Goal: Task Accomplishment & Management: Manage account settings

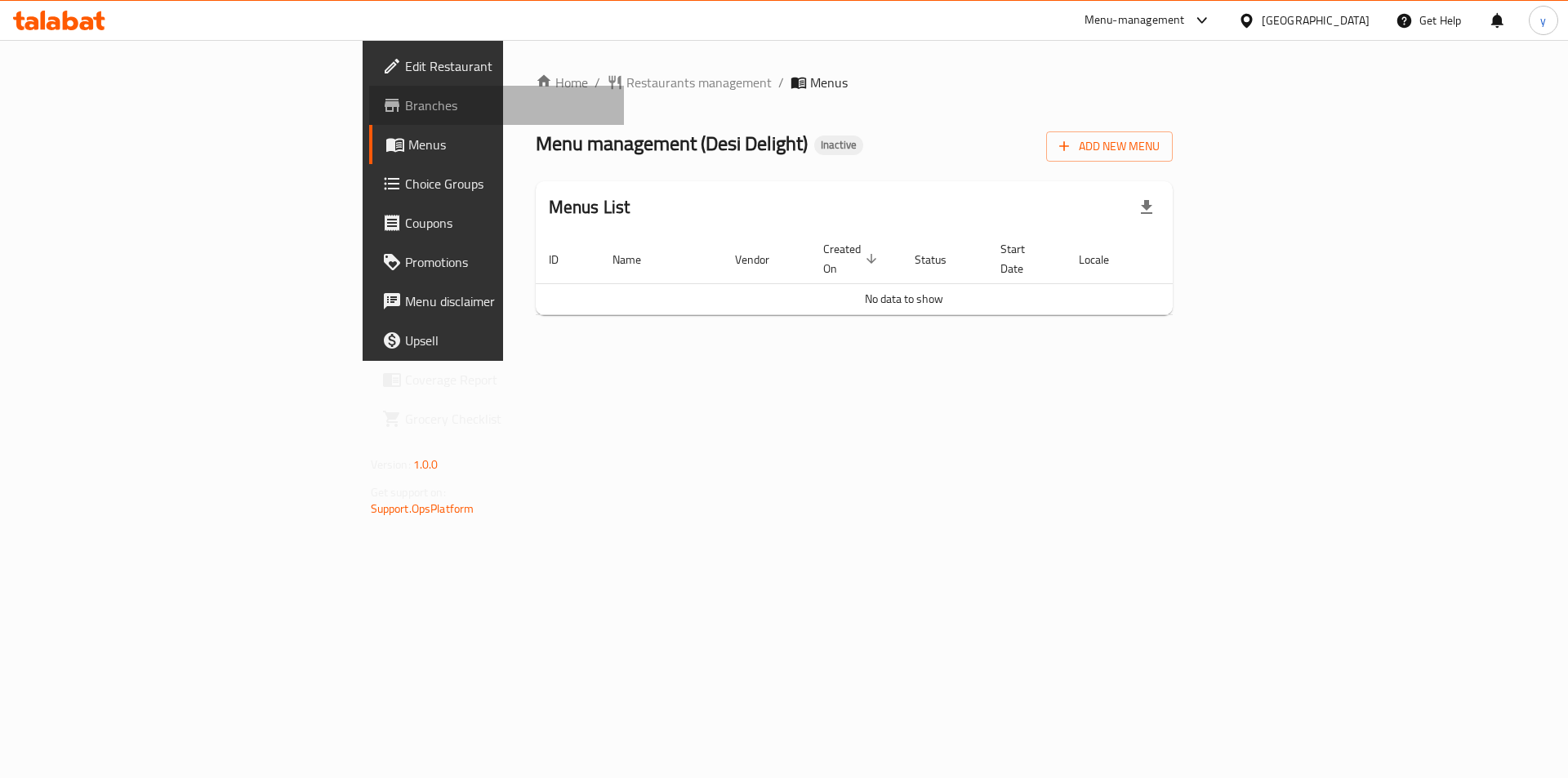
click at [405, 109] on span "Branches" at bounding box center [508, 106] width 206 height 19
click at [1173, 158] on button "Add New Menu" at bounding box center [1109, 146] width 127 height 30
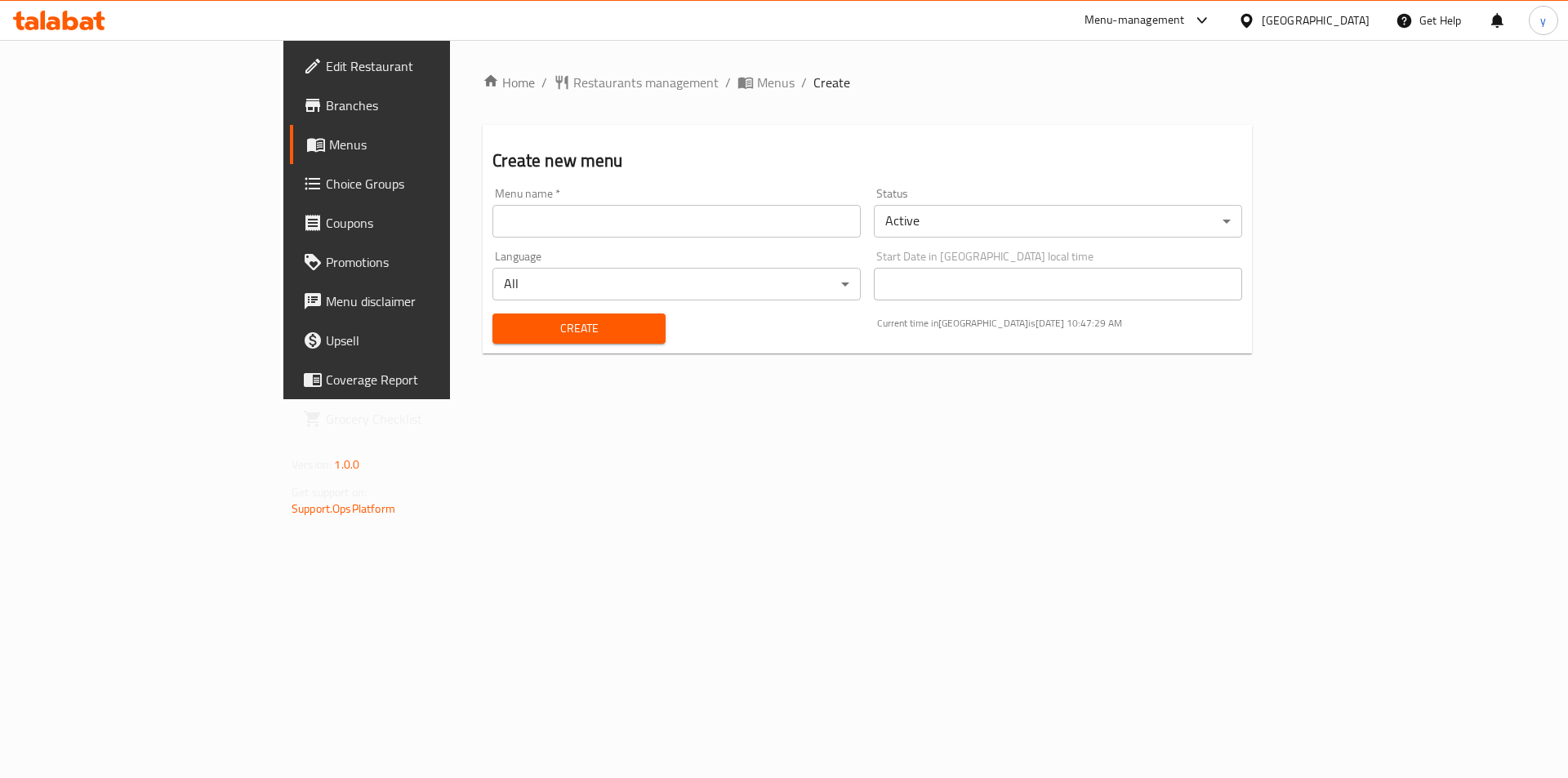
click at [492, 220] on input "text" at bounding box center [676, 221] width 368 height 33
type input "[PERSON_NAME] [DATE]"
click at [508, 329] on span "Create" at bounding box center [579, 328] width 146 height 20
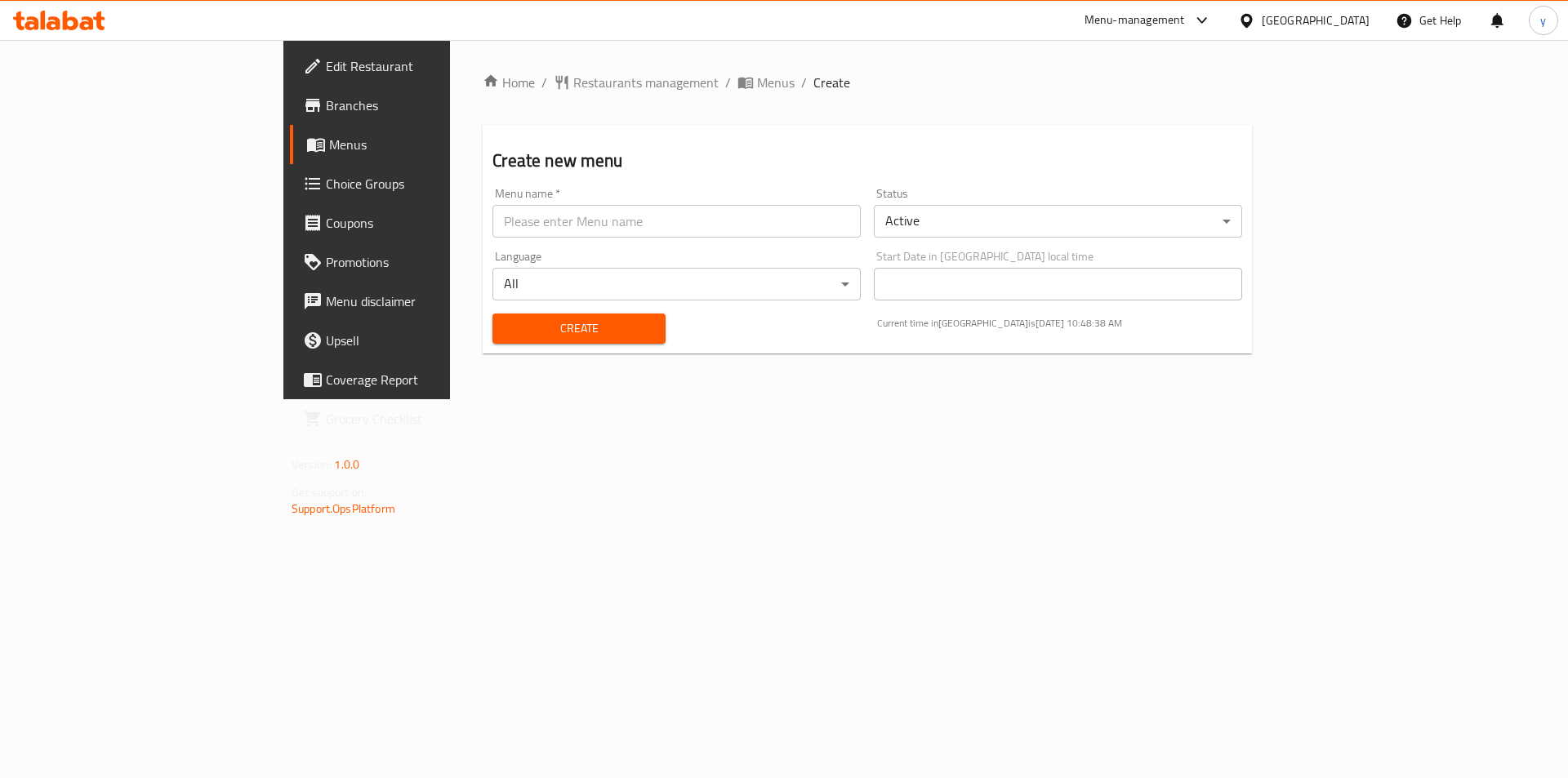
click at [329, 149] on span "Menus" at bounding box center [431, 144] width 204 height 19
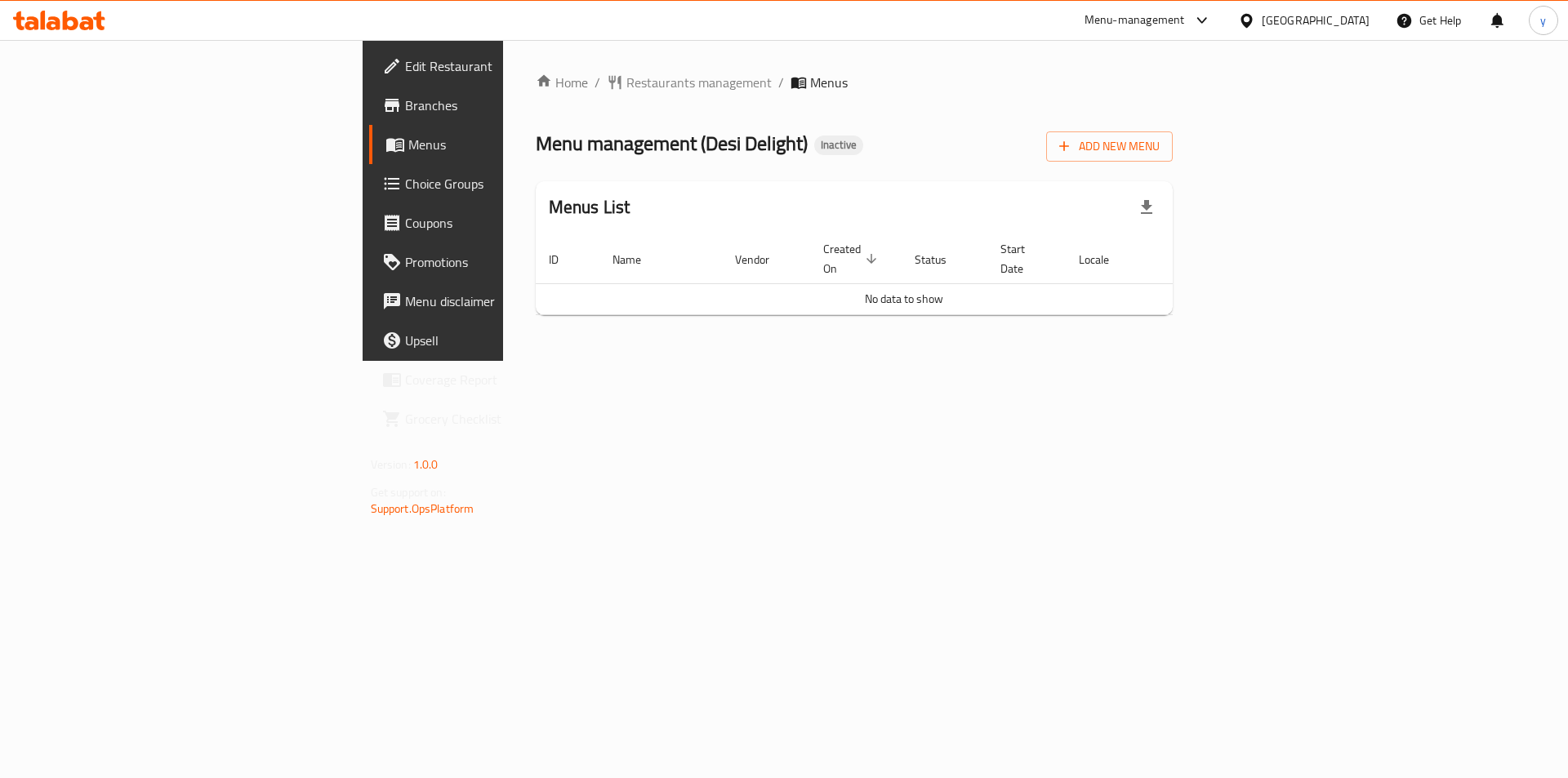
click at [408, 150] on span "Menus" at bounding box center [510, 144] width 204 height 19
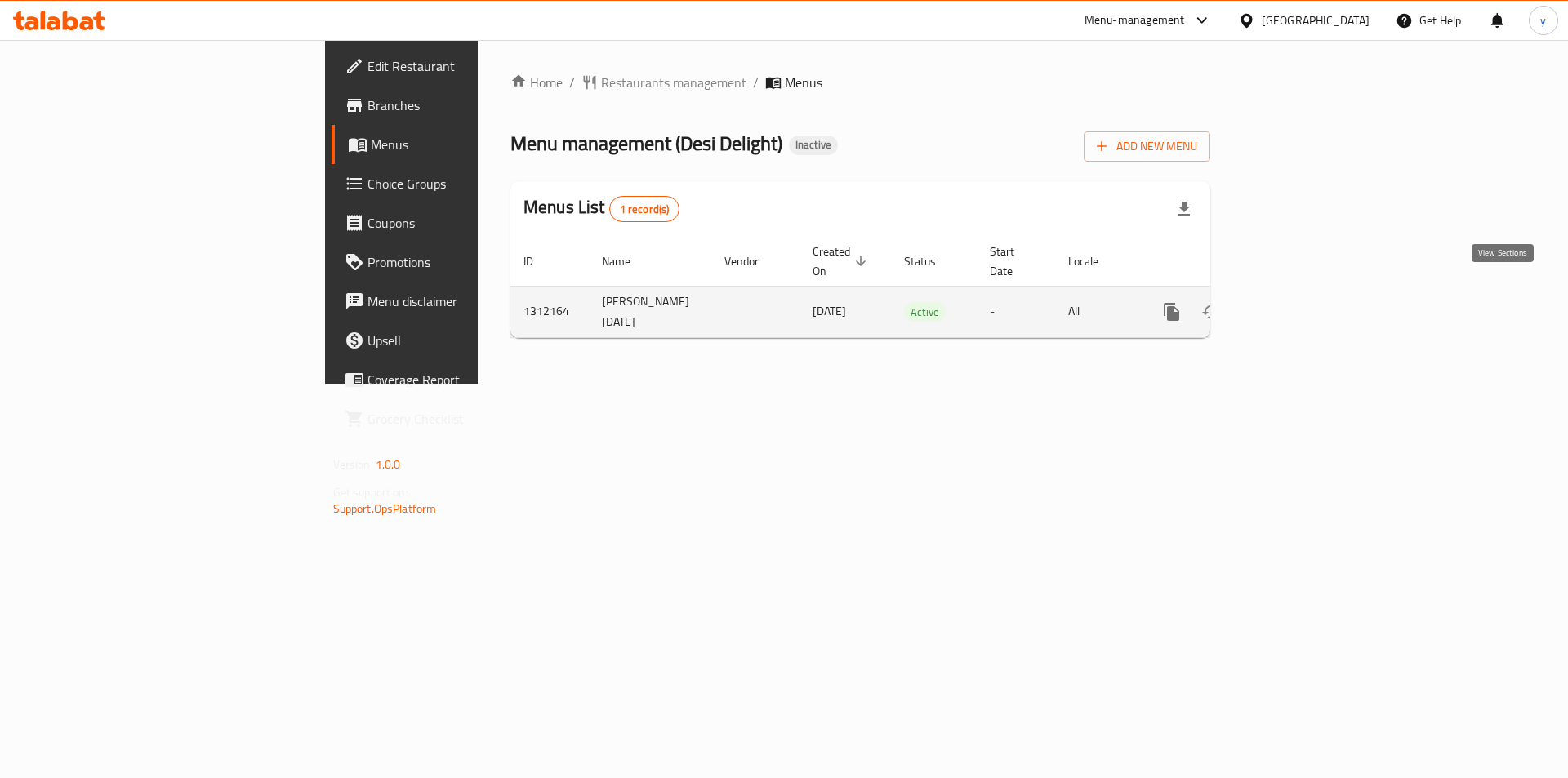
click at [1299, 302] on icon "enhanced table" at bounding box center [1289, 312] width 19 height 19
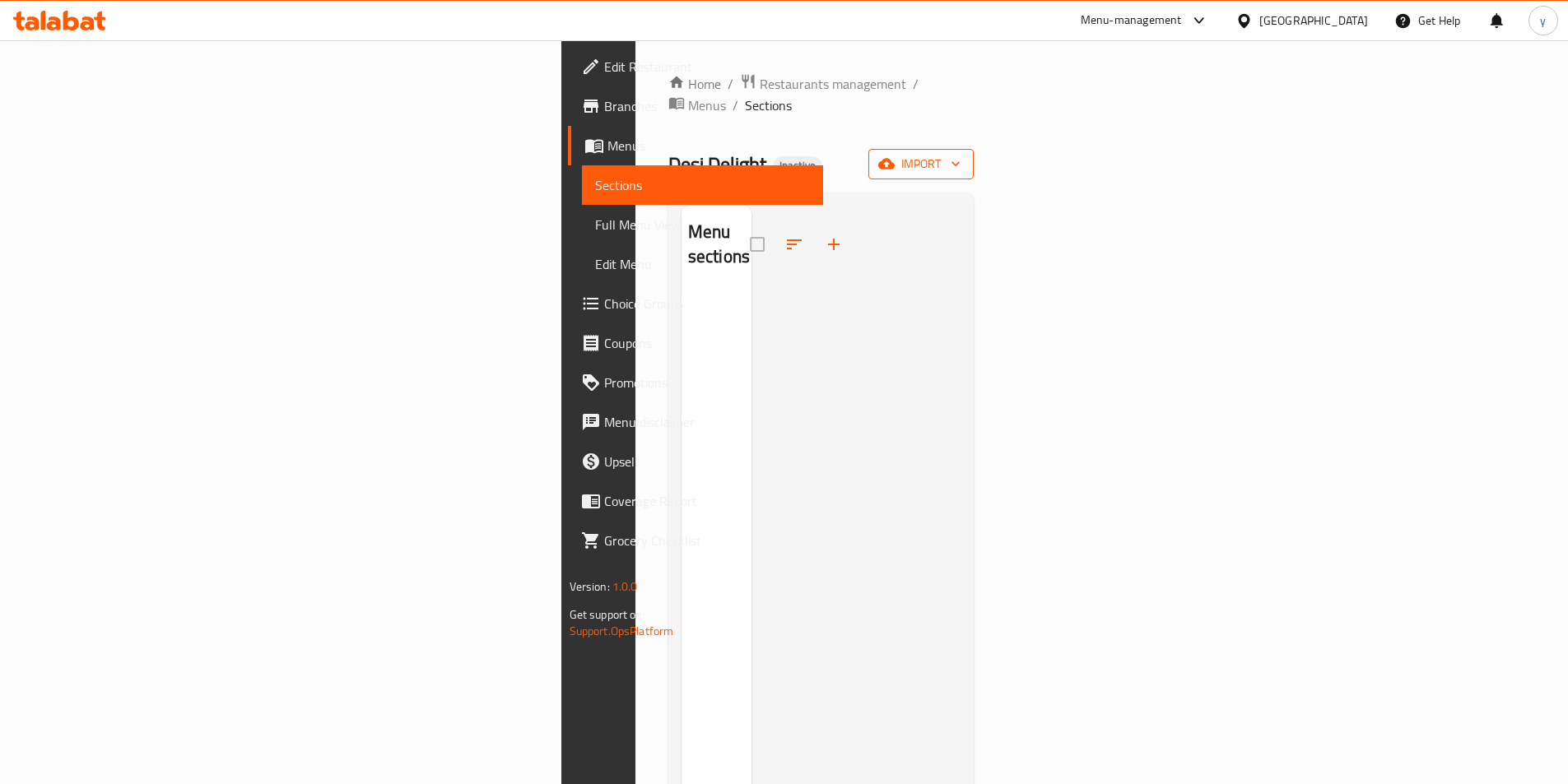
click at [960, 154] on span "import" at bounding box center [920, 164] width 79 height 21
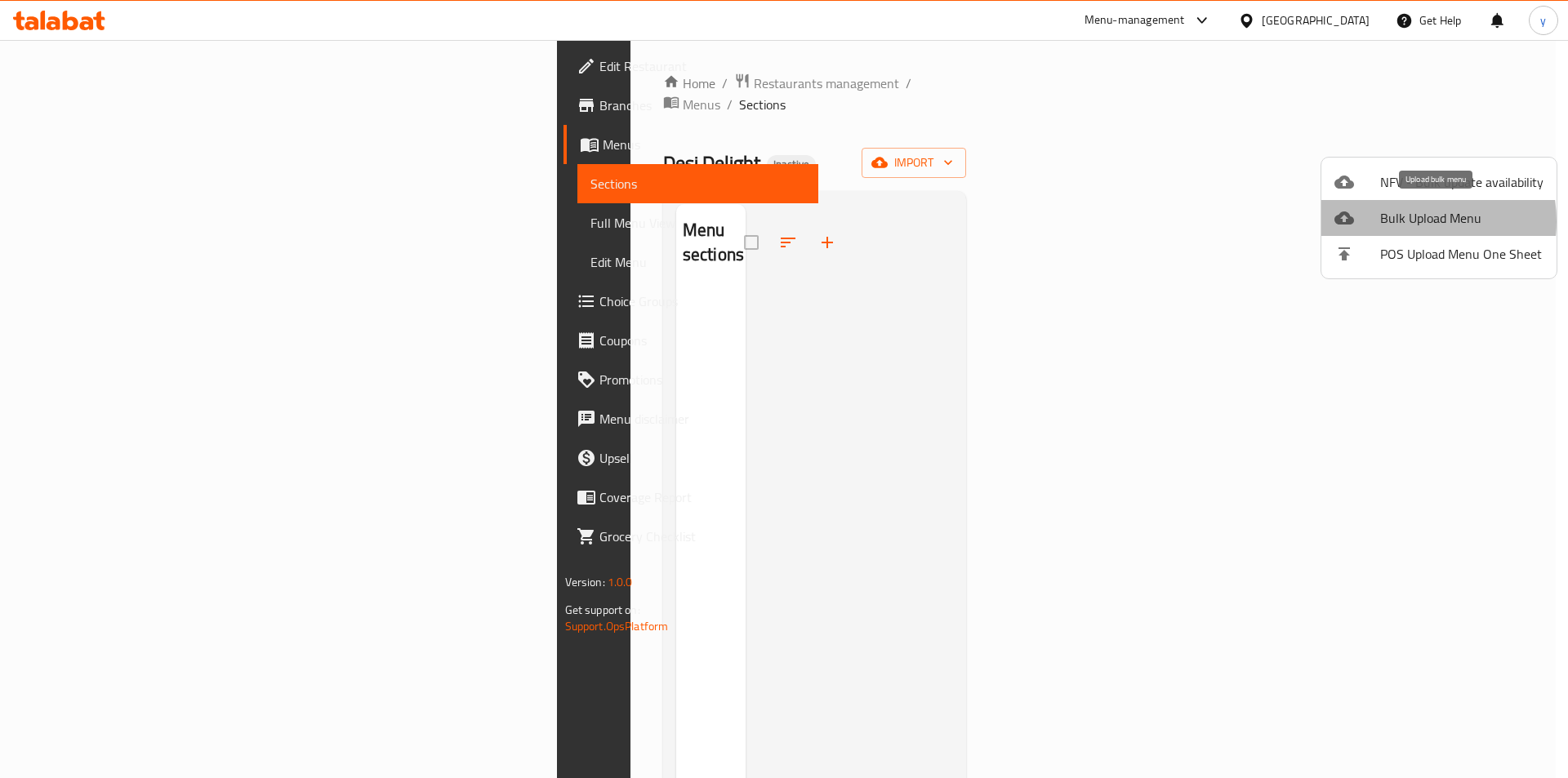
click at [1402, 221] on span "Bulk Upload Menu" at bounding box center [1461, 218] width 164 height 19
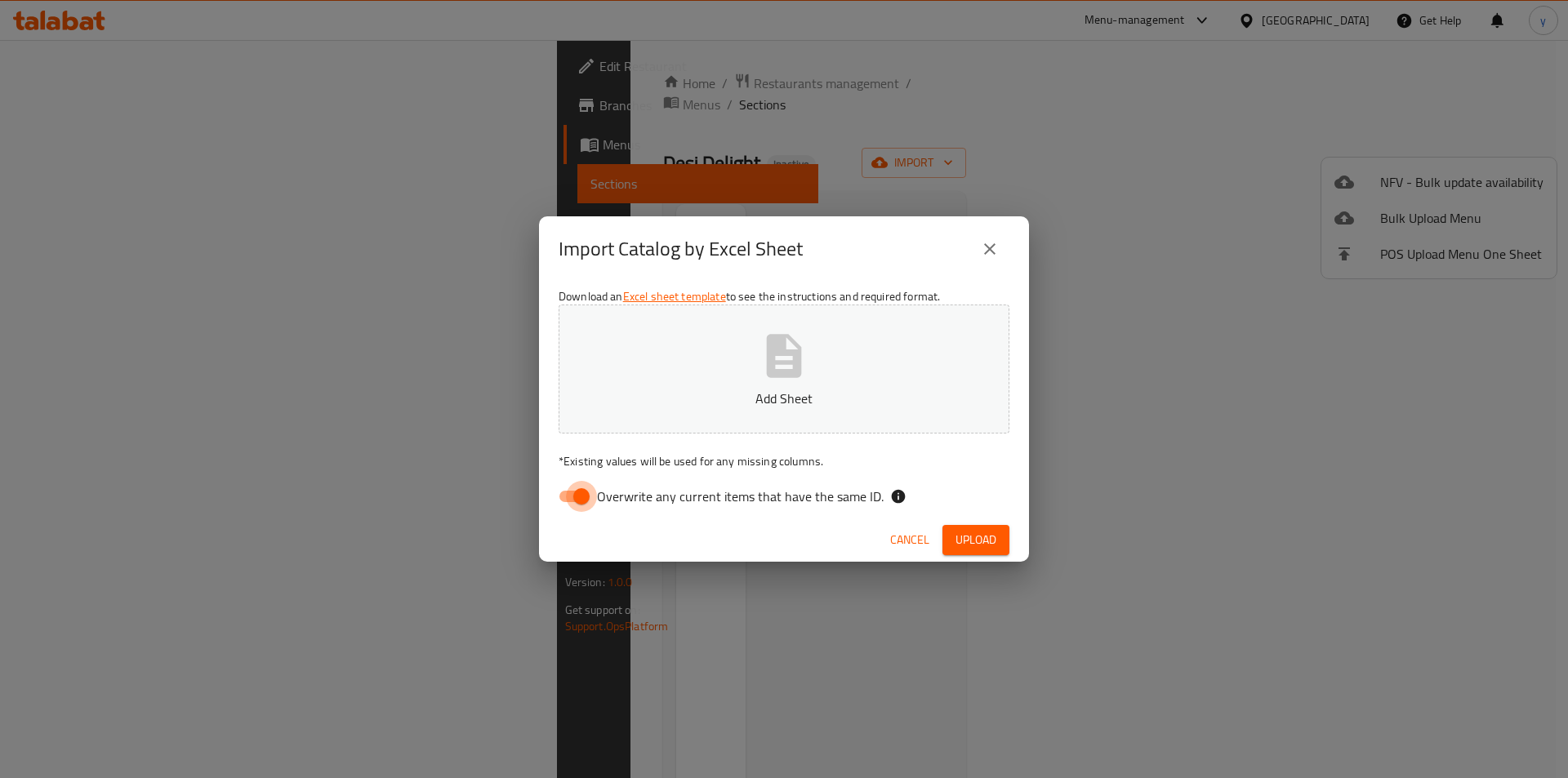
click at [576, 491] on input "Overwrite any current items that have the same ID." at bounding box center [581, 496] width 93 height 31
checkbox input "false"
click at [800, 358] on icon "button" at bounding box center [784, 356] width 35 height 44
click at [976, 530] on span "Upload" at bounding box center [976, 540] width 41 height 20
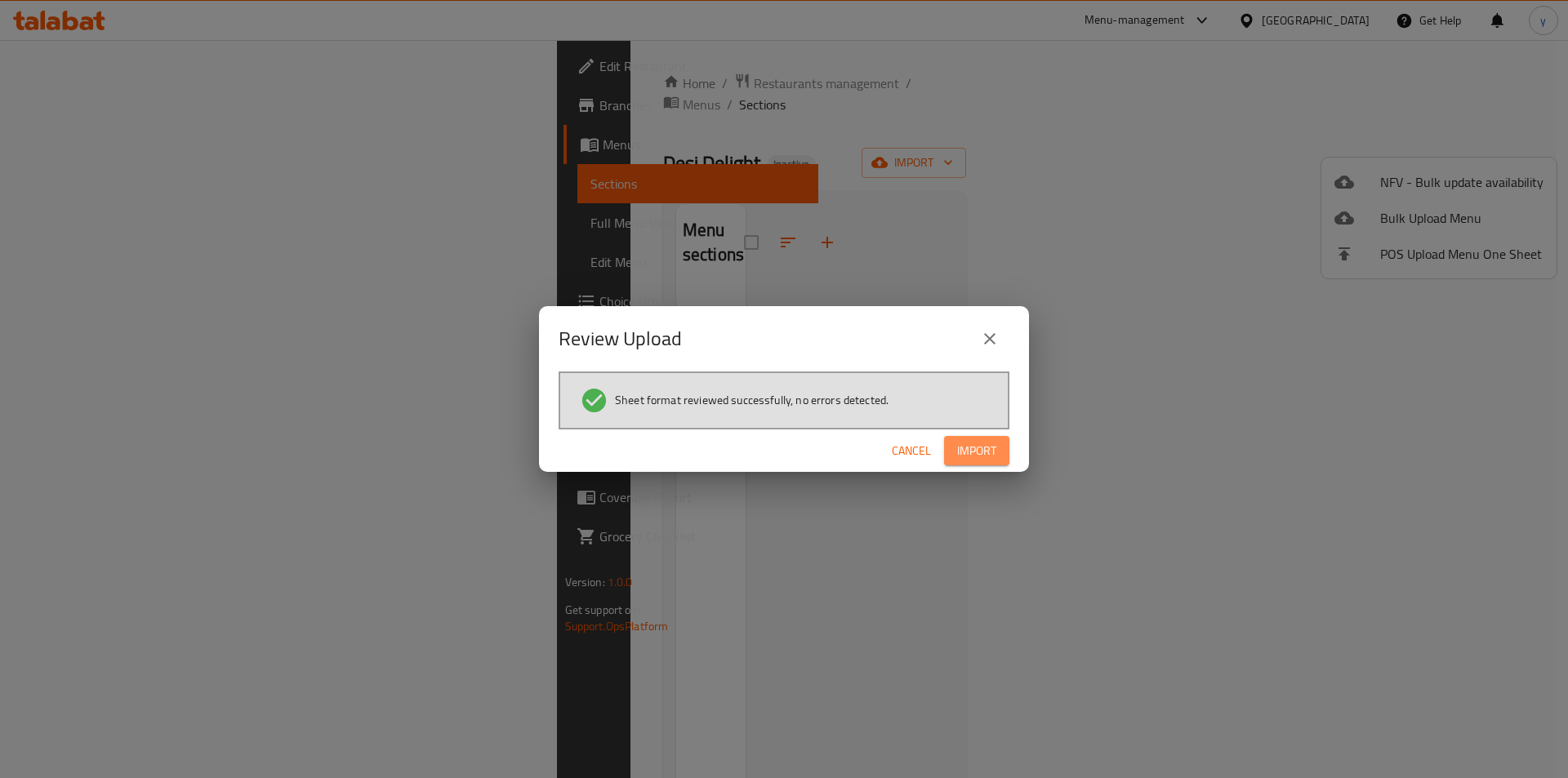
click at [956, 453] on span "Import" at bounding box center [976, 451] width 39 height 20
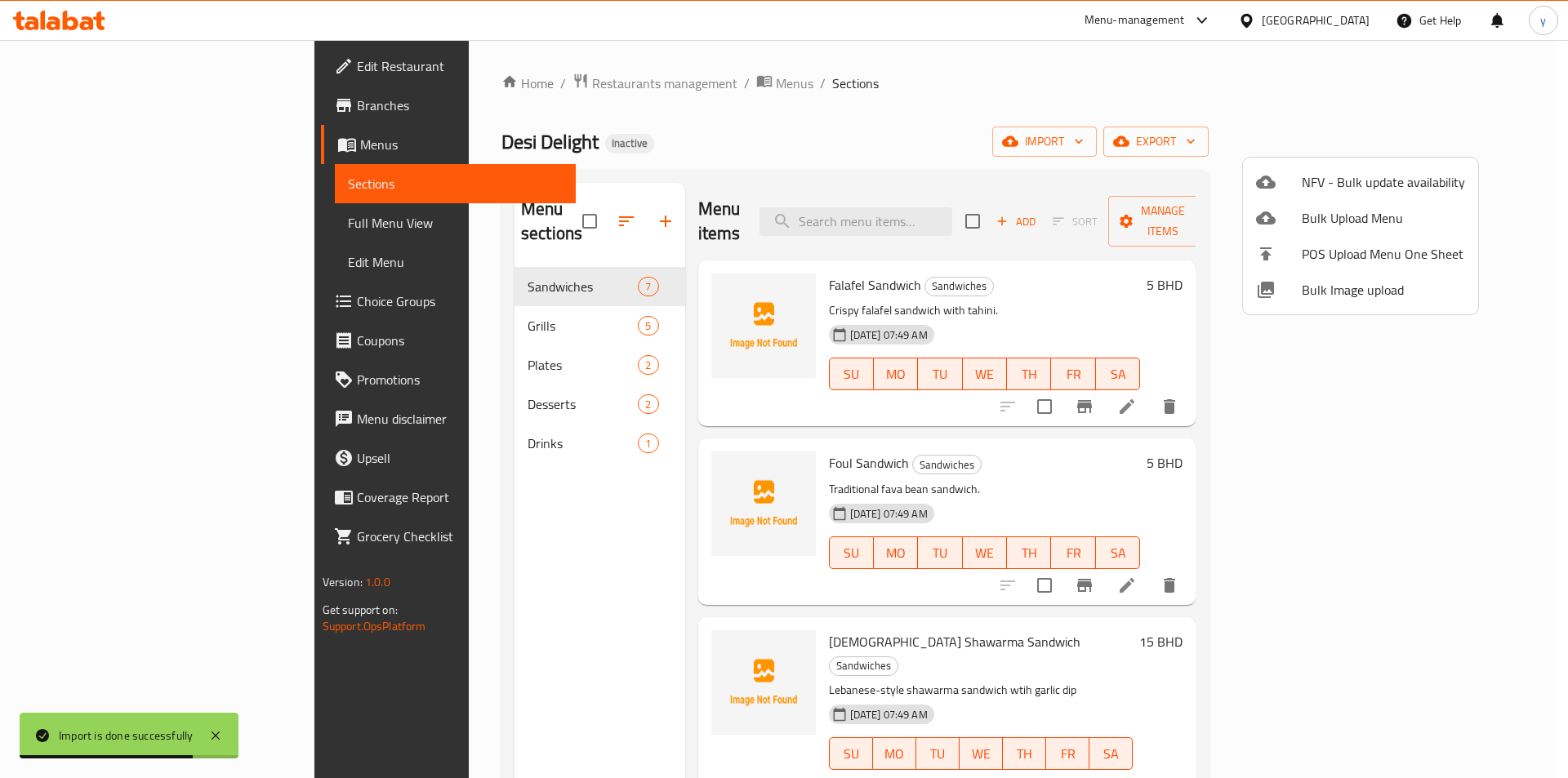
click at [1130, 435] on div at bounding box center [784, 389] width 1568 height 778
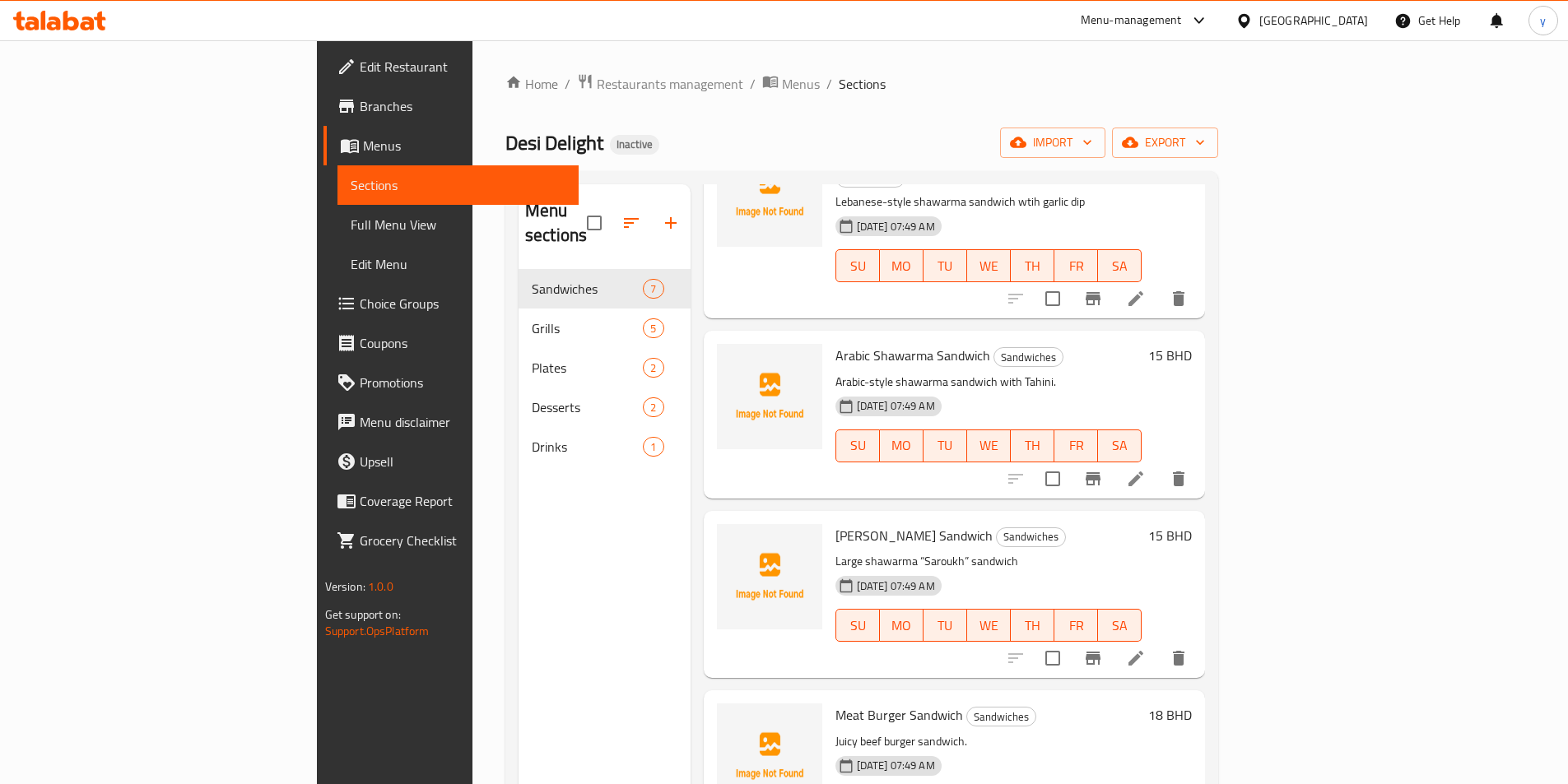
scroll to position [515, 0]
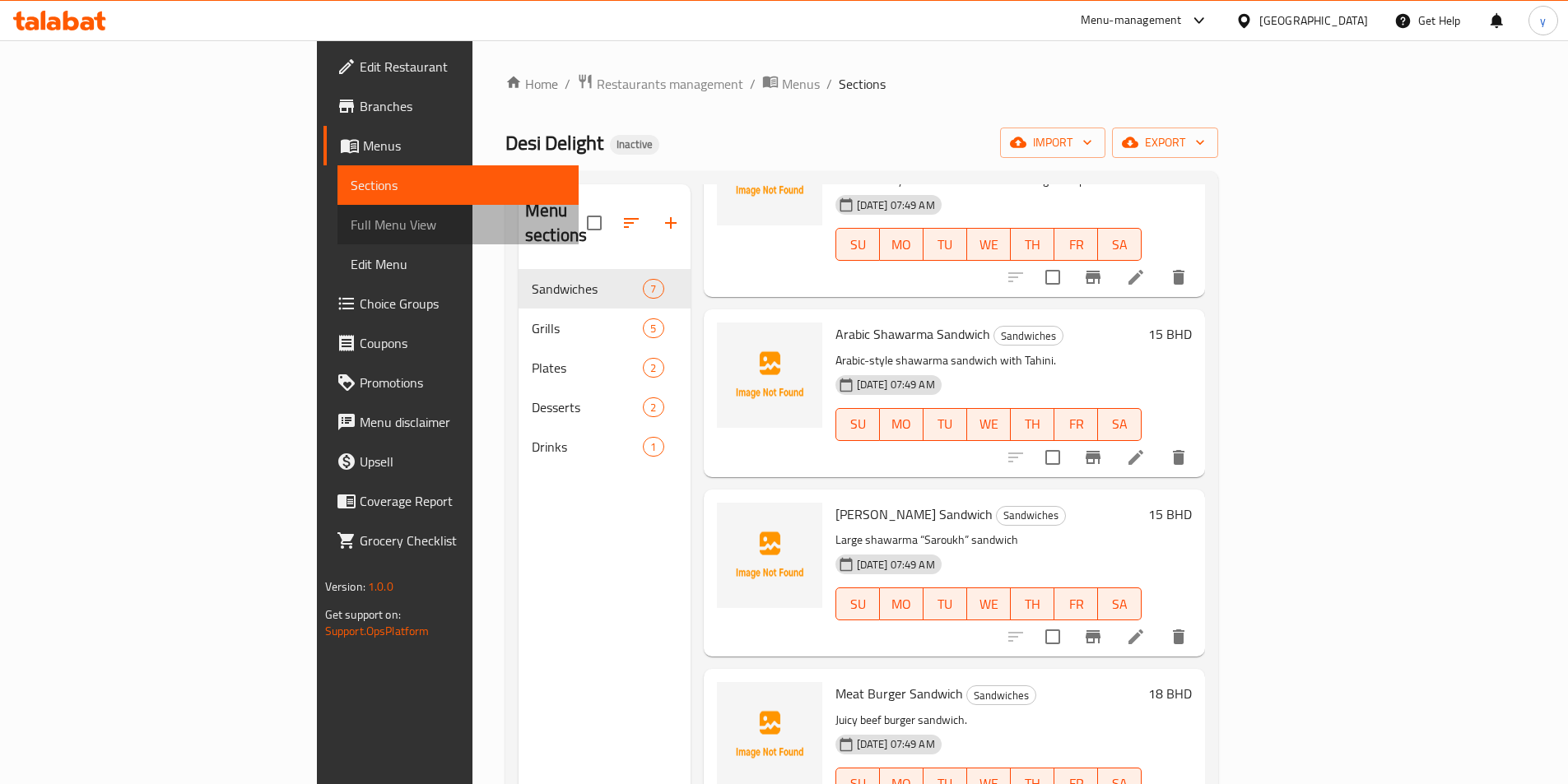
click at [351, 231] on span "Full Menu View" at bounding box center [458, 225] width 215 height 20
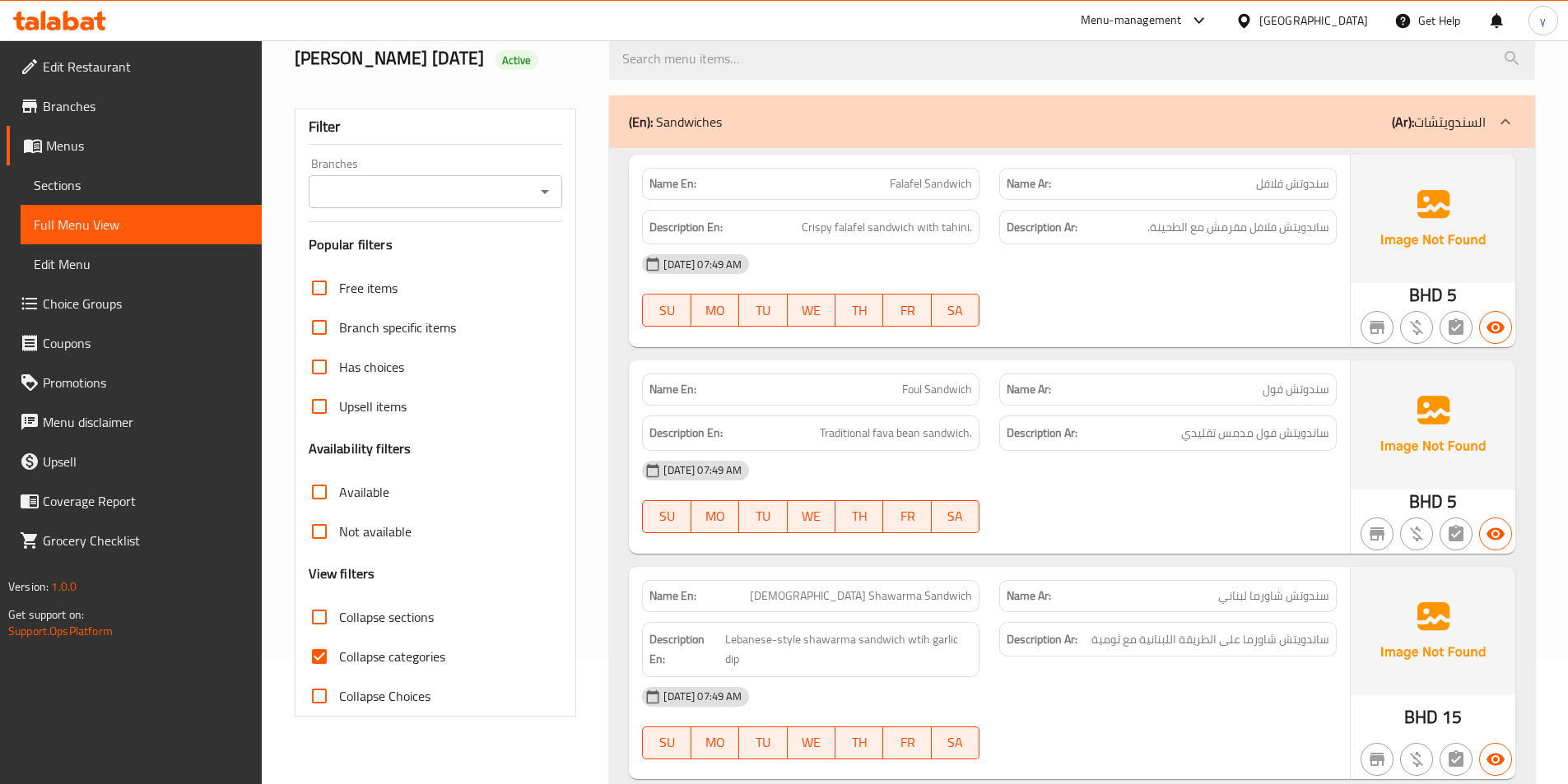
scroll to position [165, 0]
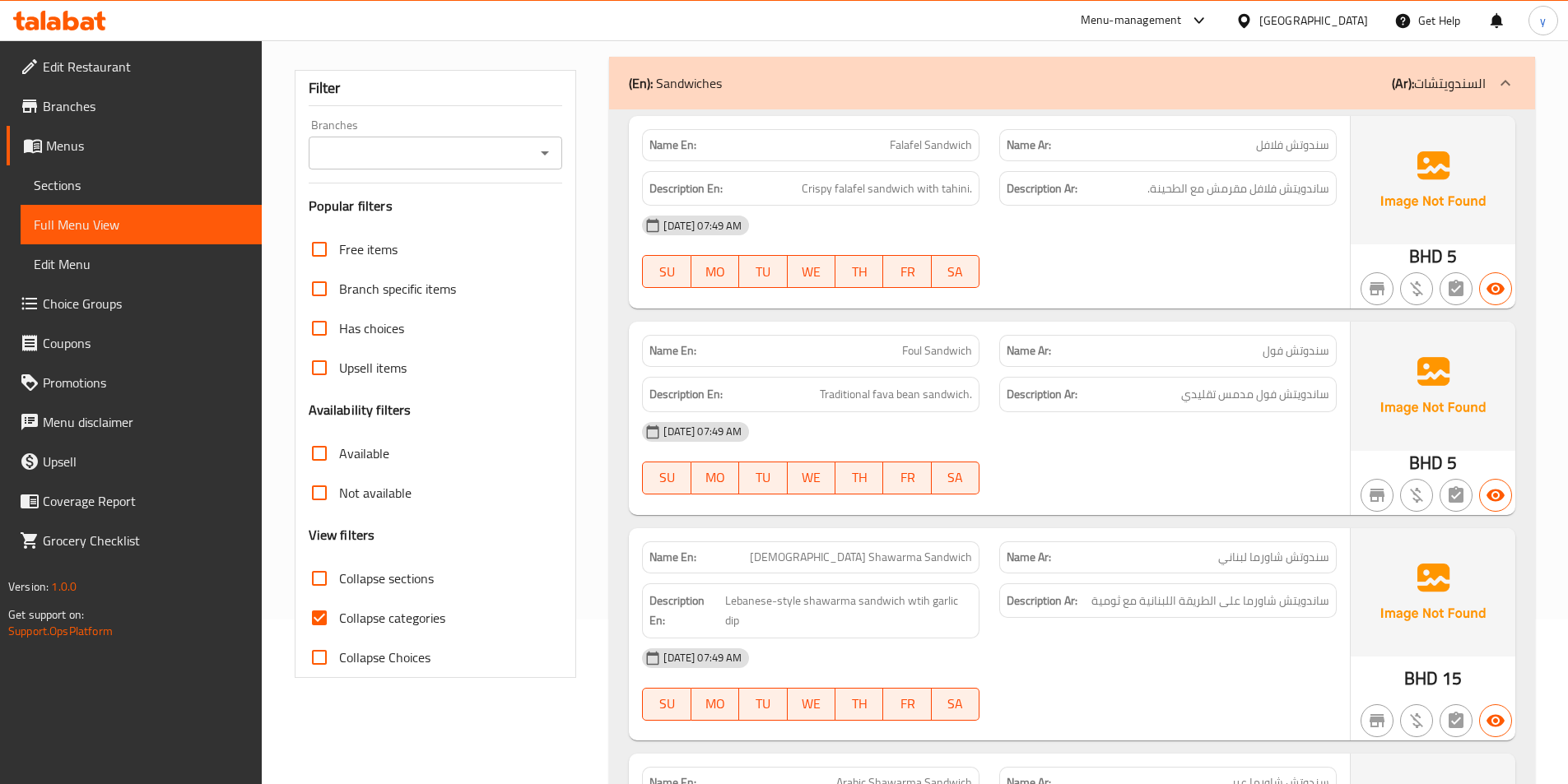
click at [379, 621] on span "Collapse categories" at bounding box center [392, 618] width 106 height 20
click at [339, 621] on input "Collapse categories" at bounding box center [319, 618] width 39 height 39
checkbox input "false"
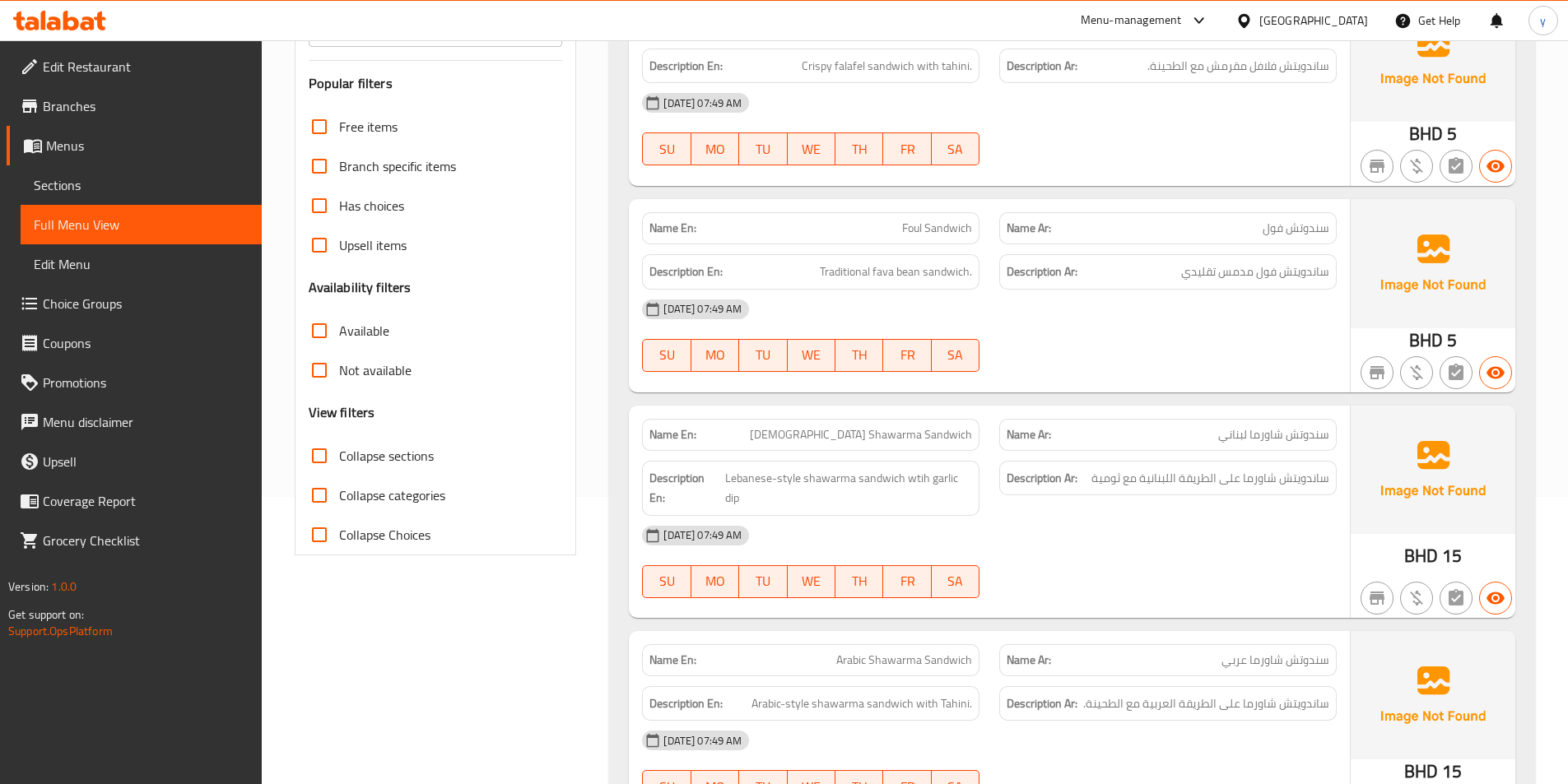
scroll to position [0, 0]
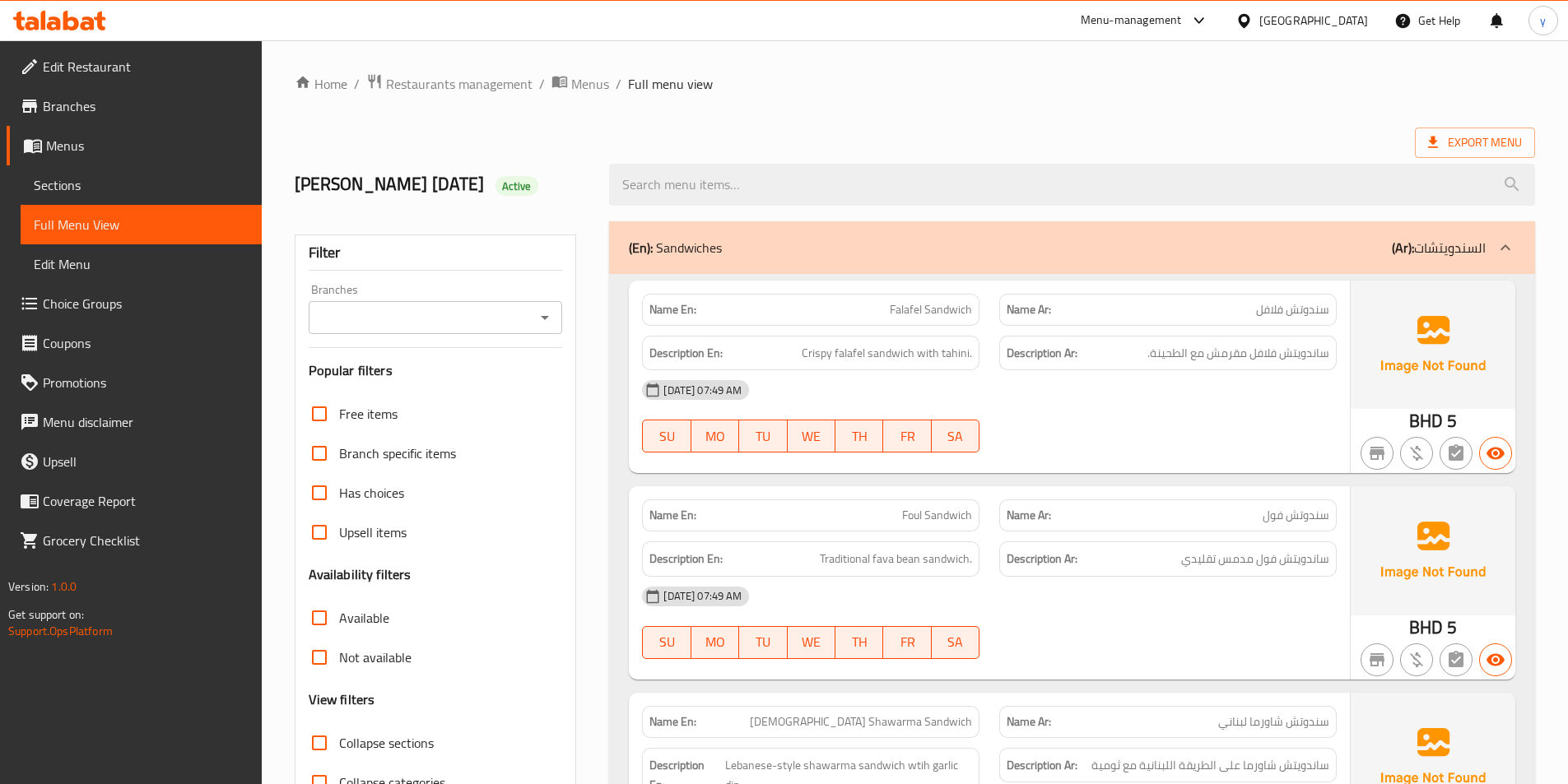
click at [105, 153] on span "Menus" at bounding box center [147, 145] width 202 height 20
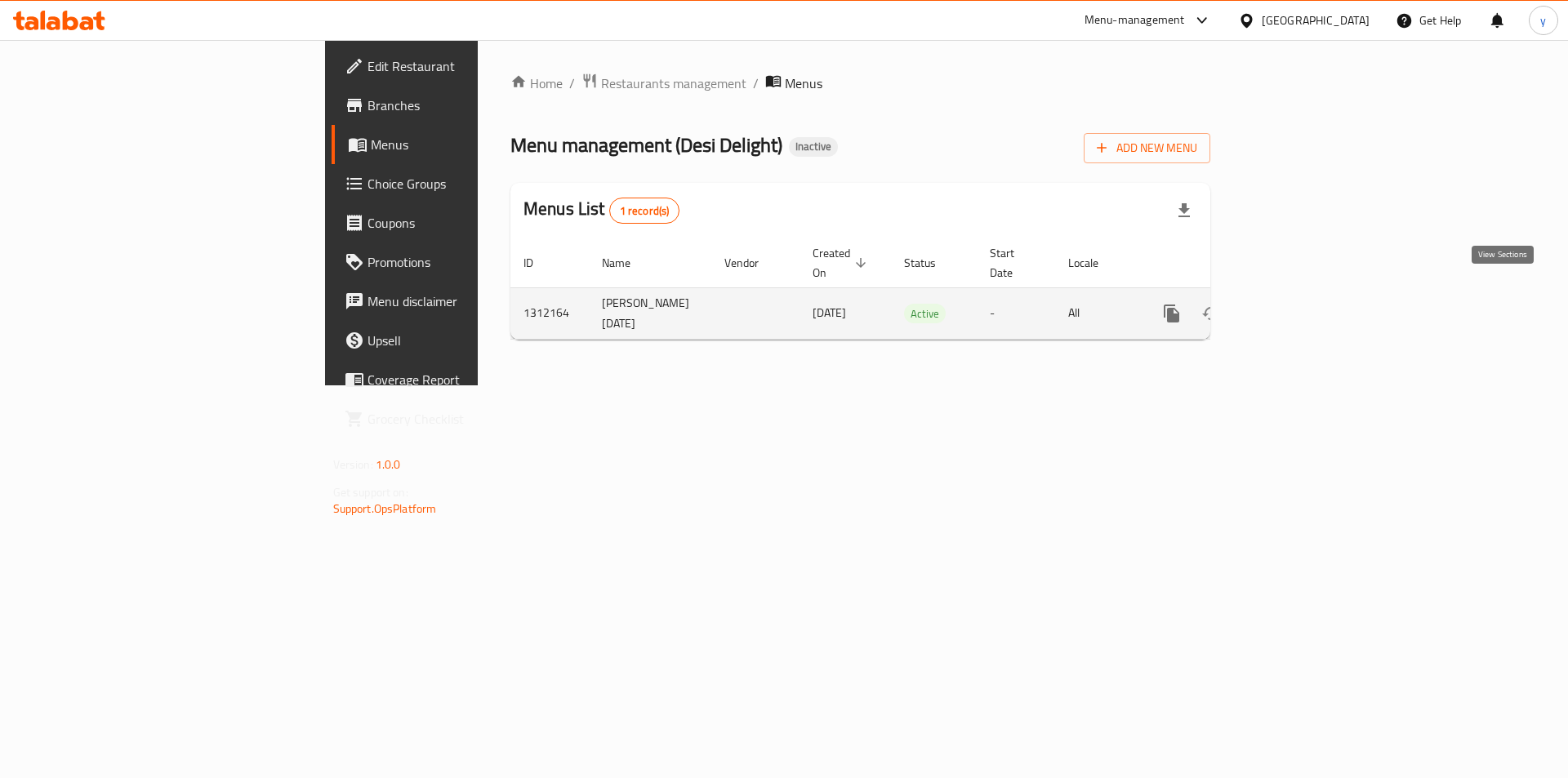
click at [1309, 295] on link "enhanced table" at bounding box center [1289, 313] width 39 height 39
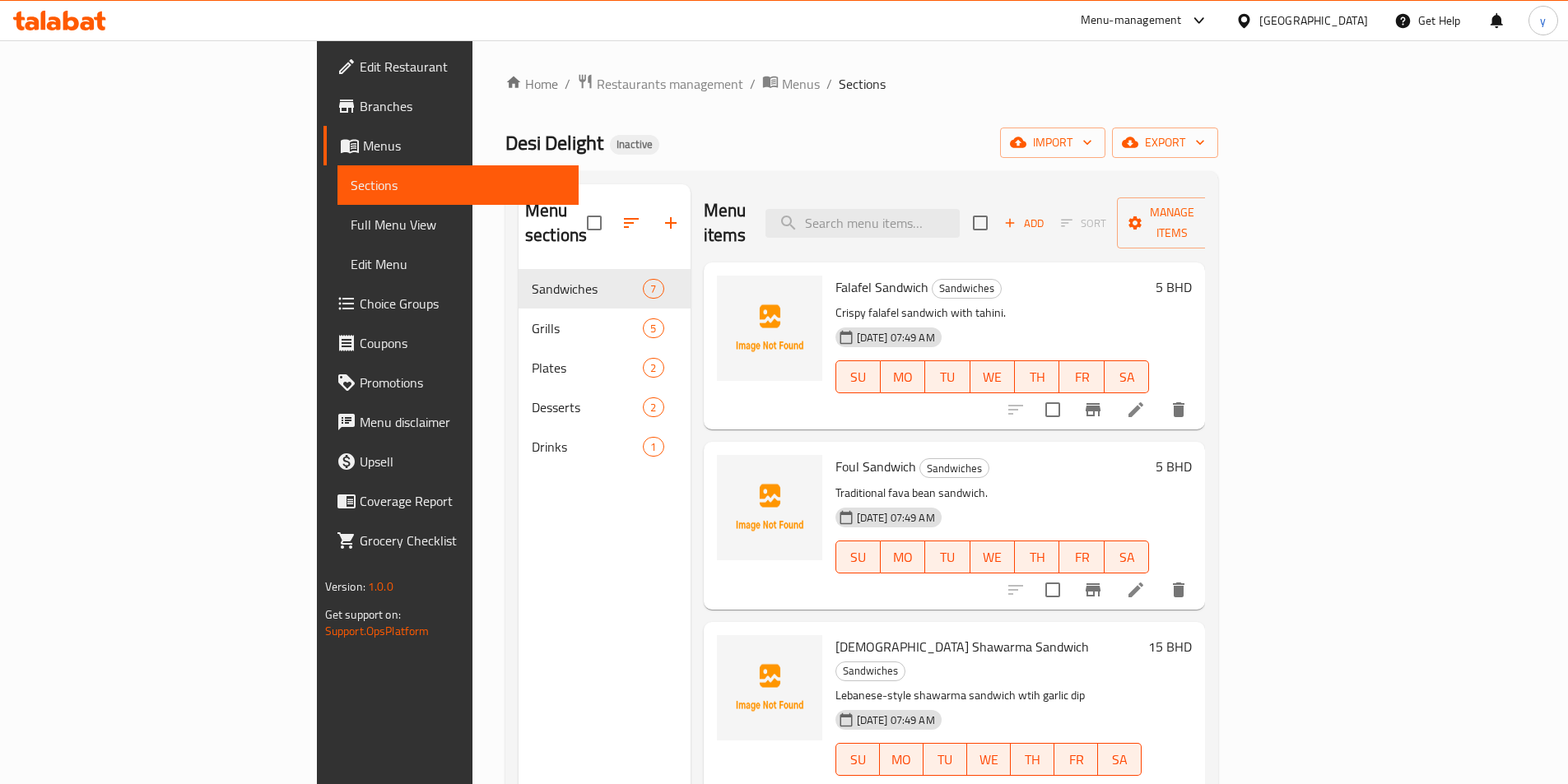
click at [363, 139] on span "Menus" at bounding box center [464, 145] width 202 height 20
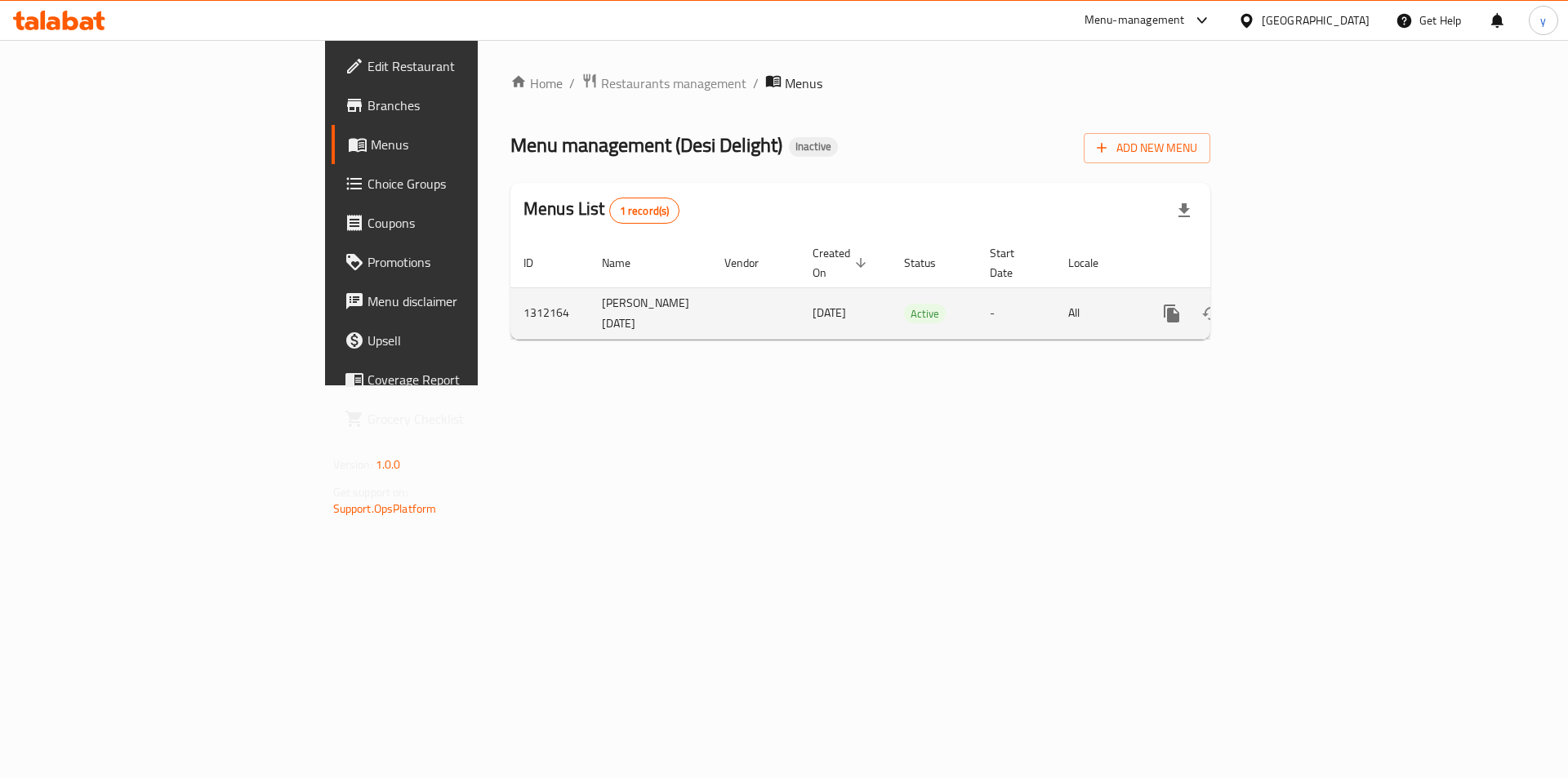
click at [588, 289] on td "[PERSON_NAME] [DATE]" at bounding box center [649, 313] width 122 height 51
click at [588, 308] on td "[PERSON_NAME] [DATE]" at bounding box center [649, 313] width 122 height 51
click at [1299, 303] on icon "enhanced table" at bounding box center [1289, 313] width 19 height 19
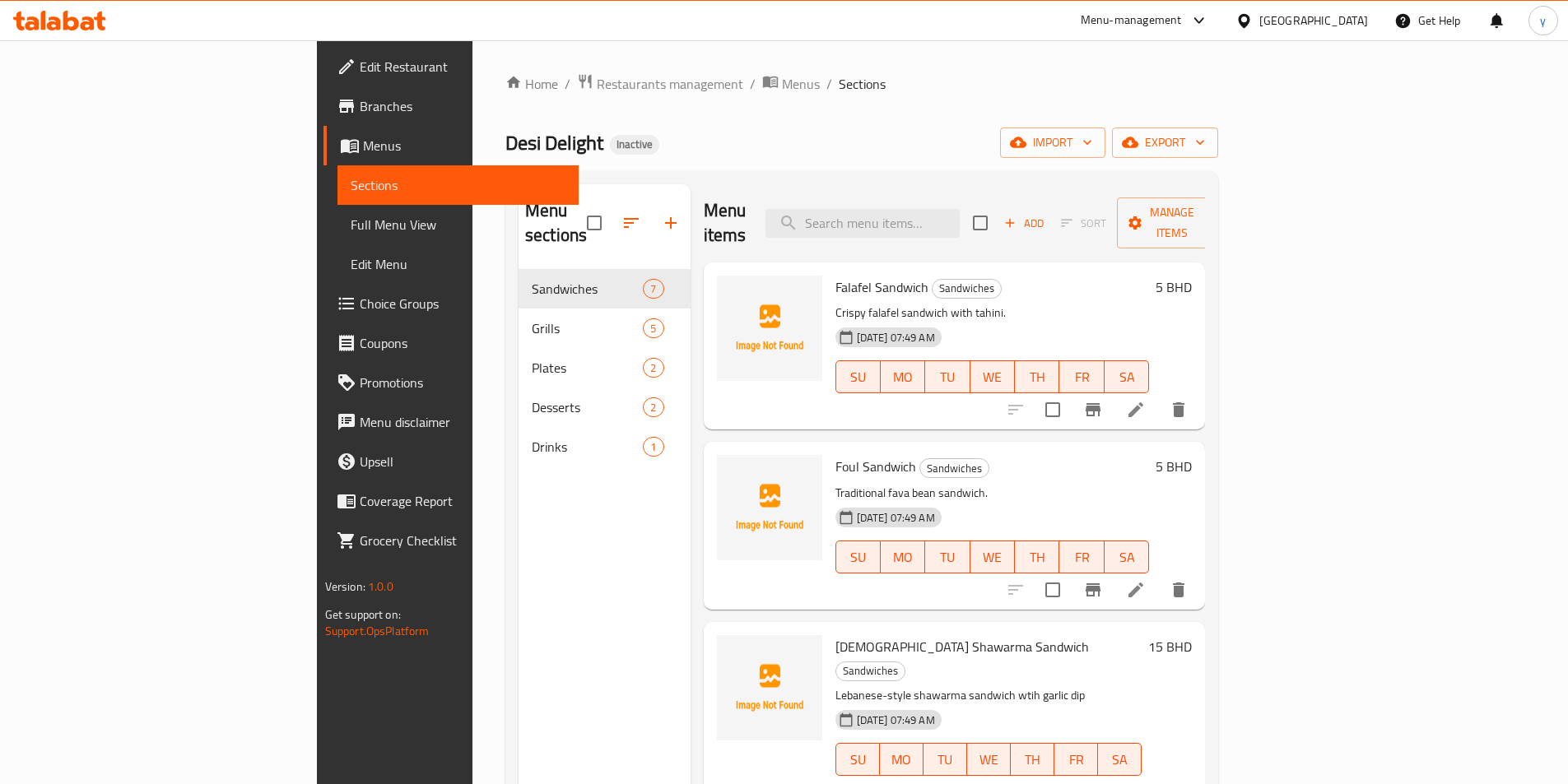
click at [323, 155] on link "Menus" at bounding box center [450, 145] width 255 height 39
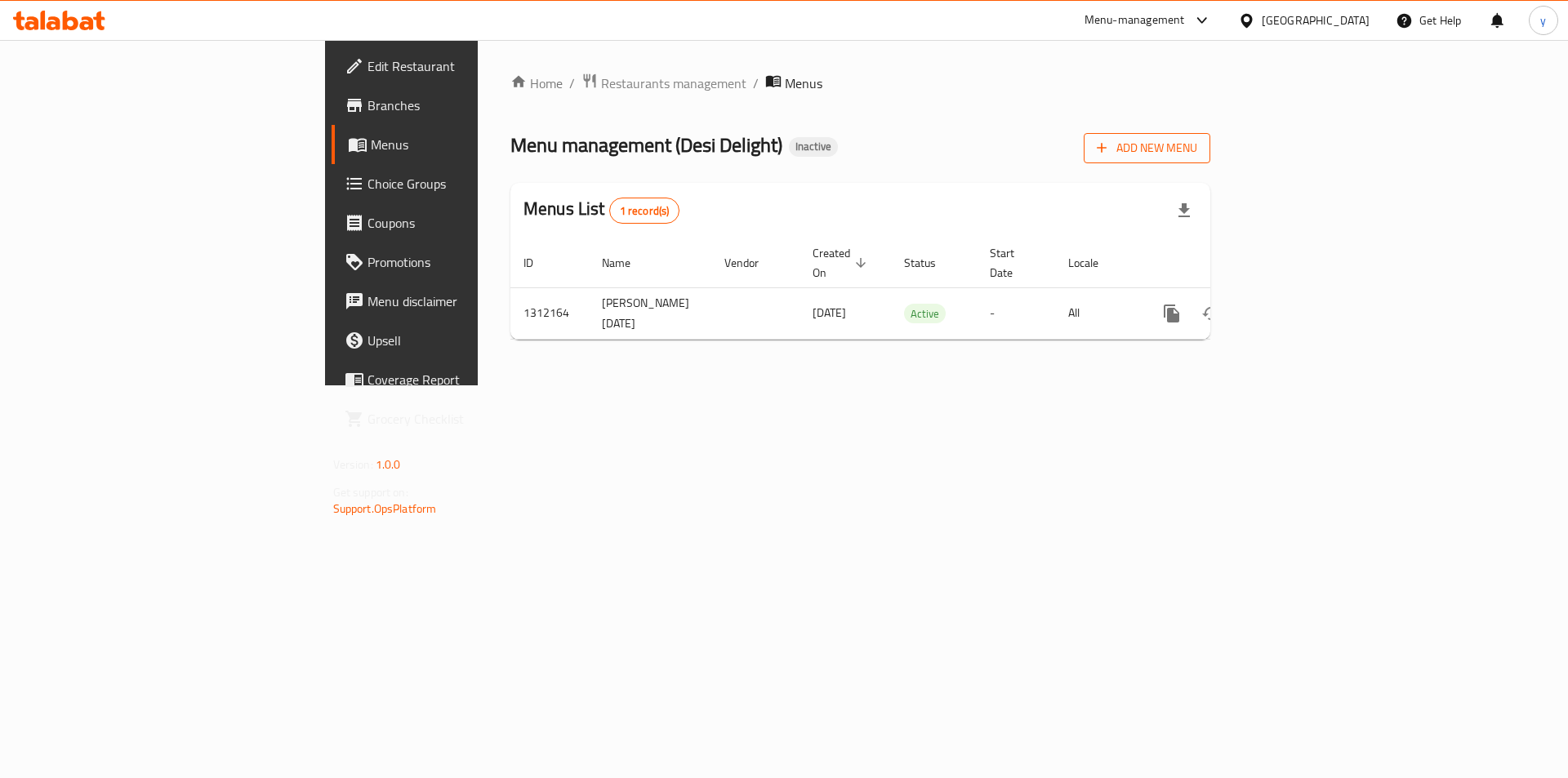
click at [1197, 150] on span "Add New Menu" at bounding box center [1146, 147] width 101 height 20
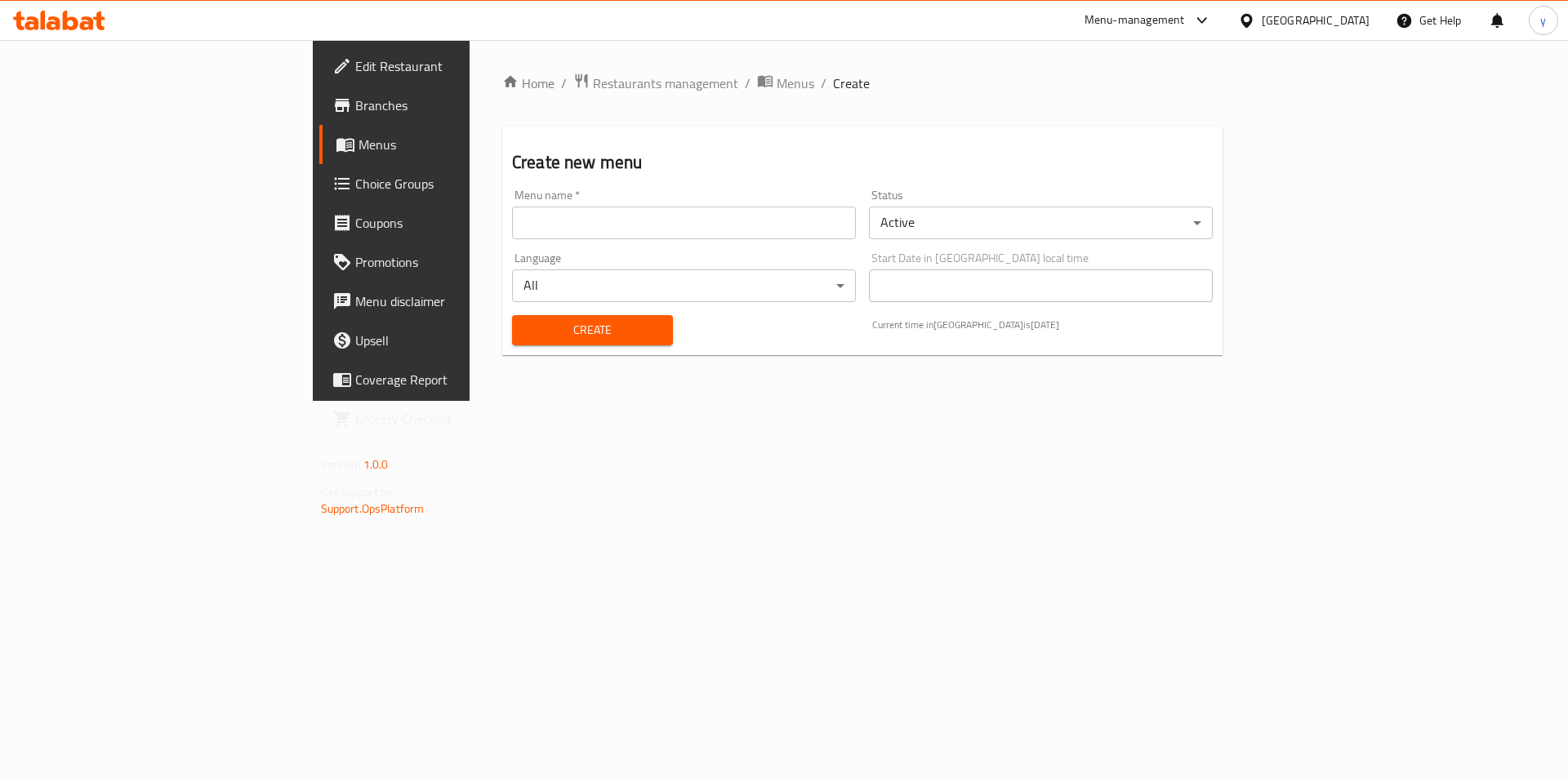
click at [512, 215] on input "text" at bounding box center [683, 223] width 344 height 33
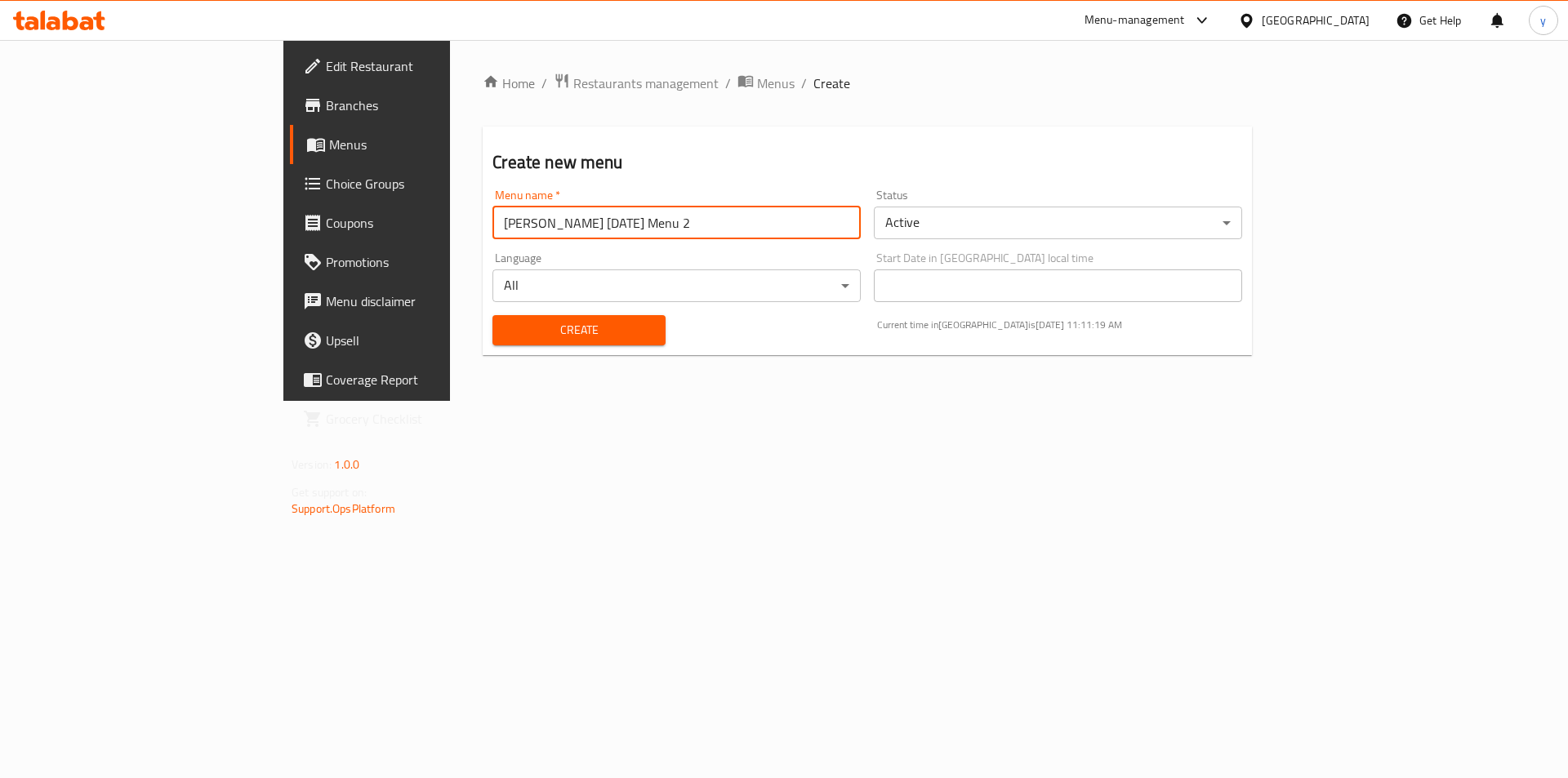
type input "[PERSON_NAME] [DATE] Menu 2"
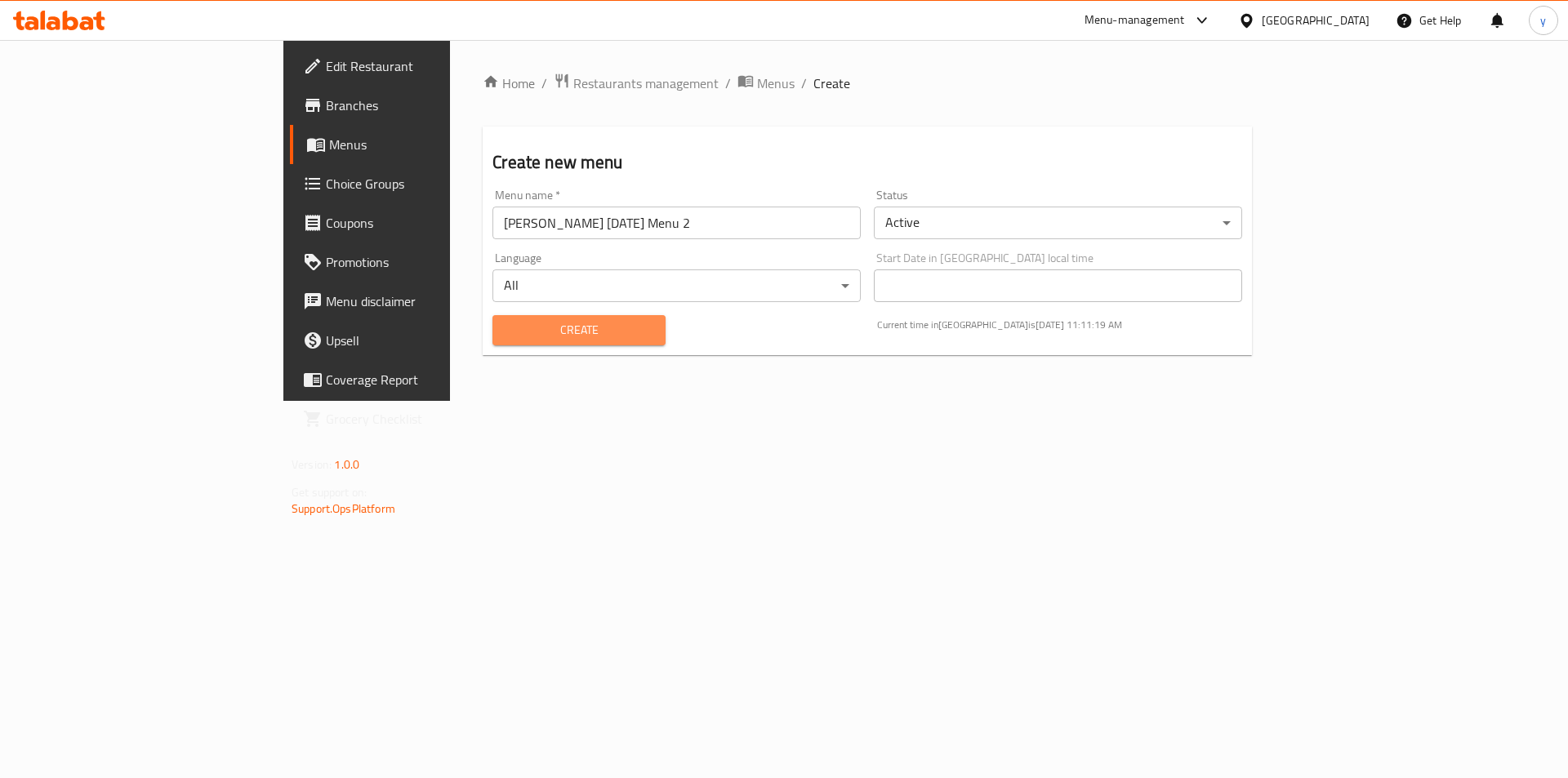
click at [506, 320] on span "Create" at bounding box center [579, 329] width 146 height 20
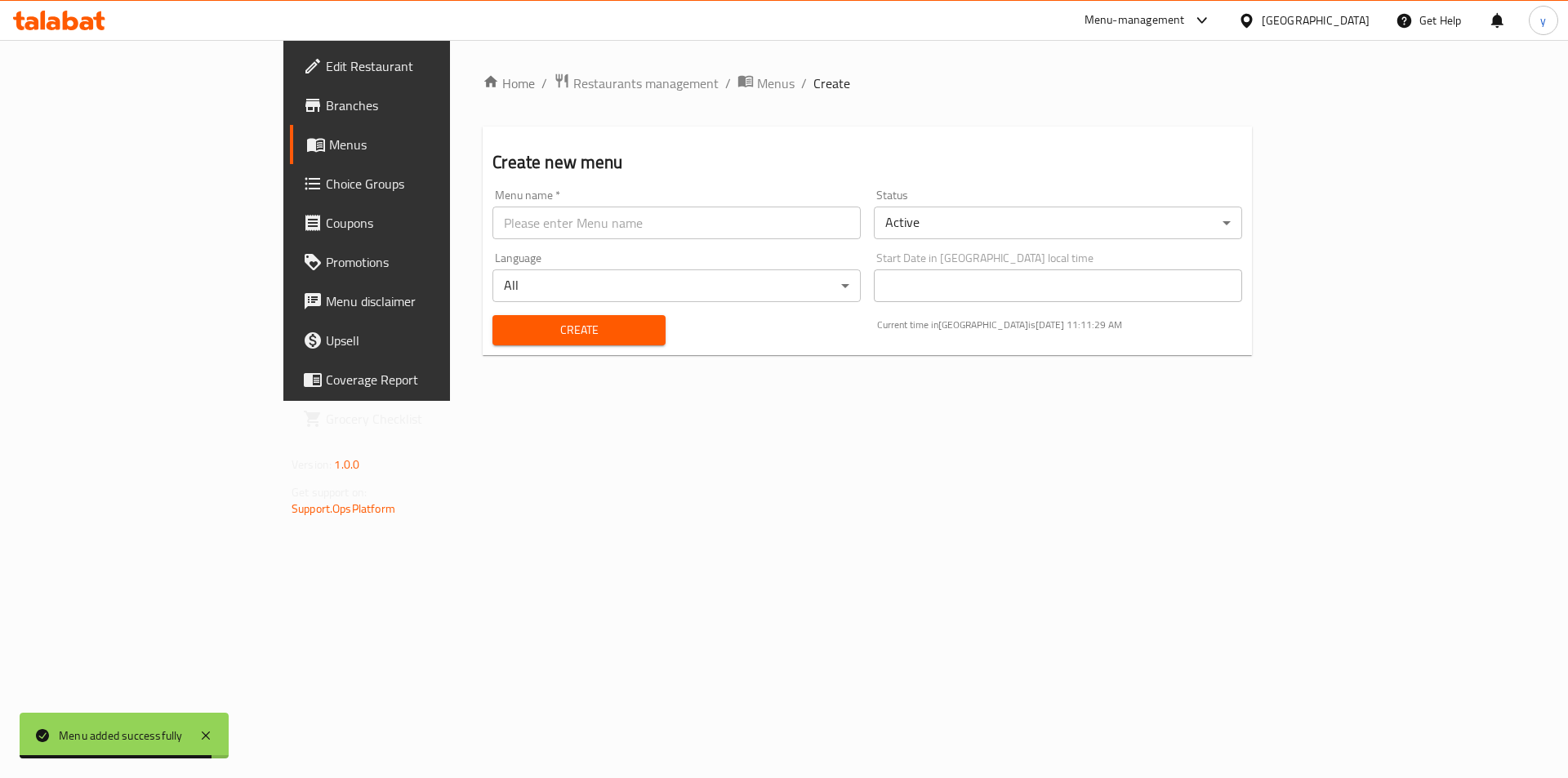
click at [329, 149] on span "Menus" at bounding box center [431, 144] width 204 height 19
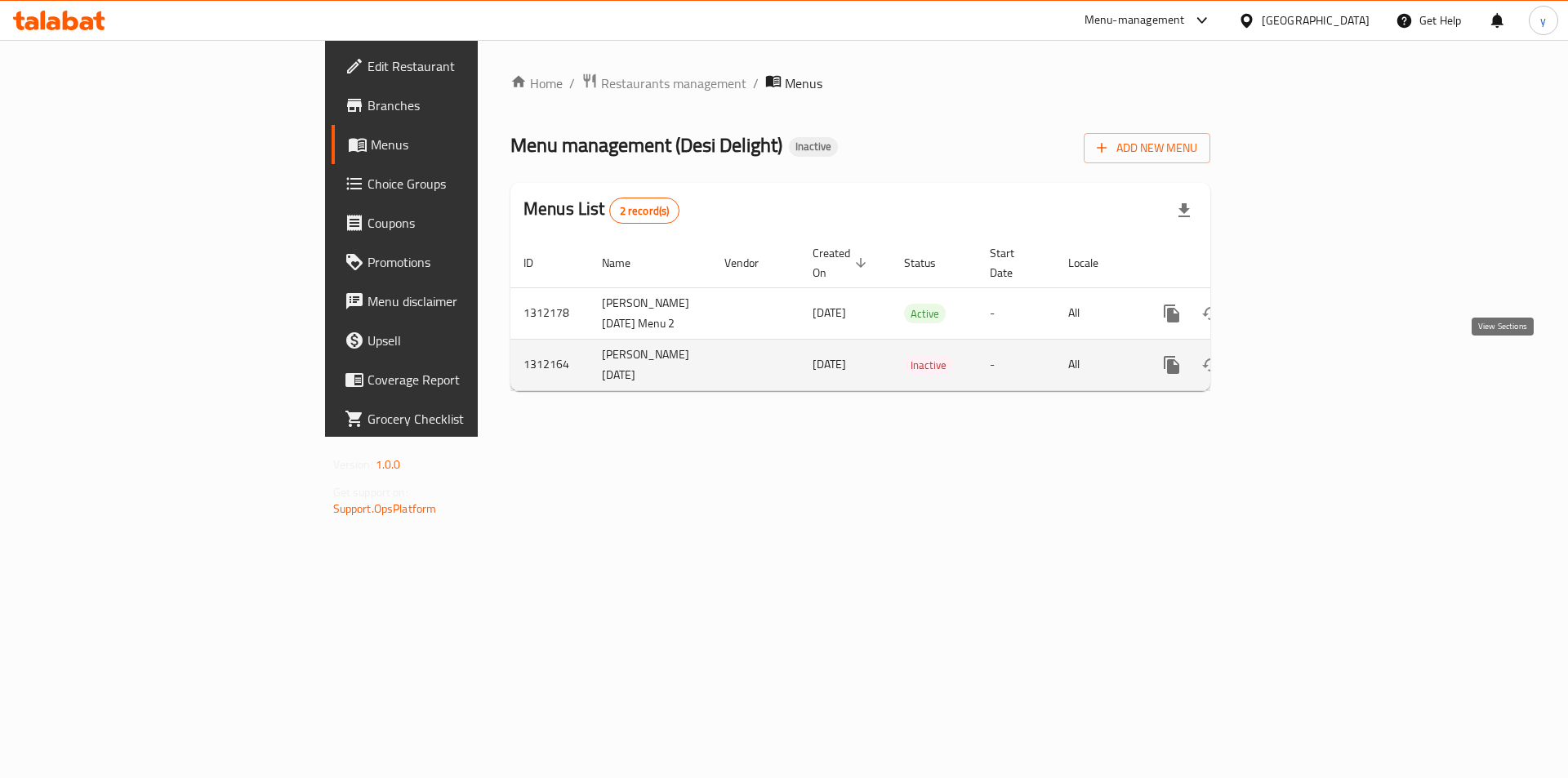
click at [1299, 366] on icon "enhanced table" at bounding box center [1289, 364] width 19 height 19
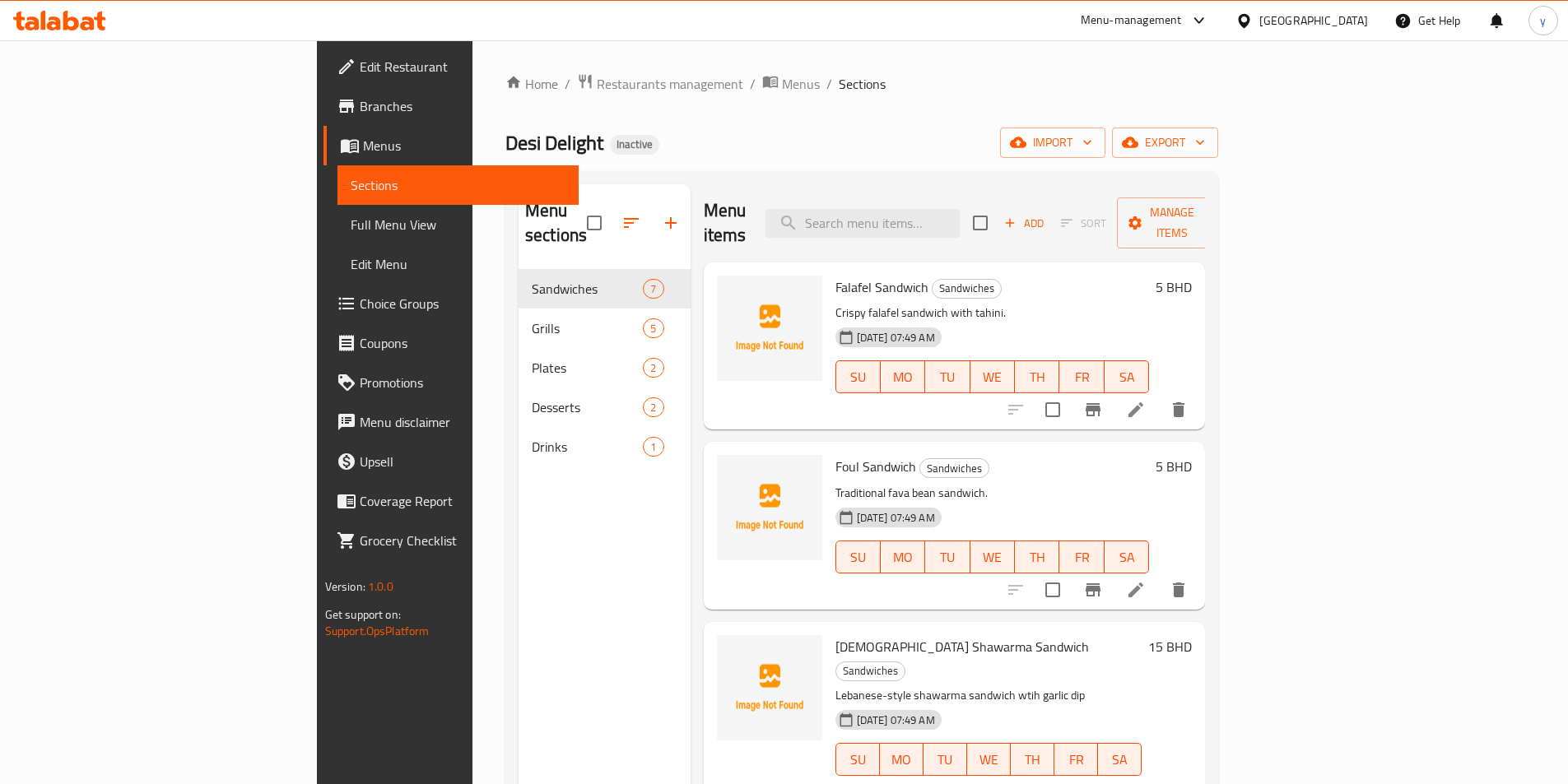
click at [323, 155] on link "Menus" at bounding box center [450, 145] width 255 height 39
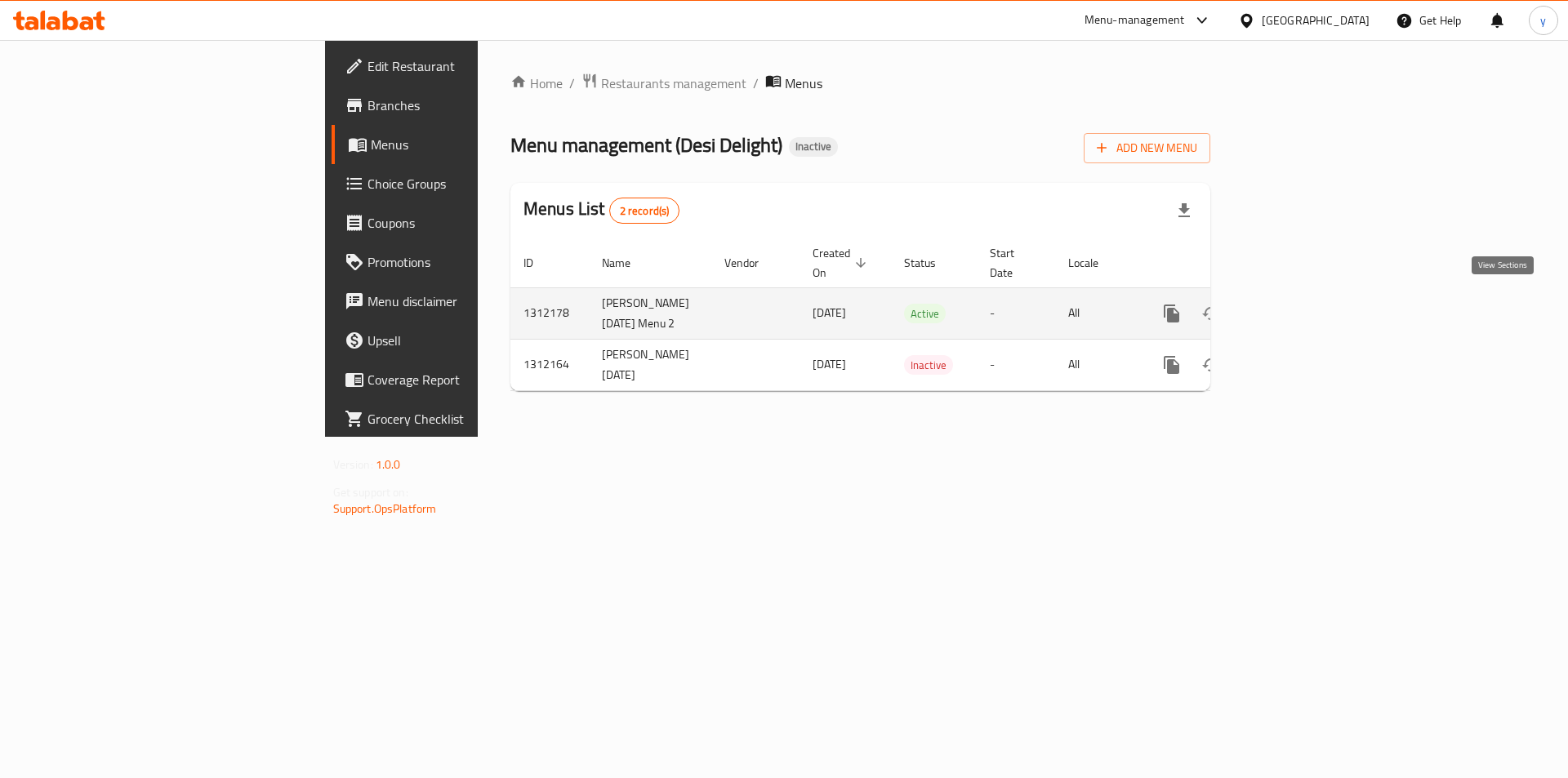
click at [1299, 303] on icon "enhanced table" at bounding box center [1289, 313] width 19 height 19
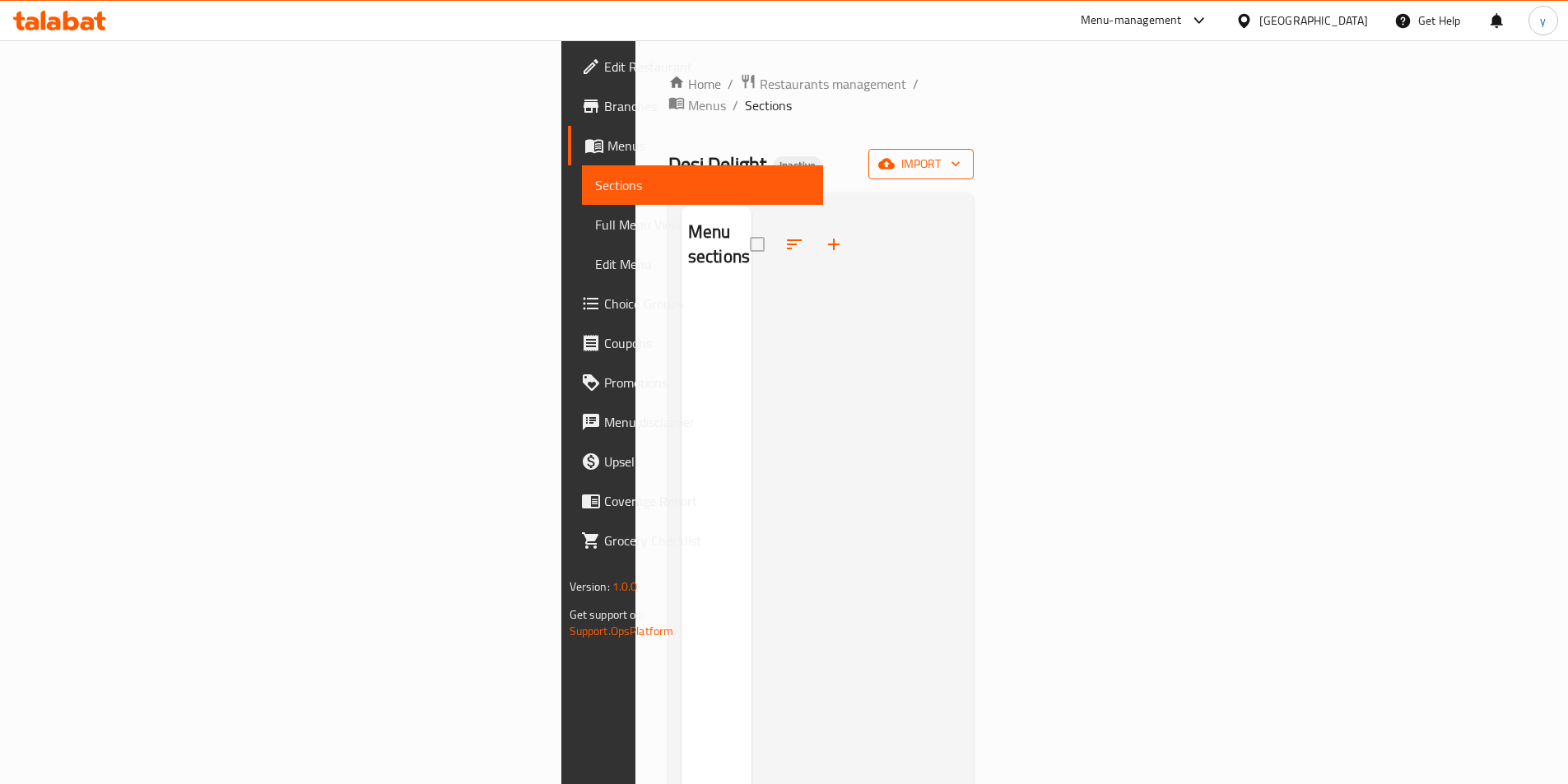
click at [960, 154] on span "import" at bounding box center [920, 164] width 79 height 21
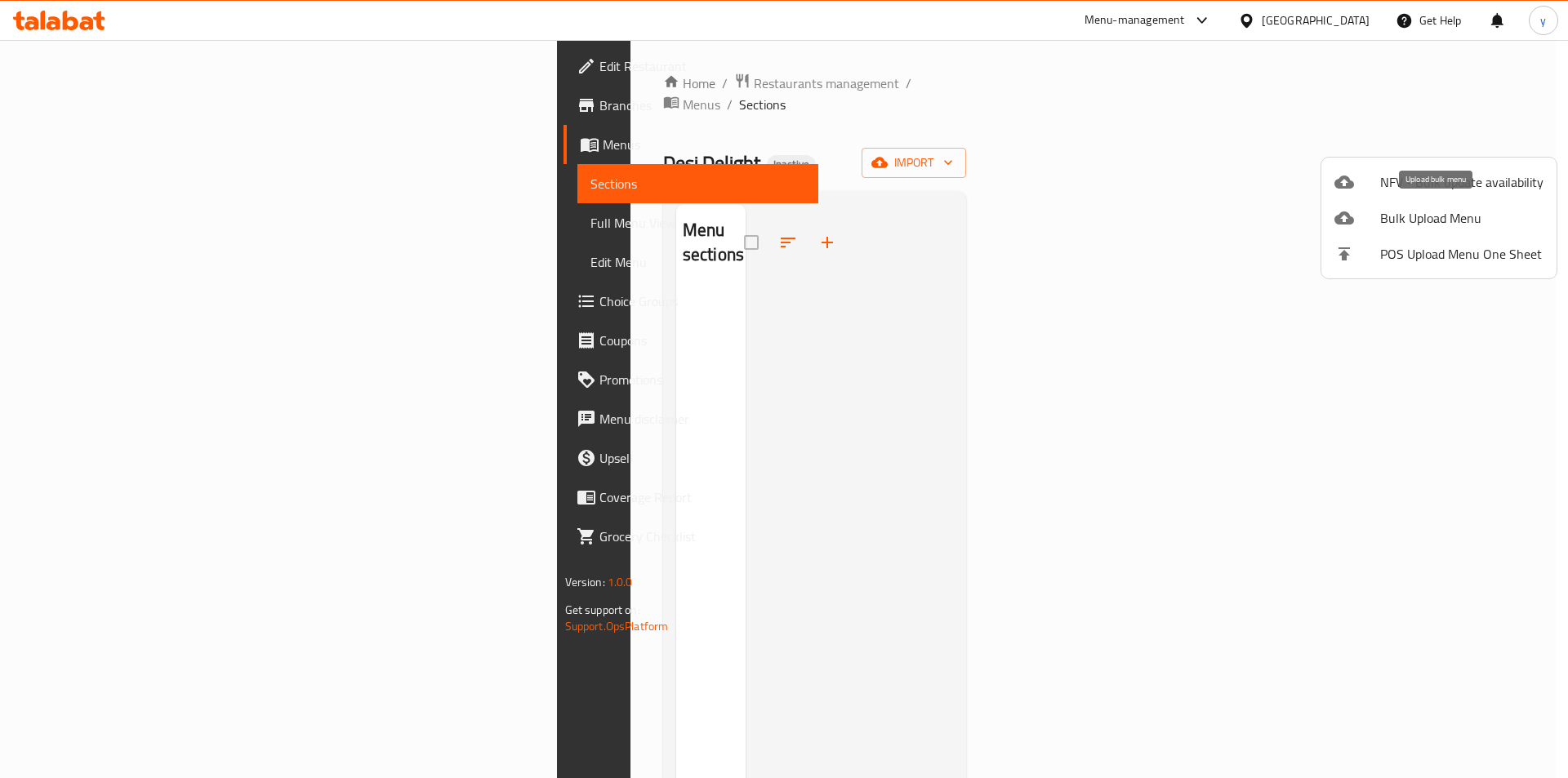
click at [1449, 216] on span "Bulk Upload Menu" at bounding box center [1461, 218] width 164 height 19
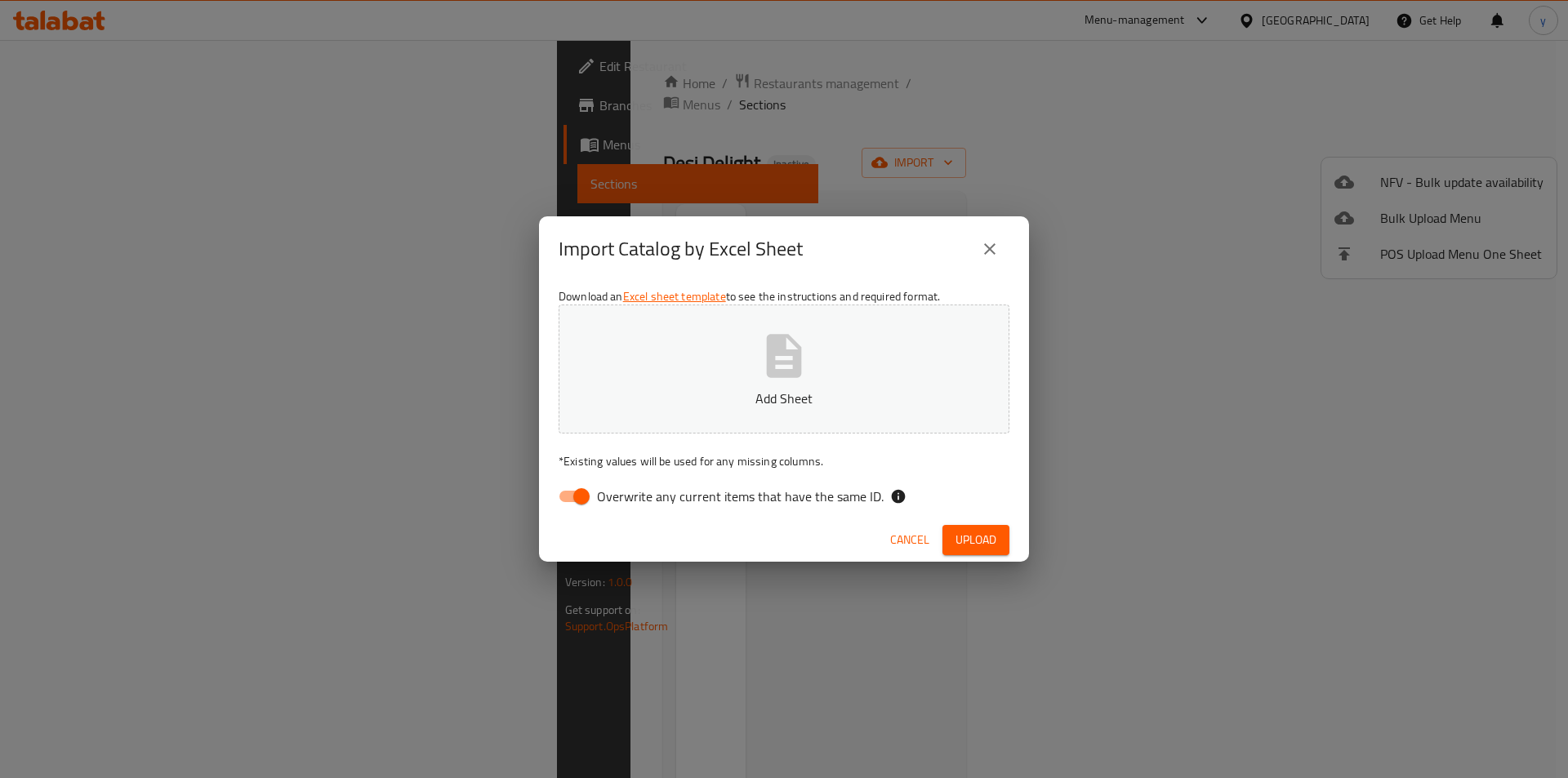
click at [579, 495] on input "Overwrite any current items that have the same ID." at bounding box center [581, 496] width 93 height 31
checkbox input "false"
click at [771, 359] on icon "button" at bounding box center [784, 356] width 35 height 44
click at [972, 536] on span "Upload" at bounding box center [976, 540] width 41 height 20
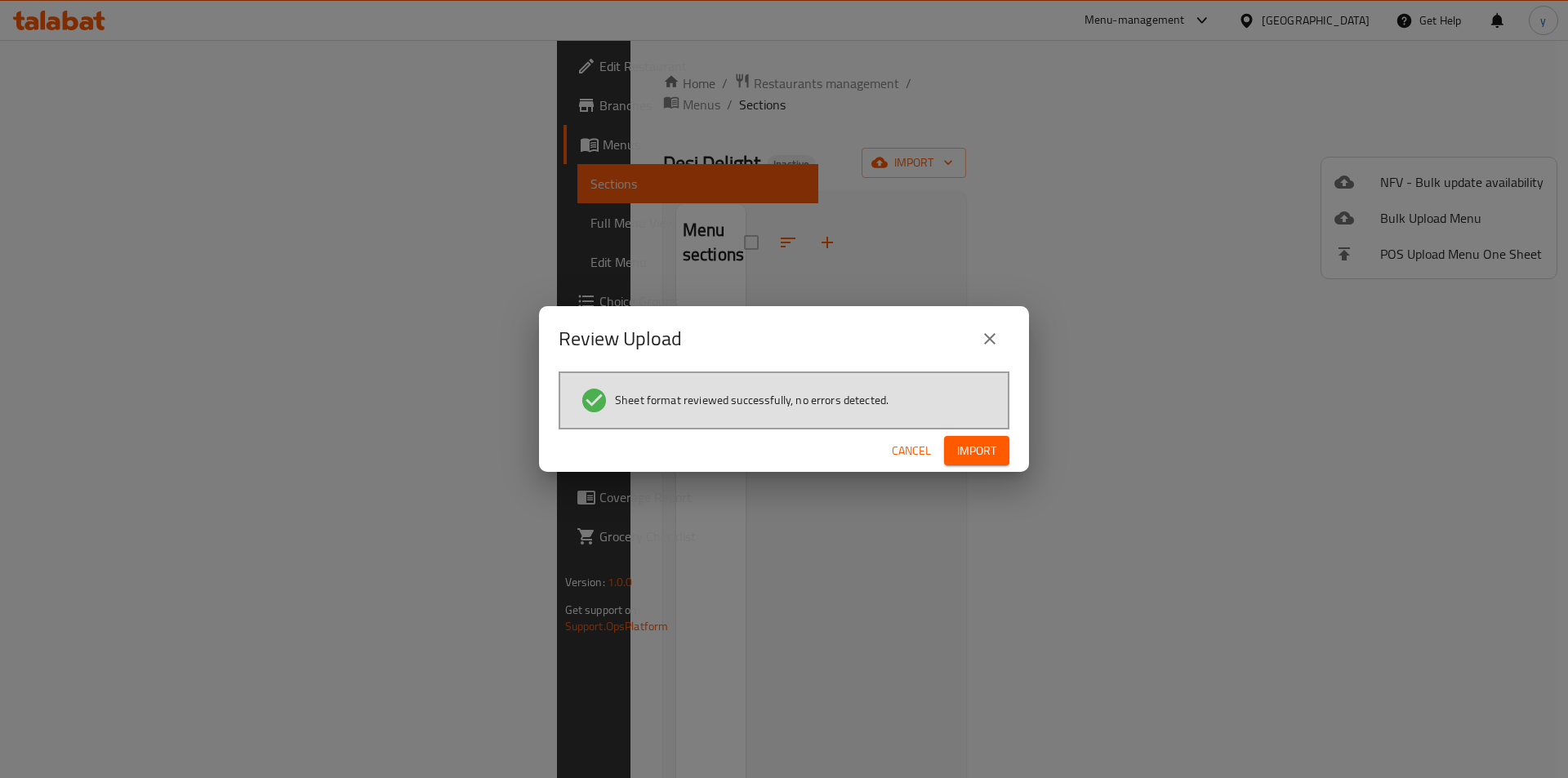
click at [992, 334] on icon "close" at bounding box center [989, 339] width 19 height 19
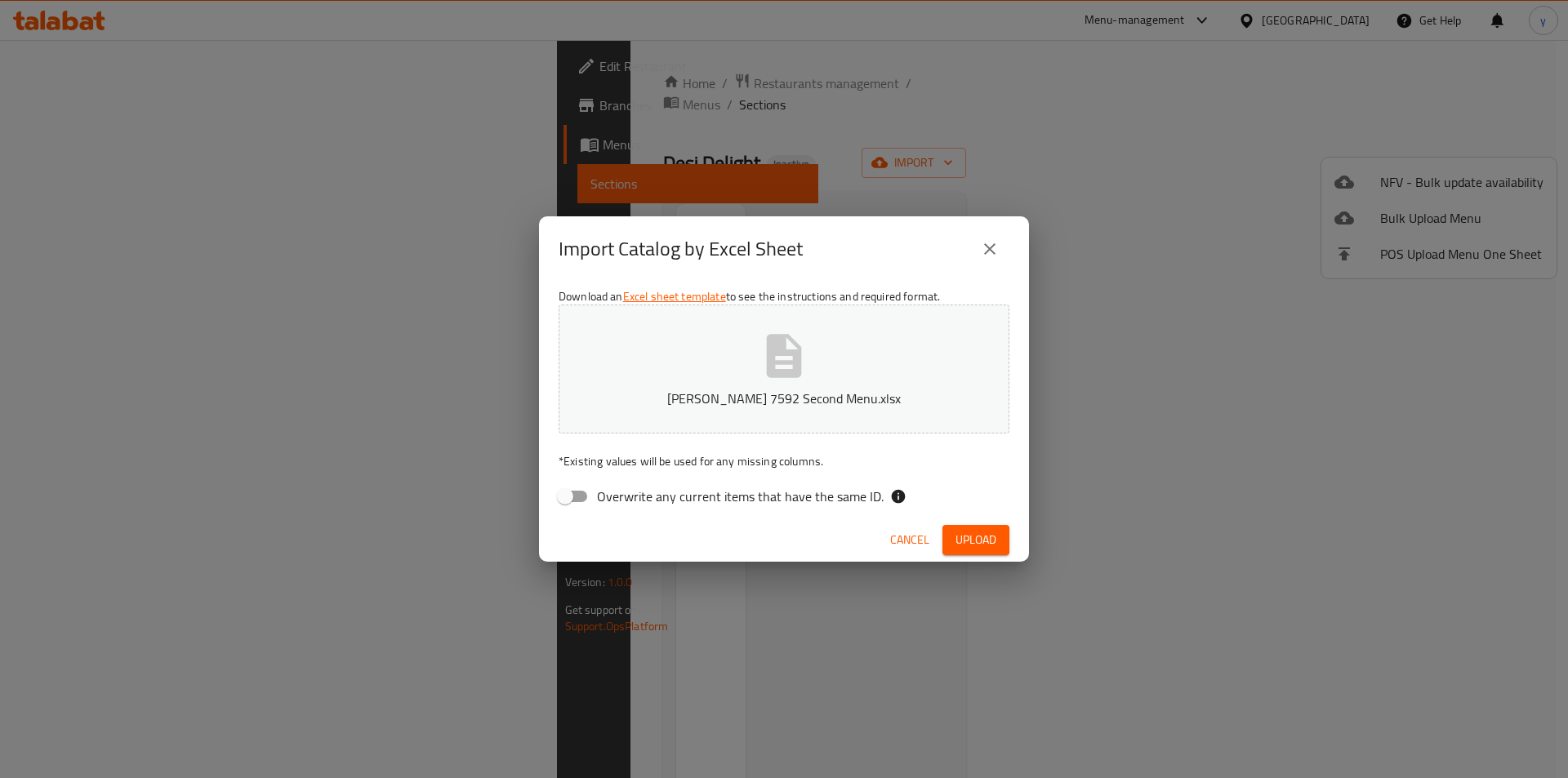
click at [992, 247] on icon "close" at bounding box center [989, 249] width 12 height 12
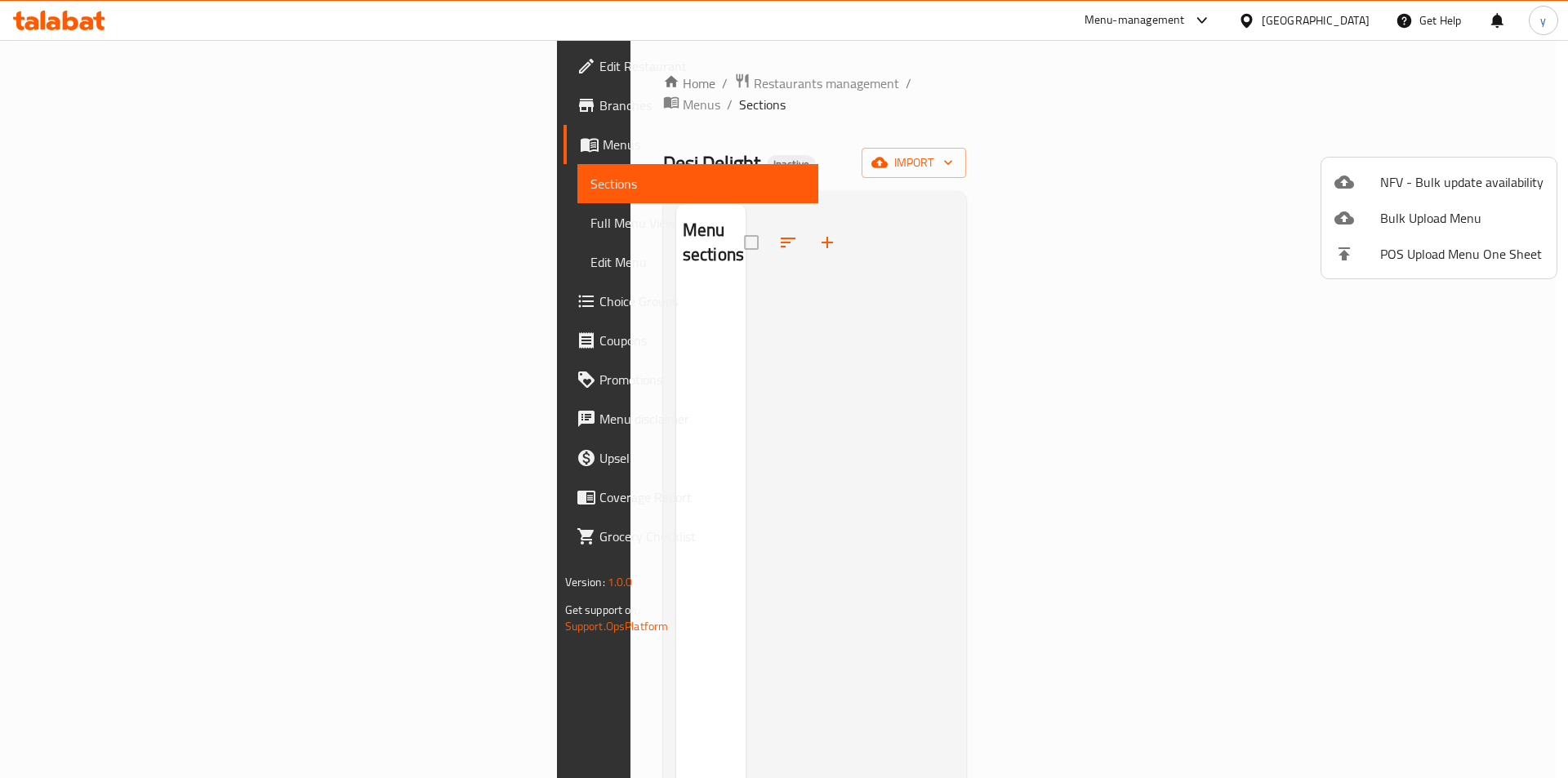
click at [940, 271] on div at bounding box center [784, 389] width 1568 height 778
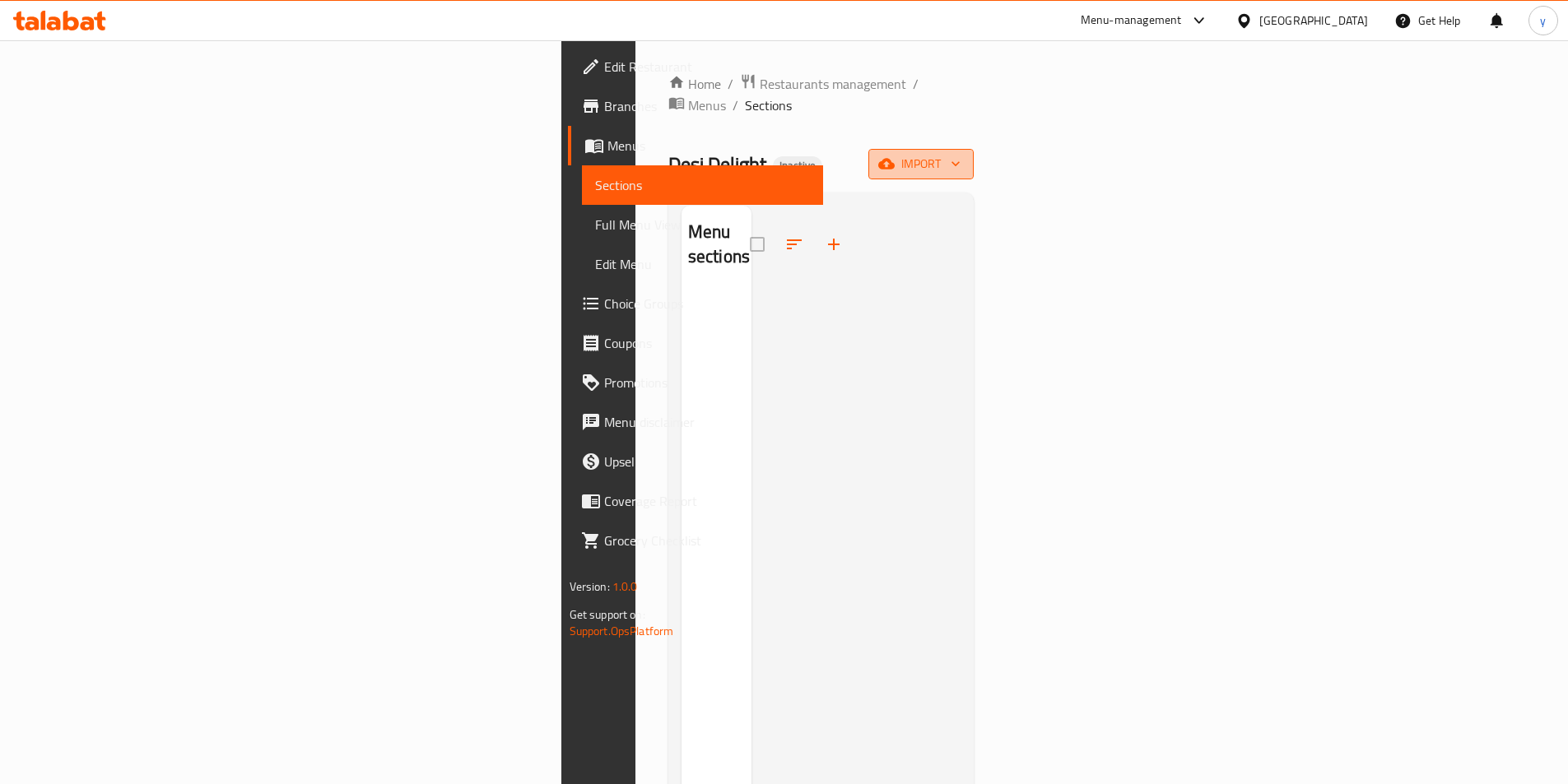
click at [960, 154] on span "import" at bounding box center [920, 164] width 79 height 21
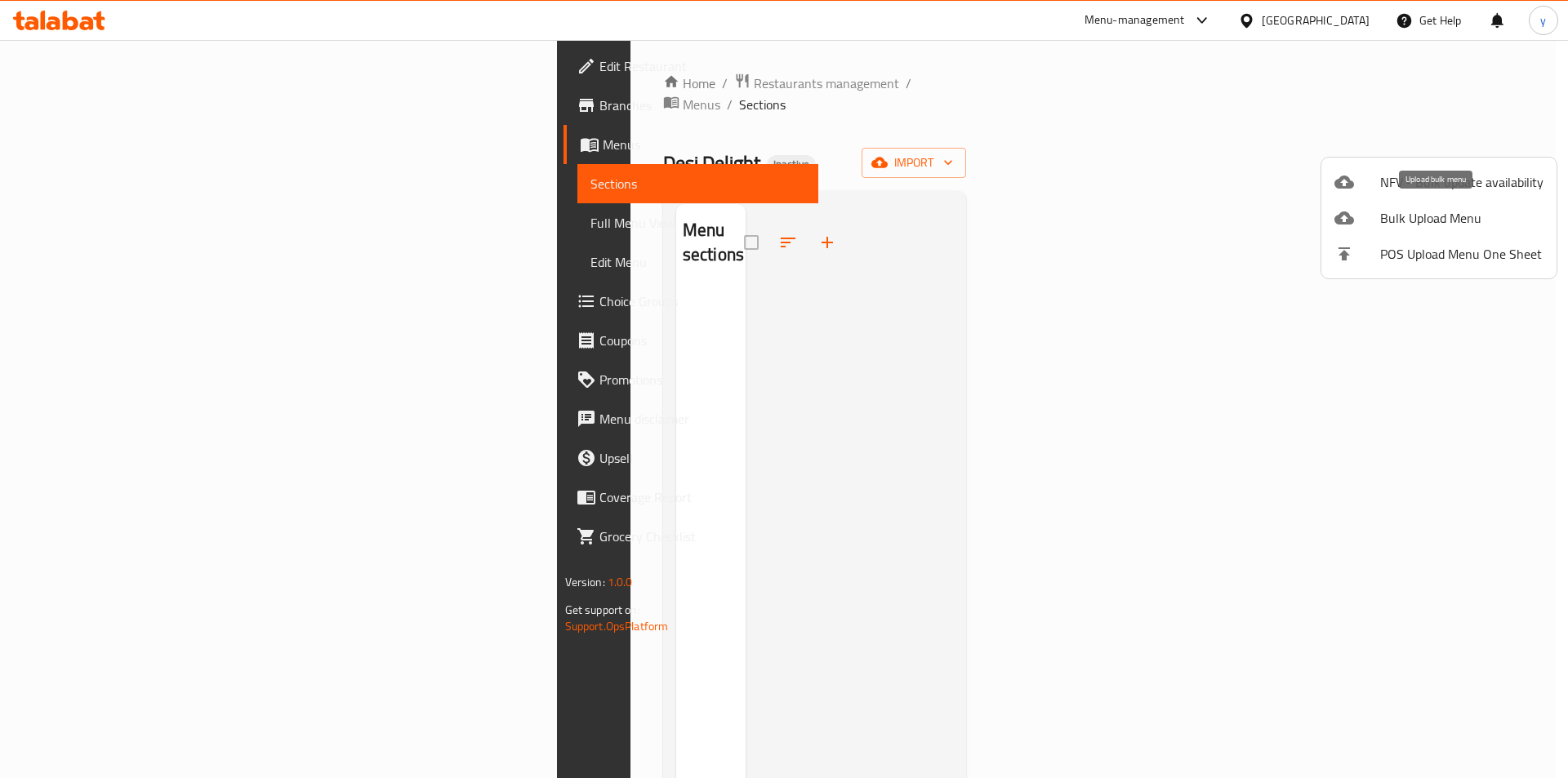
click at [1439, 222] on span "Bulk Upload Menu" at bounding box center [1461, 218] width 164 height 19
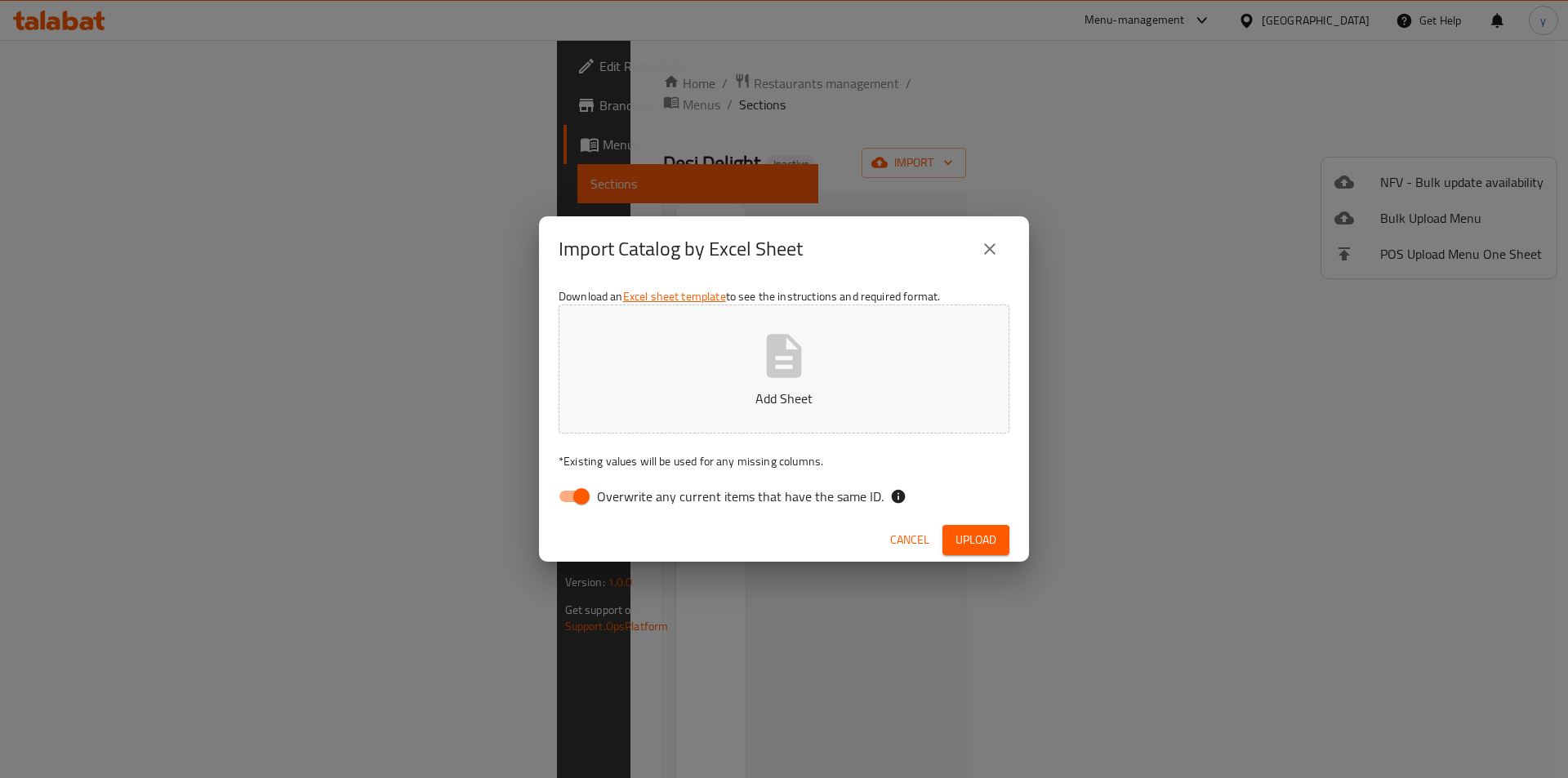
click at [589, 495] on input "Overwrite any current items that have the same ID." at bounding box center [581, 496] width 93 height 31
checkbox input "false"
click at [784, 367] on icon "button" at bounding box center [784, 356] width 52 height 52
click at [960, 534] on span "Upload" at bounding box center [976, 540] width 41 height 20
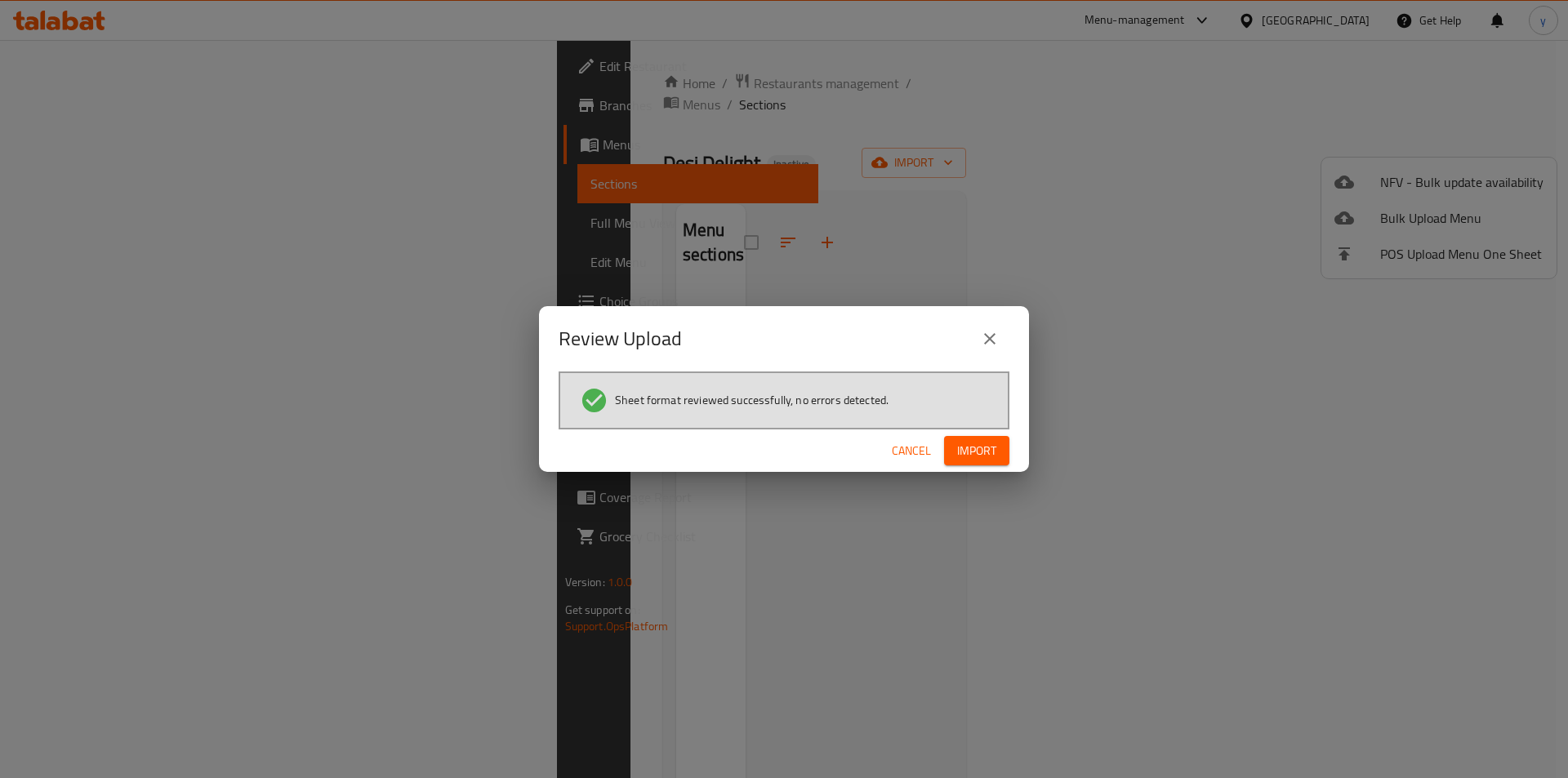
click at [981, 456] on span "Import" at bounding box center [976, 451] width 39 height 20
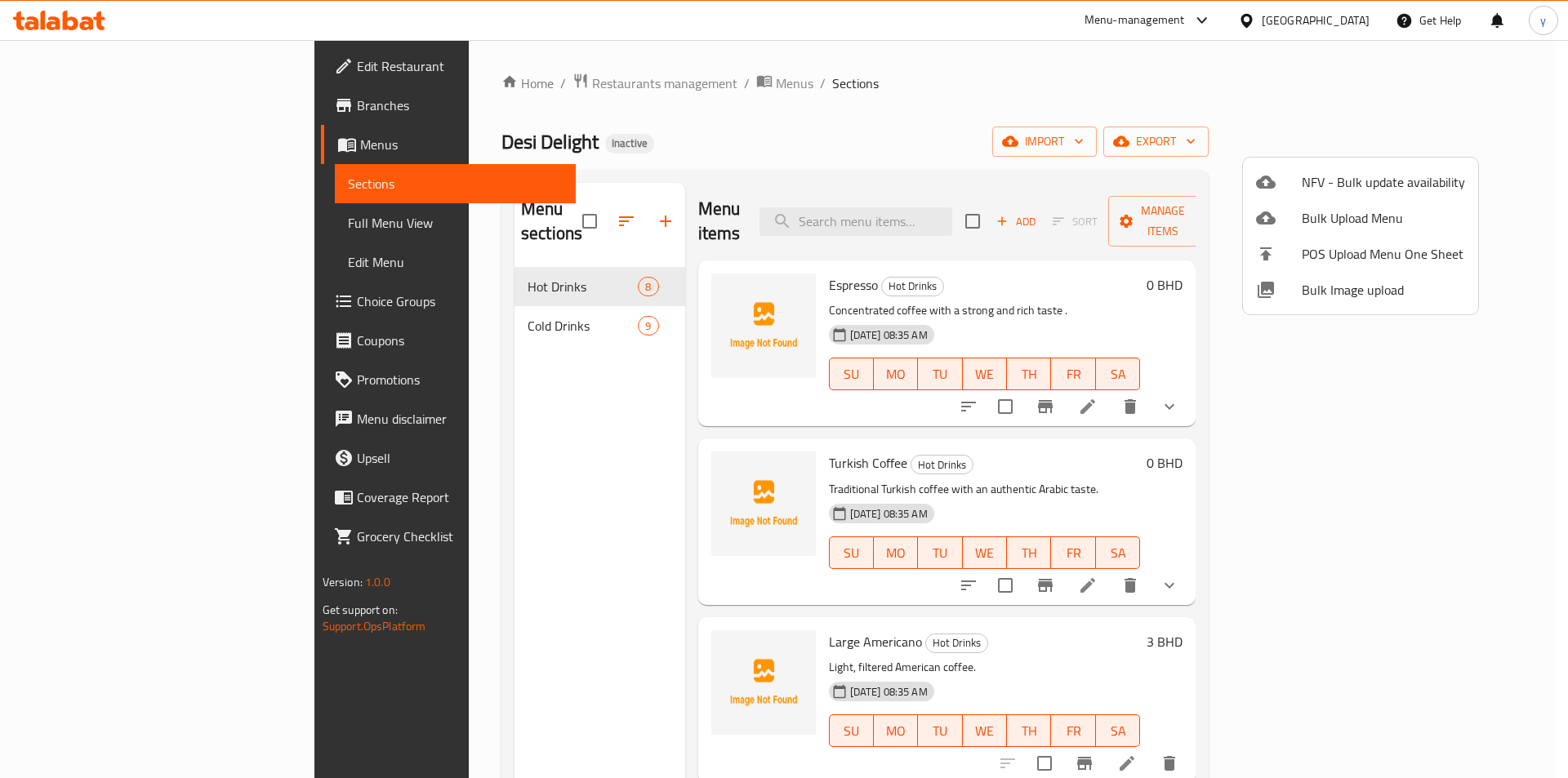
click at [104, 221] on div at bounding box center [784, 389] width 1568 height 778
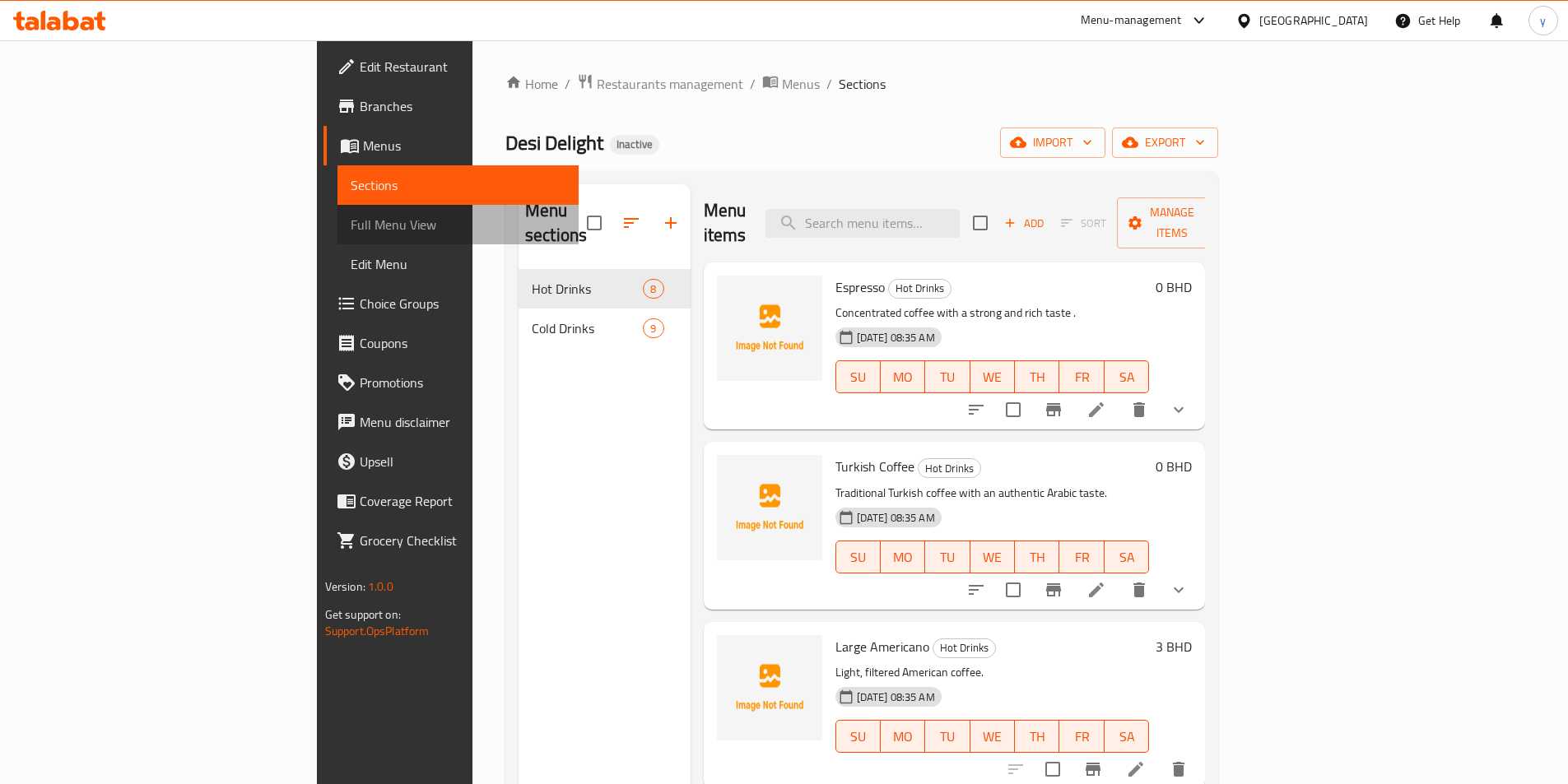
click at [351, 223] on span "Full Menu View" at bounding box center [458, 225] width 215 height 20
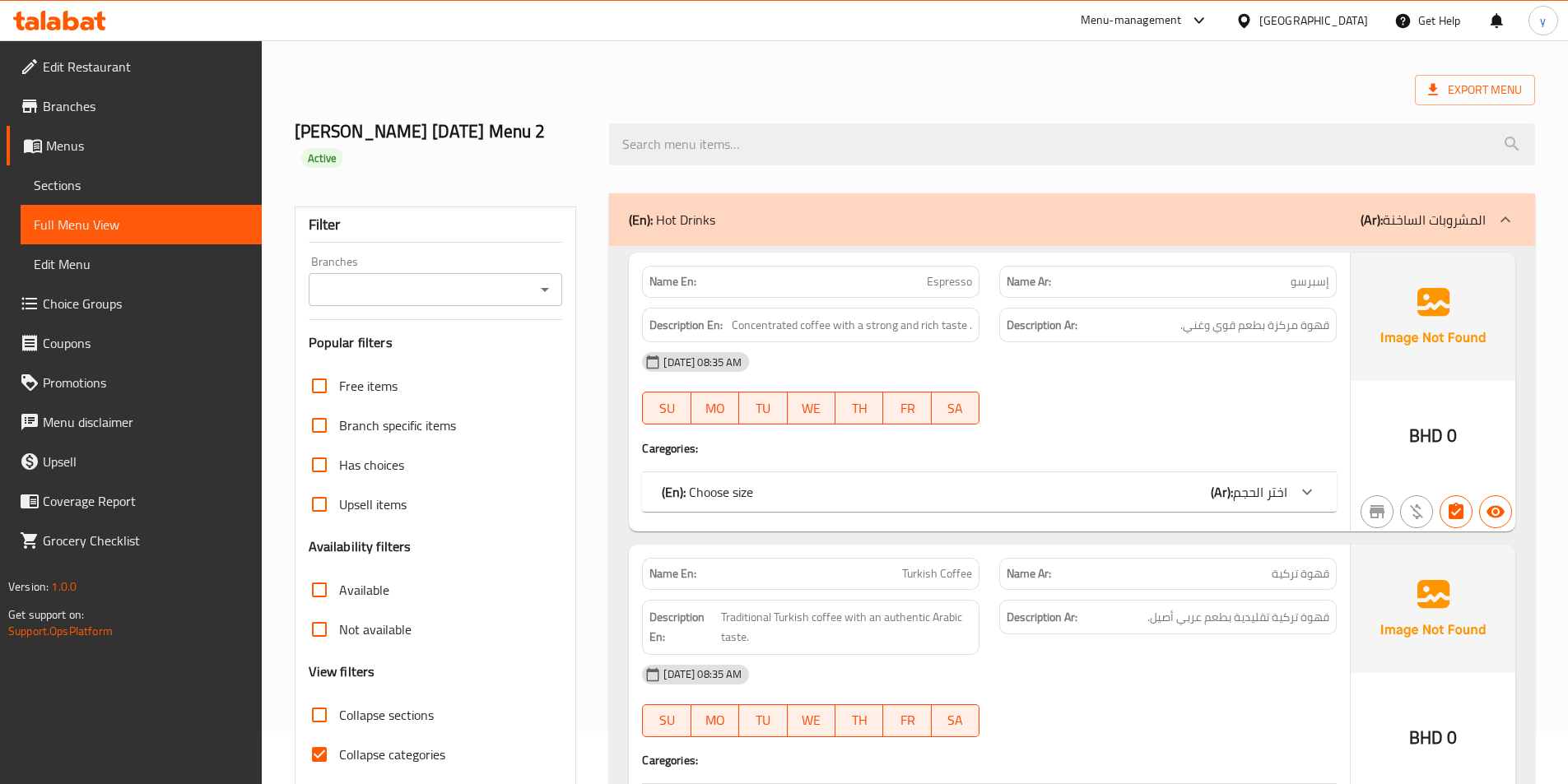
scroll to position [82, 0]
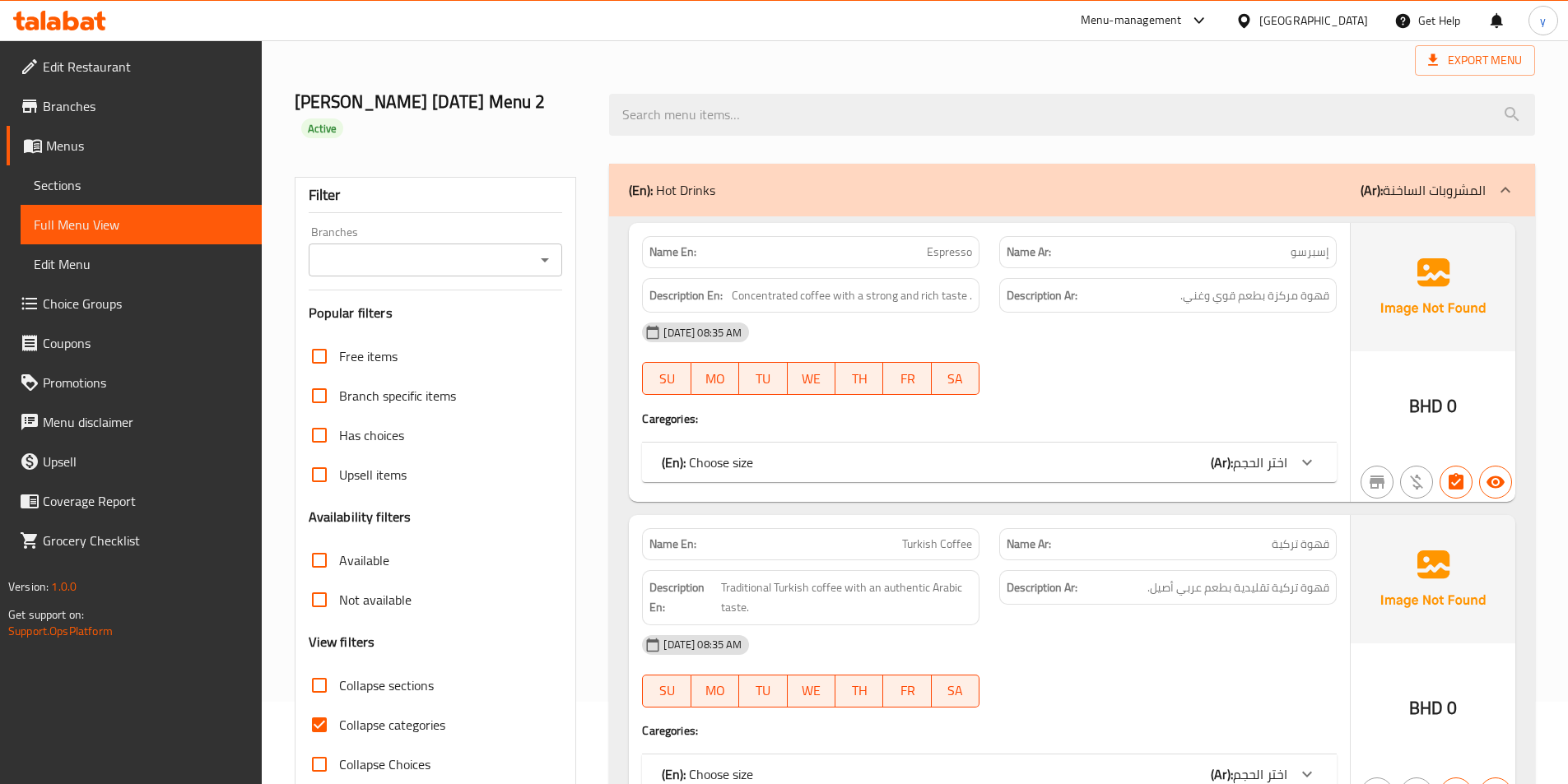
click at [370, 734] on span "Collapse categories" at bounding box center [392, 724] width 106 height 20
click at [339, 734] on input "Collapse categories" at bounding box center [319, 724] width 39 height 39
checkbox input "false"
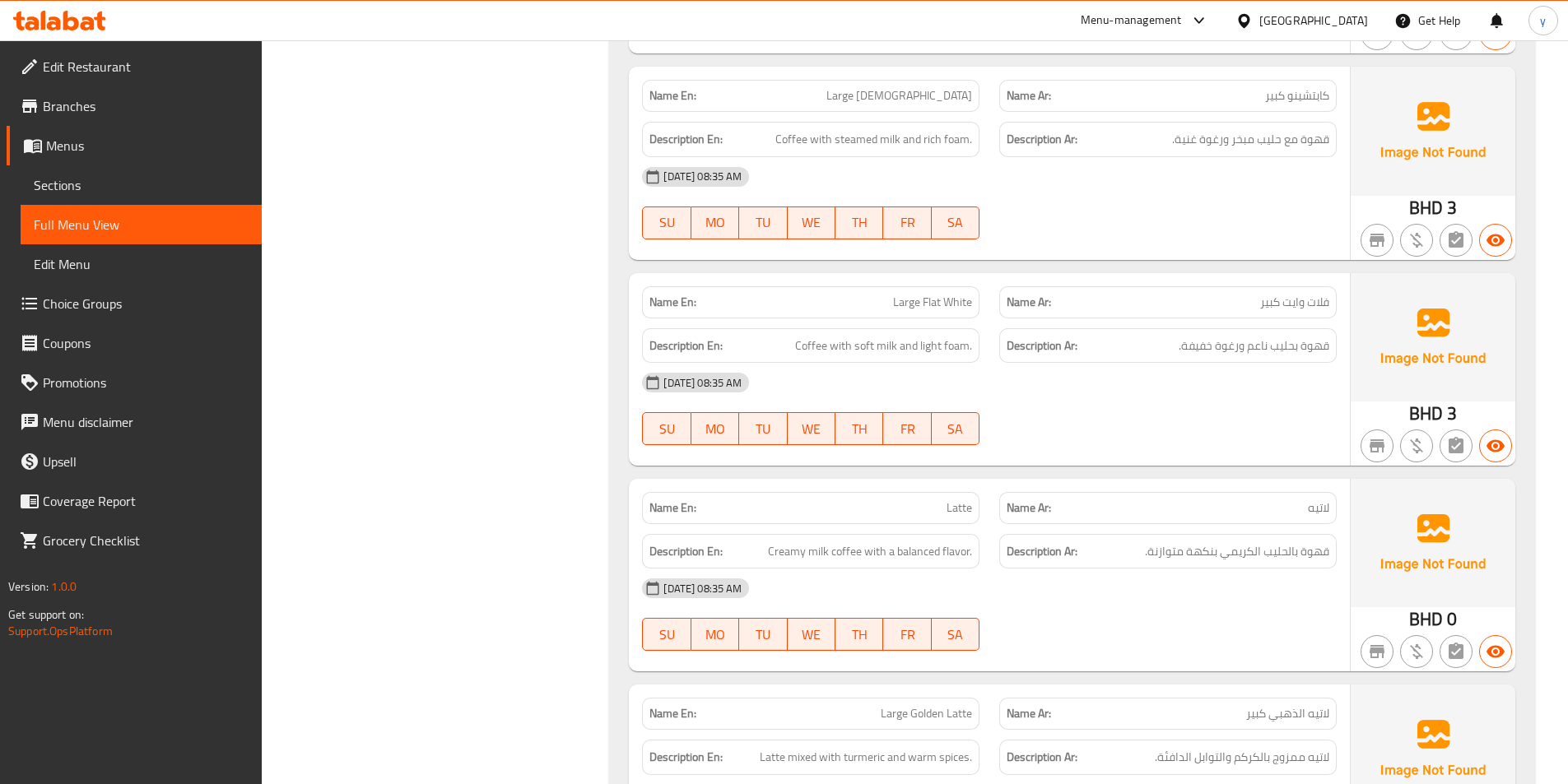
scroll to position [1422, 0]
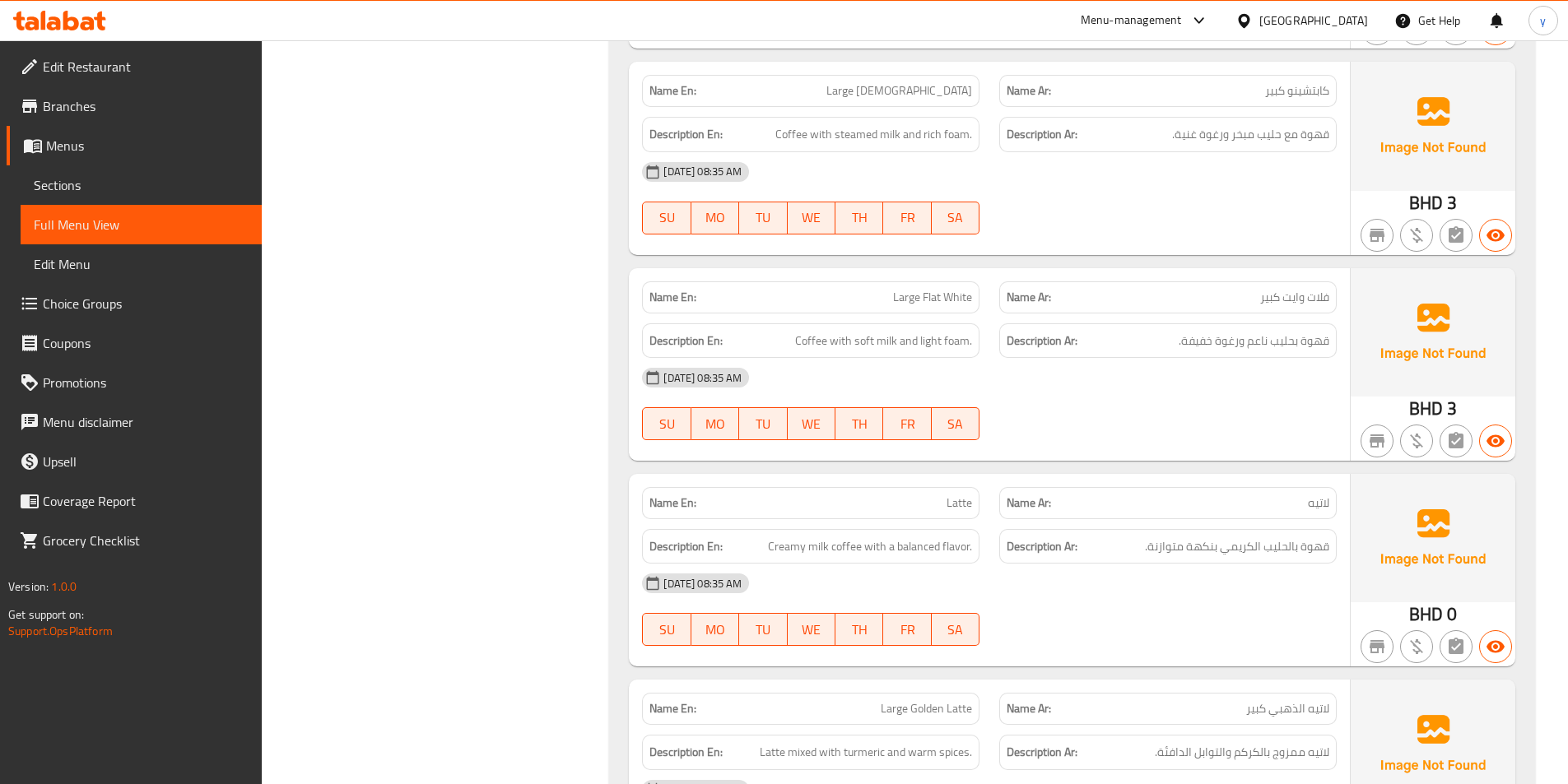
click at [1200, 631] on div "16-09-2025 08:35 AM SU MO TU WE TH FR SA" at bounding box center [989, 609] width 714 height 92
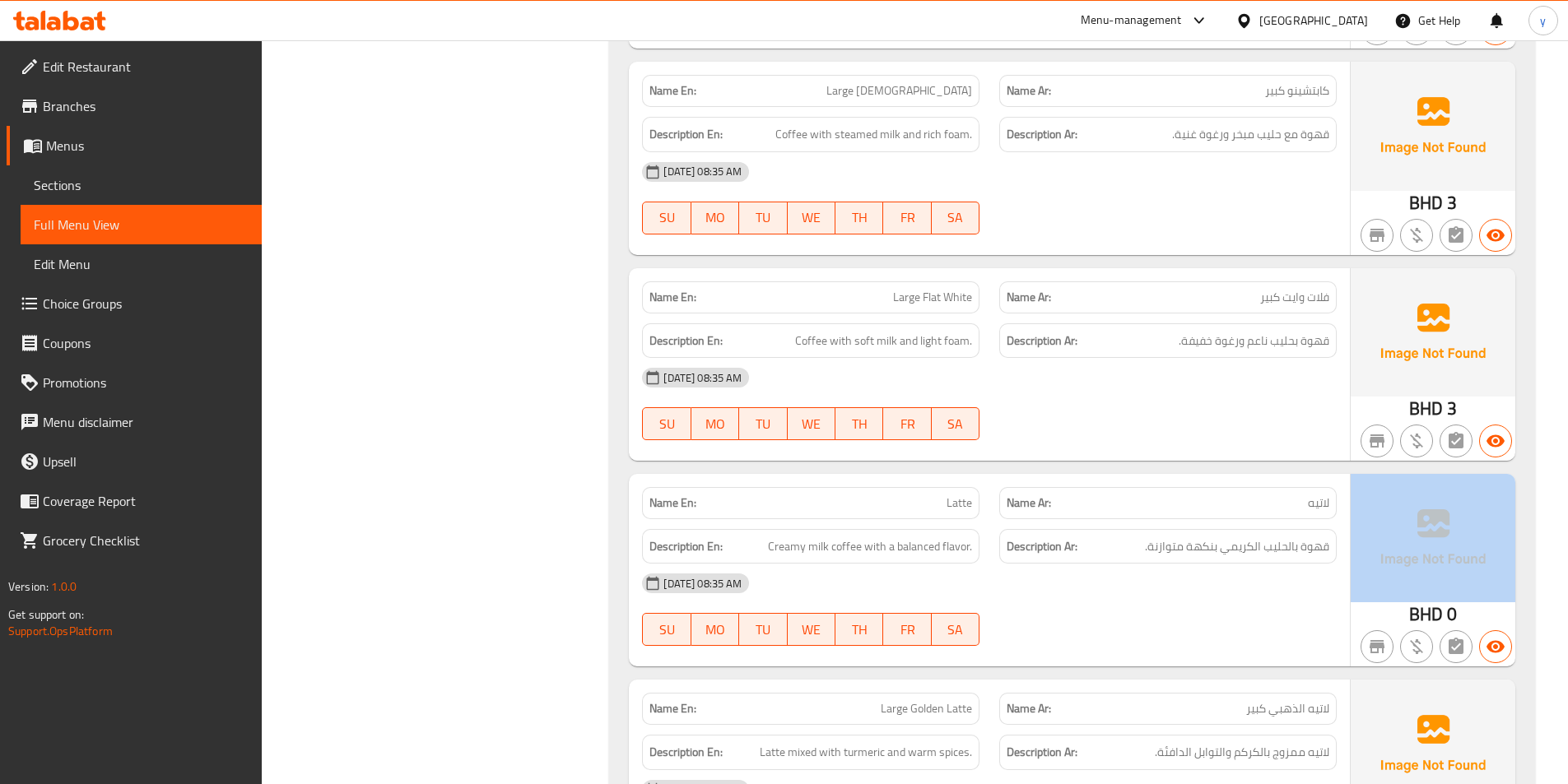
click at [1200, 631] on div "16-09-2025 08:35 AM SU MO TU WE TH FR SA" at bounding box center [989, 609] width 714 height 92
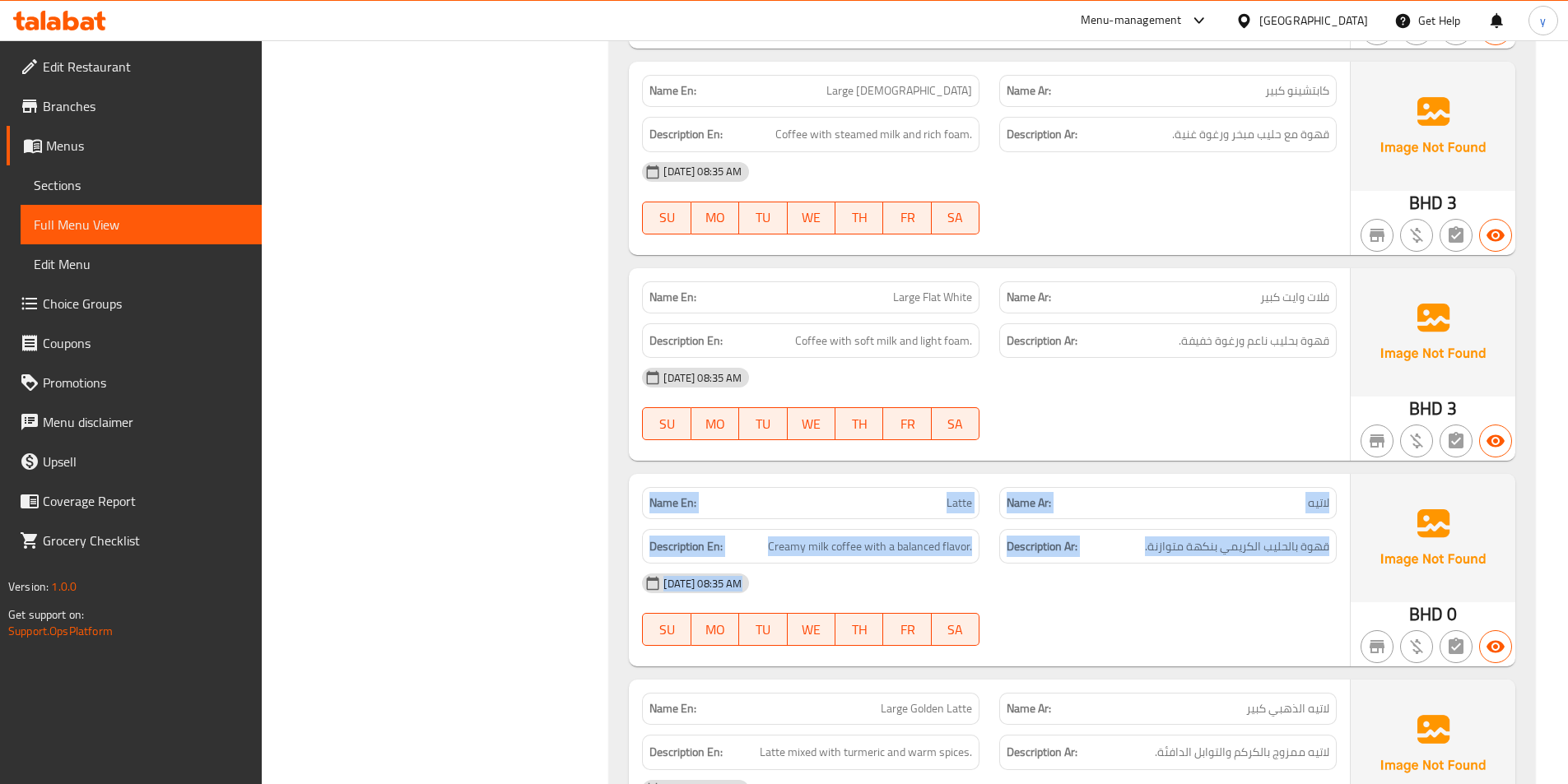
click at [1200, 631] on div "16-09-2025 08:35 AM SU MO TU WE TH FR SA" at bounding box center [989, 609] width 714 height 92
click at [1189, 631] on div "16-09-2025 08:35 AM SU MO TU WE TH FR SA" at bounding box center [989, 609] width 714 height 92
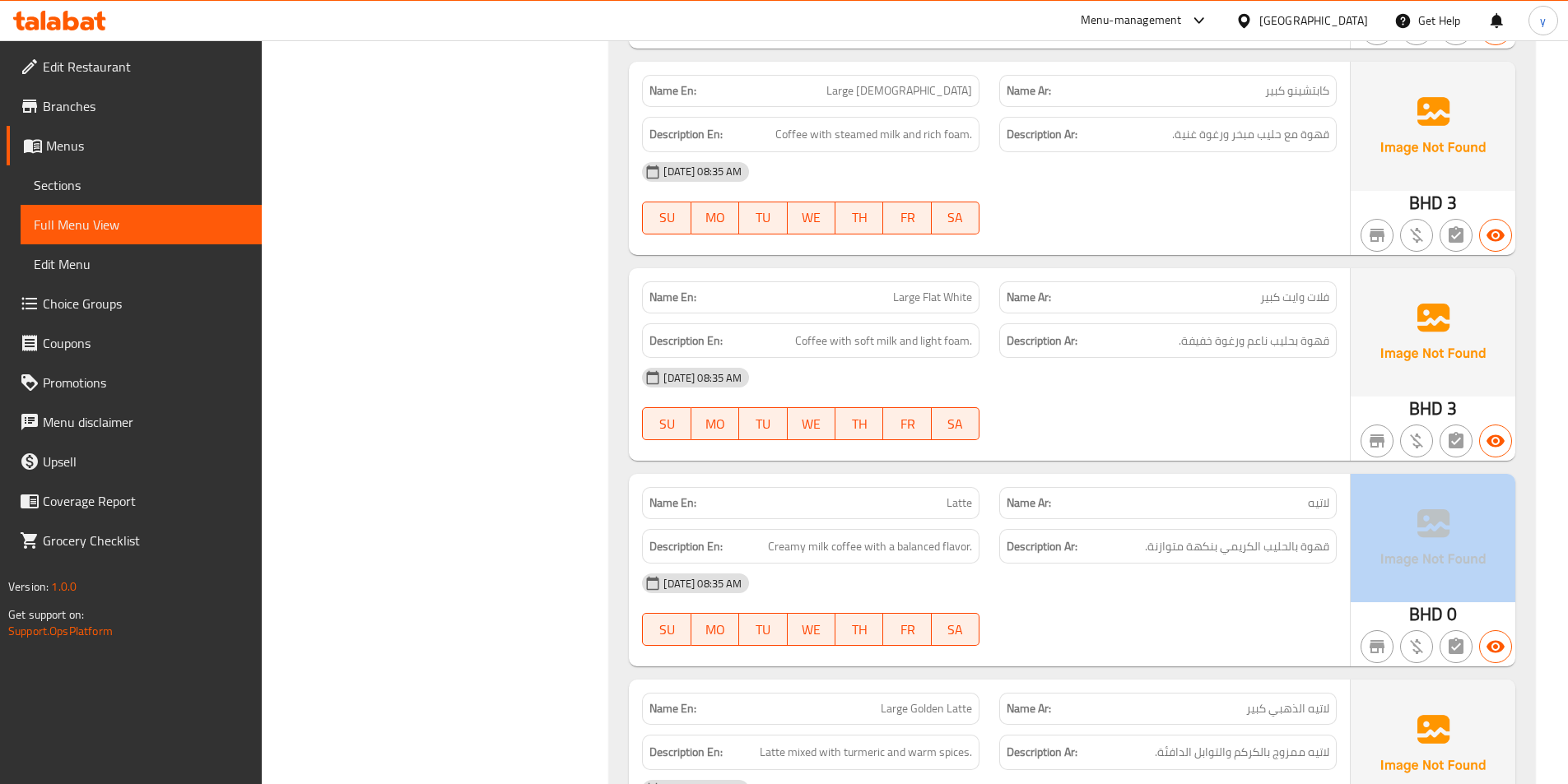
click at [1189, 631] on div "16-09-2025 08:35 AM SU MO TU WE TH FR SA" at bounding box center [989, 609] width 714 height 92
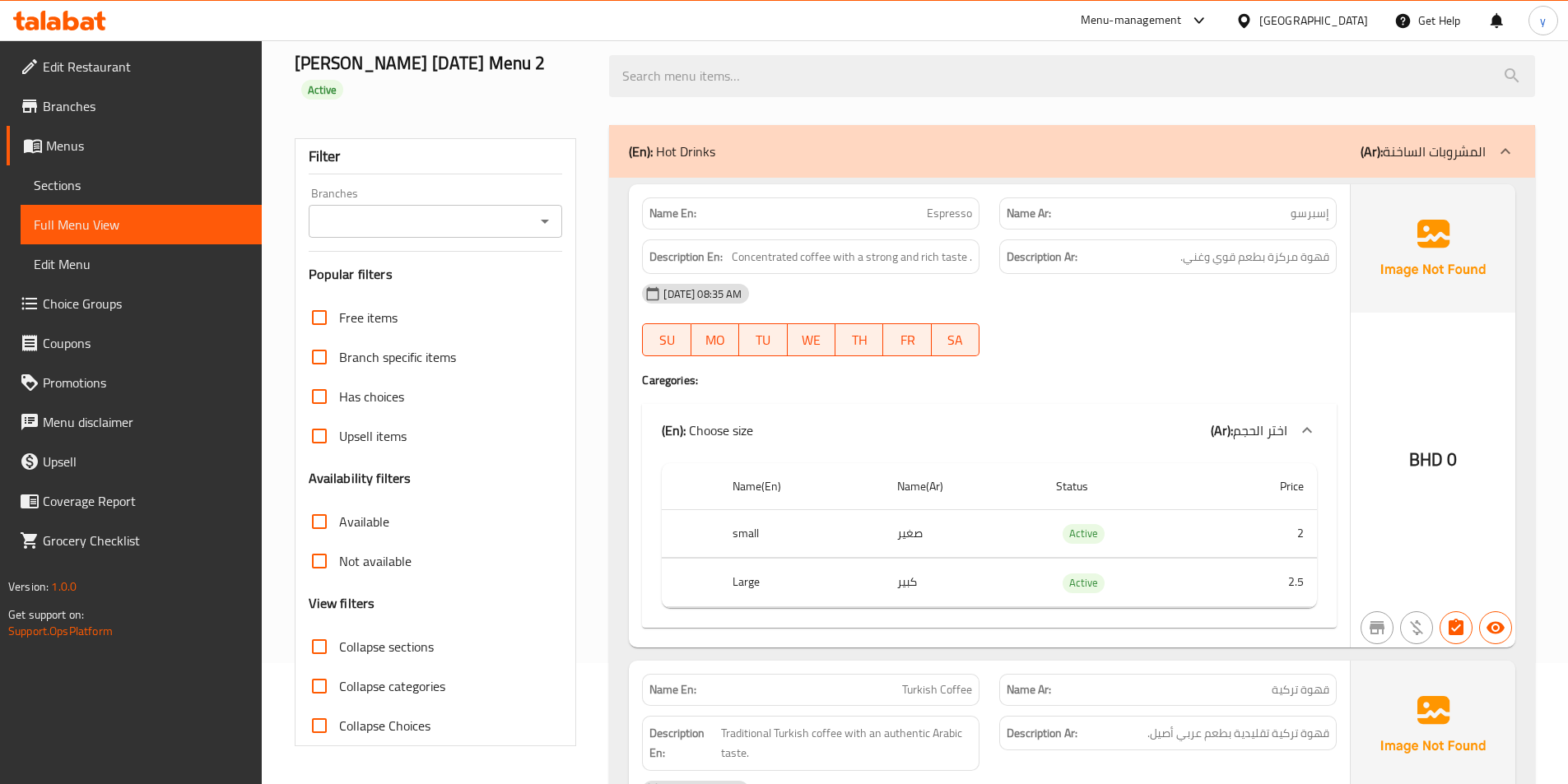
scroll to position [0, 0]
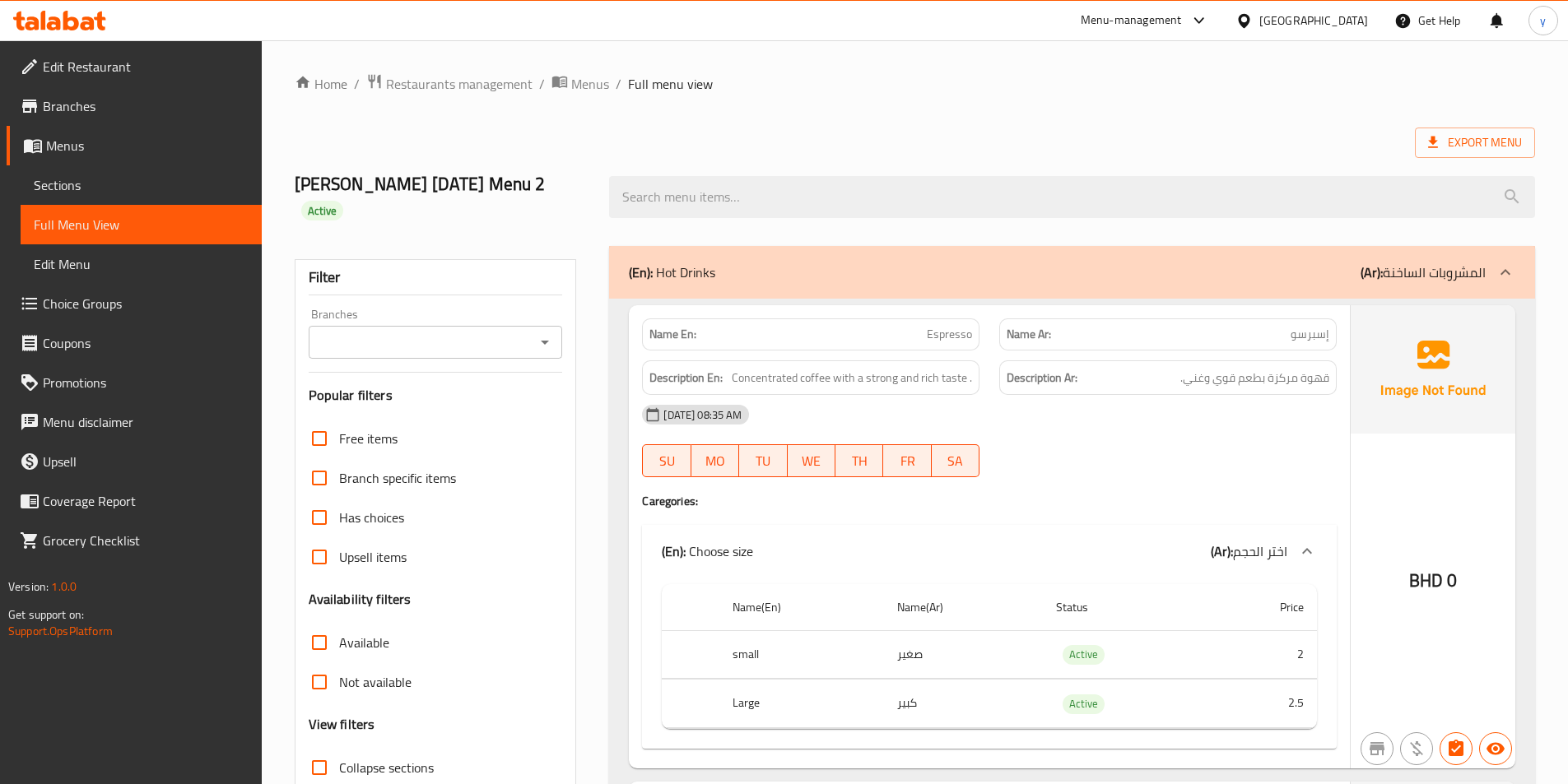
click at [123, 144] on span "Menus" at bounding box center [147, 145] width 202 height 20
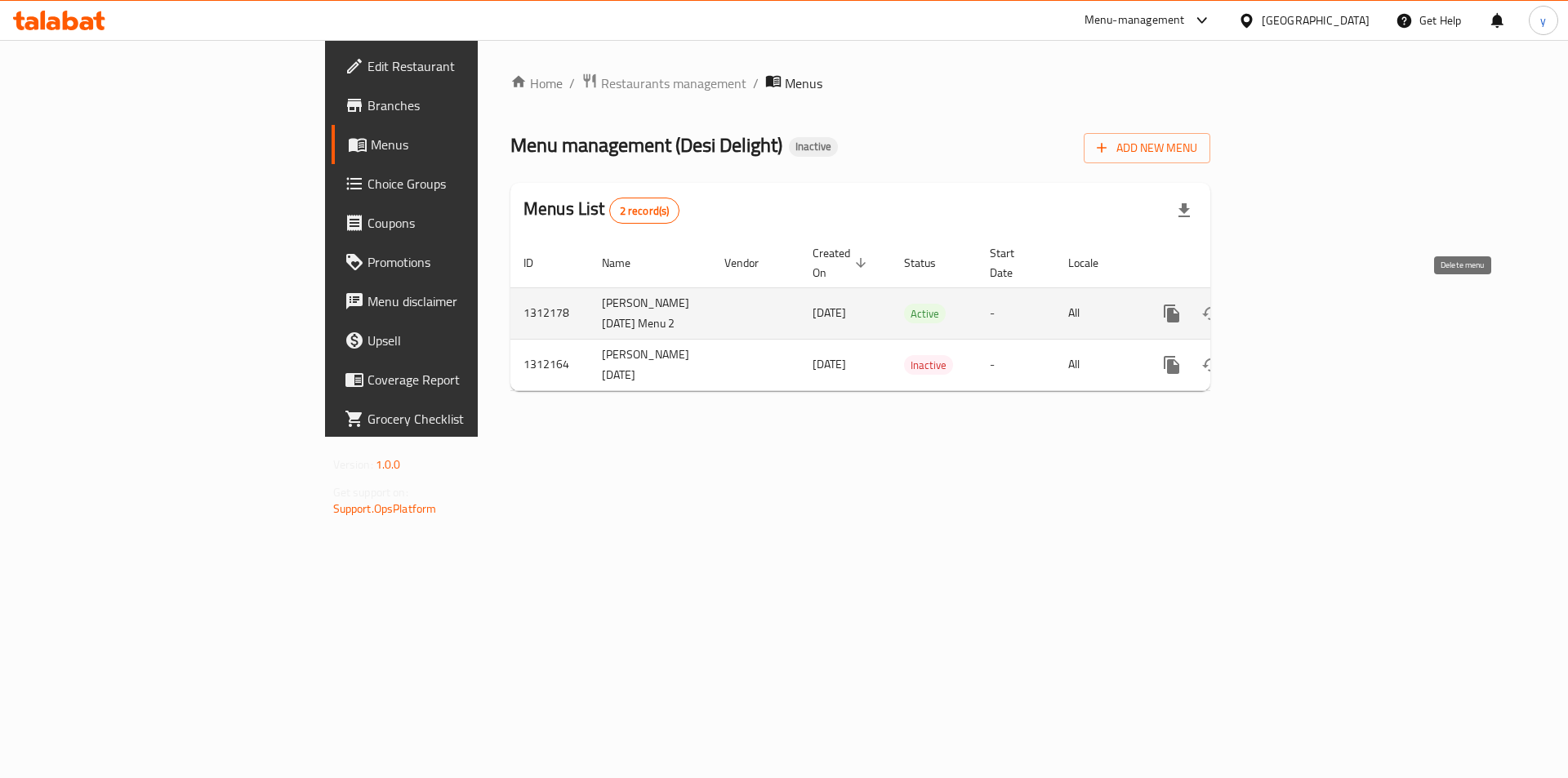
click at [1260, 303] on icon "enhanced table" at bounding box center [1250, 313] width 19 height 19
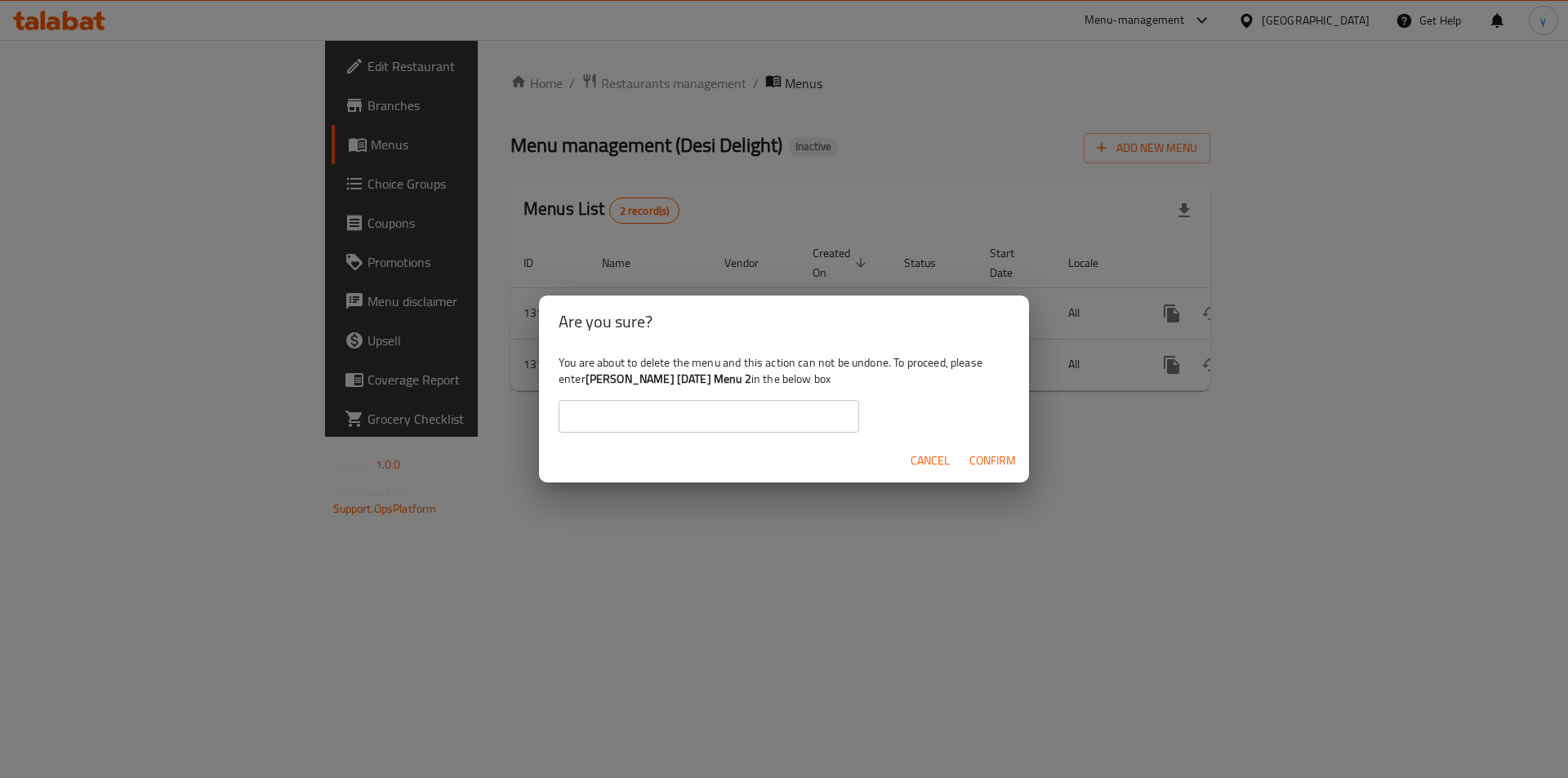
click at [996, 460] on span "Confirm" at bounding box center [992, 460] width 47 height 20
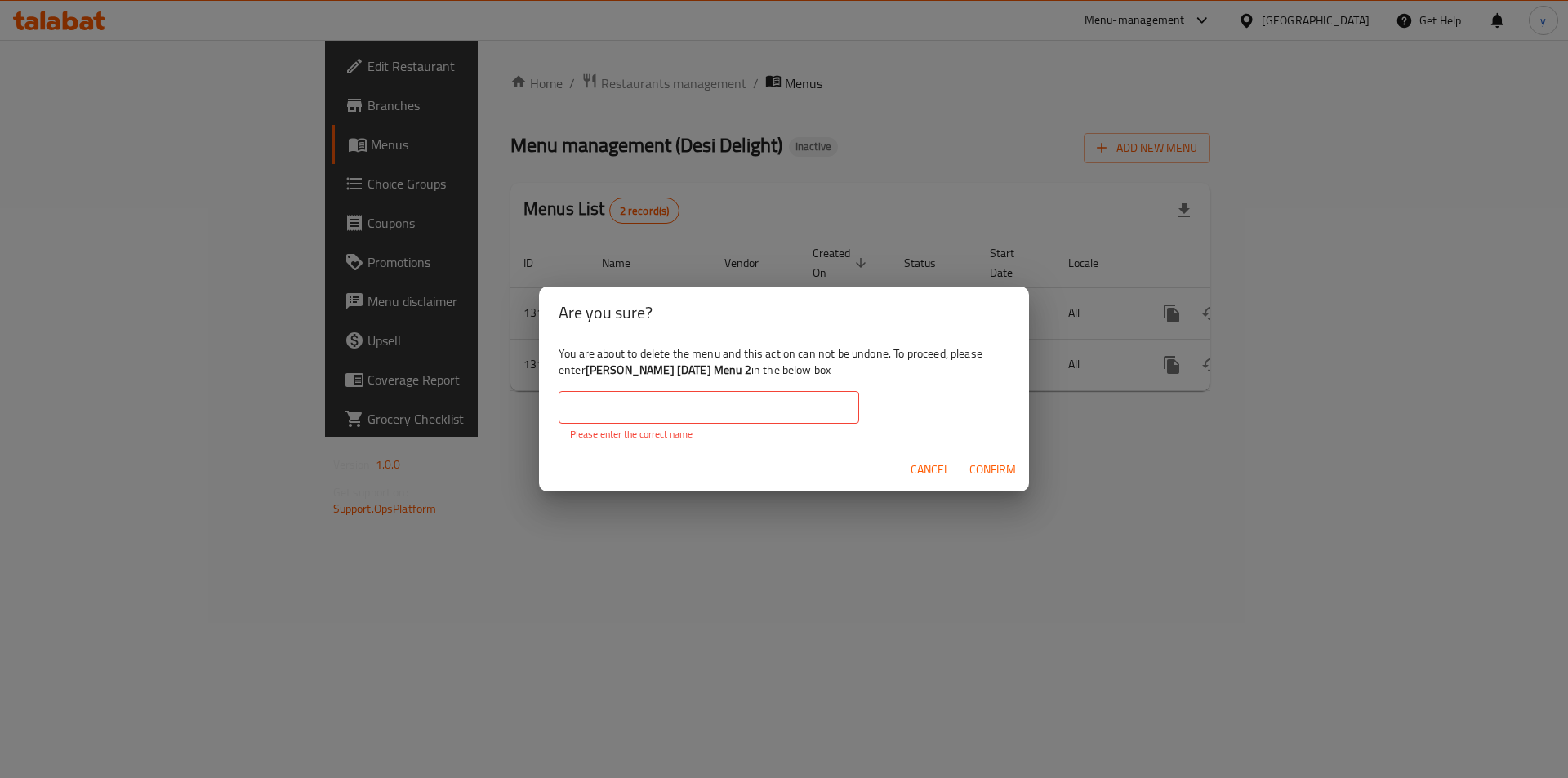
click at [995, 465] on span "Confirm" at bounding box center [992, 469] width 47 height 20
click at [798, 418] on input "text" at bounding box center [708, 408] width 300 height 33
drag, startPoint x: 1190, startPoint y: 506, endPoint x: 1096, endPoint y: 497, distance: 94.4
click at [1190, 506] on div "Are you sure? You are about to delete the menu and this action can not be undon…" at bounding box center [784, 389] width 1568 height 778
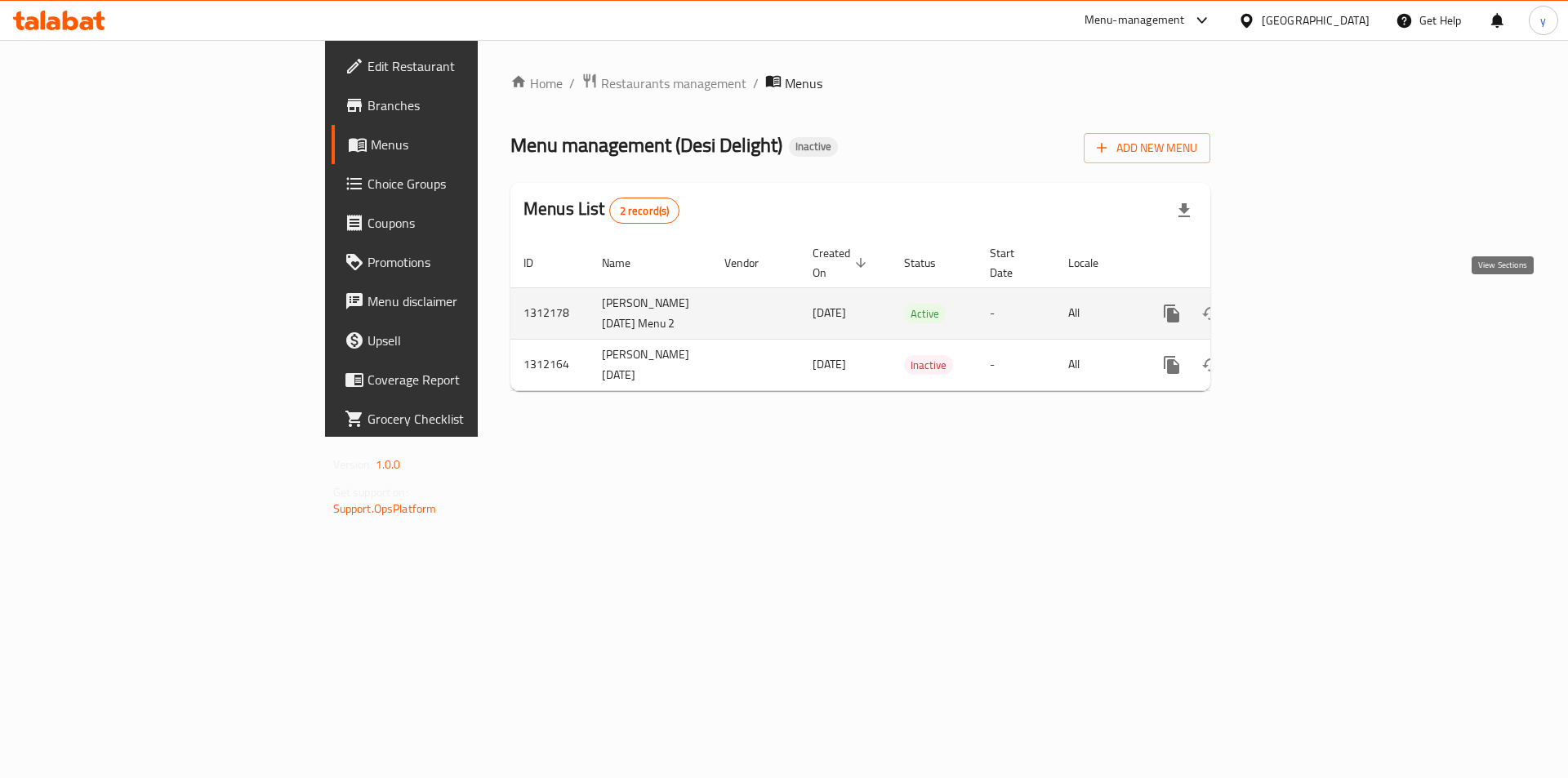
click at [1299, 303] on icon "enhanced table" at bounding box center [1289, 313] width 19 height 19
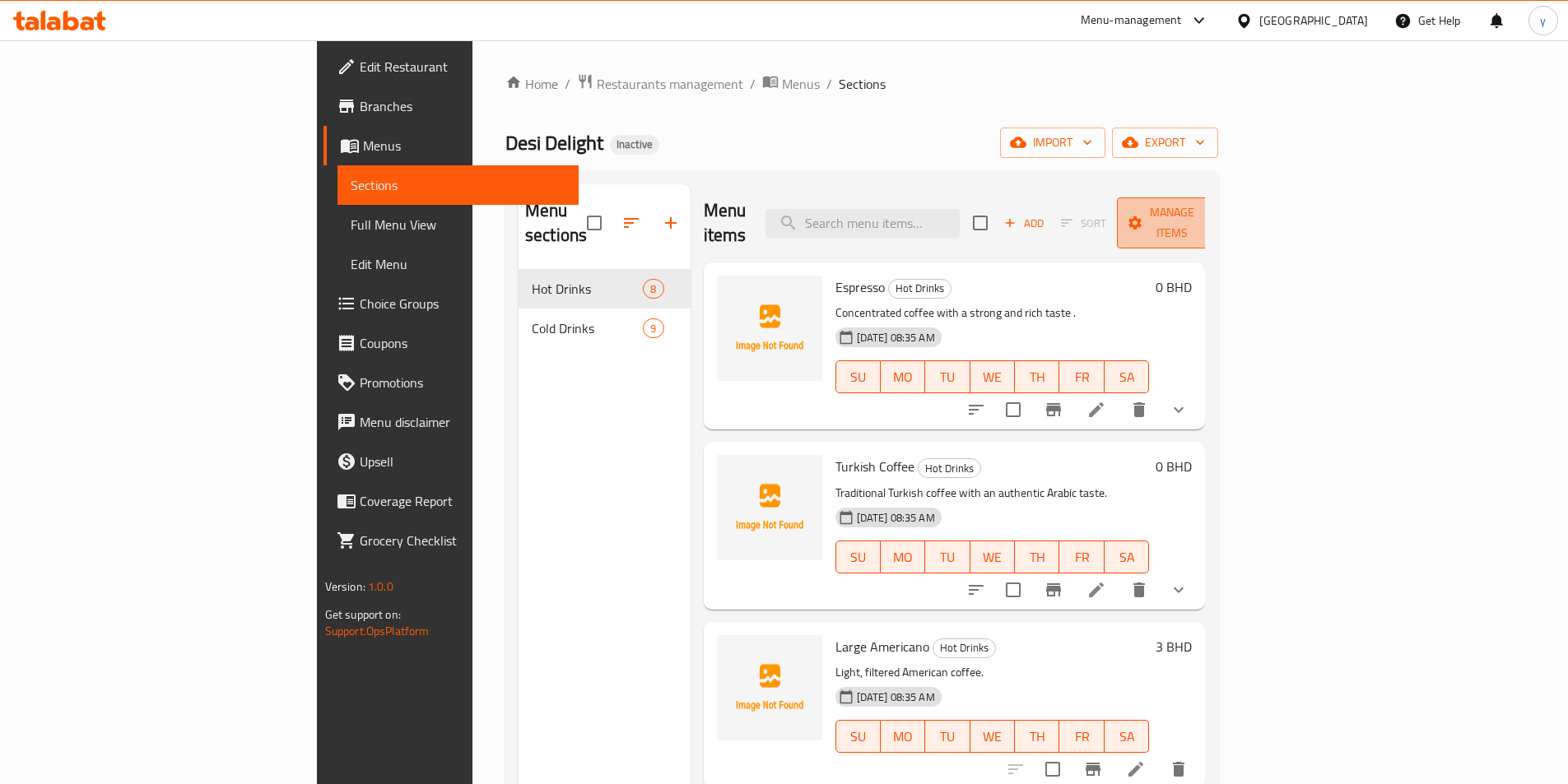
click at [1214, 216] on span "Manage items" at bounding box center [1172, 223] width 84 height 41
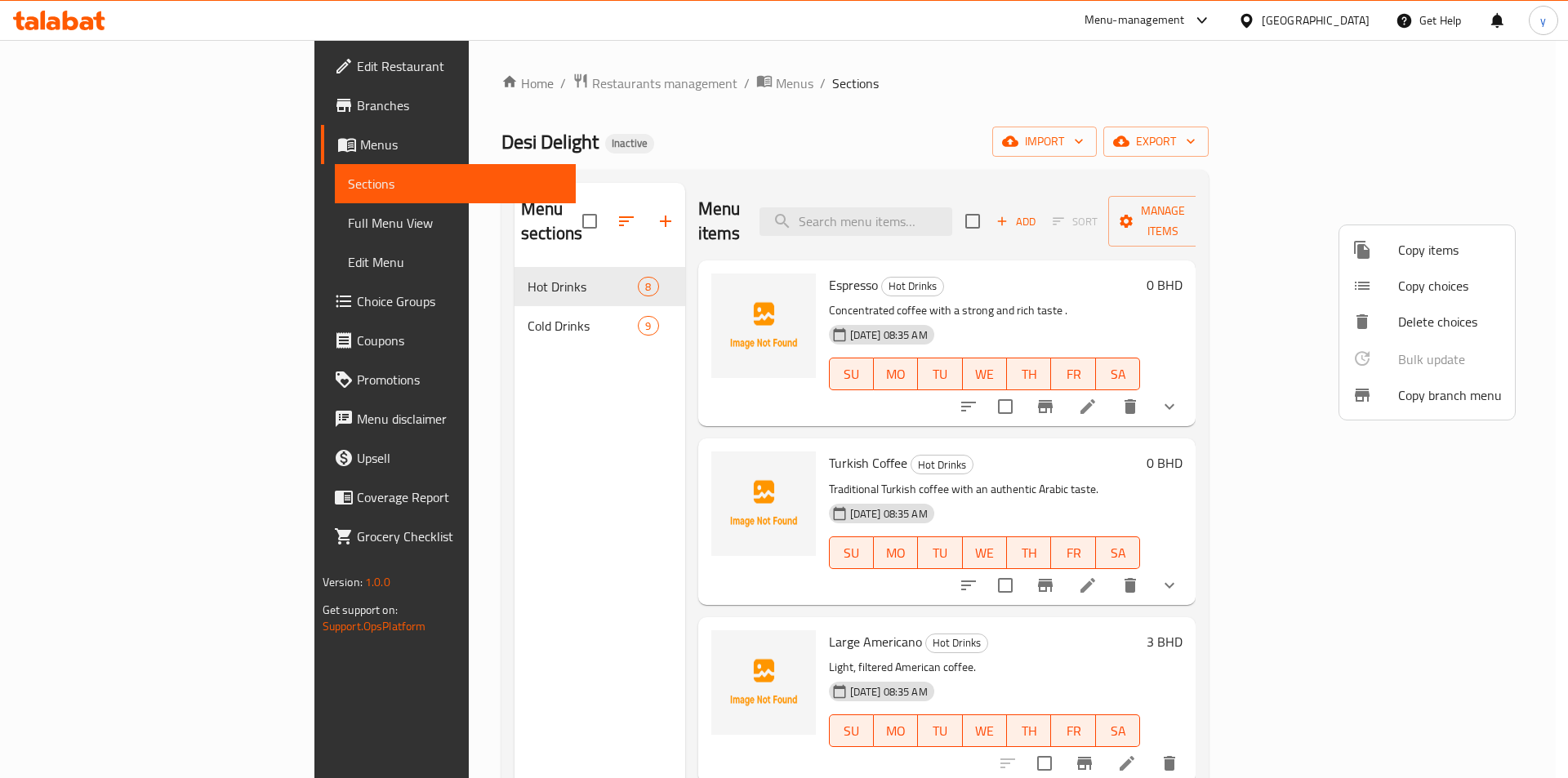
click at [511, 212] on div at bounding box center [784, 389] width 1568 height 778
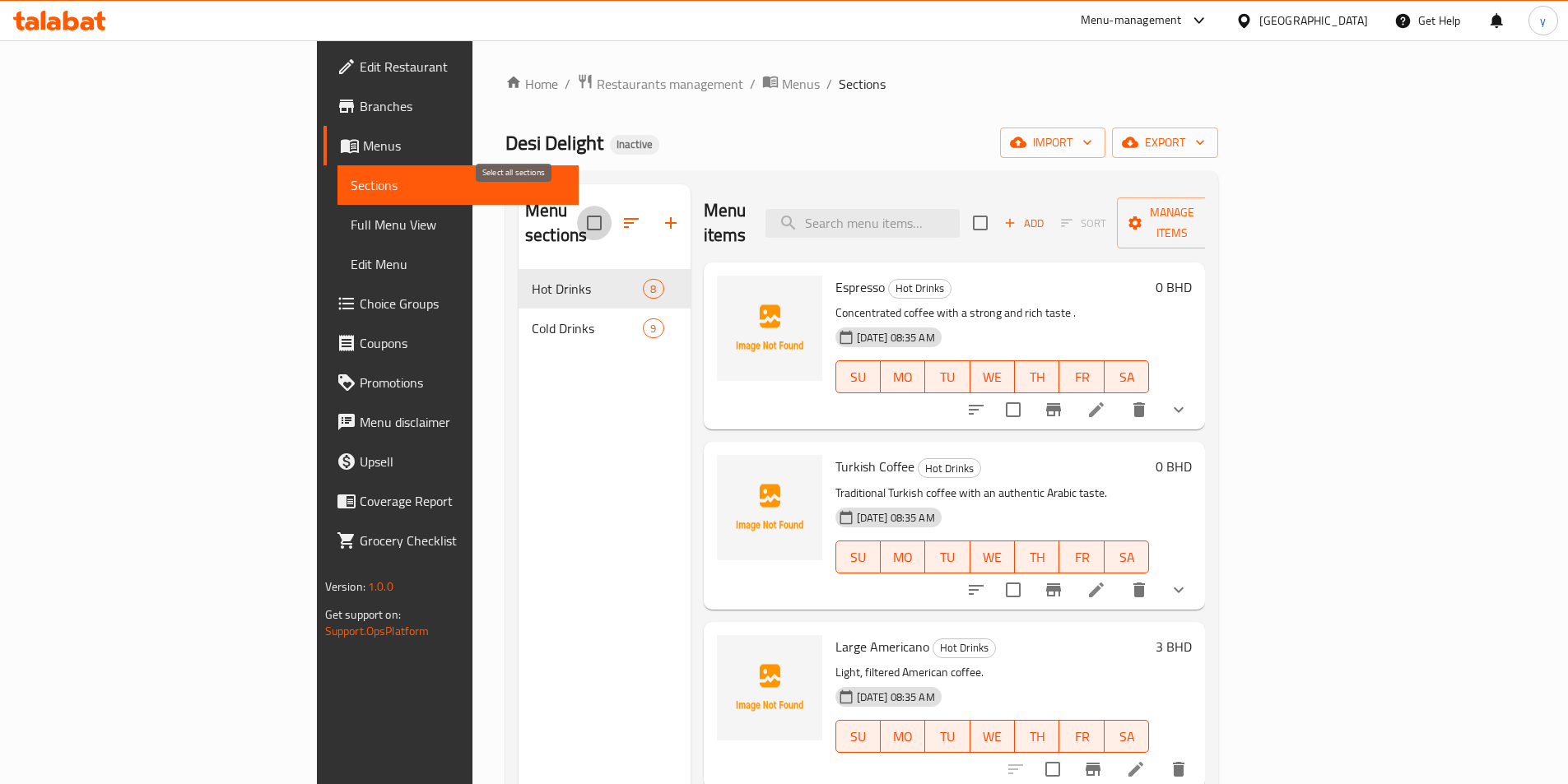
click at [577, 214] on input "checkbox" at bounding box center [594, 223] width 34 height 34
checkbox input "true"
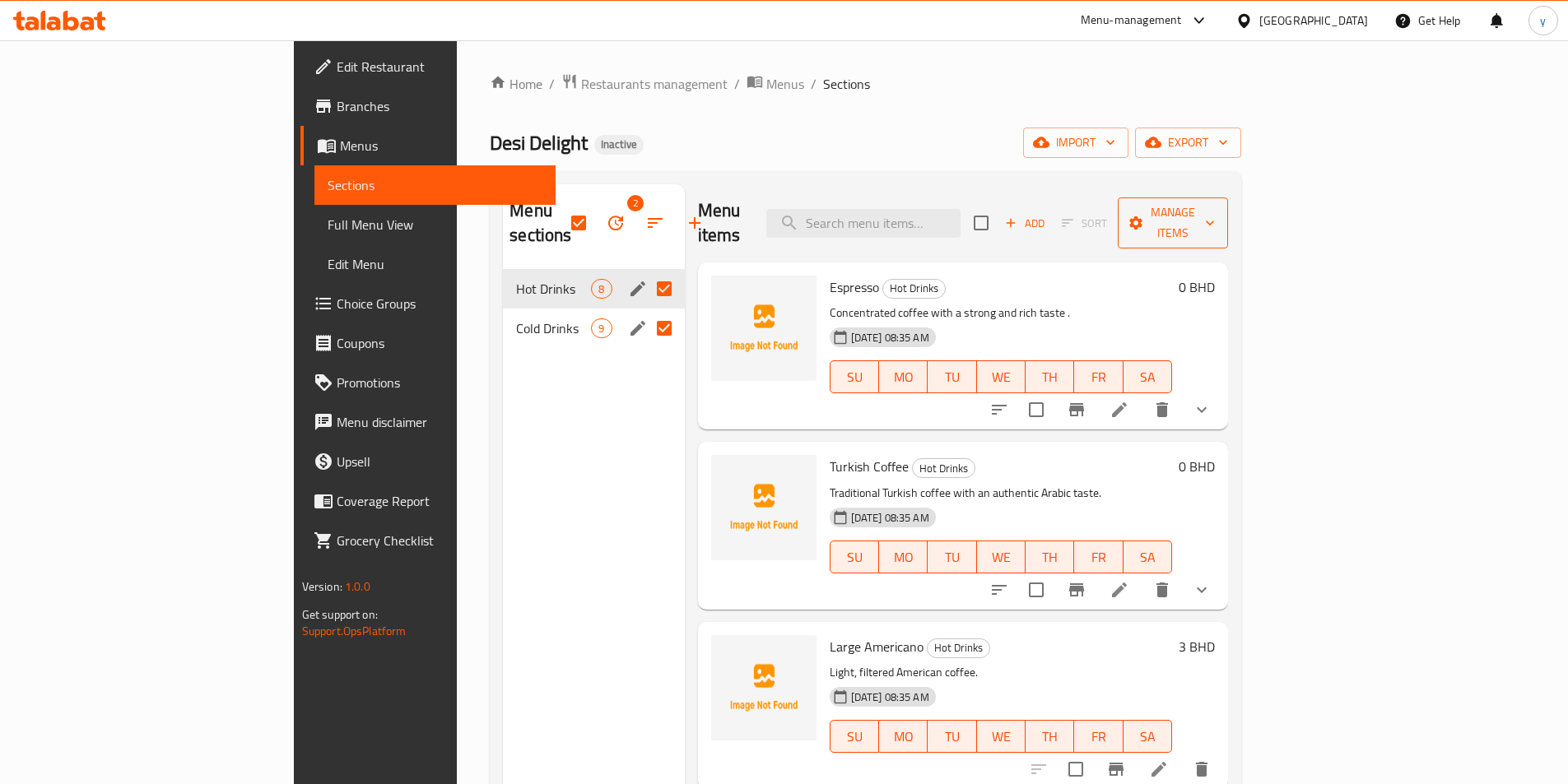
click at [1215, 219] on span "Manage items" at bounding box center [1173, 223] width 84 height 41
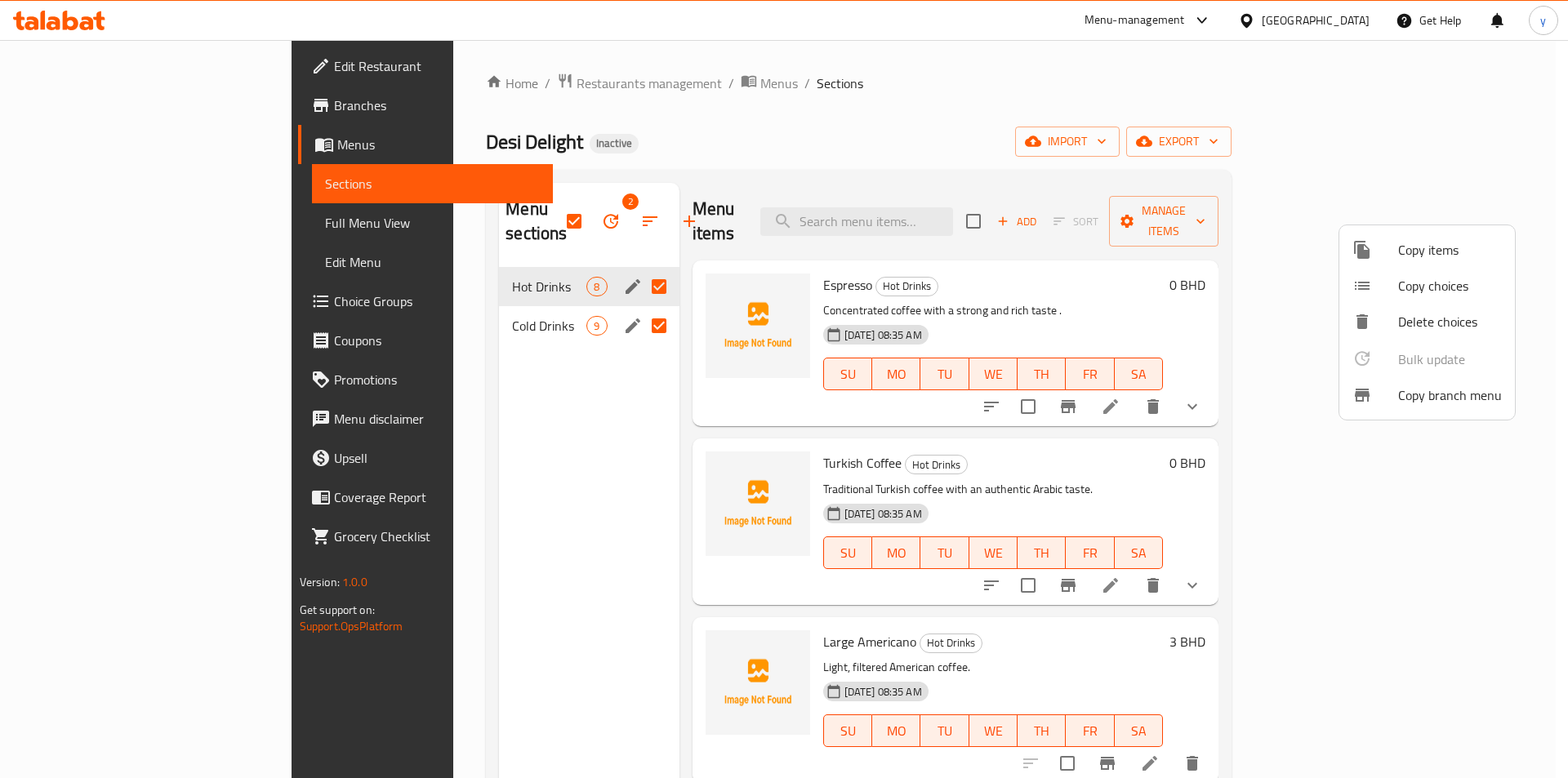
click at [702, 141] on div at bounding box center [784, 389] width 1568 height 778
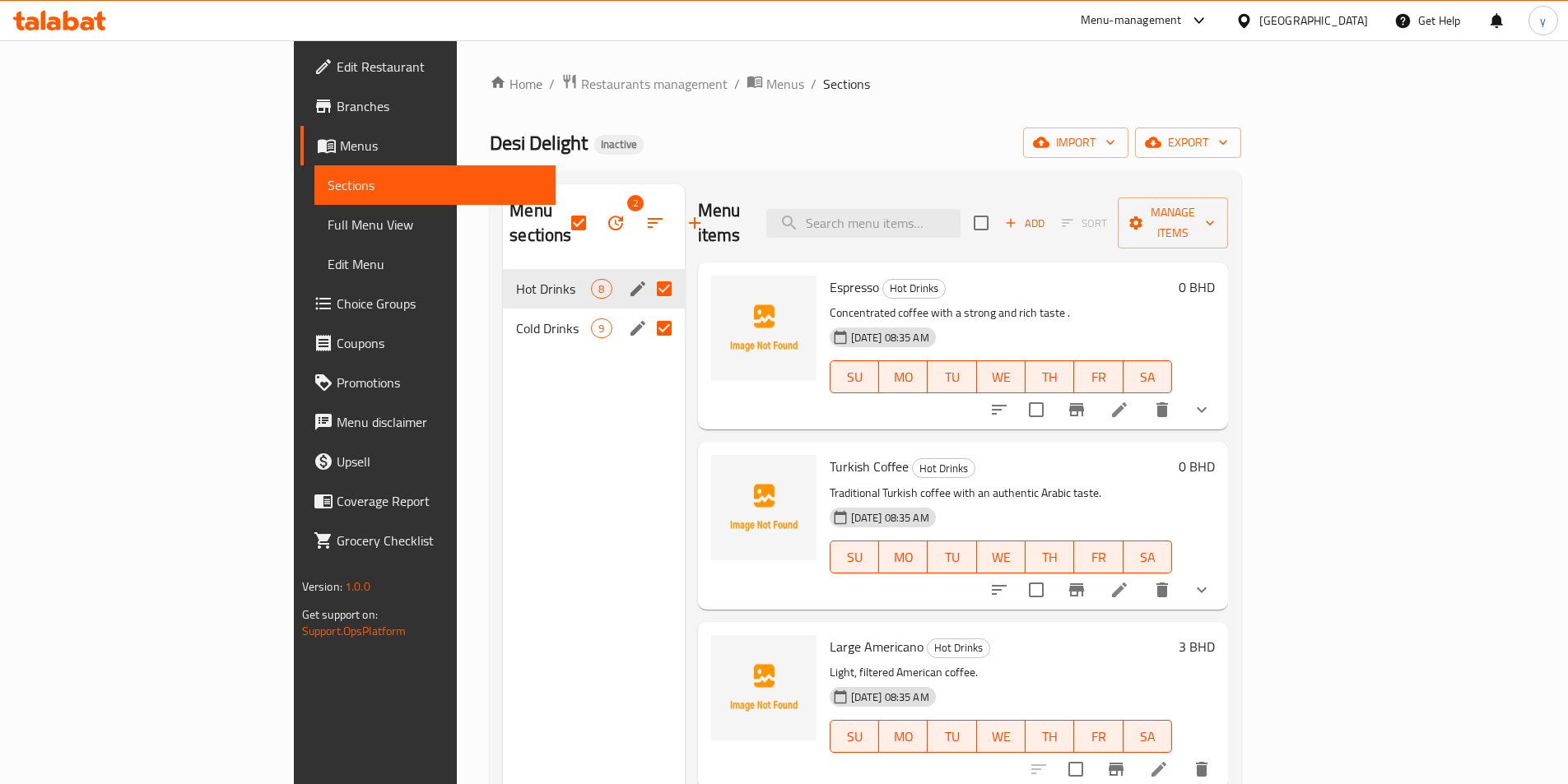
click at [327, 226] on span "Full Menu View" at bounding box center [435, 225] width 215 height 20
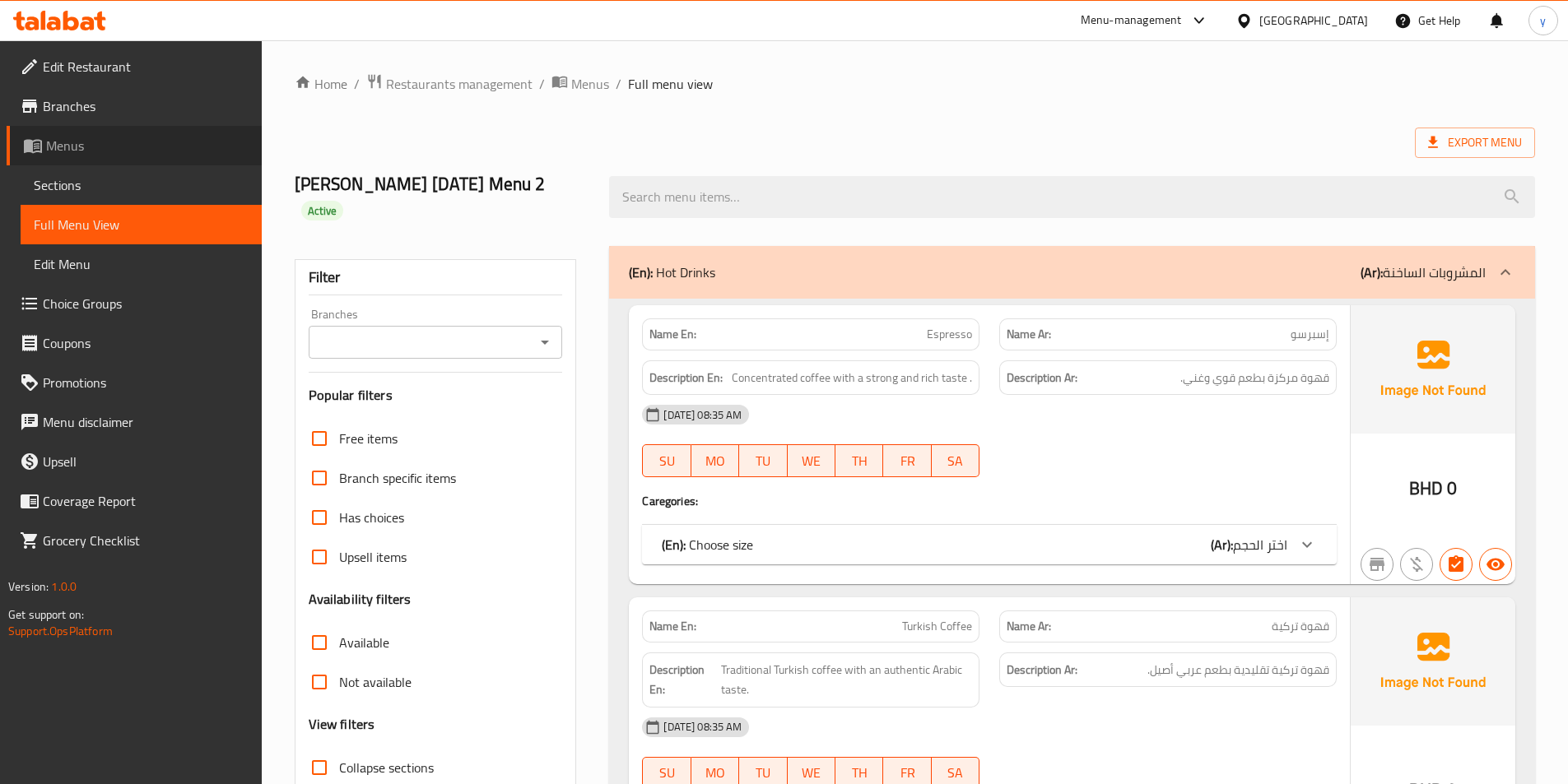
click at [117, 155] on link "Menus" at bounding box center [134, 145] width 255 height 39
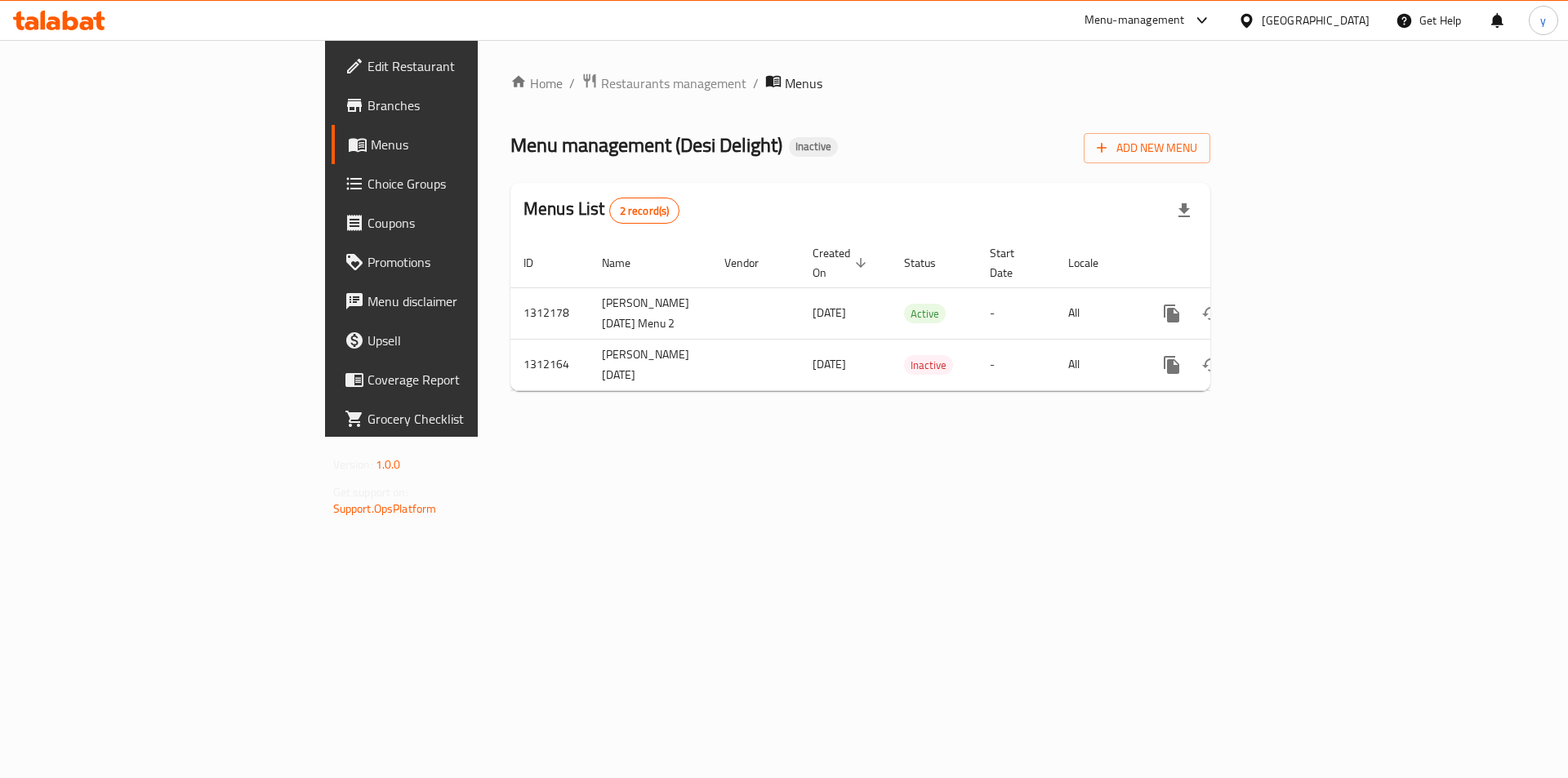
click at [371, 152] on span "Menus" at bounding box center [473, 144] width 204 height 19
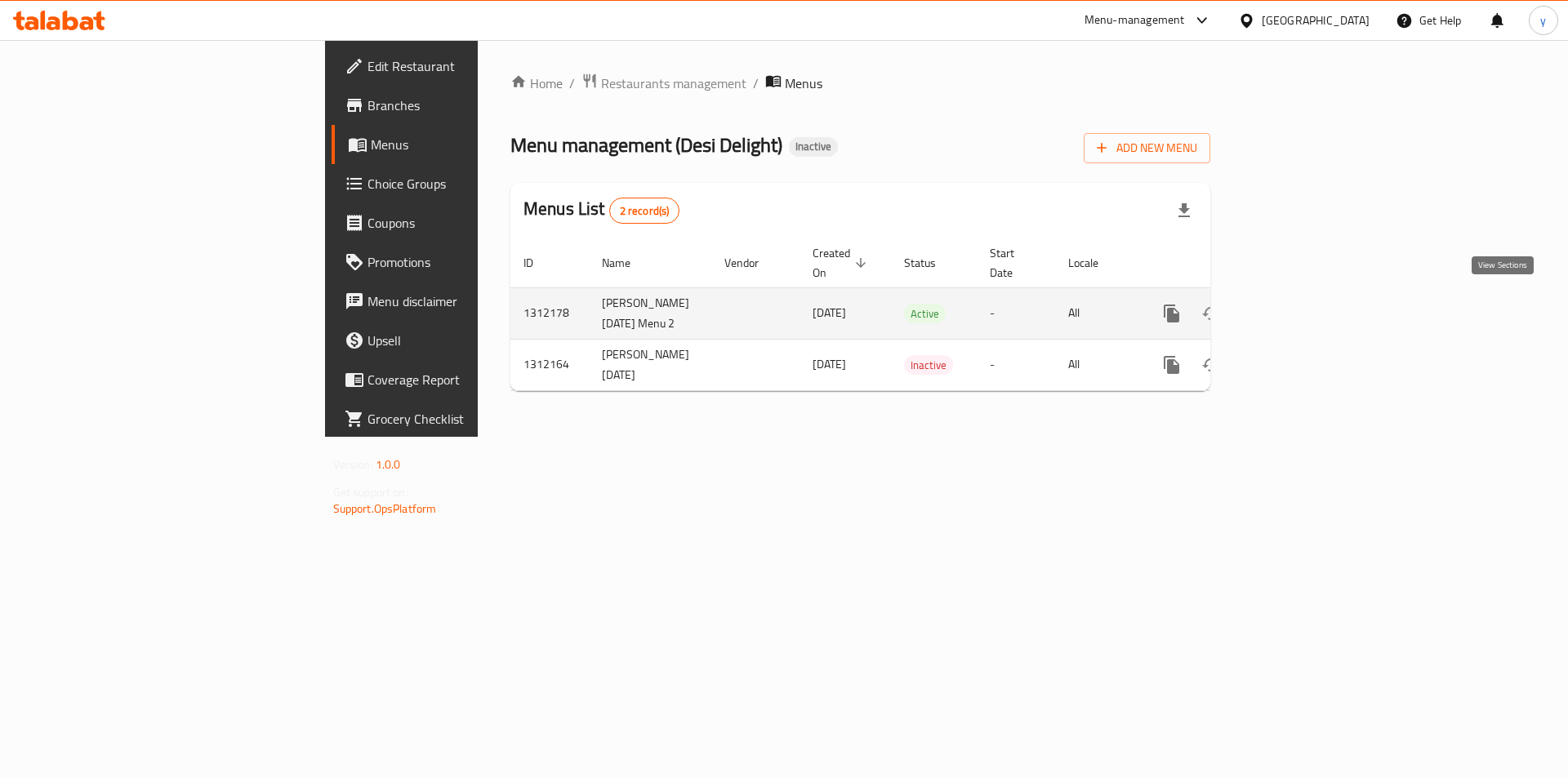
click at [1299, 304] on icon "enhanced table" at bounding box center [1289, 313] width 19 height 19
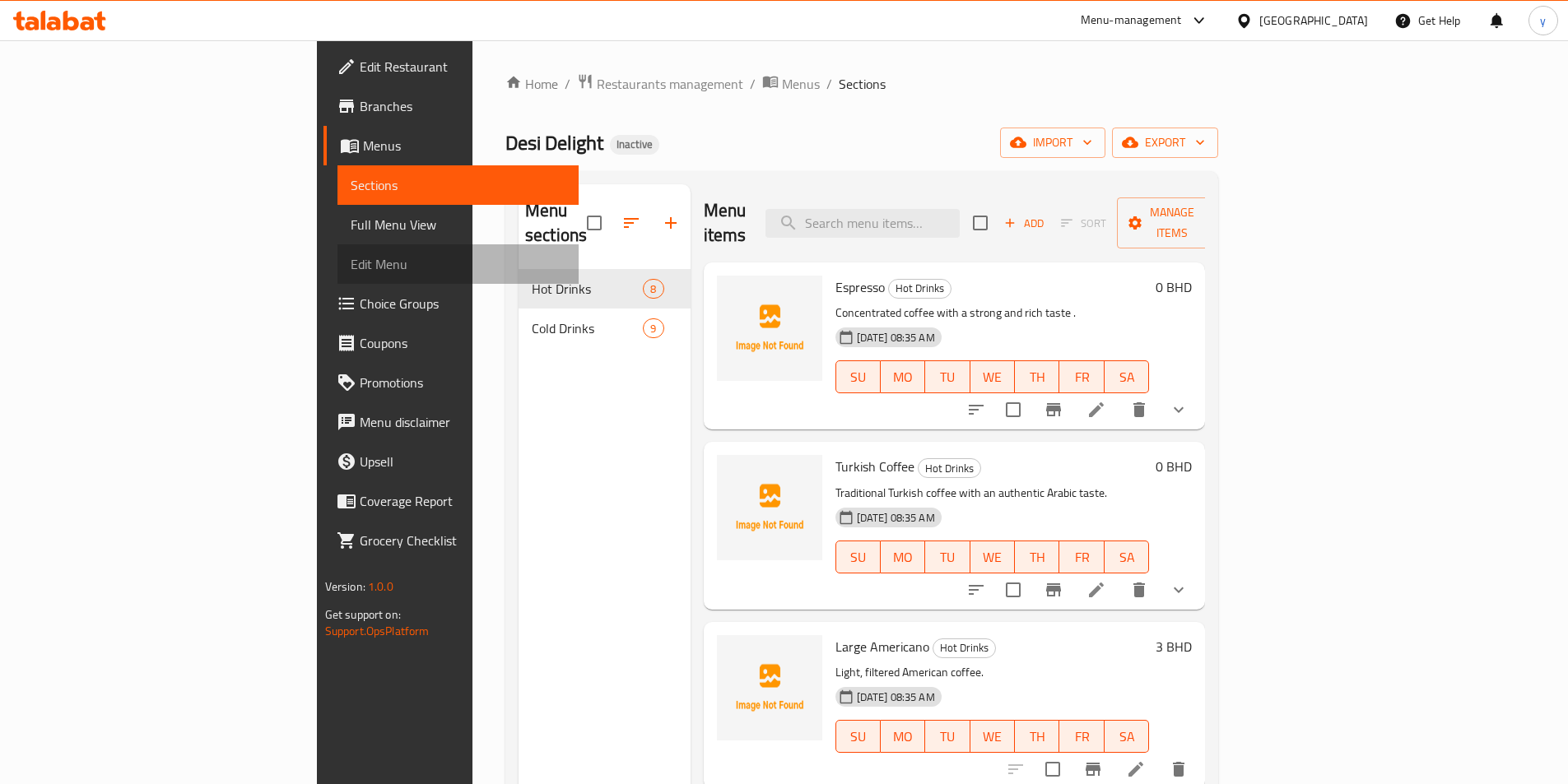
click at [351, 267] on span "Edit Menu" at bounding box center [458, 264] width 215 height 20
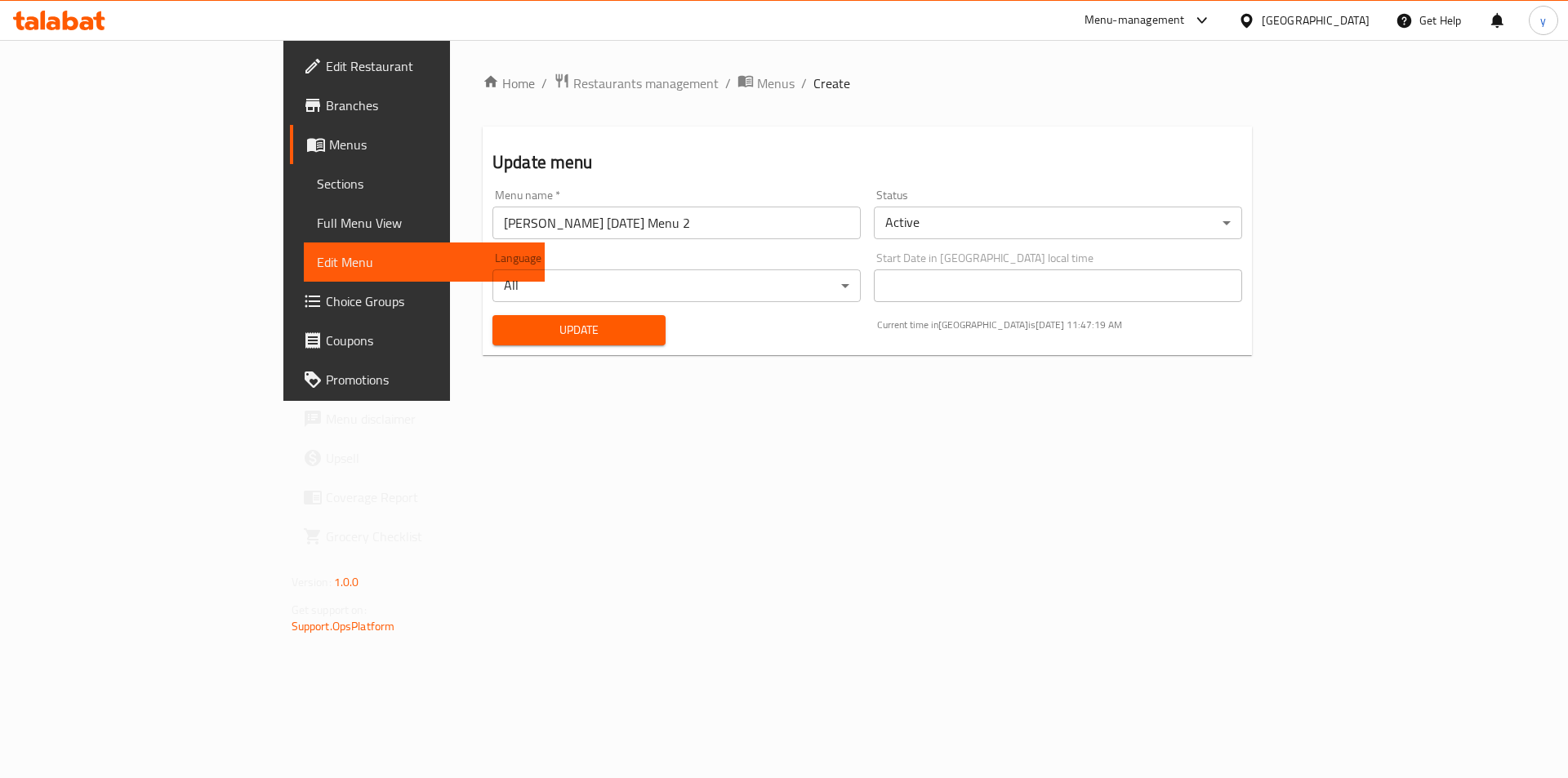
click at [326, 296] on span "Choice Groups" at bounding box center [428, 301] width 206 height 19
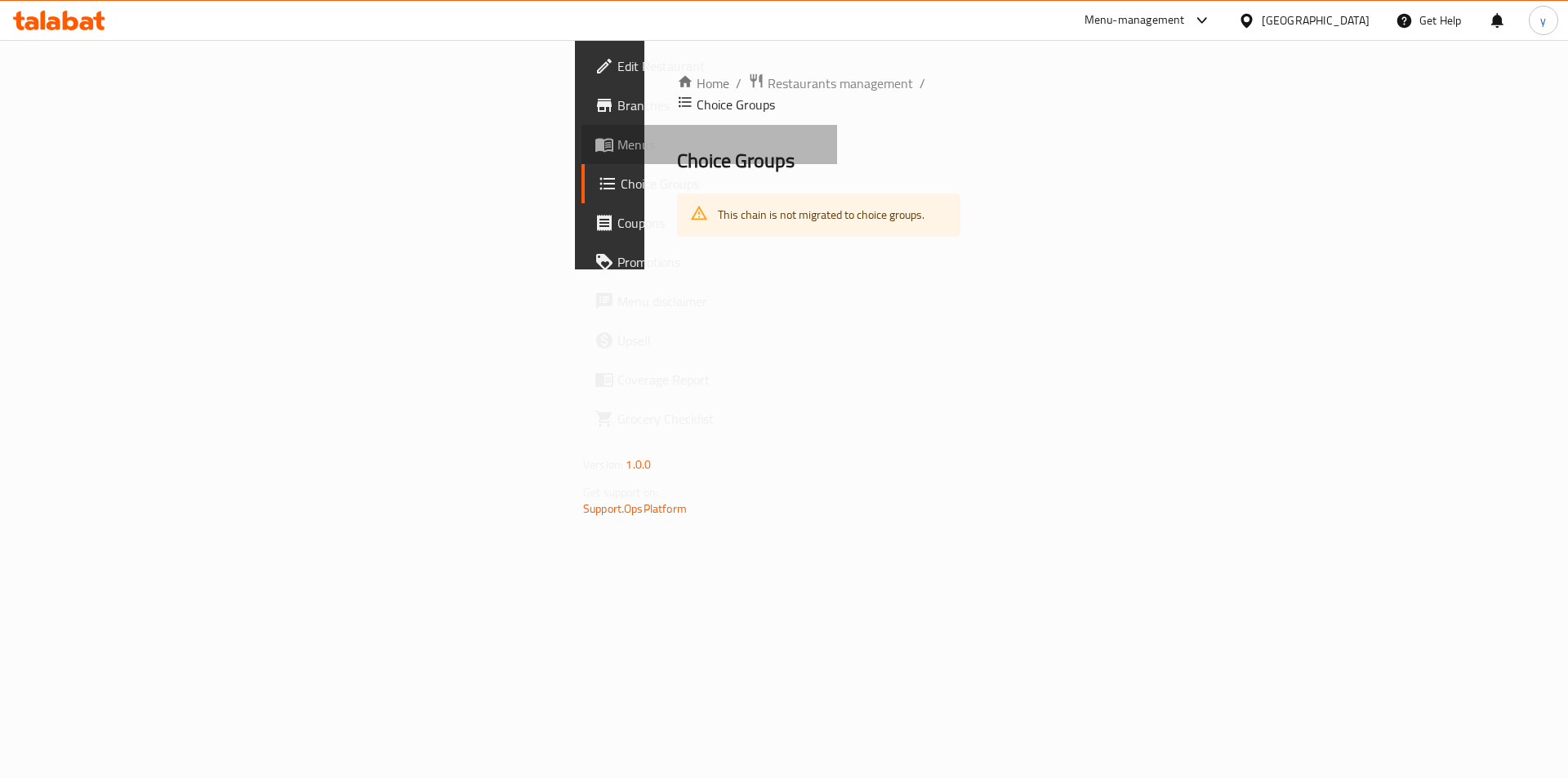
click at [617, 151] on span "Menus" at bounding box center [720, 144] width 206 height 19
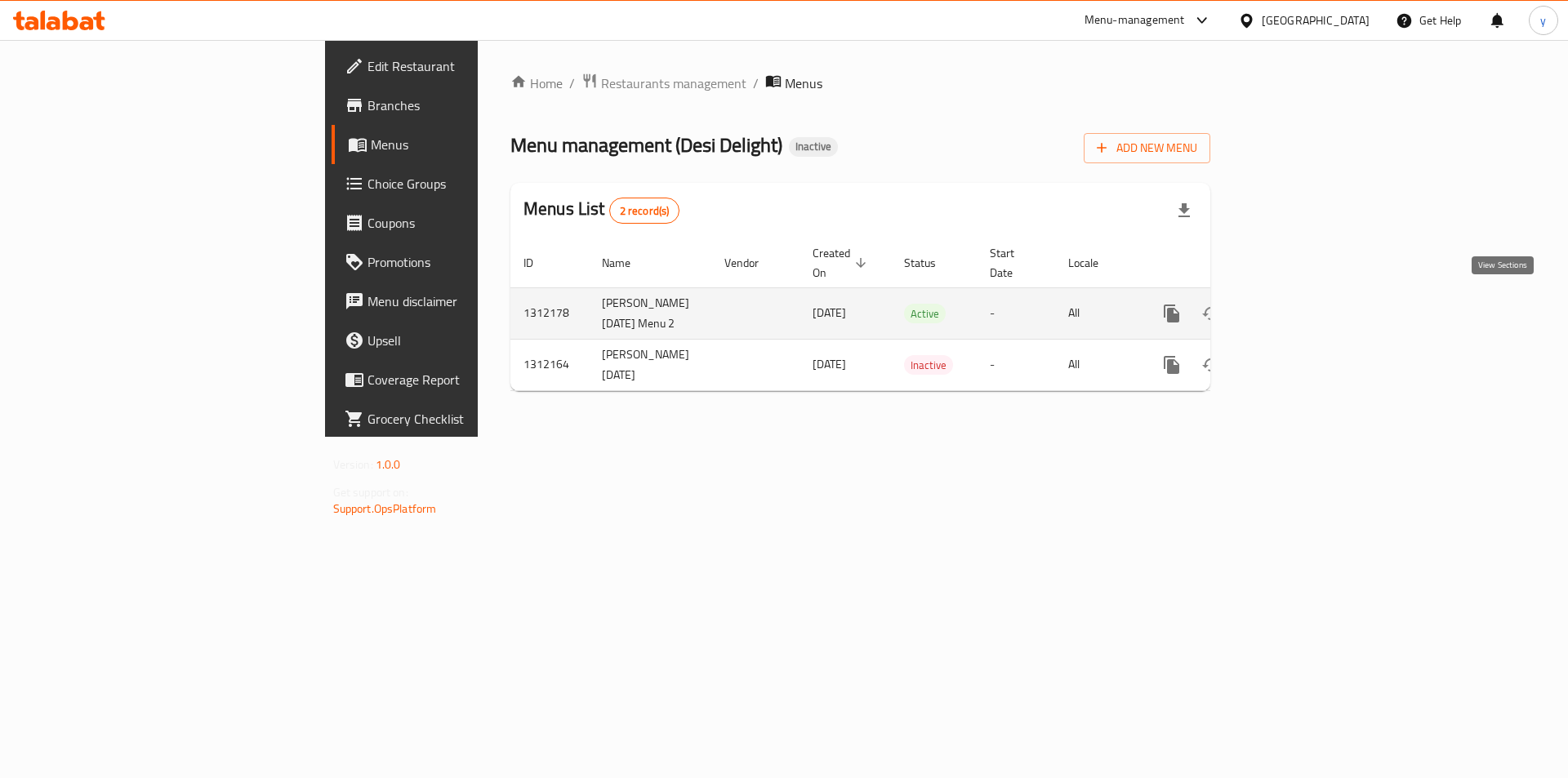
click at [1299, 305] on icon "enhanced table" at bounding box center [1289, 313] width 19 height 19
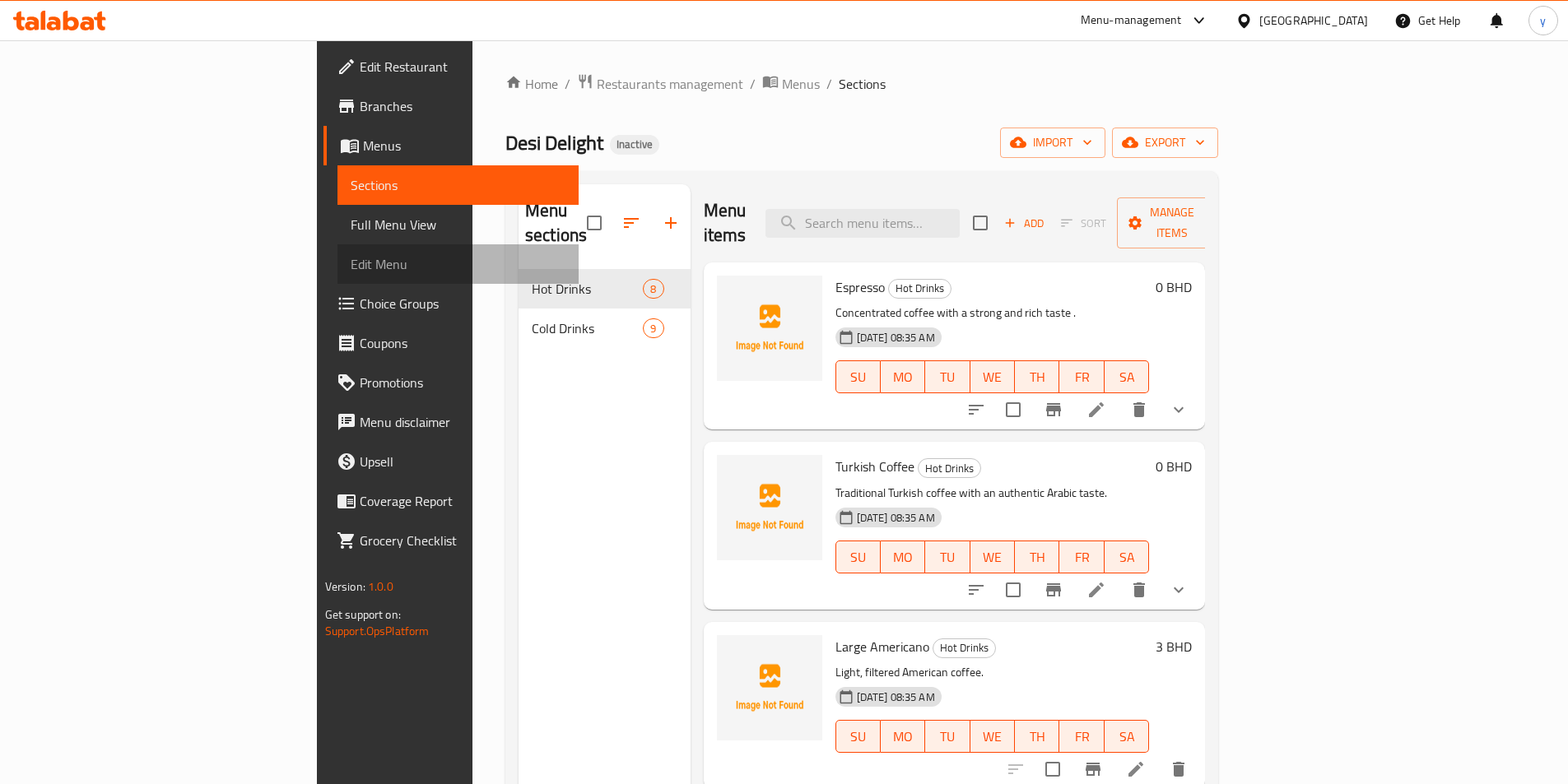
click at [351, 272] on span "Edit Menu" at bounding box center [458, 264] width 215 height 20
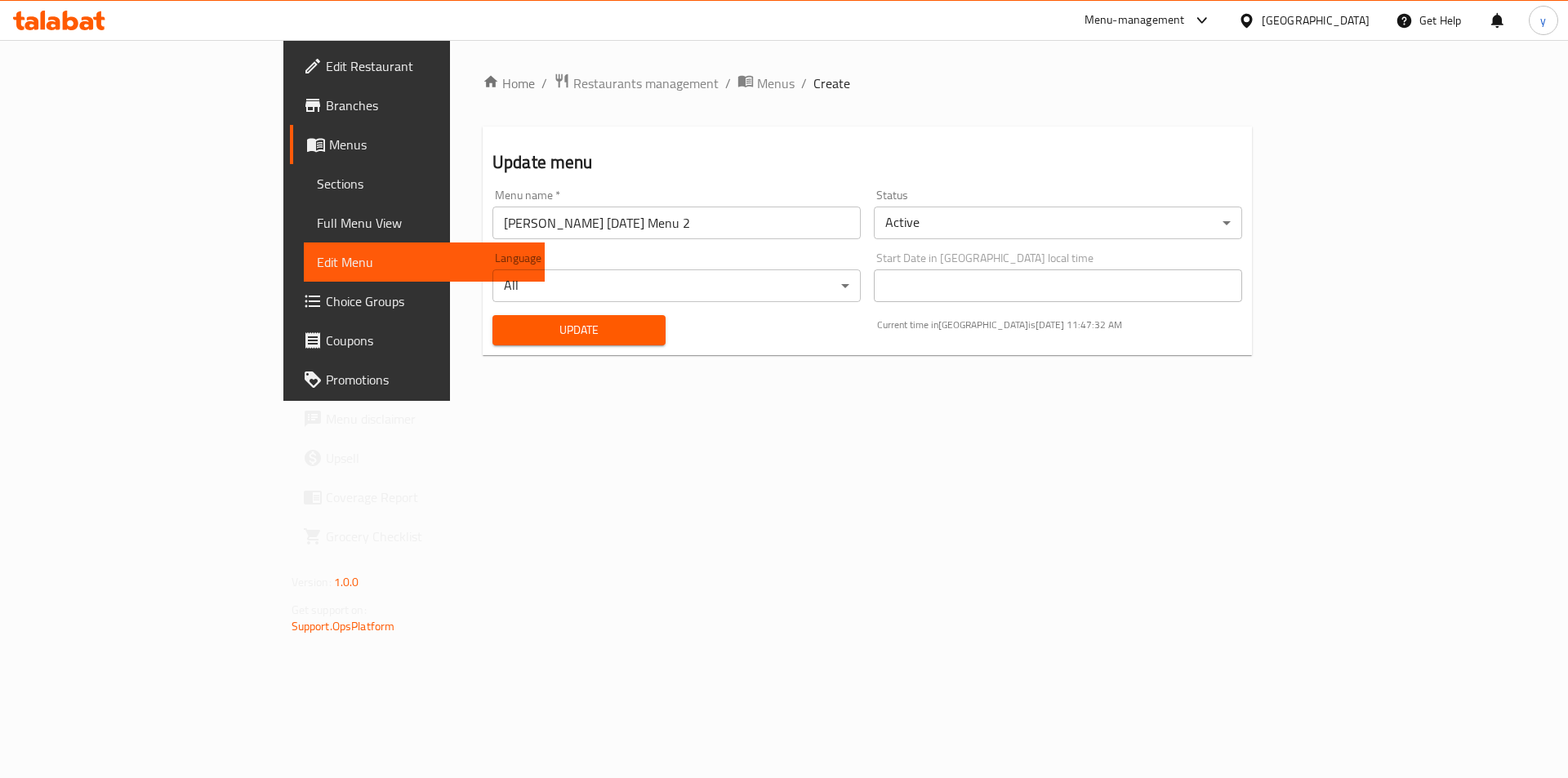
click at [317, 185] on span "Sections" at bounding box center [424, 183] width 215 height 19
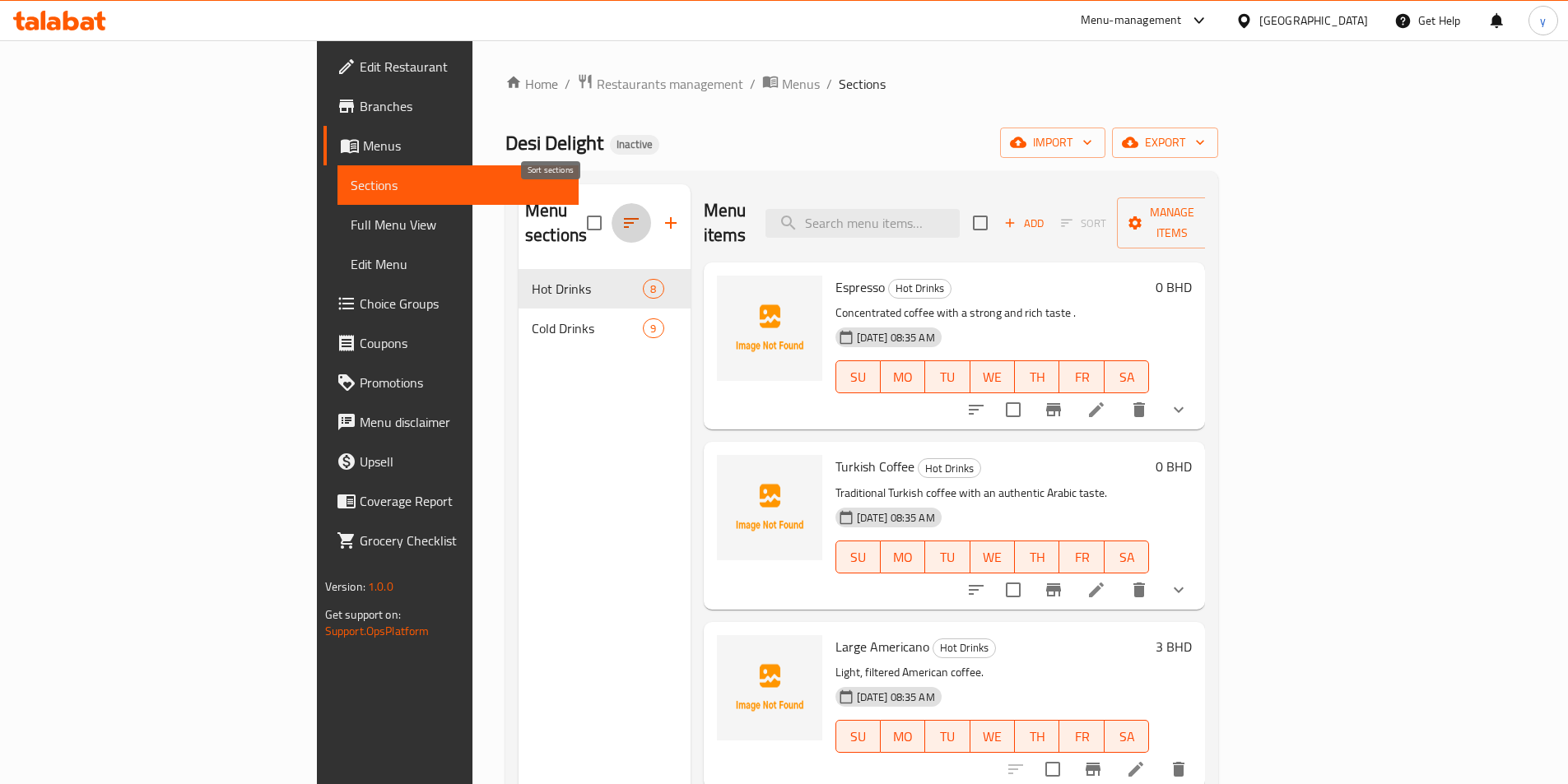
click at [621, 215] on icon "button" at bounding box center [631, 223] width 20 height 20
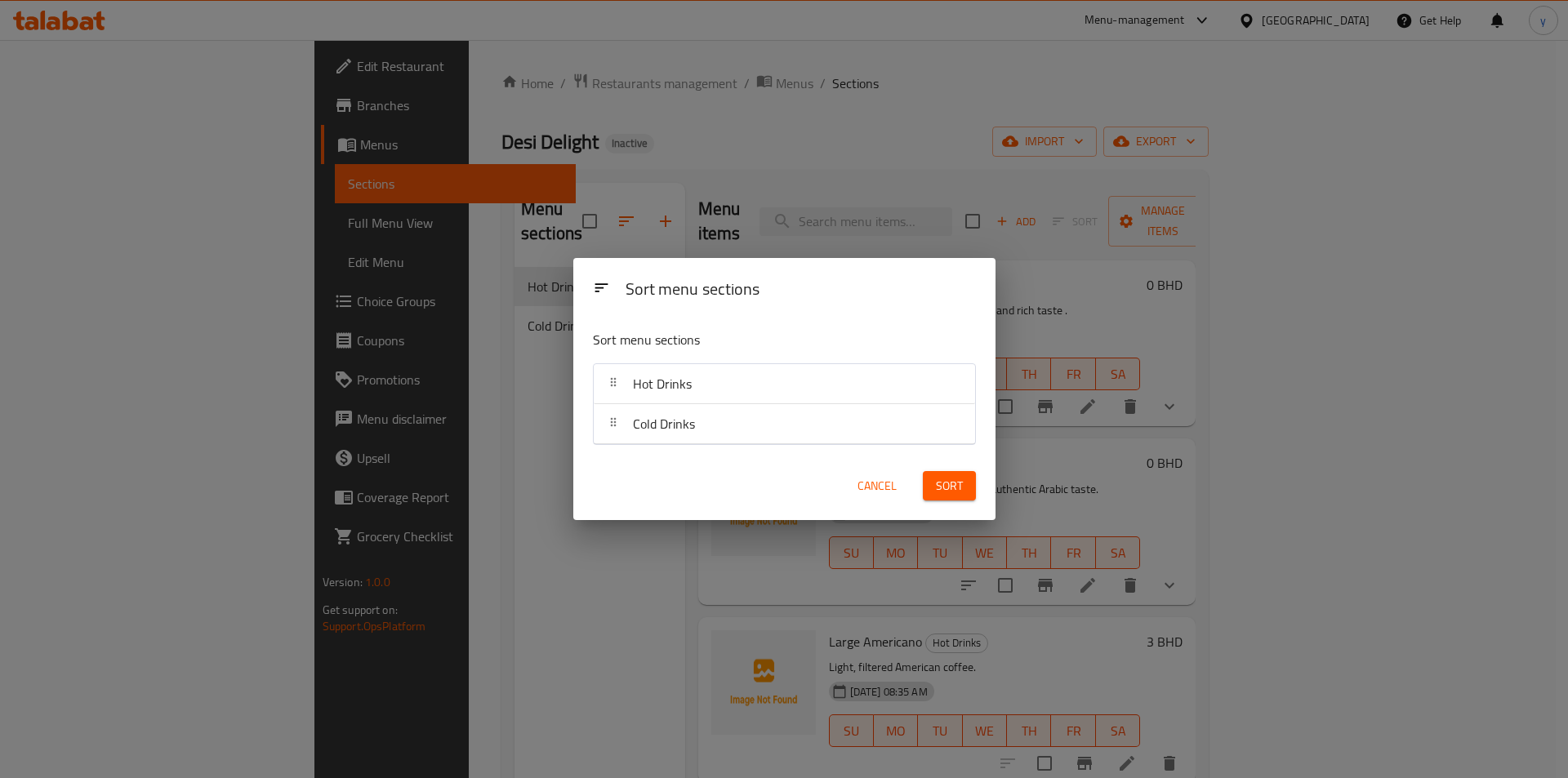
click at [537, 213] on div "Sort menu sections Sort menu sections Hot Drinks Cold Drinks Cancel Sort" at bounding box center [784, 389] width 1568 height 778
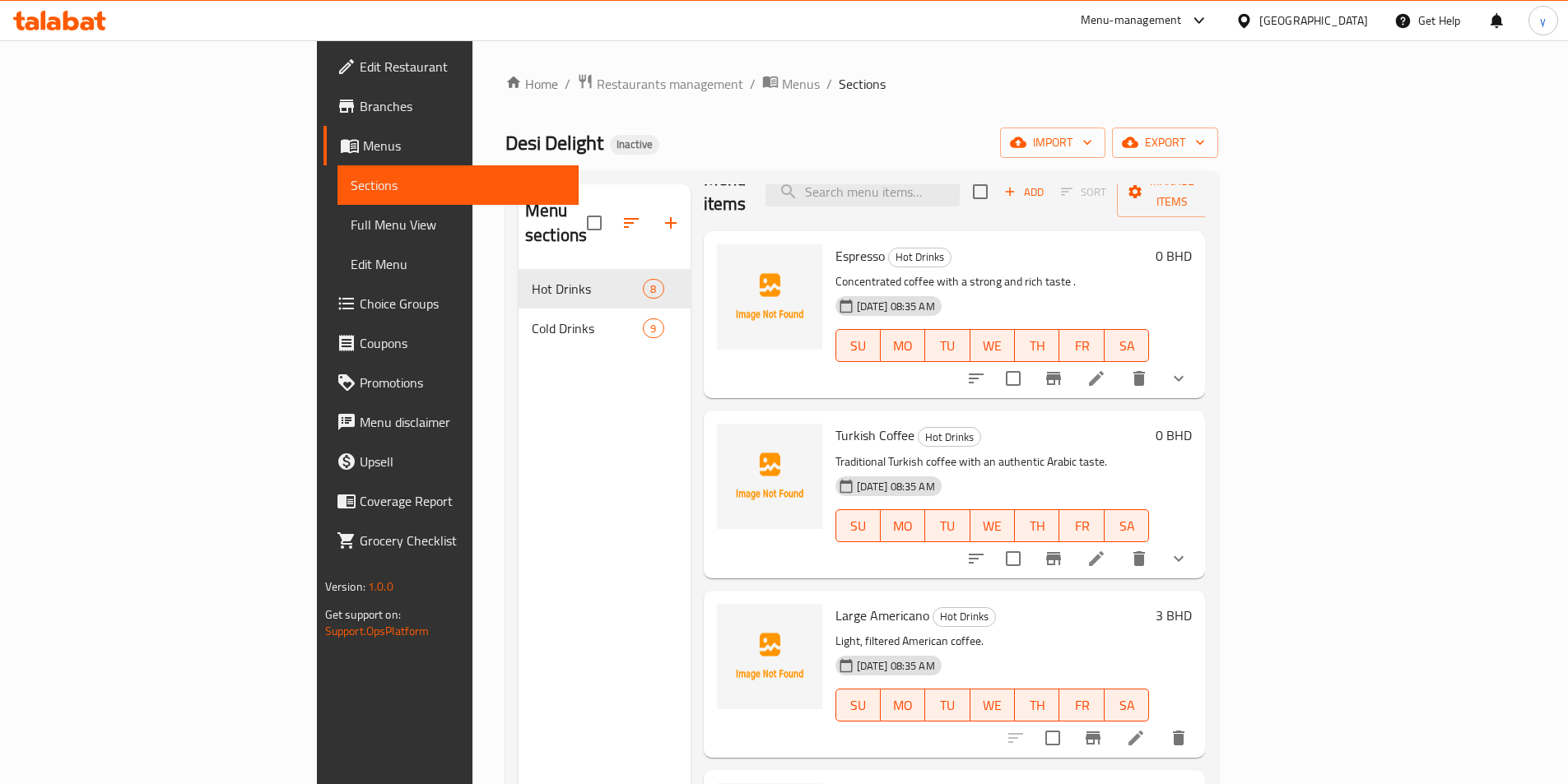
scroll to position [82, 0]
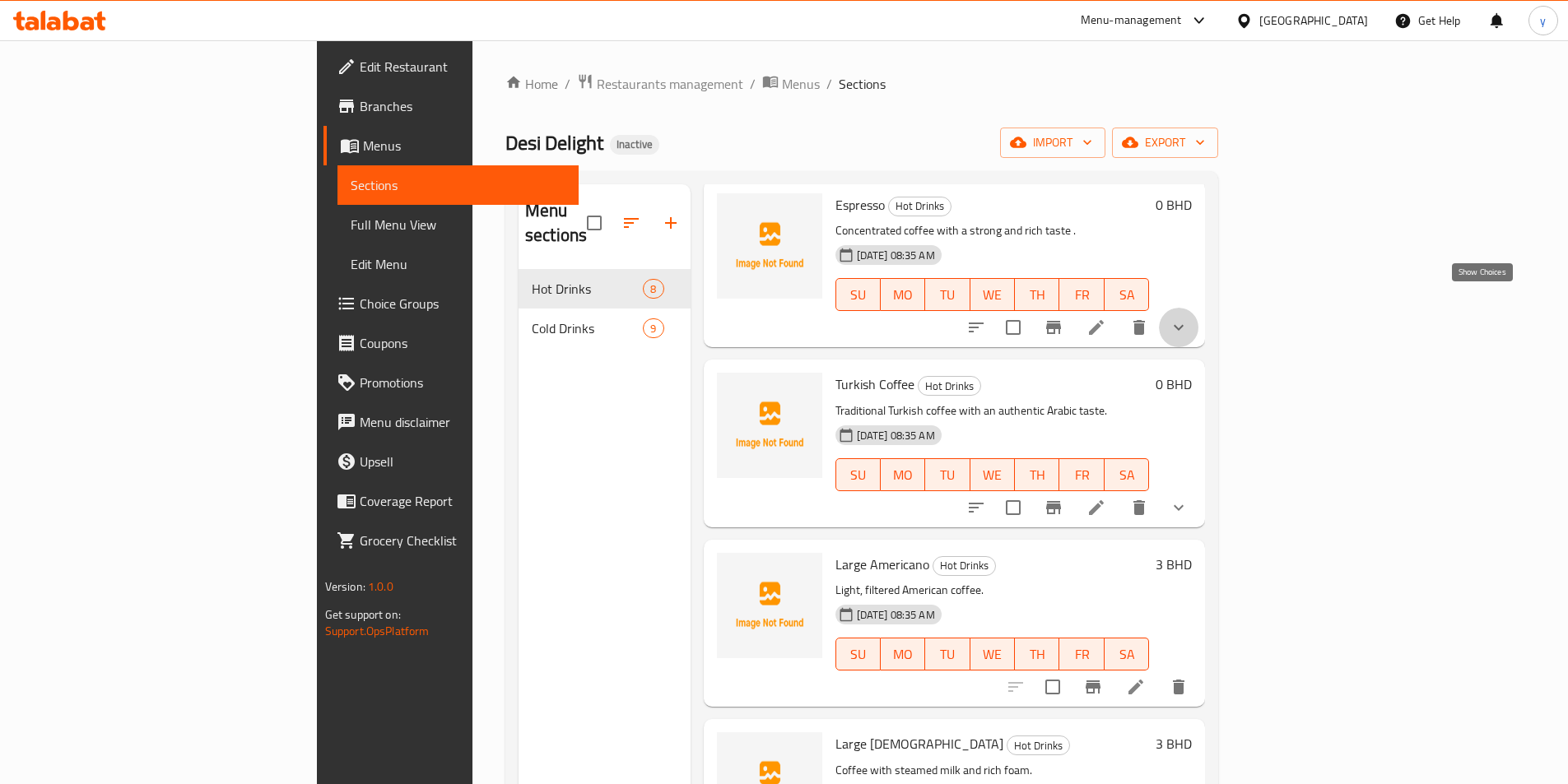
click at [1189, 317] on icon "show more" at bounding box center [1178, 327] width 20 height 20
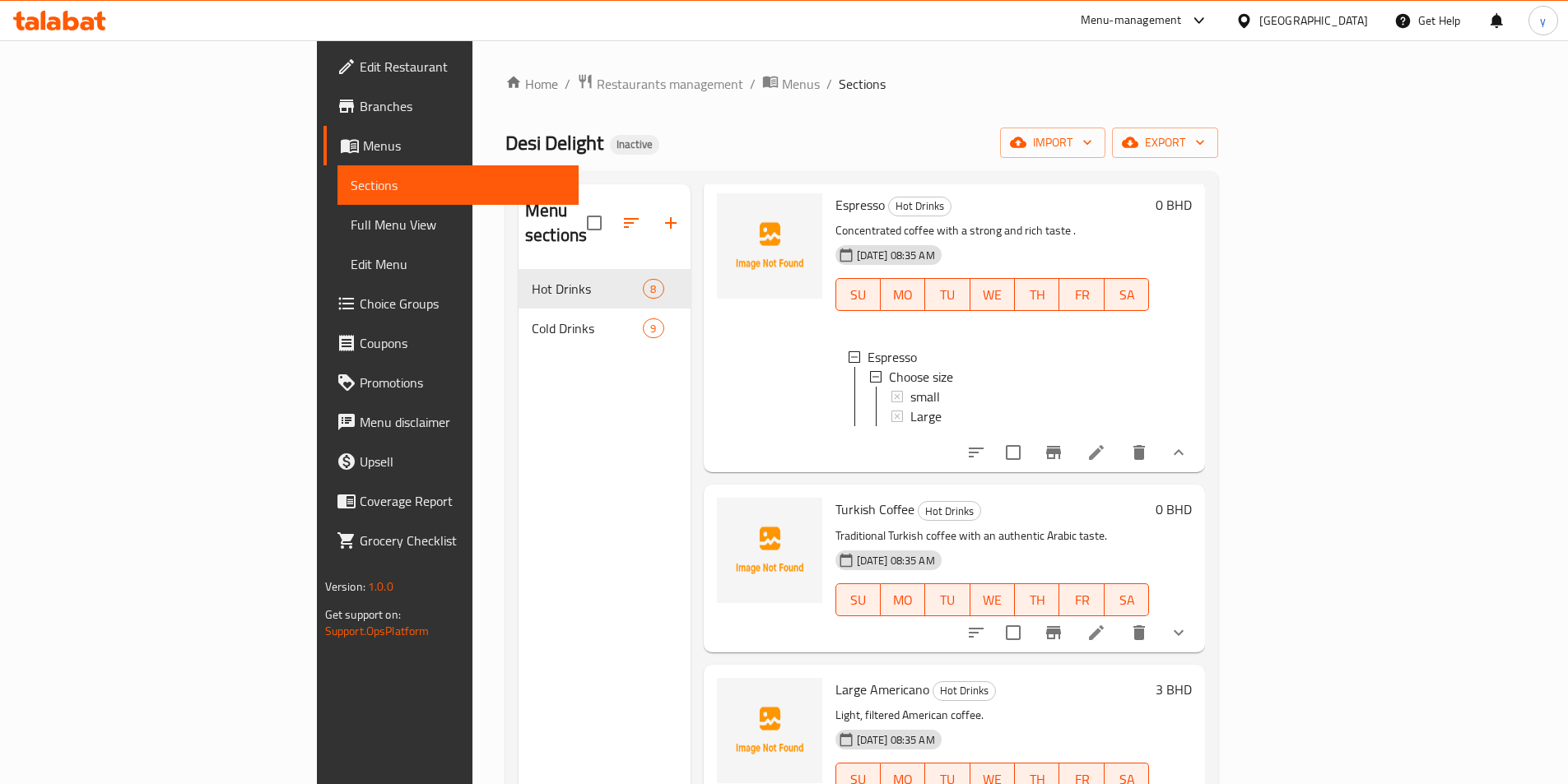
click at [351, 224] on span "Full Menu View" at bounding box center [458, 225] width 215 height 20
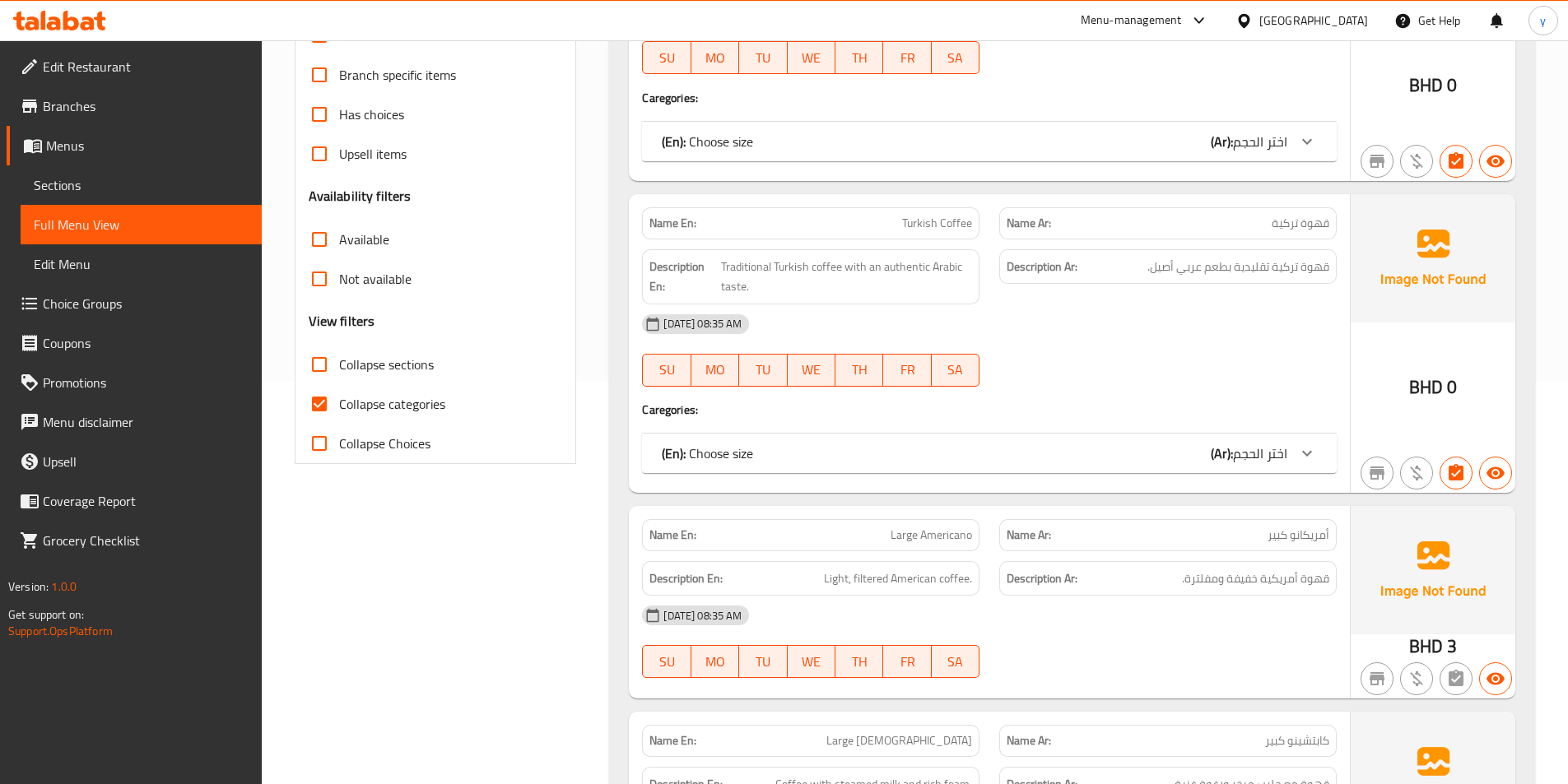
scroll to position [494, 0]
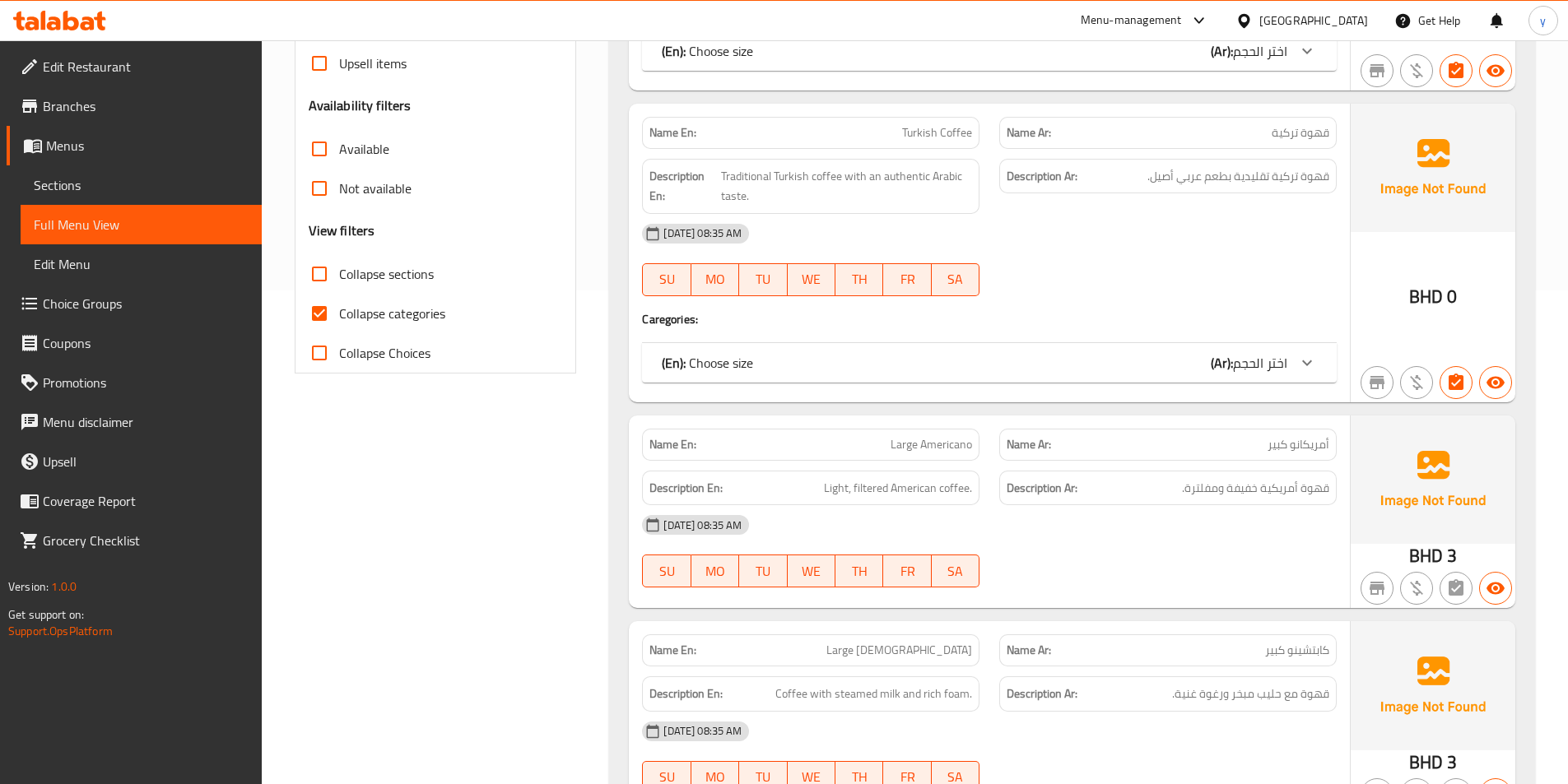
click at [478, 310] on div "Collapse categories" at bounding box center [436, 313] width 254 height 39
click at [323, 315] on input "Collapse categories" at bounding box center [319, 313] width 39 height 39
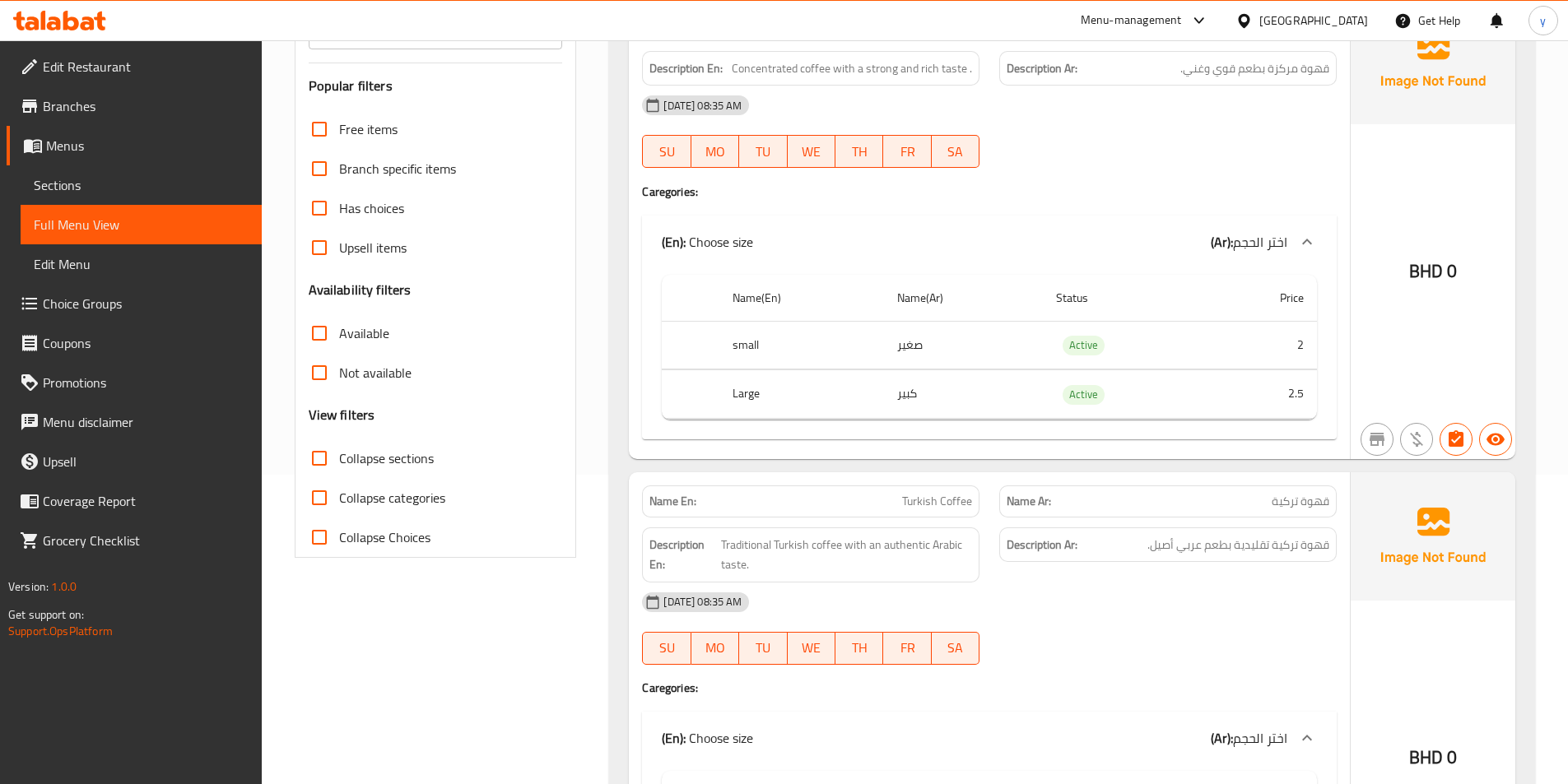
scroll to position [329, 0]
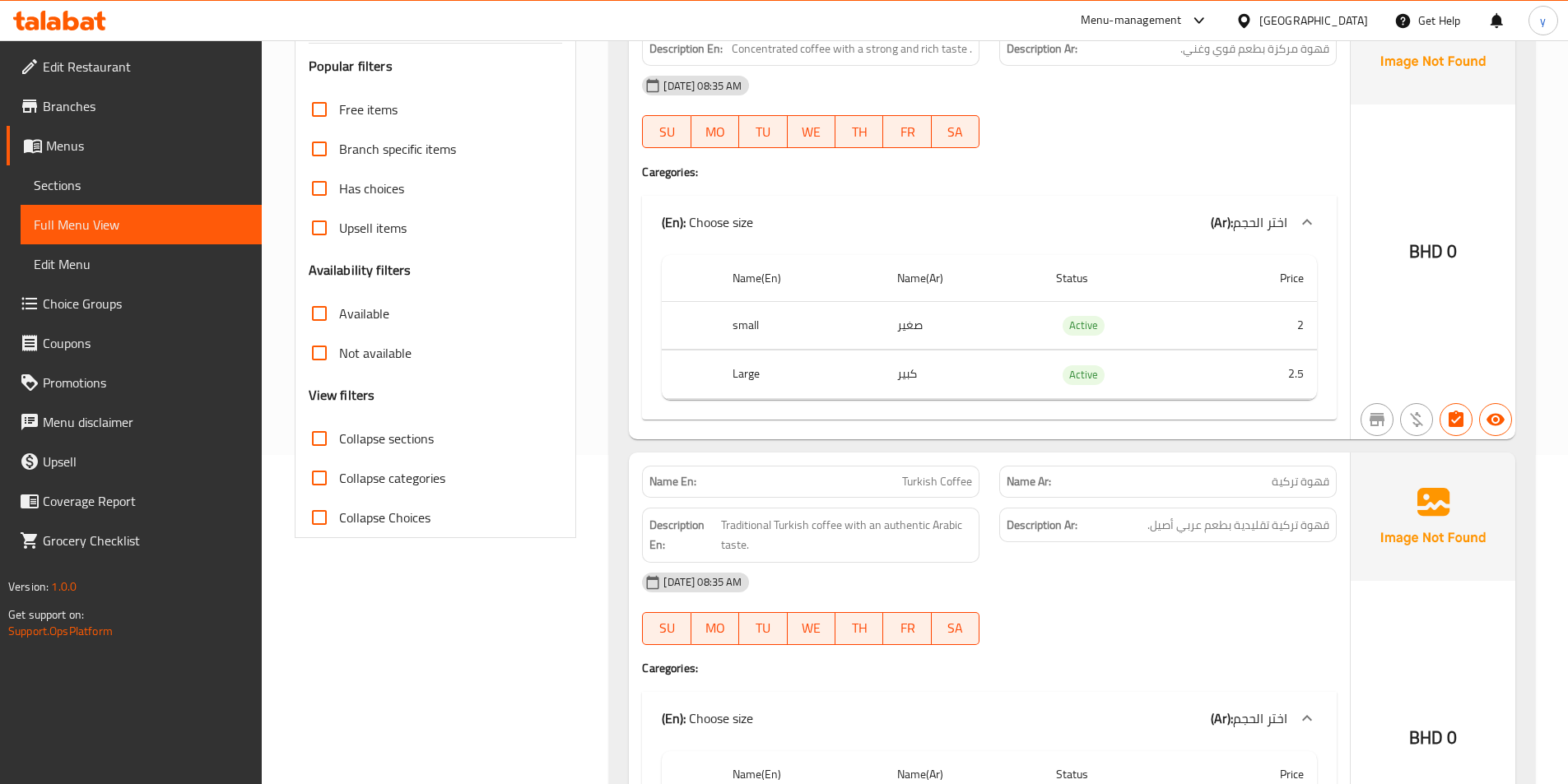
click at [351, 474] on span "Collapse categories" at bounding box center [392, 477] width 106 height 20
click at [339, 474] on input "Collapse categories" at bounding box center [319, 477] width 39 height 39
checkbox input "true"
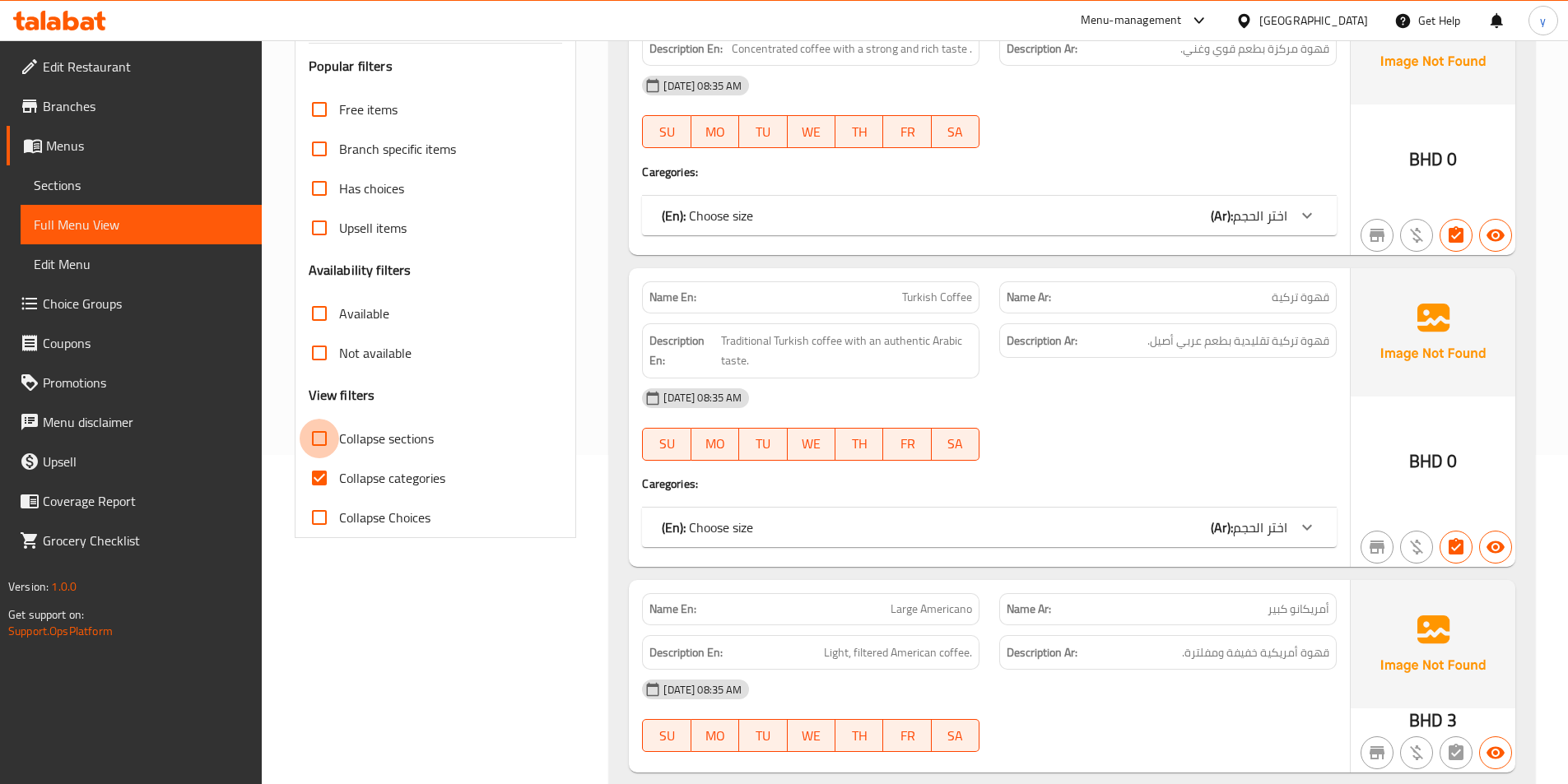
click at [328, 447] on input "Collapse sections" at bounding box center [319, 438] width 39 height 39
checkbox input "true"
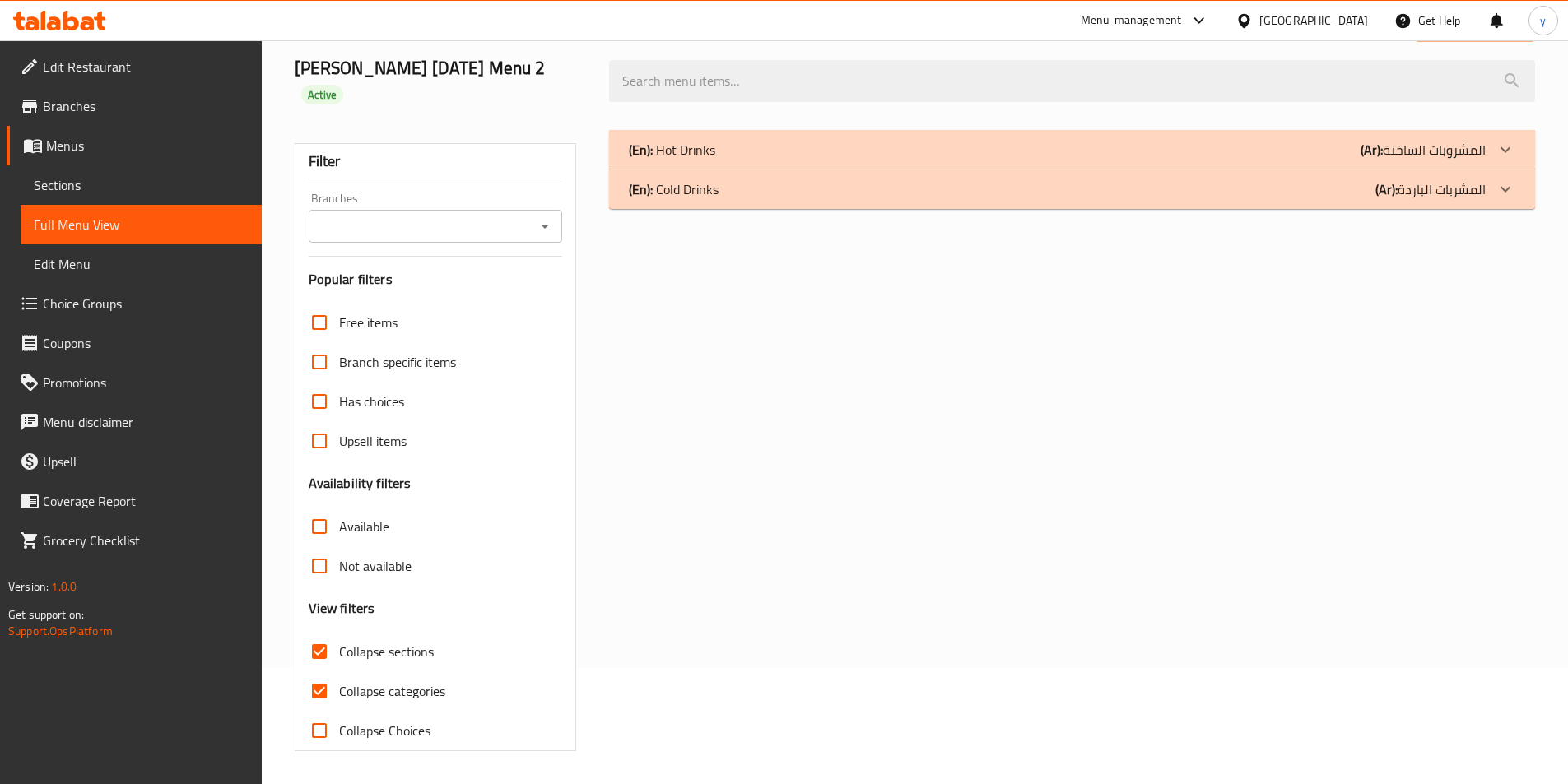
scroll to position [116, 0]
click at [1506, 149] on icon at bounding box center [1505, 149] width 20 height 20
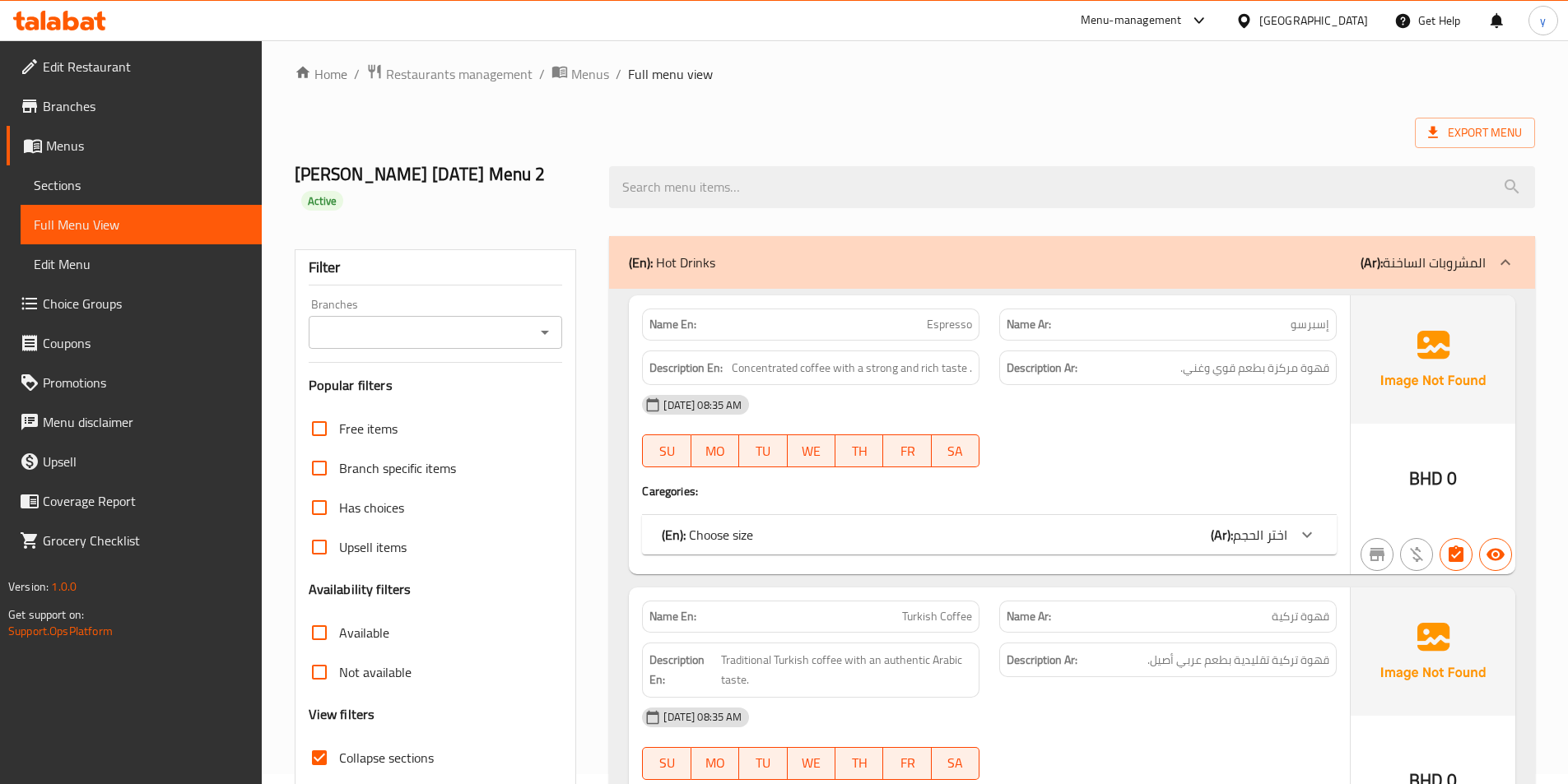
scroll to position [0, 0]
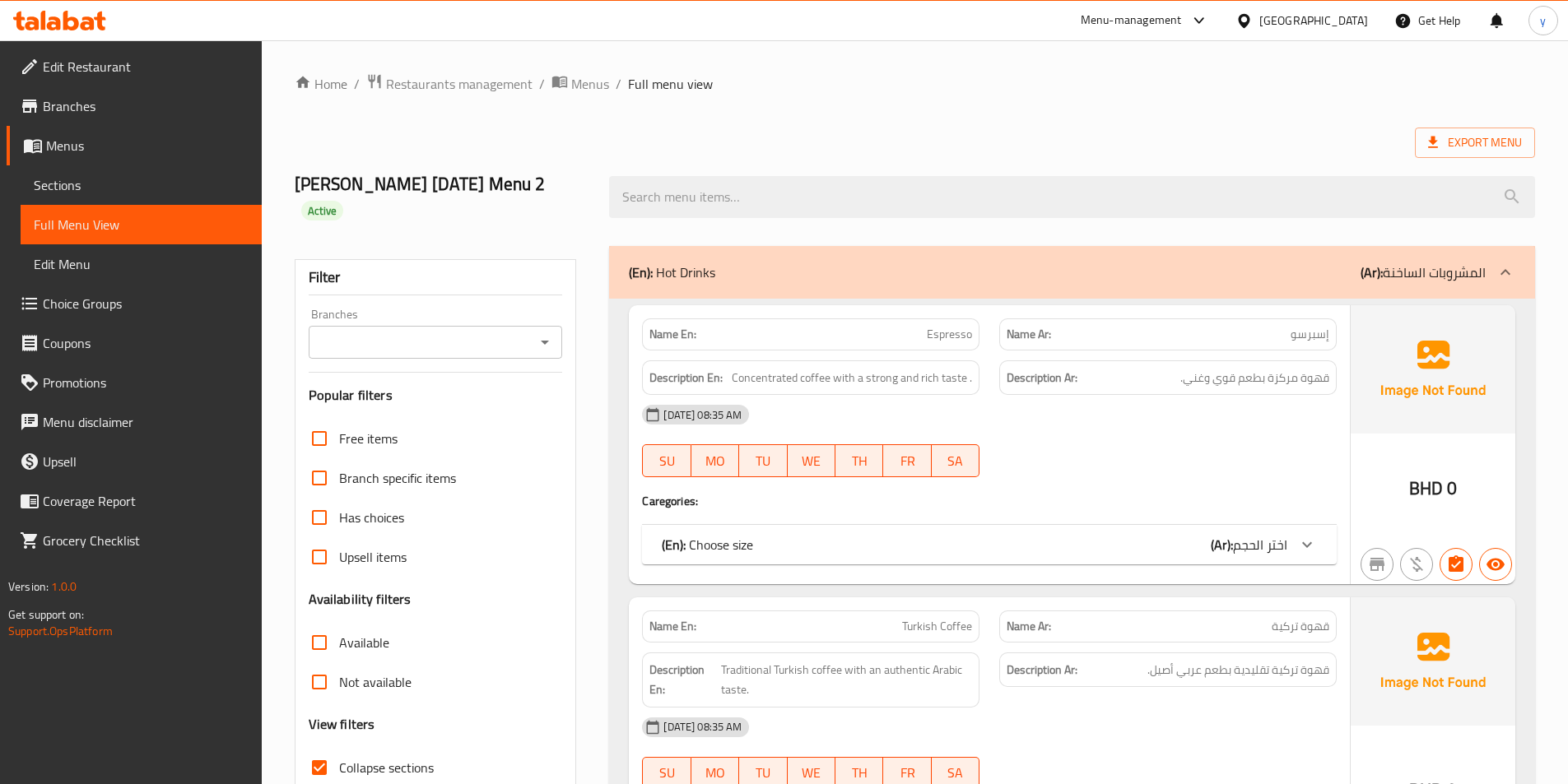
click at [111, 270] on span "Edit Menu" at bounding box center [142, 264] width 215 height 20
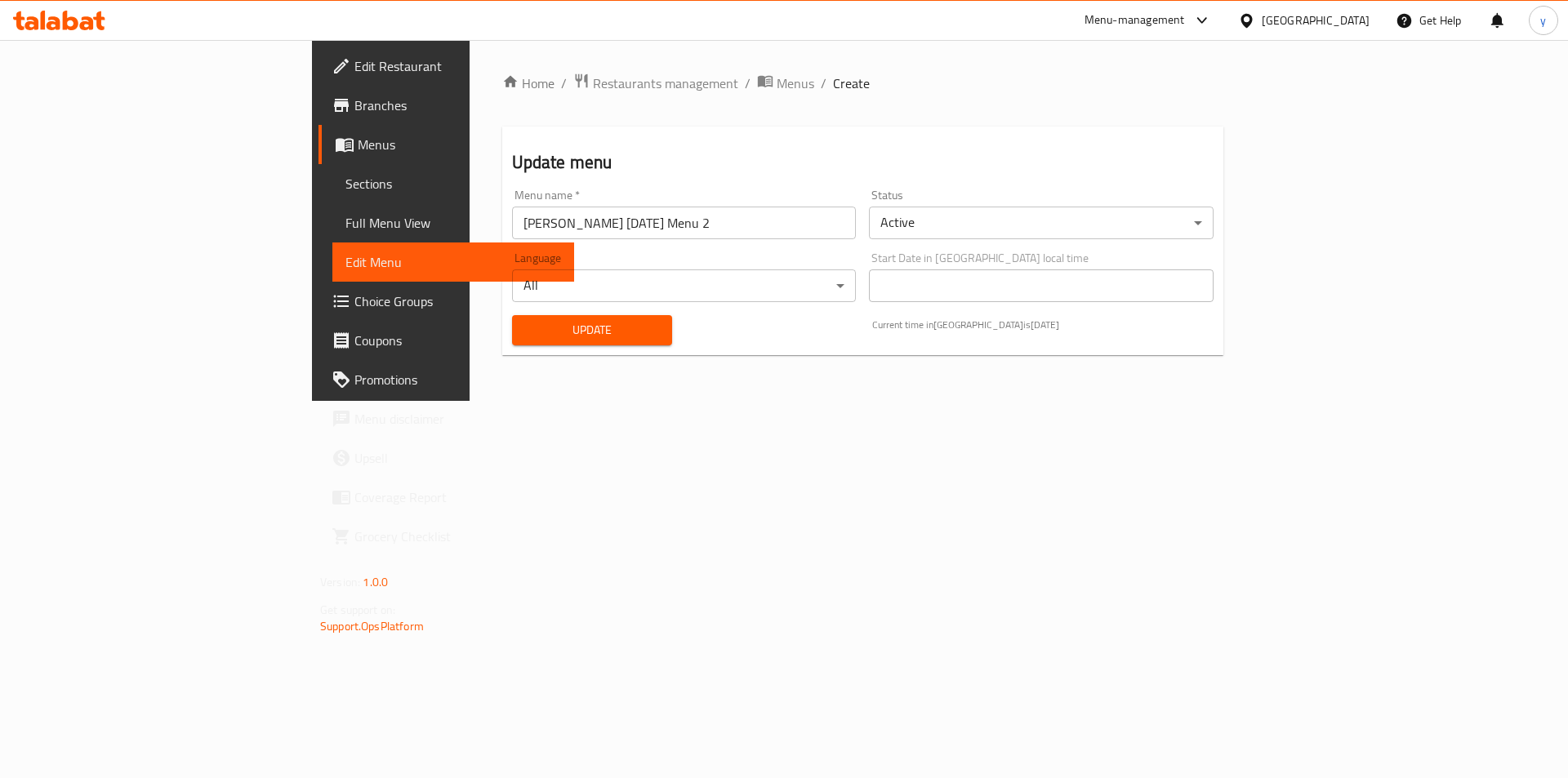
click at [345, 218] on span "Full Menu View" at bounding box center [453, 223] width 215 height 19
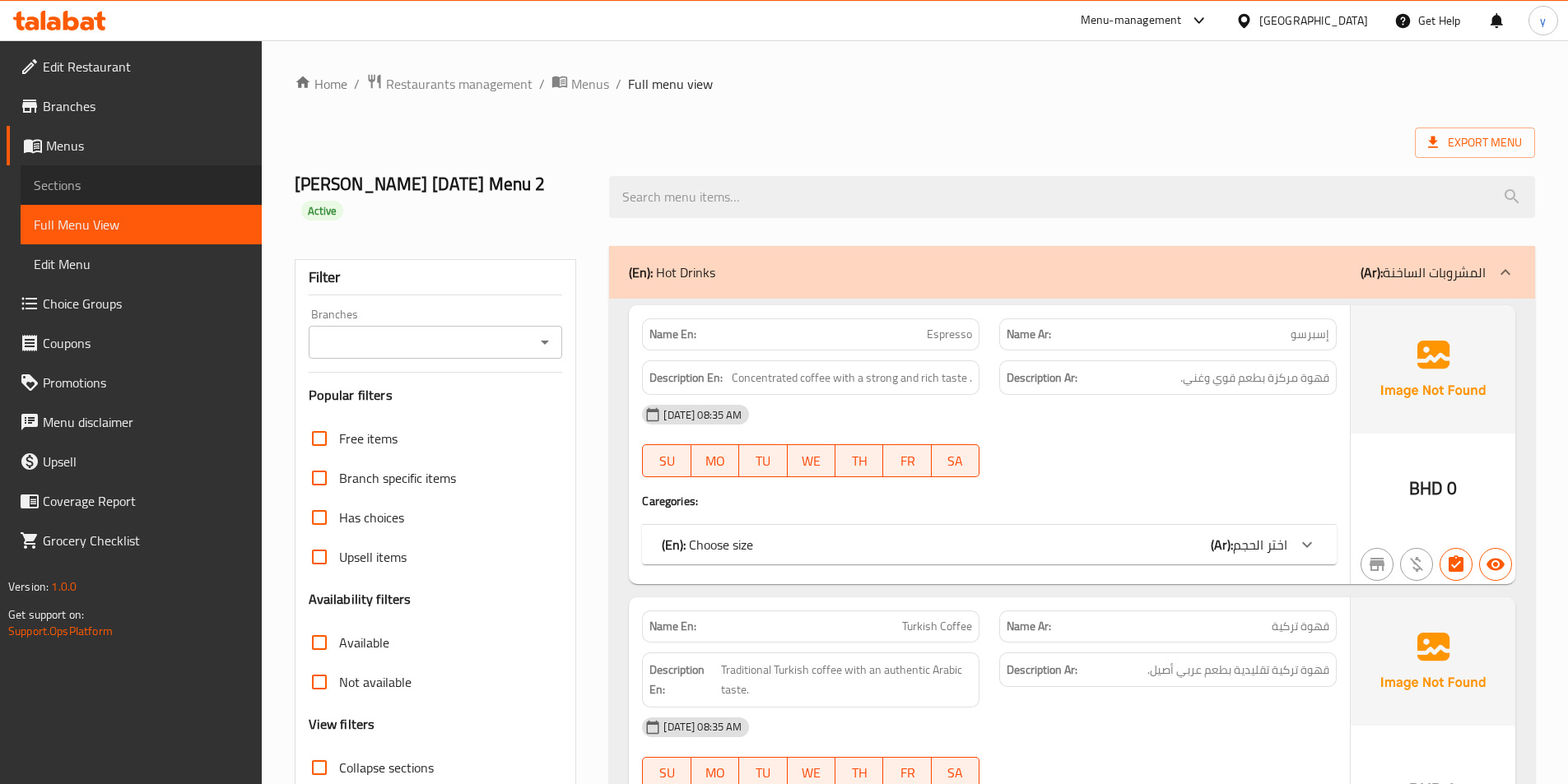
click at [101, 181] on span "Sections" at bounding box center [142, 185] width 215 height 20
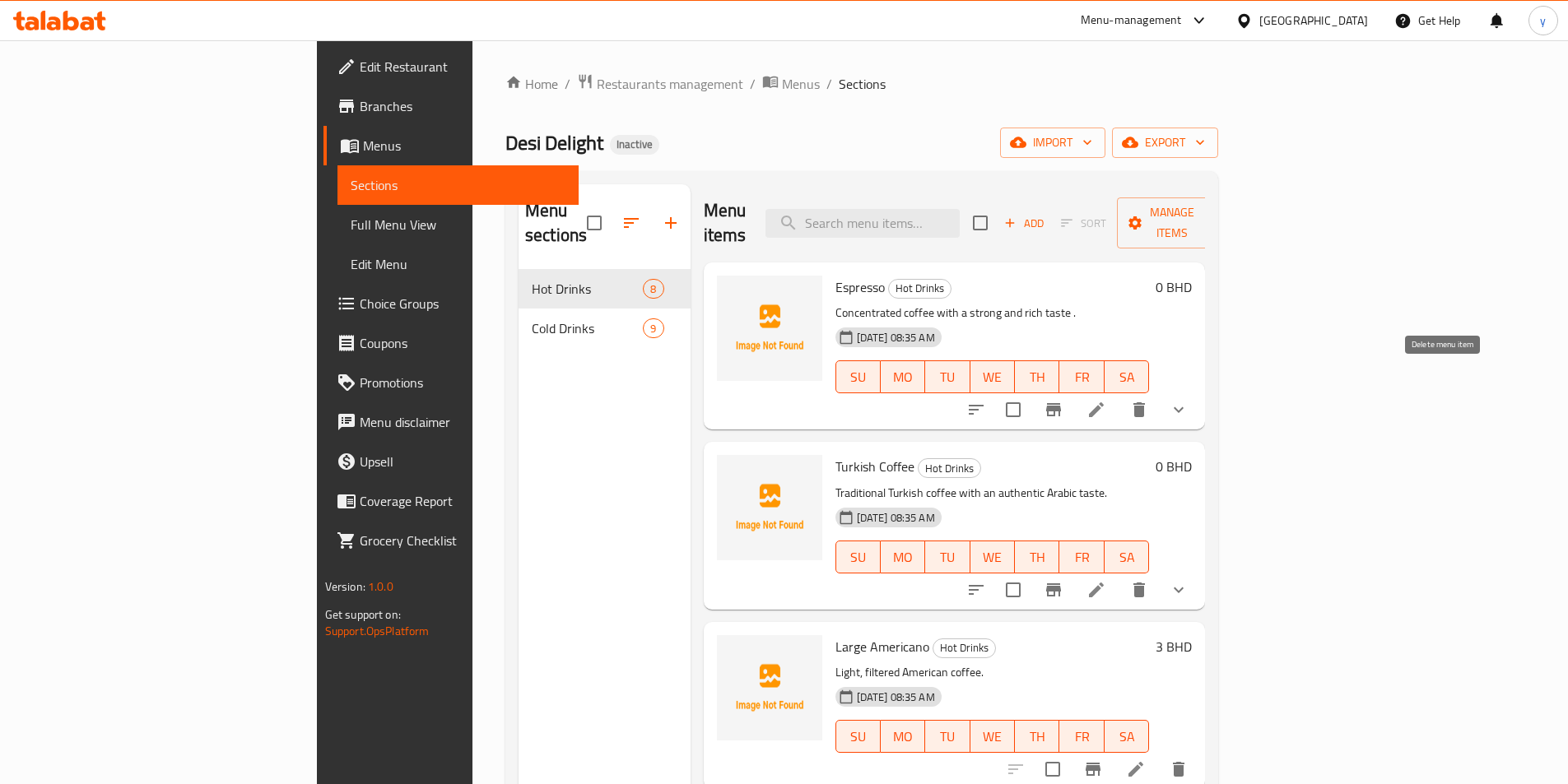
click at [1149, 399] on icon "delete" at bounding box center [1139, 409] width 20 height 20
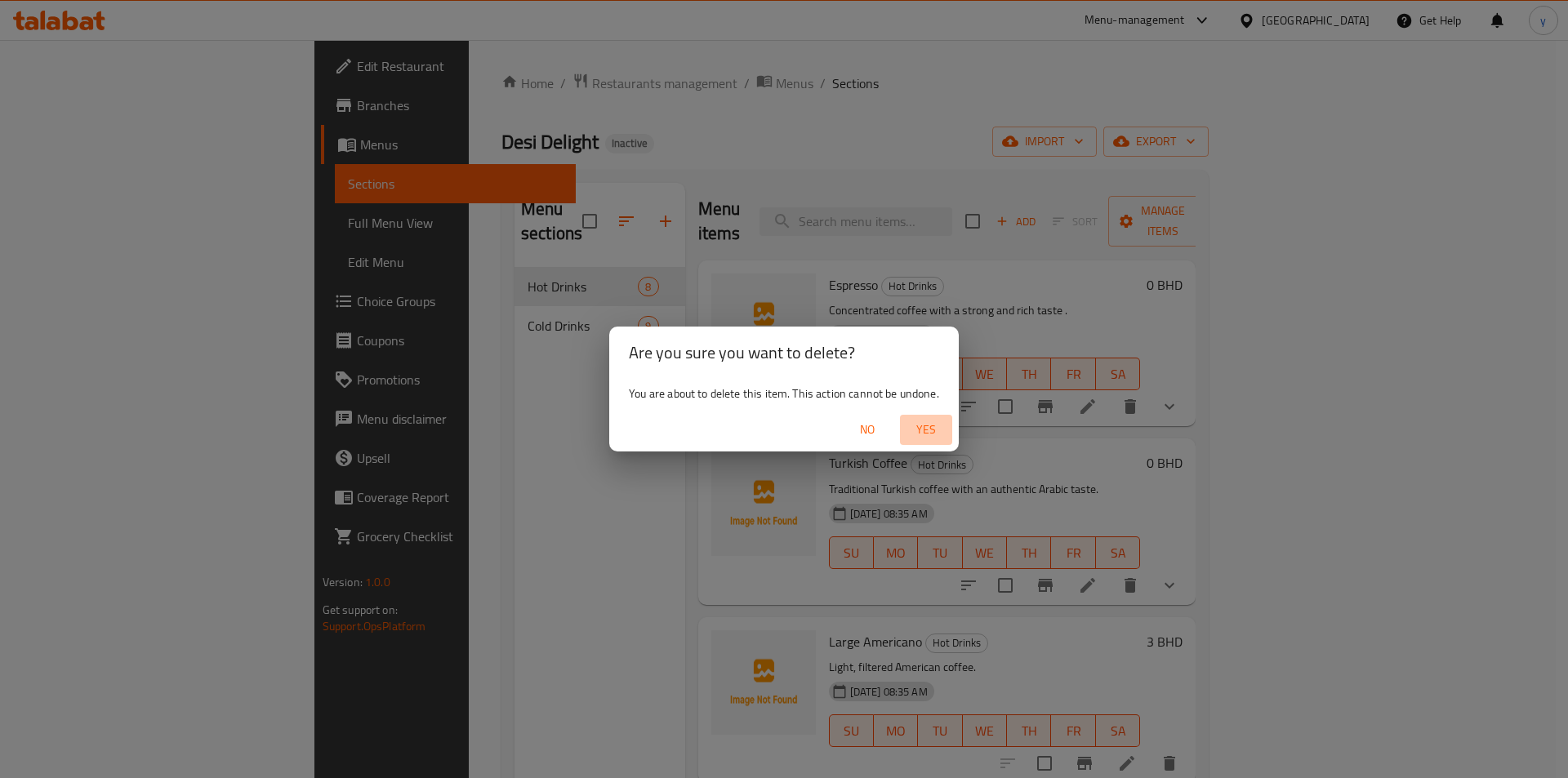
click at [917, 422] on span "Yes" at bounding box center [925, 429] width 39 height 20
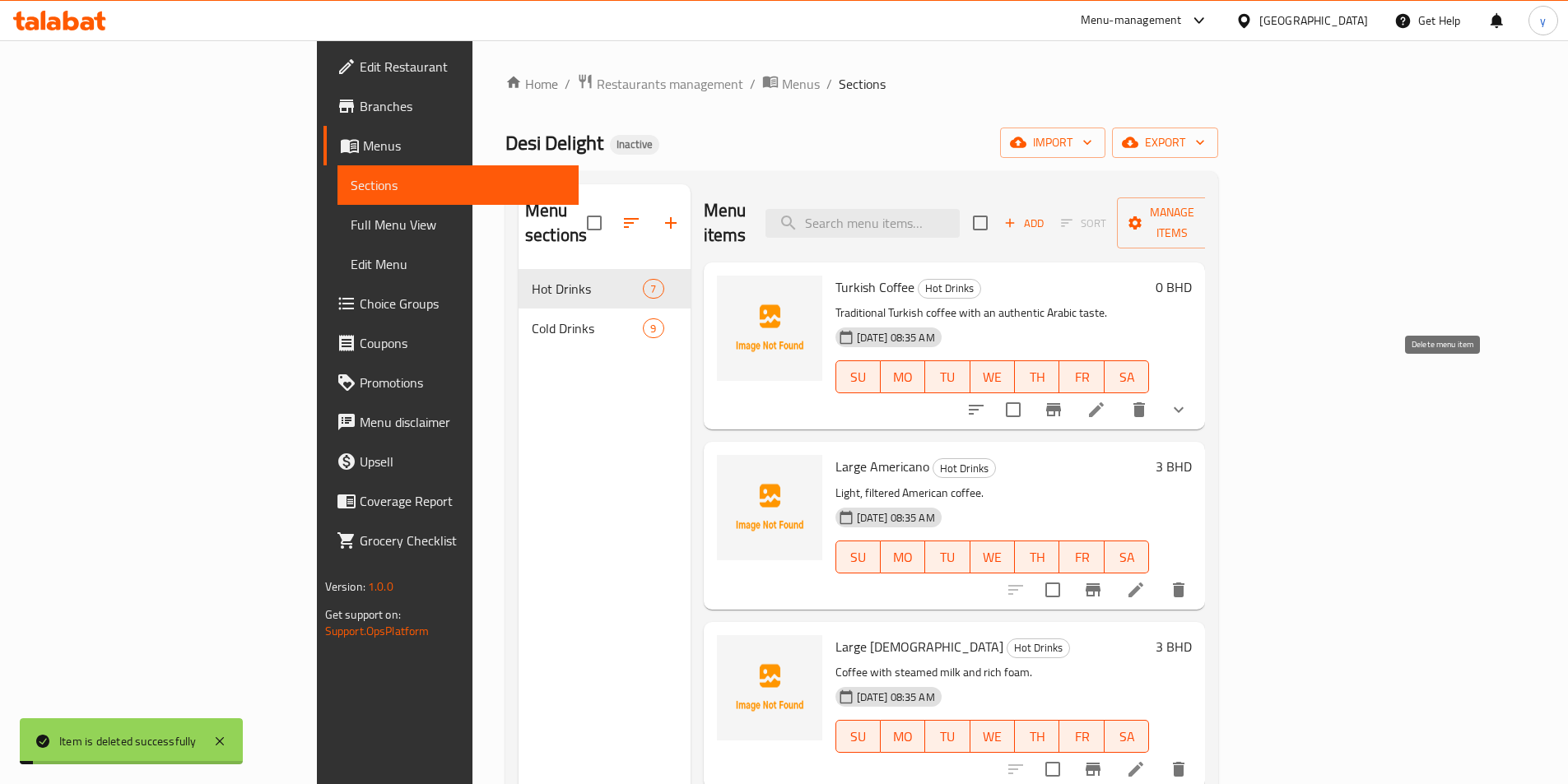
click at [1145, 402] on icon "delete" at bounding box center [1139, 409] width 12 height 15
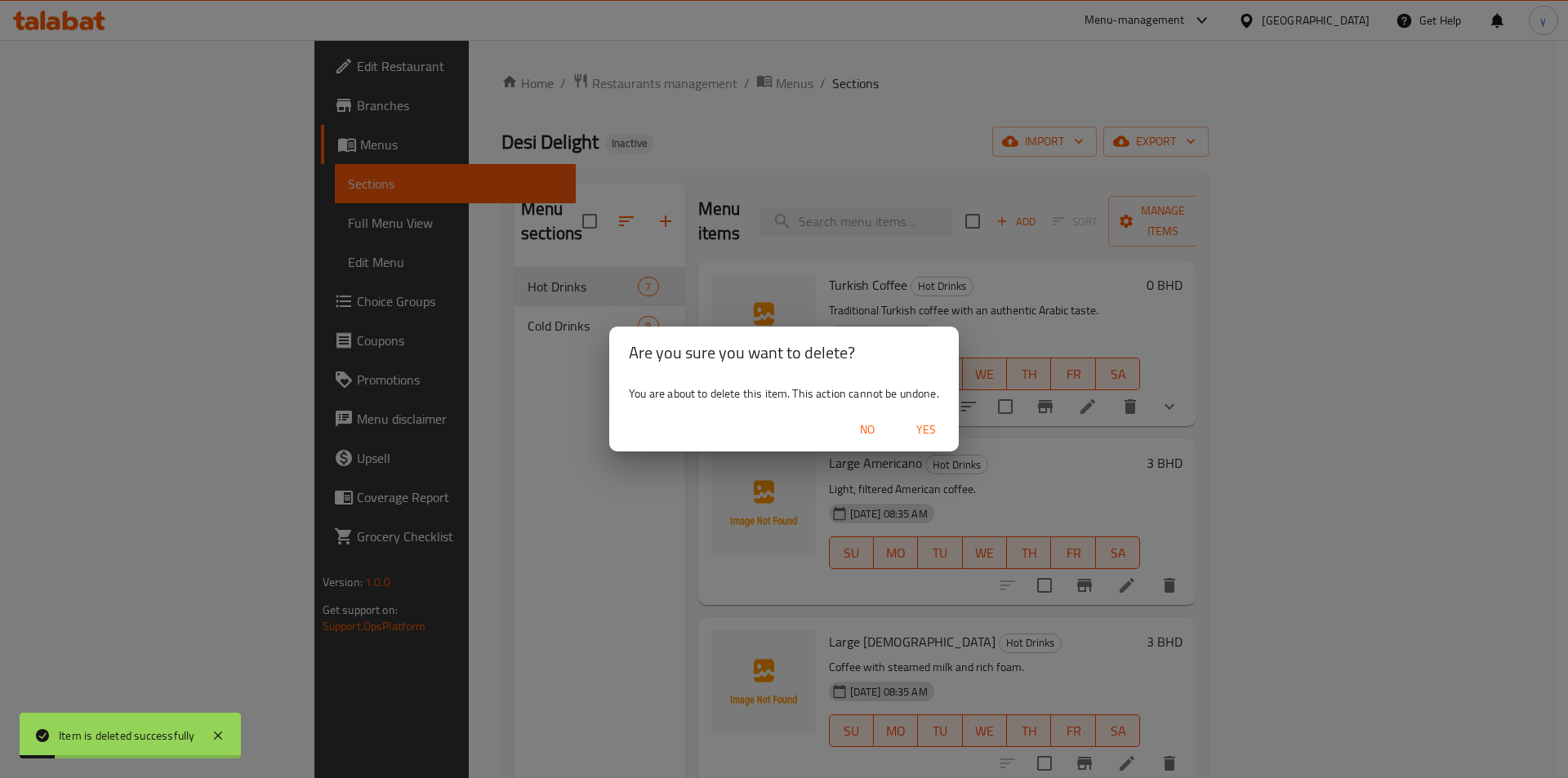
click at [939, 433] on span "Yes" at bounding box center [925, 429] width 39 height 20
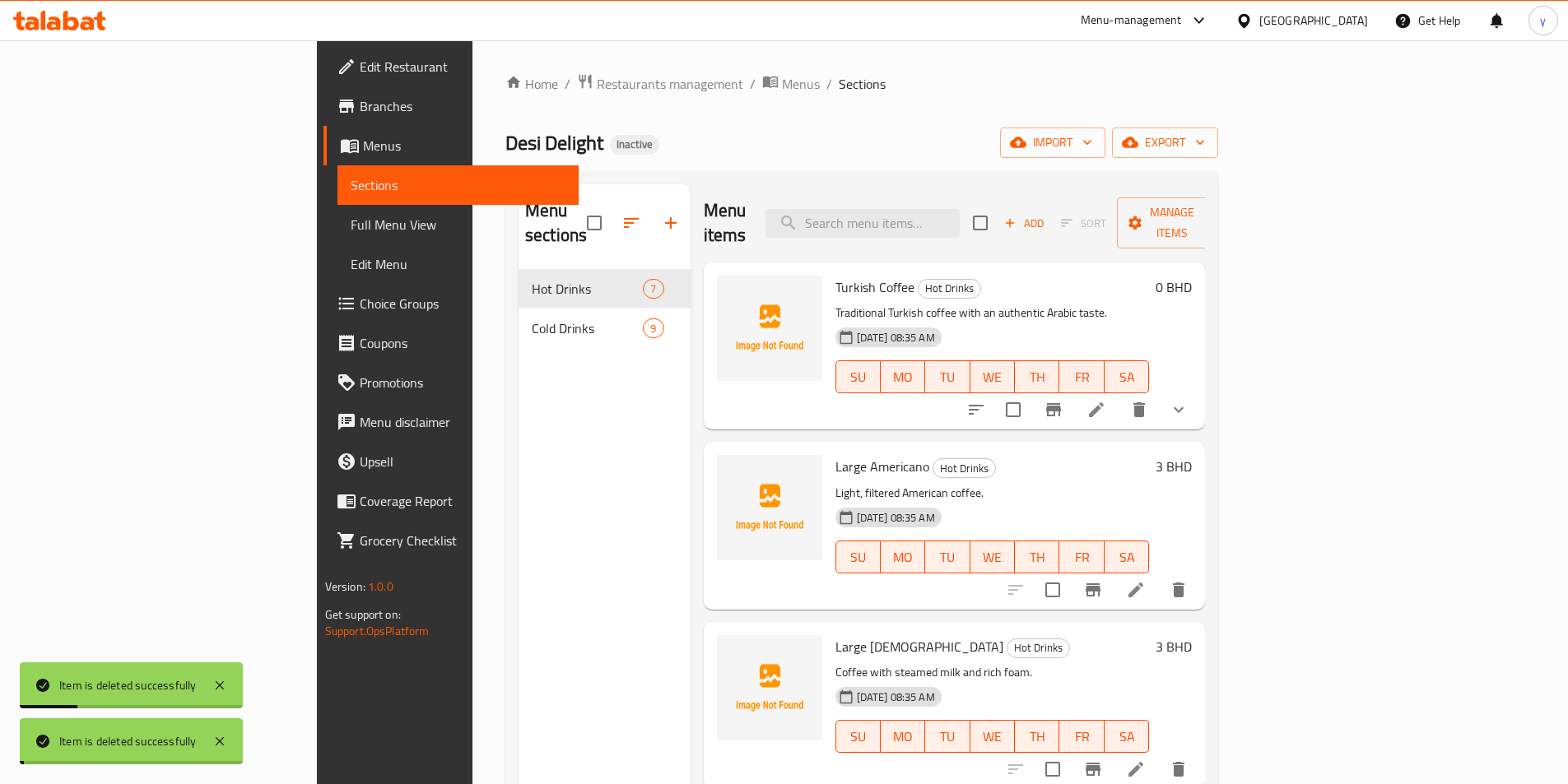
click at [1146, 580] on icon at bounding box center [1136, 590] width 20 height 20
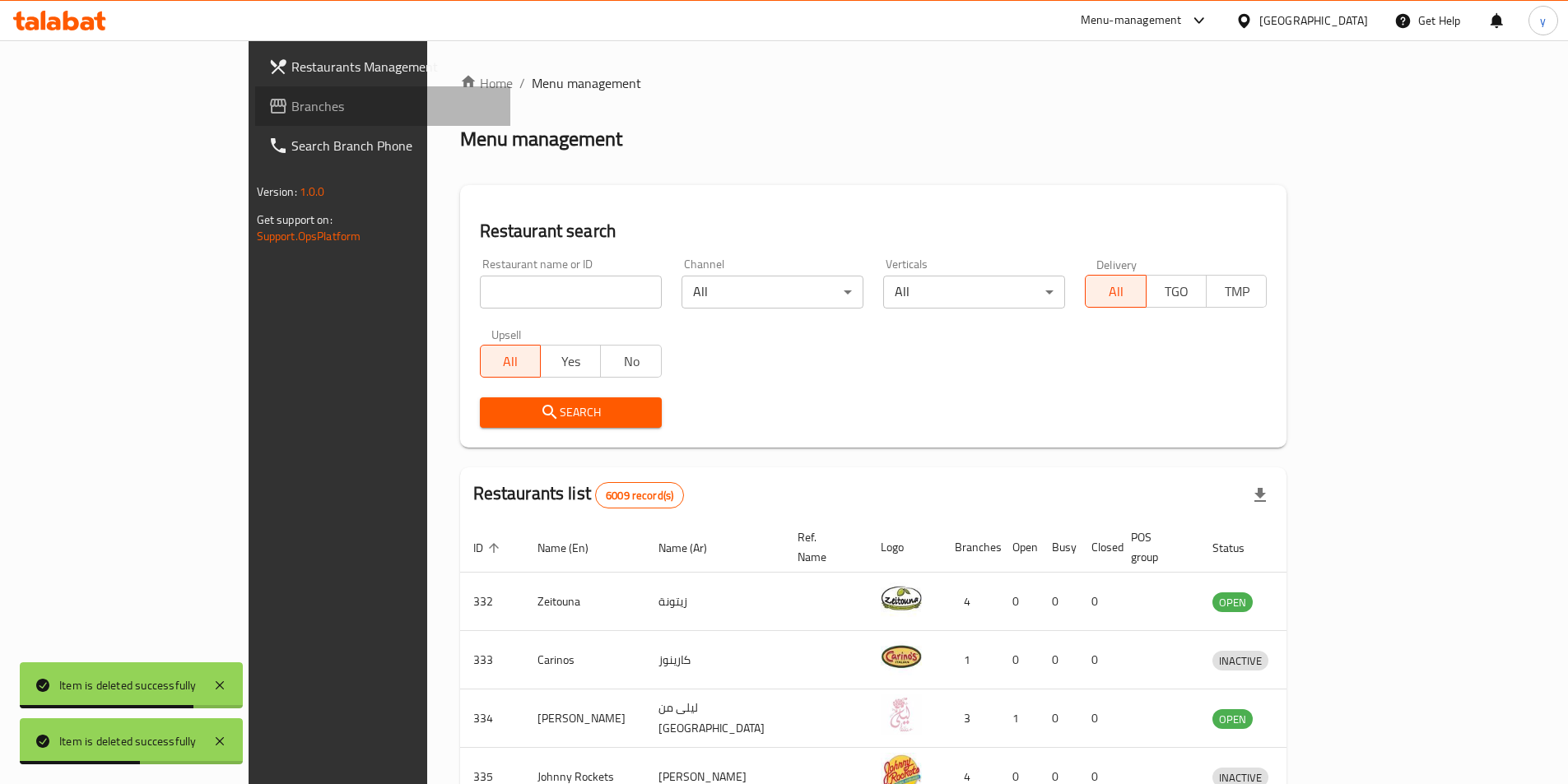
click at [291, 108] on span "Branches" at bounding box center [394, 106] width 206 height 20
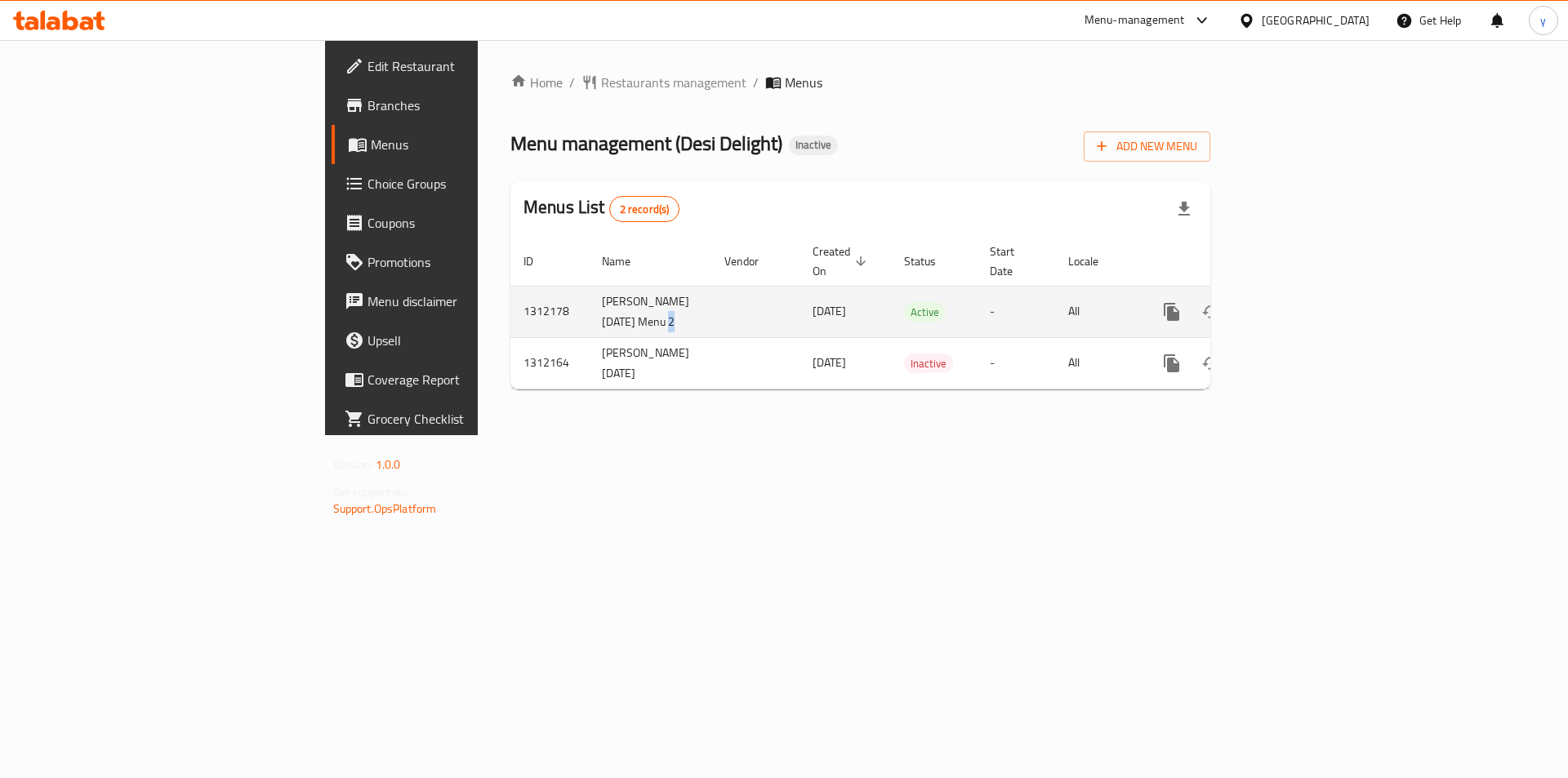
drag, startPoint x: 434, startPoint y: 299, endPoint x: 531, endPoint y: 280, distance: 98.8
click at [529, 286] on tr "1312178 Youssef sherif 16/9/2025 Menu 2 16/09/2025 Active - All" at bounding box center [916, 311] width 811 height 51
click at [1260, 302] on icon "enhanced table" at bounding box center [1250, 312] width 19 height 19
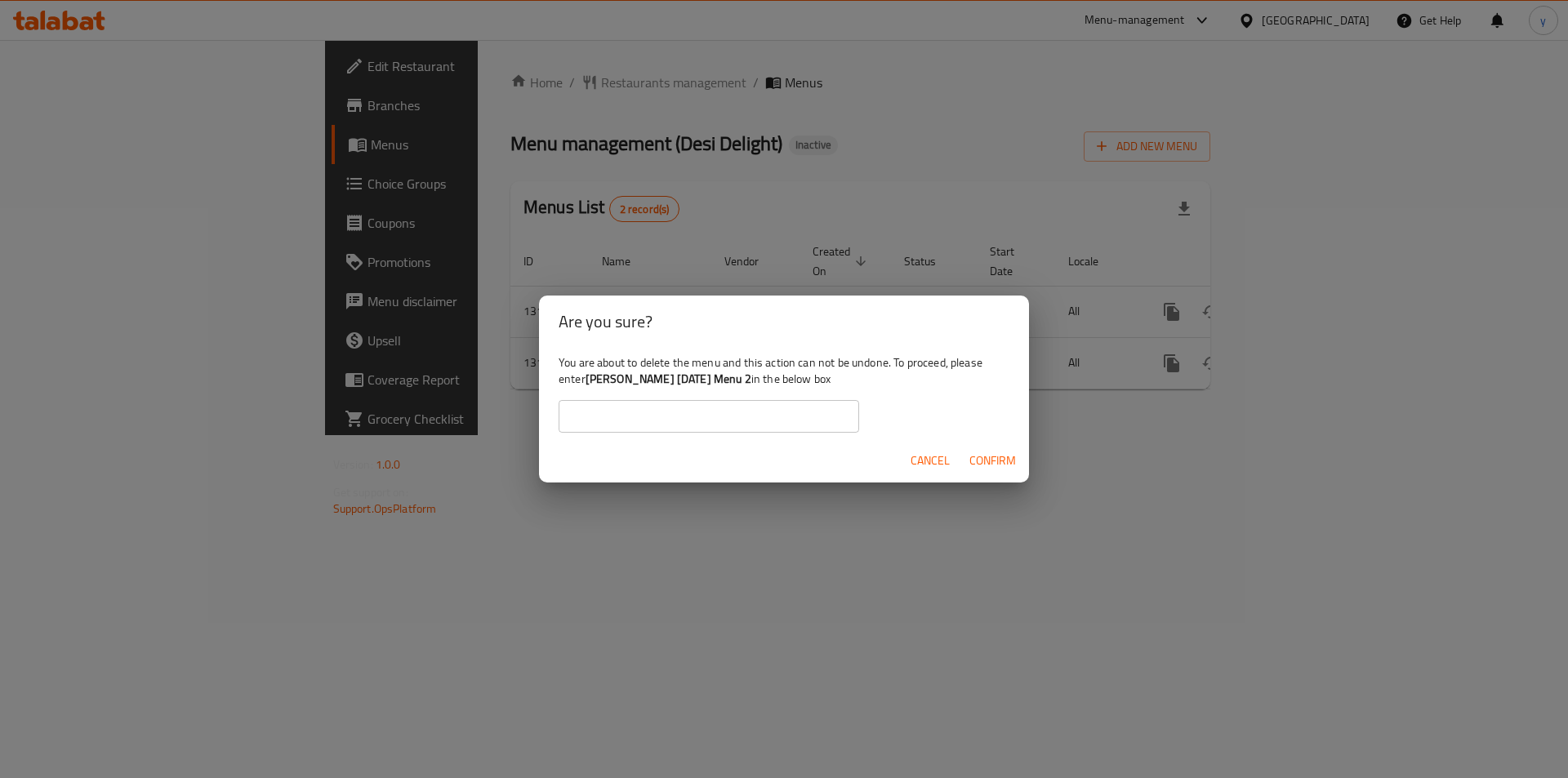
drag, startPoint x: 752, startPoint y: 381, endPoint x: 660, endPoint y: 379, distance: 92.0
click at [660, 379] on b "[PERSON_NAME] [DATE] Menu 2" at bounding box center [668, 379] width 166 height 21
copy b "16/9/2025 Menu 2"
click at [626, 412] on input "text" at bounding box center [708, 417] width 300 height 33
paste input "16/9/2025 Menu 2"
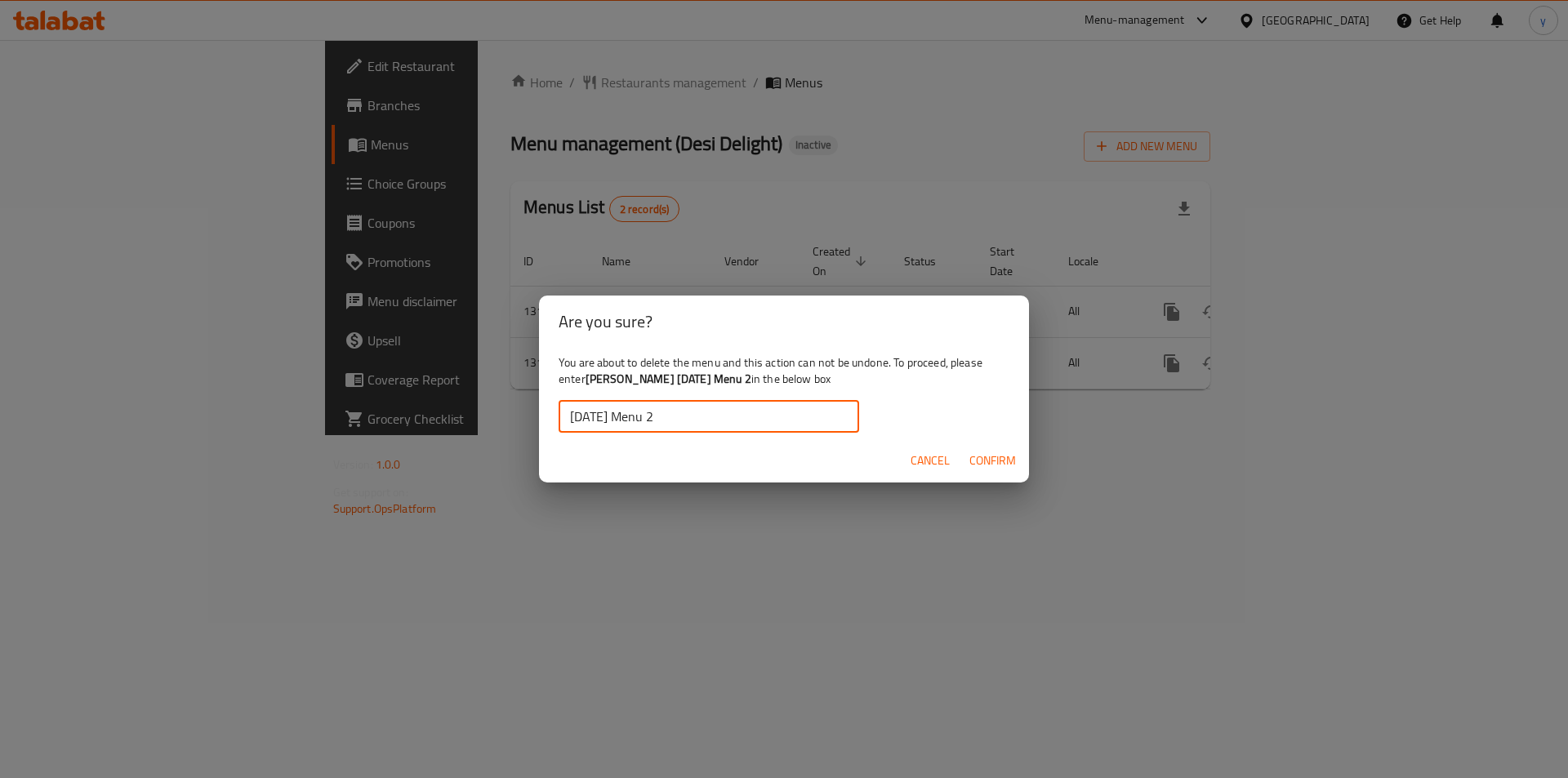
click at [575, 417] on input "16/9/2025 Menu 2" at bounding box center [708, 417] width 300 height 33
type input "16/9/2025 Menu 2"
click at [989, 462] on span "Confirm" at bounding box center [992, 460] width 47 height 20
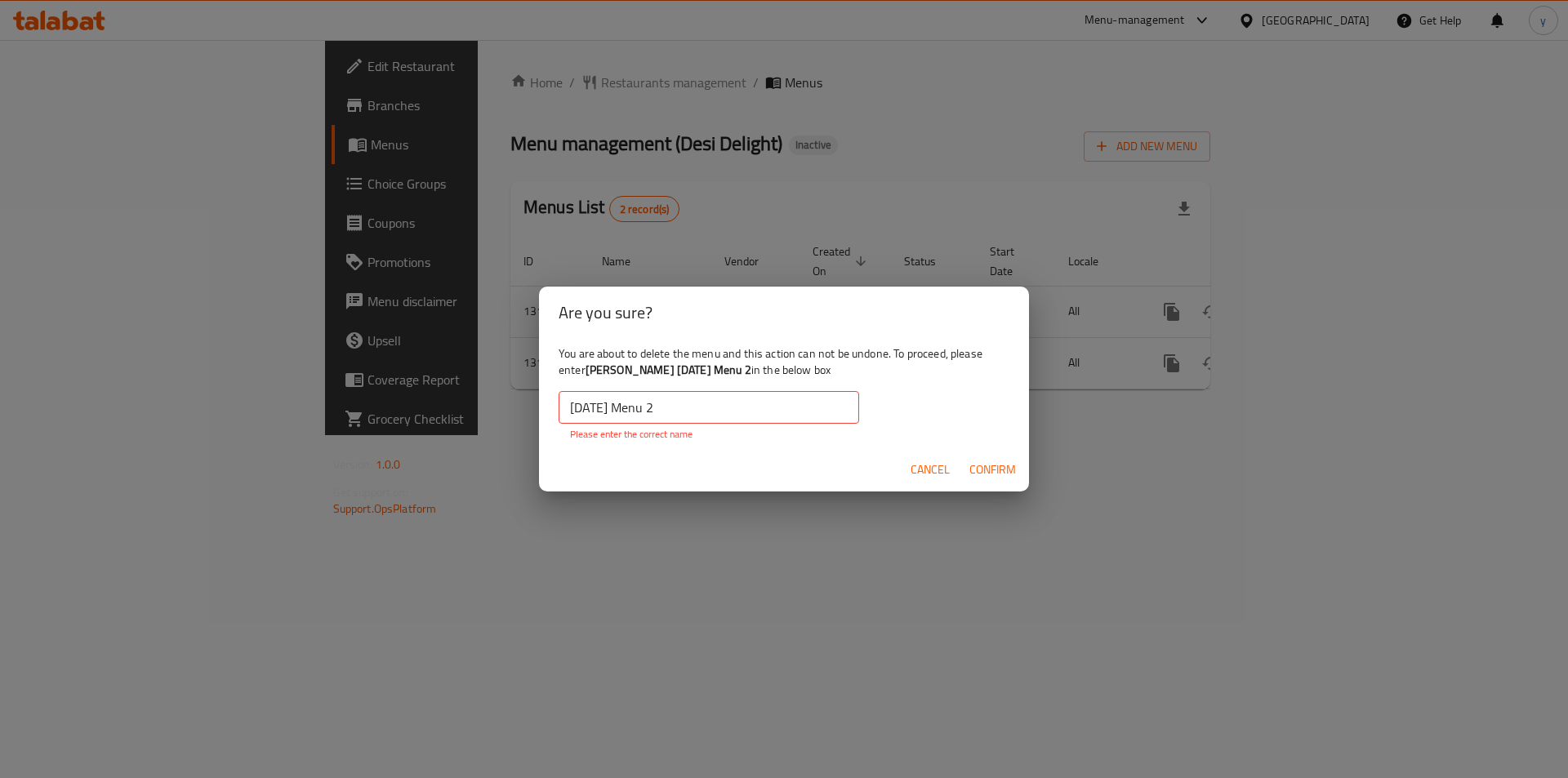
click at [682, 412] on input "16/9/2025 Menu 2" at bounding box center [708, 408] width 300 height 33
click at [993, 469] on span "Confirm" at bounding box center [992, 469] width 47 height 20
click at [922, 464] on span "Cancel" at bounding box center [929, 469] width 39 height 20
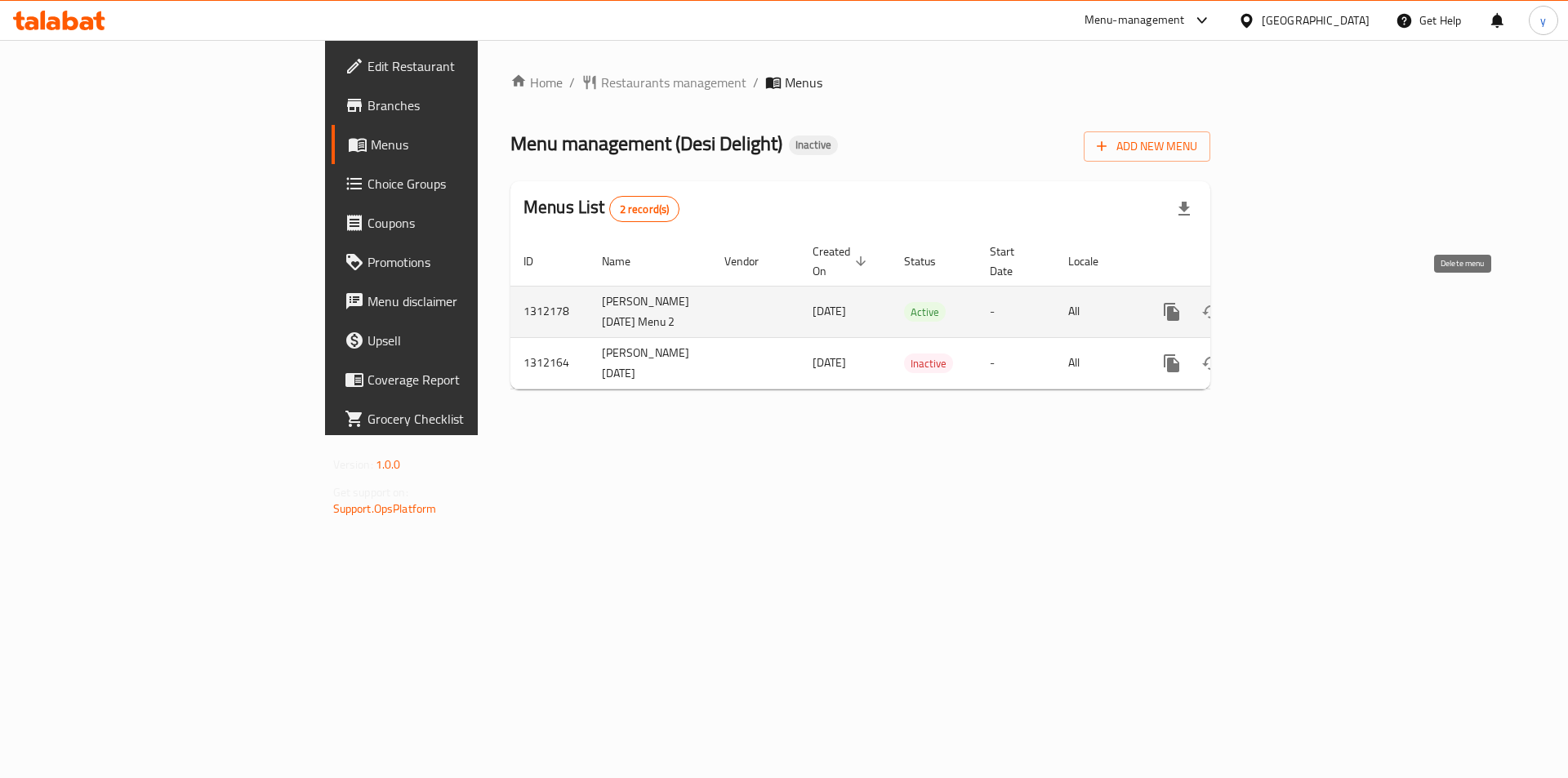
click at [1256, 304] on icon "enhanced table" at bounding box center [1250, 311] width 12 height 15
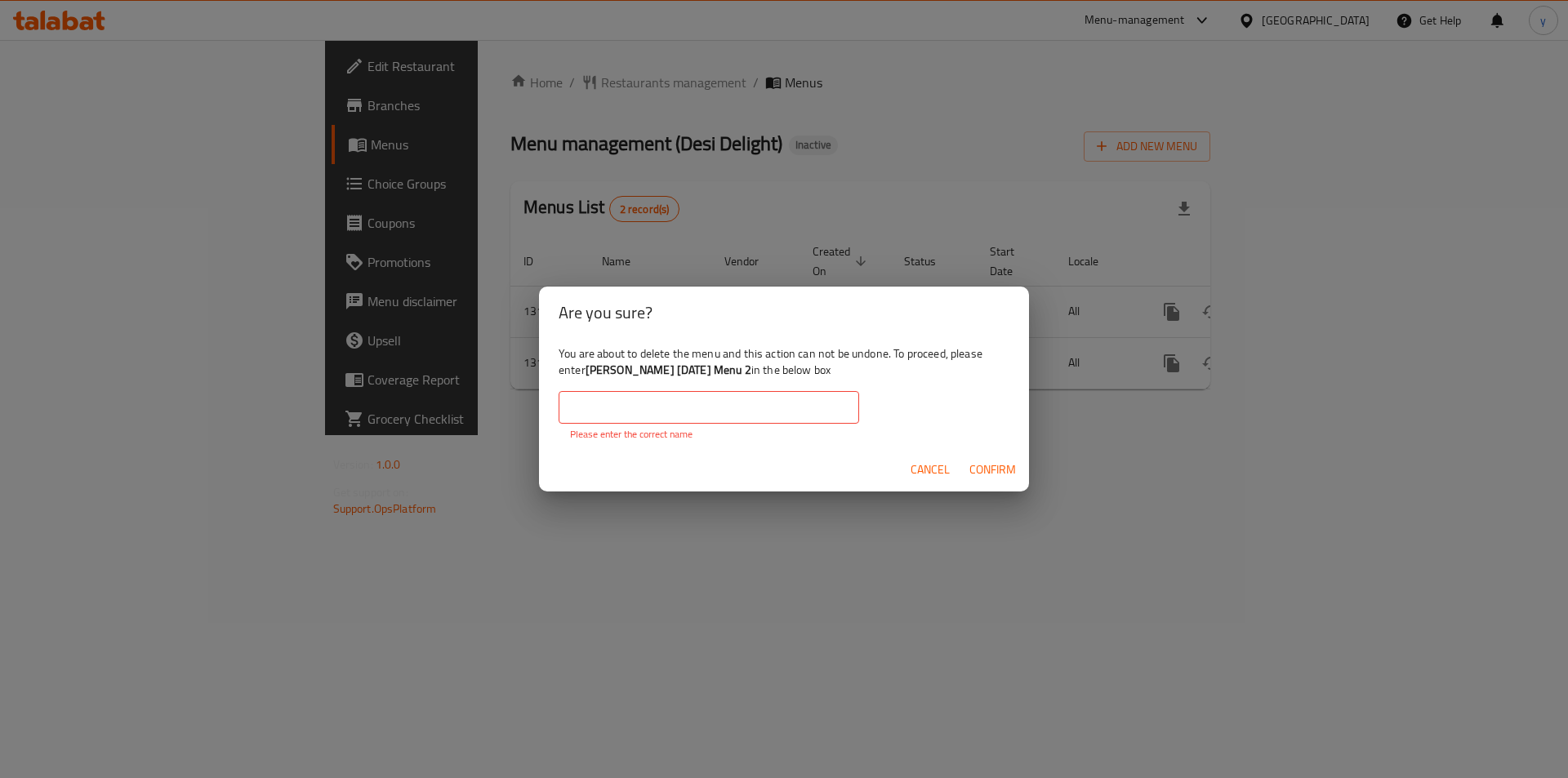
click at [747, 369] on b "[PERSON_NAME] [DATE] Menu 2" at bounding box center [668, 370] width 166 height 21
drag, startPoint x: 754, startPoint y: 375, endPoint x: 588, endPoint y: 380, distance: 166.1
click at [588, 380] on b "[PERSON_NAME] [DATE] Menu 2" at bounding box center [668, 370] width 166 height 21
copy b "[PERSON_NAME] [DATE] Menu 2"
click at [591, 420] on input "text" at bounding box center [708, 408] width 300 height 33
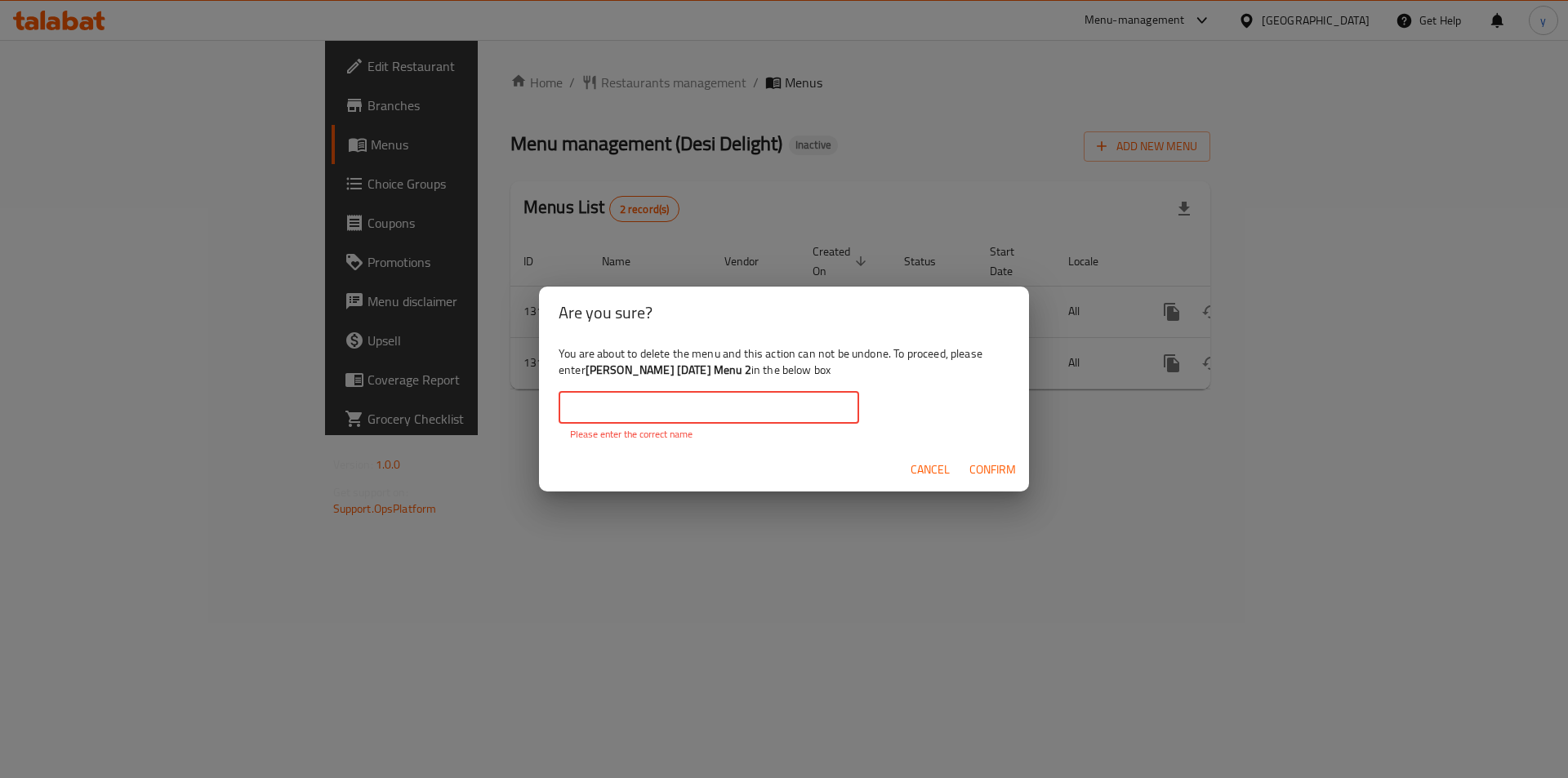
paste input "[PERSON_NAME] [DATE] Menu 2"
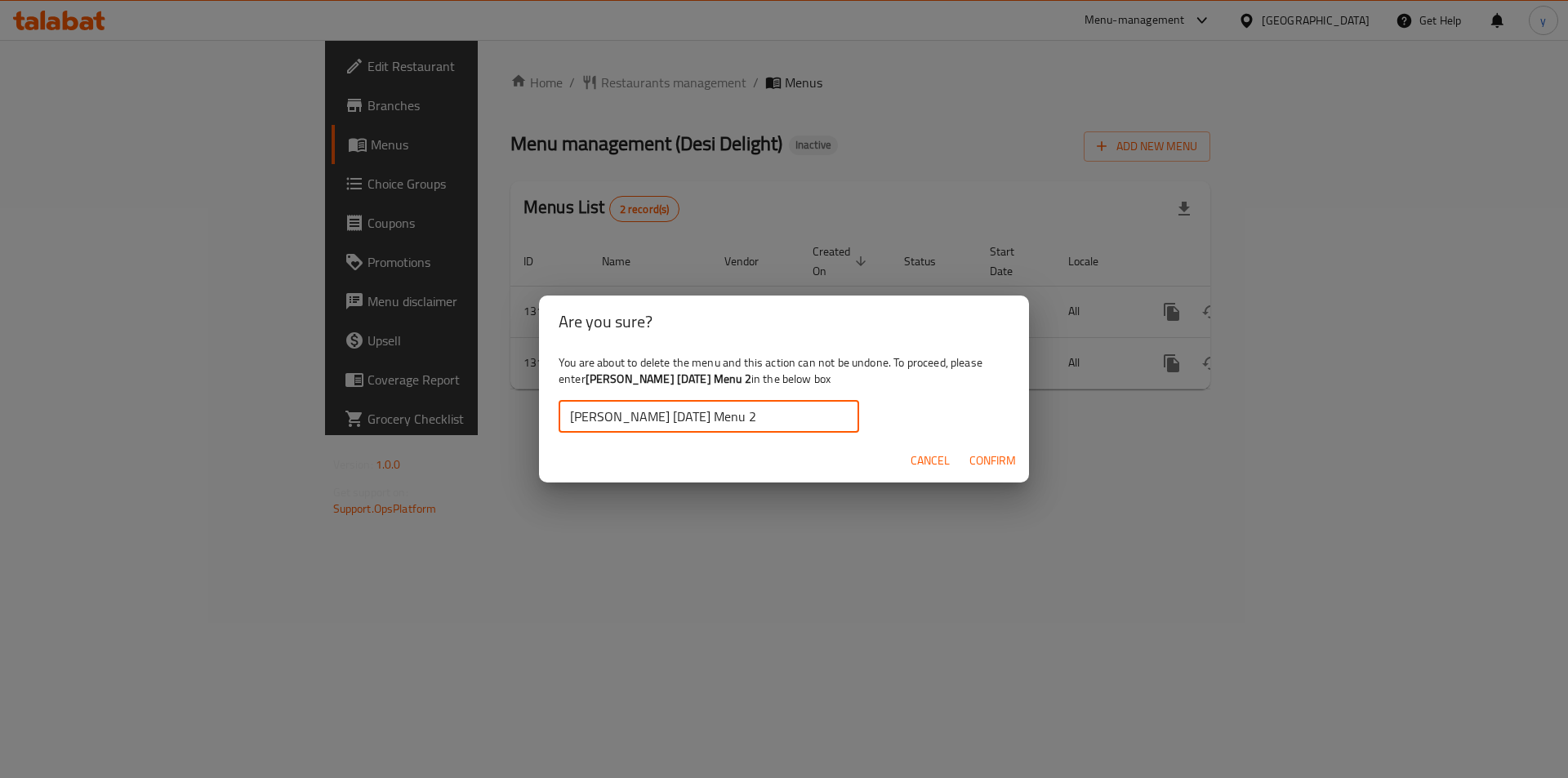
click at [573, 416] on input "[PERSON_NAME] [DATE] Menu 2" at bounding box center [708, 417] width 300 height 33
click at [981, 451] on span "Confirm" at bounding box center [992, 460] width 47 height 20
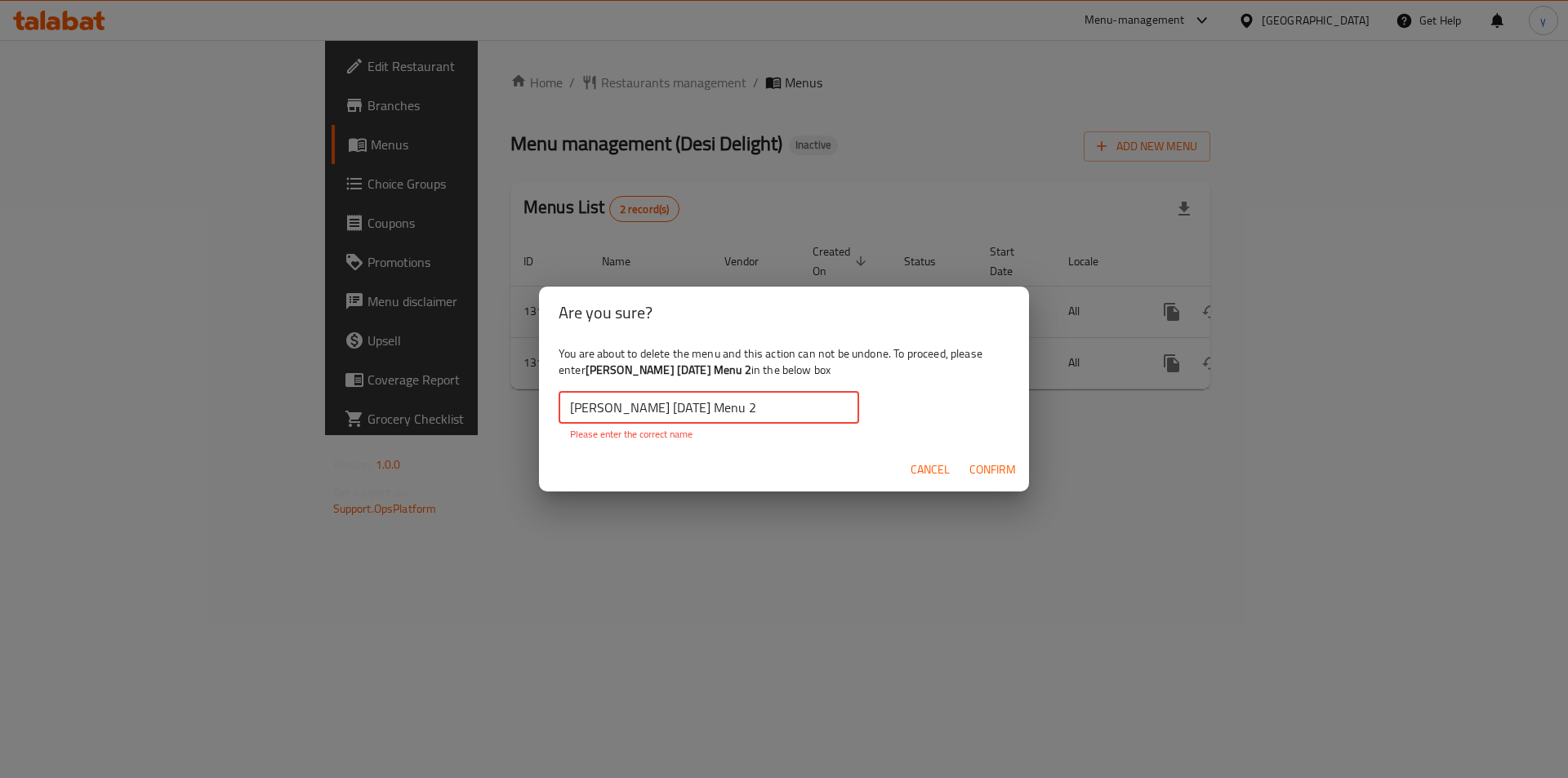
click at [804, 414] on input "[PERSON_NAME] [DATE] Menu 2" at bounding box center [708, 408] width 300 height 33
click at [573, 410] on input "[PERSON_NAME] [DATE] Menu 2" at bounding box center [708, 408] width 300 height 33
click at [1016, 475] on button "Confirm" at bounding box center [992, 469] width 60 height 30
click at [1012, 478] on span "Confirm" at bounding box center [992, 469] width 47 height 20
click at [1011, 478] on span "Confirm" at bounding box center [992, 469] width 47 height 20
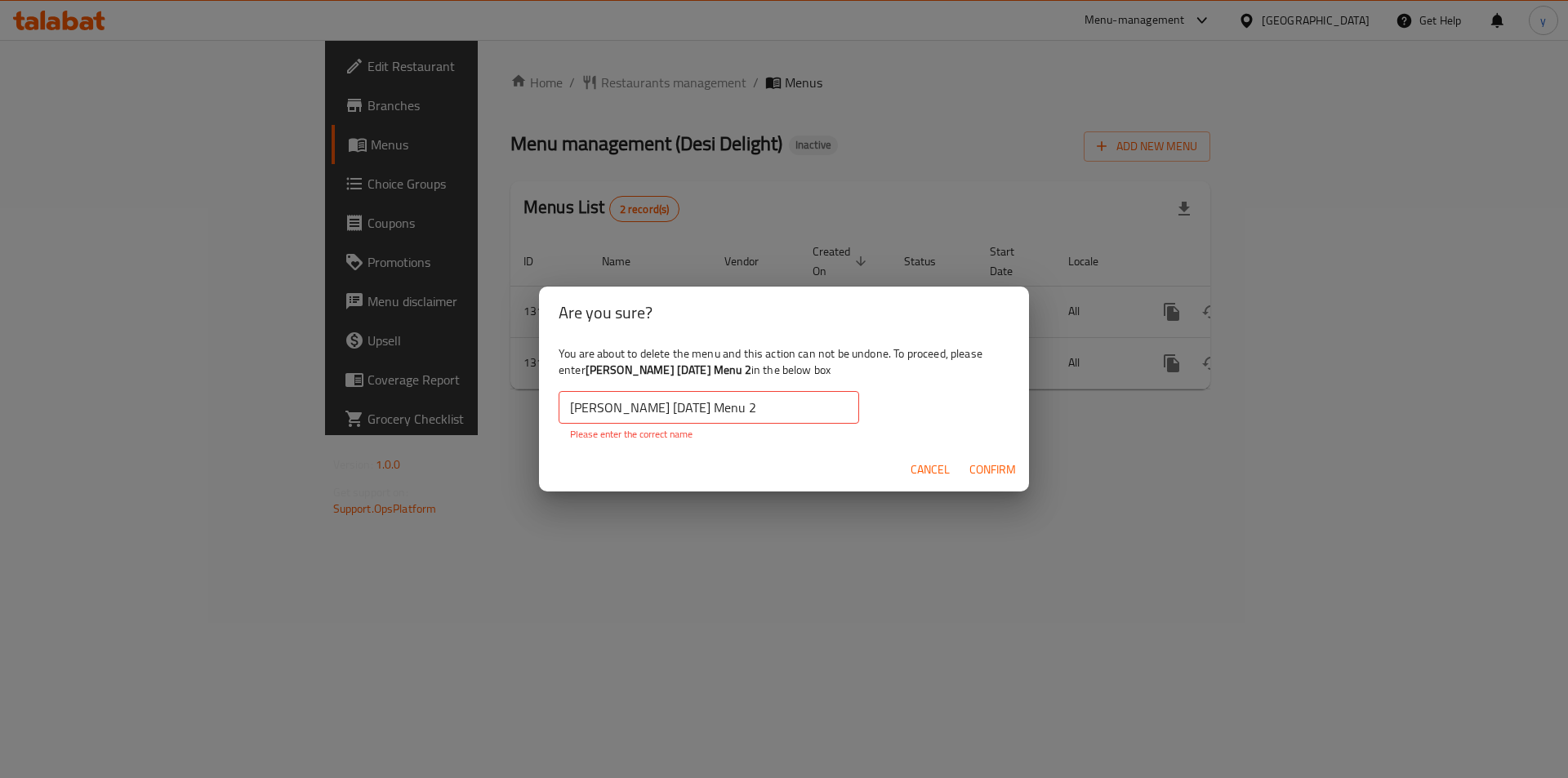
click at [1010, 478] on span "Confirm" at bounding box center [992, 469] width 47 height 20
click at [789, 339] on div "You are about to delete the menu and this action can not be undone. To proceed,…" at bounding box center [784, 393] width 490 height 109
click at [782, 352] on div "You are about to delete the menu and this action can not be undone. To proceed,…" at bounding box center [784, 393] width 490 height 109
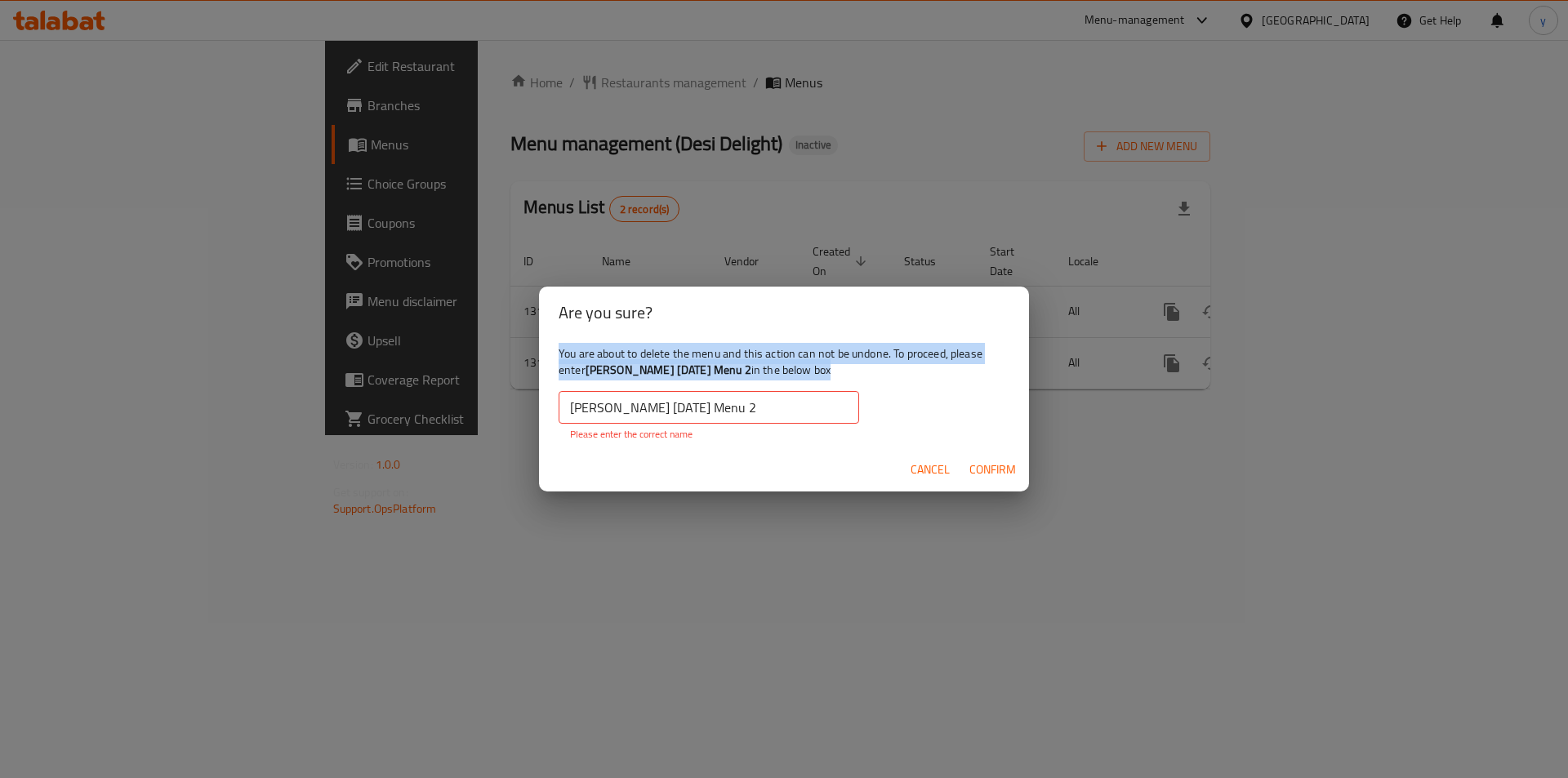
click at [781, 352] on div "You are about to delete the menu and this action can not be undone. To proceed,…" at bounding box center [784, 393] width 490 height 109
click at [812, 371] on div "You are about to delete the menu and this action can not be undone. To proceed,…" at bounding box center [784, 393] width 490 height 109
drag, startPoint x: 858, startPoint y: 372, endPoint x: 549, endPoint y: 359, distance: 309.3
click at [549, 359] on div "You are about to delete the menu and this action can not be undone. To proceed,…" at bounding box center [784, 393] width 490 height 109
click at [639, 360] on b "[PERSON_NAME] [DATE] Menu 2" at bounding box center [668, 370] width 166 height 21
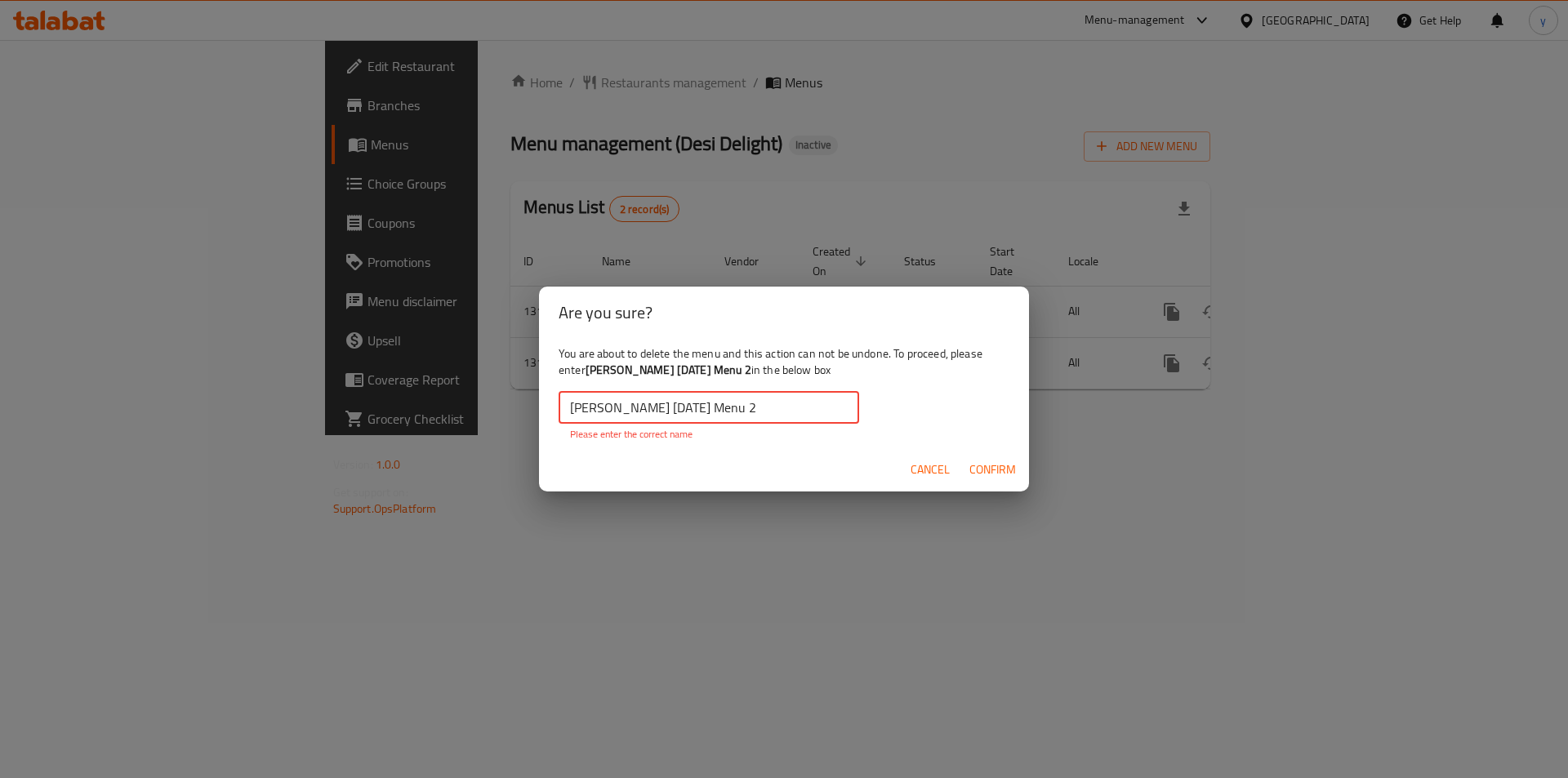
click at [764, 408] on input "[PERSON_NAME] [DATE] Menu 2" at bounding box center [708, 408] width 300 height 33
click at [651, 410] on input "[PERSON_NAME] [DATE] Menu 2" at bounding box center [708, 408] width 300 height 33
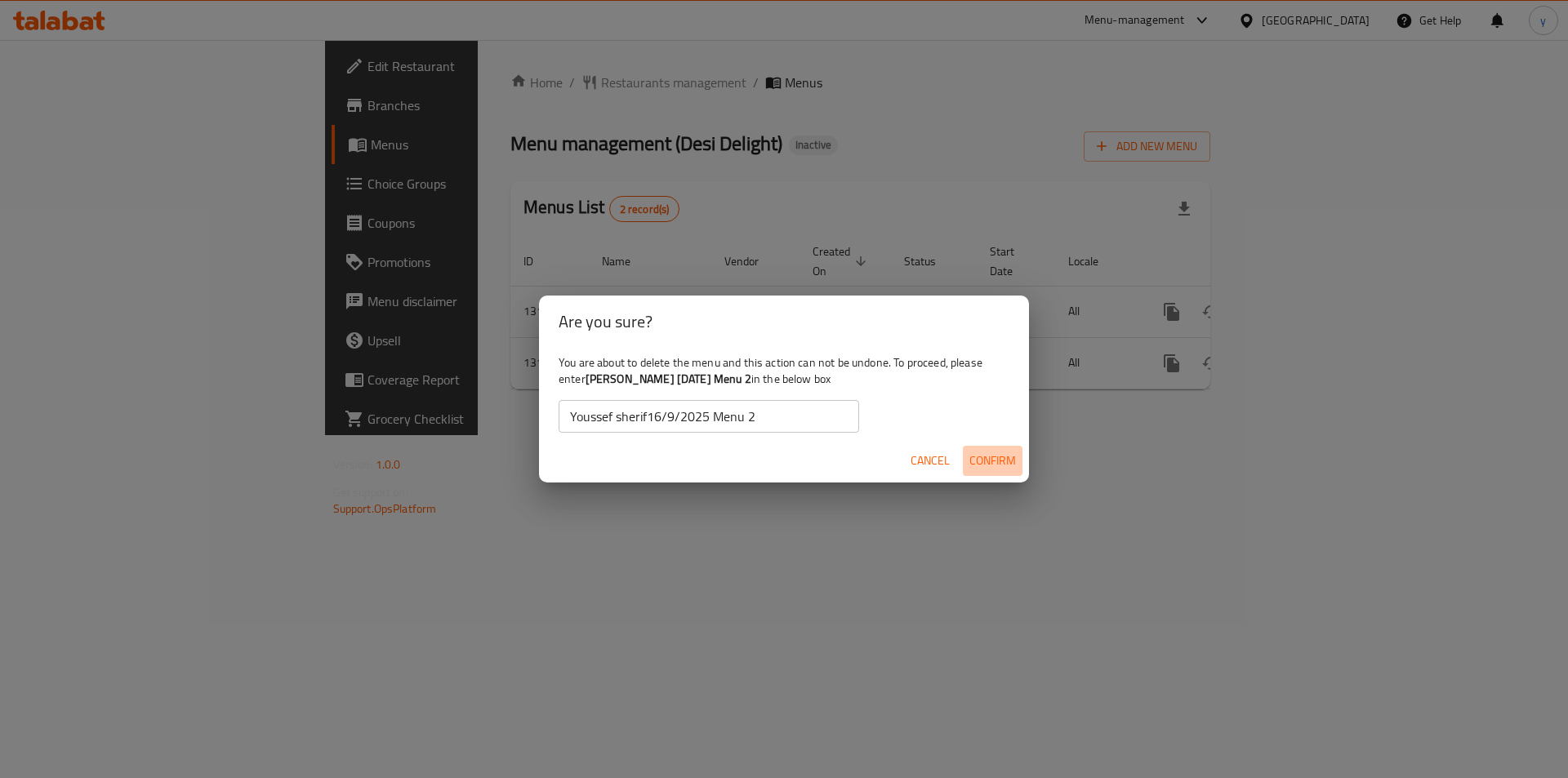
click at [995, 456] on span "Confirm" at bounding box center [992, 460] width 47 height 20
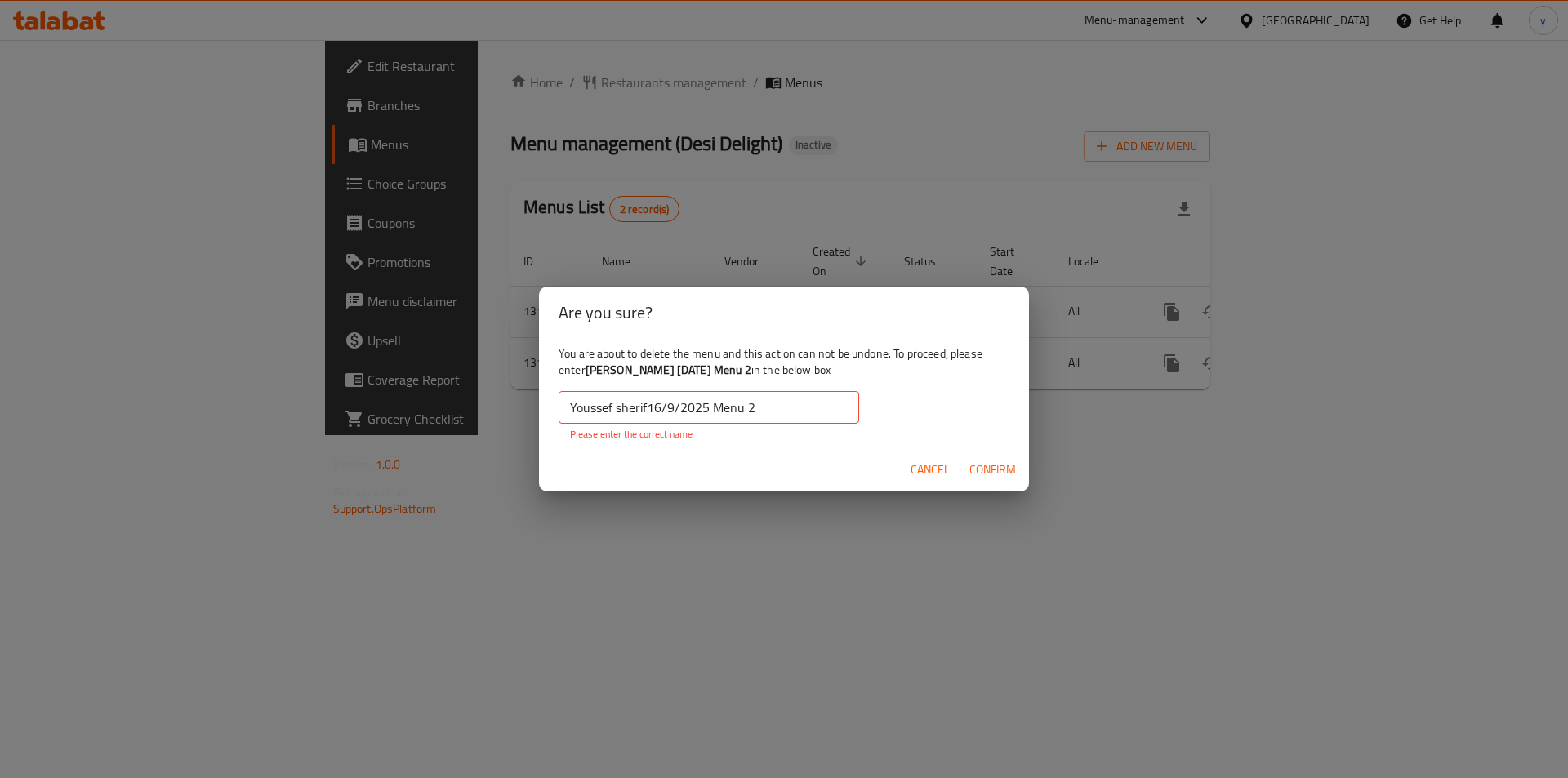
click at [750, 415] on input "Youssef sherif16/9/2025 Menu 2" at bounding box center [708, 408] width 300 height 33
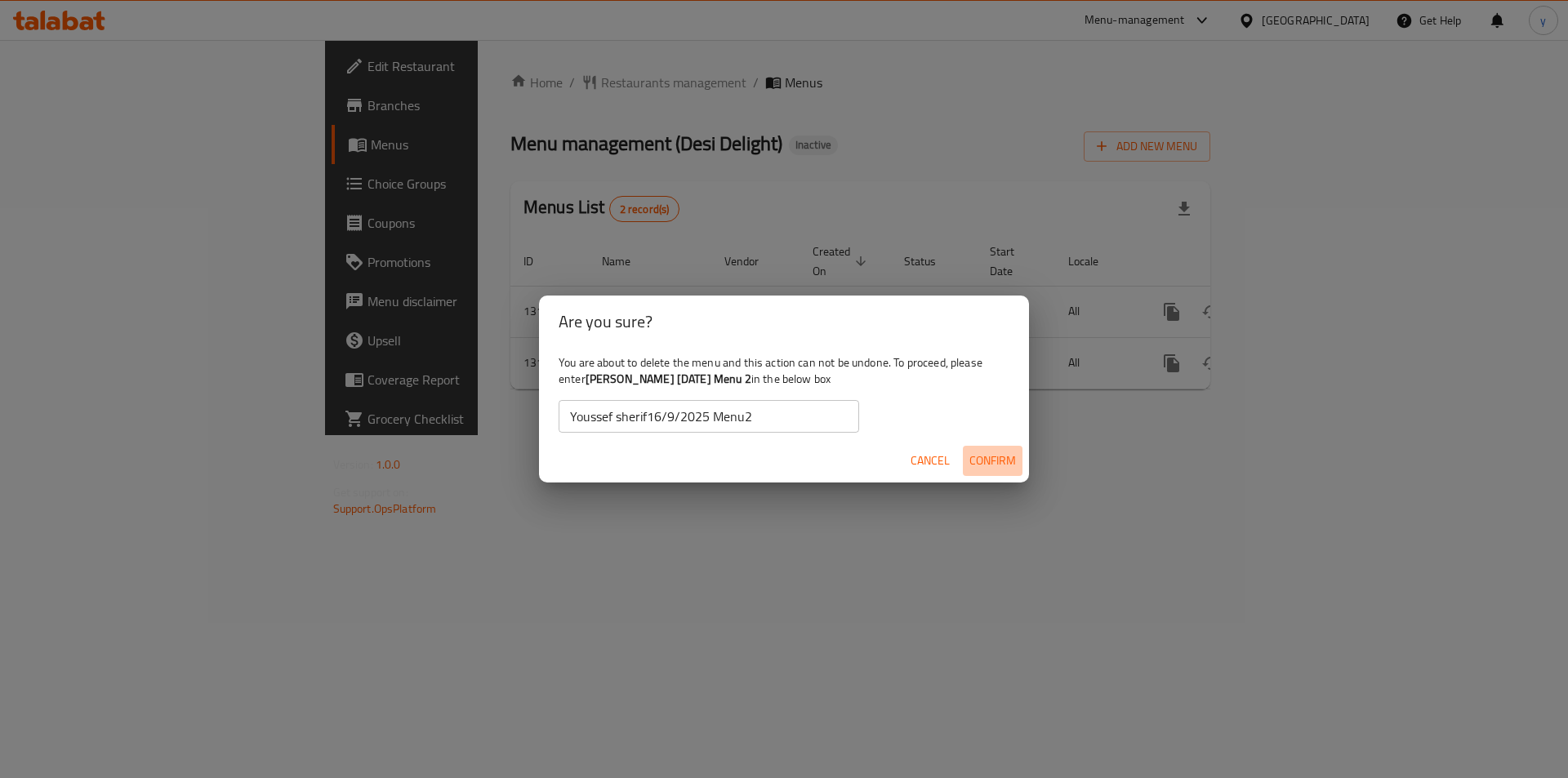
click at [975, 461] on span "Confirm" at bounding box center [992, 460] width 47 height 20
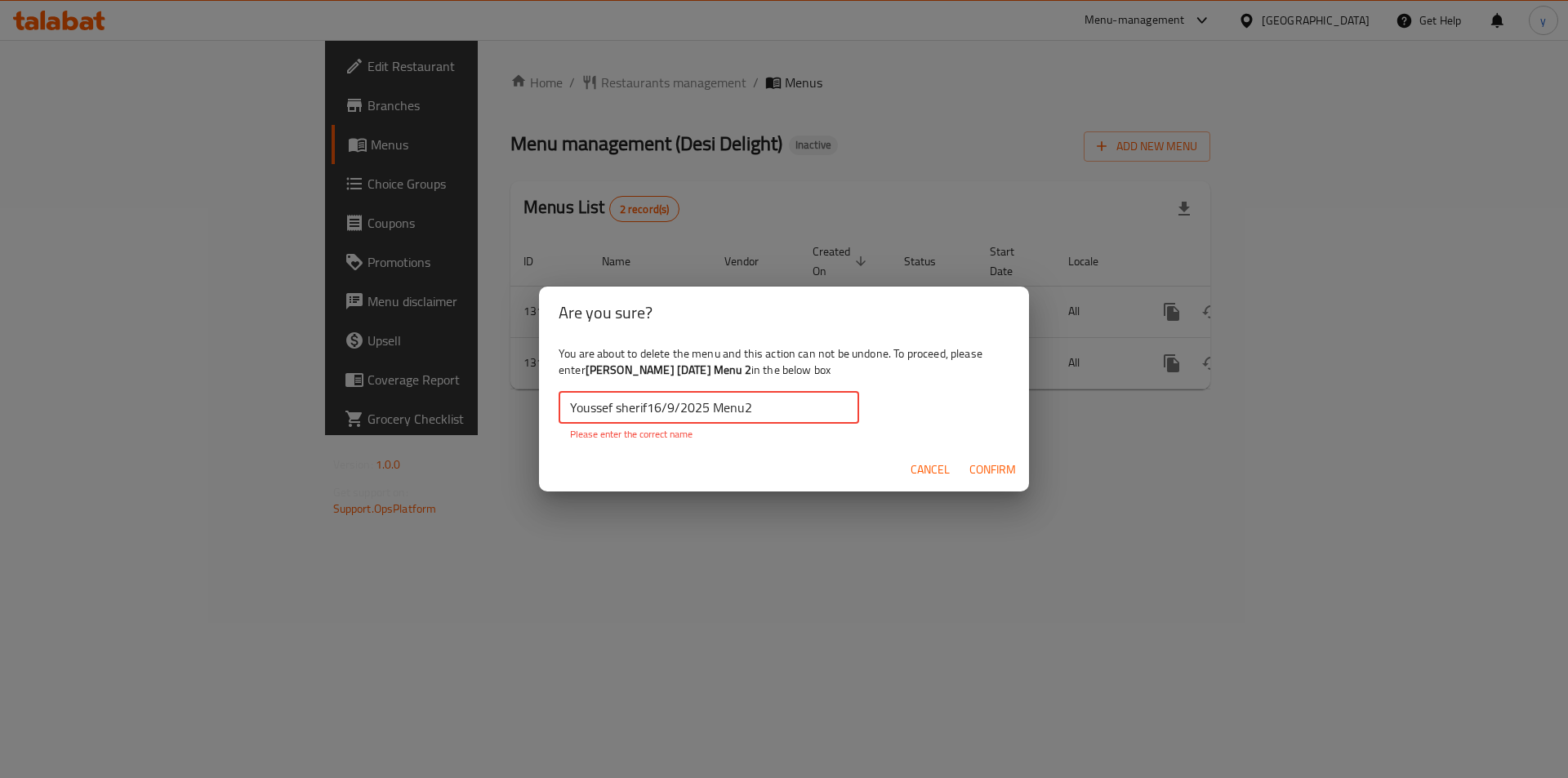
click at [754, 416] on input "Youssef sherif16/9/2025 Menu2" at bounding box center [708, 408] width 300 height 33
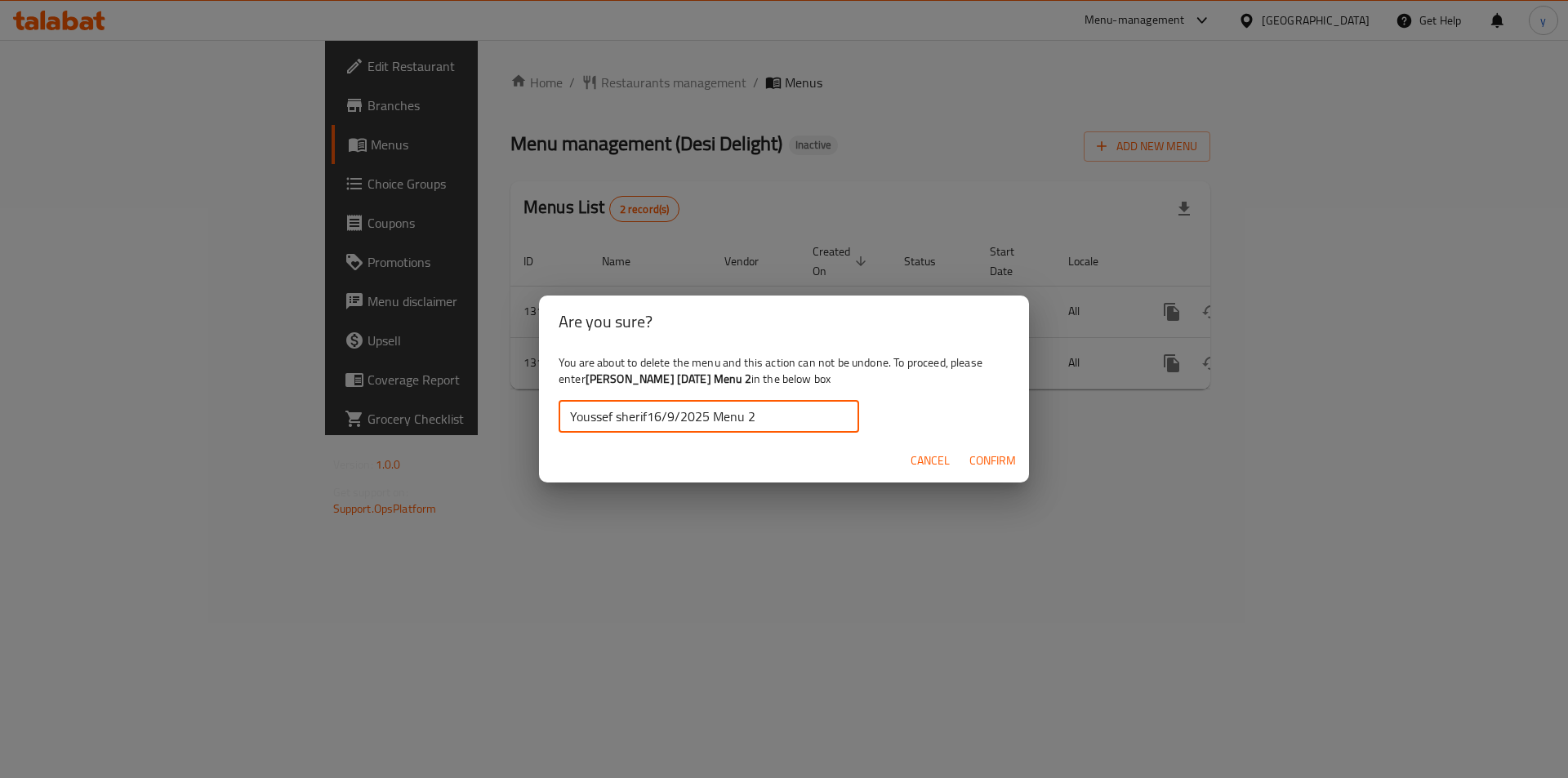
type input "Youssef sherif16/9/2025 Menu 2"
click at [949, 459] on span "Cancel" at bounding box center [929, 460] width 39 height 20
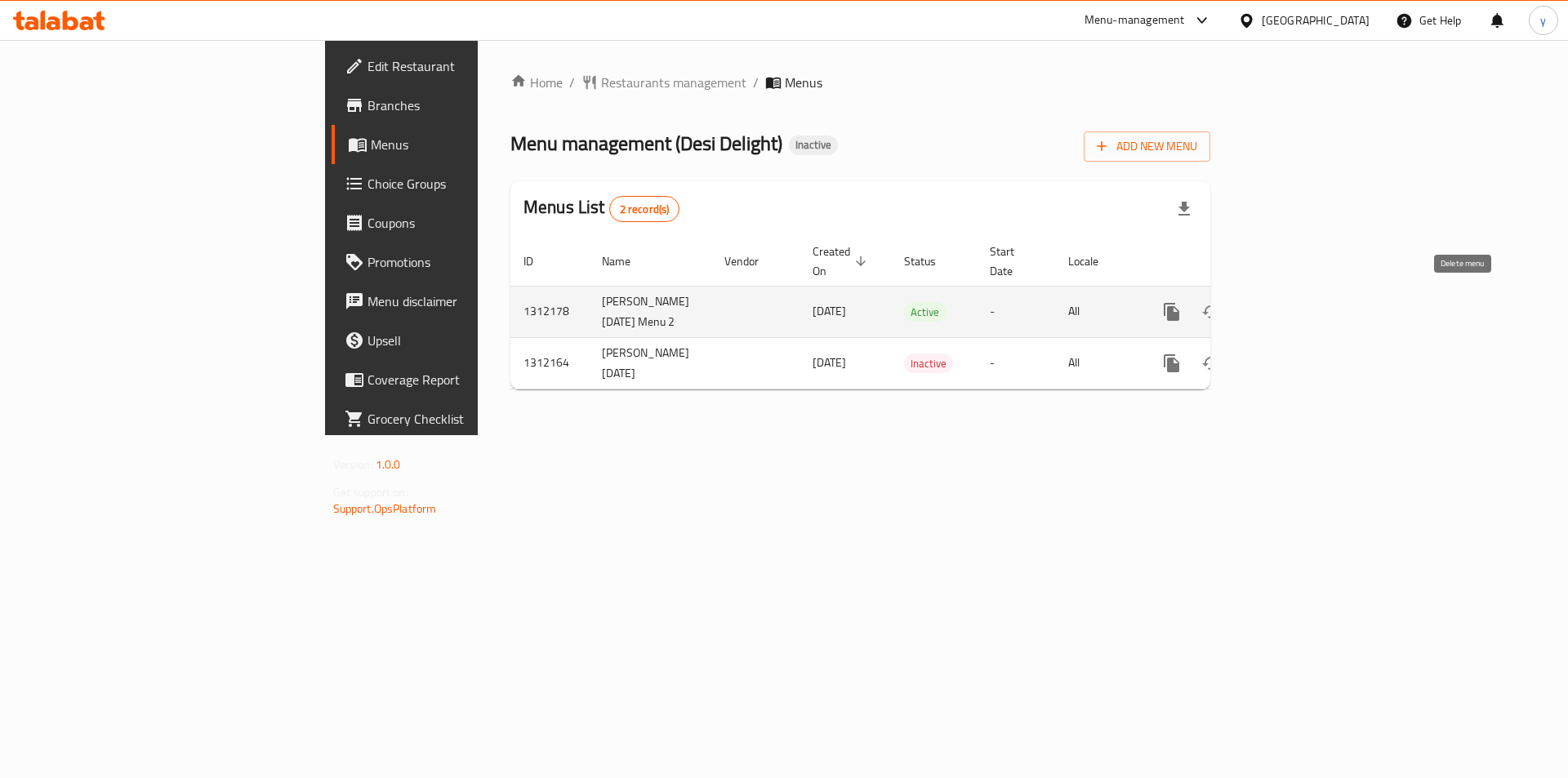
click at [1270, 314] on button "enhanced table" at bounding box center [1250, 312] width 39 height 39
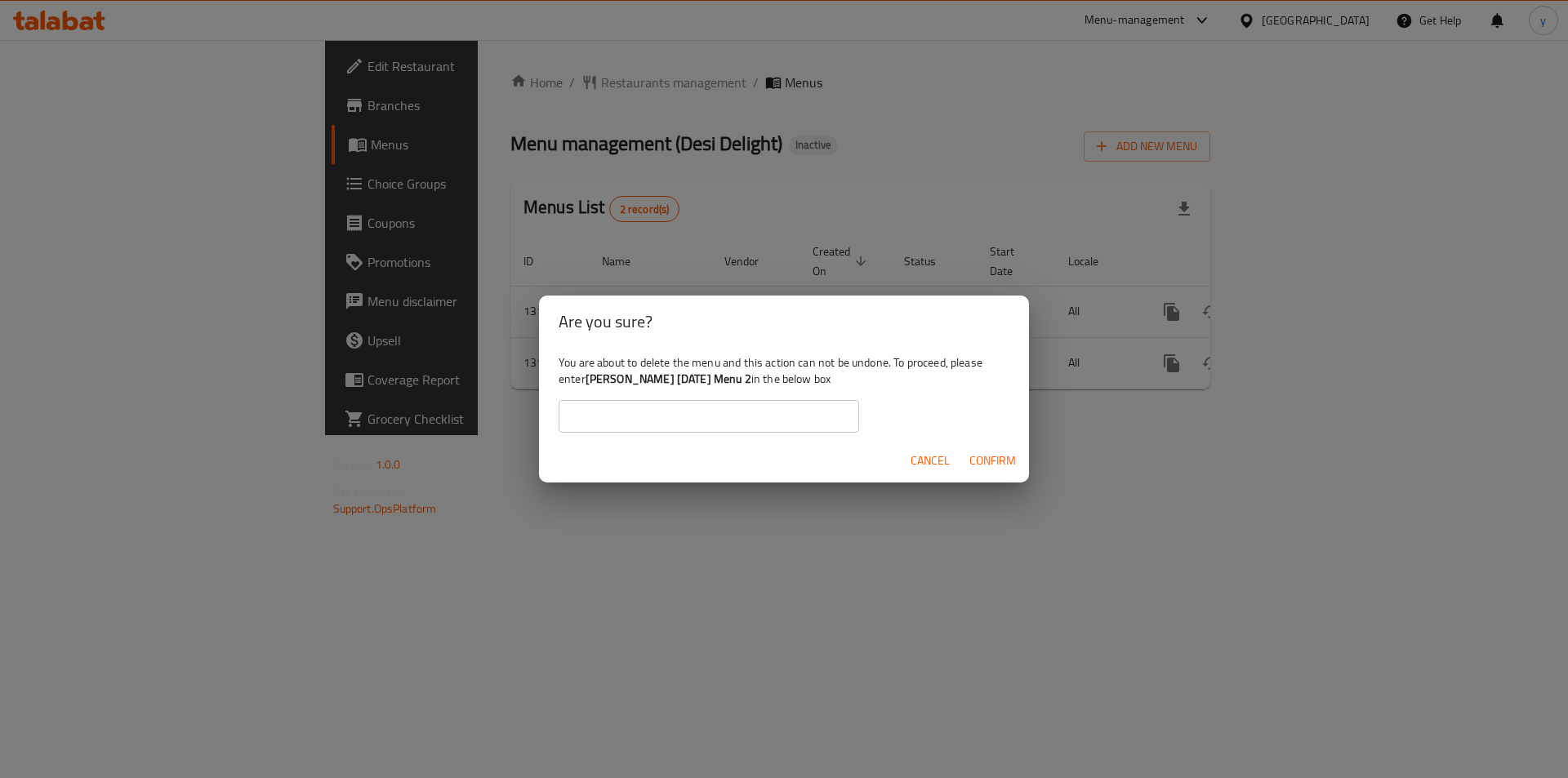
drag, startPoint x: 753, startPoint y: 380, endPoint x: 589, endPoint y: 379, distance: 164.0
click at [589, 379] on b "[PERSON_NAME] [DATE] Menu 2" at bounding box center [668, 379] width 166 height 21
copy b "[PERSON_NAME] [DATE] Menu 2"
click at [619, 422] on input "text" at bounding box center [708, 417] width 300 height 33
type input "Youssef sherif16/9/2025 Menu 2"
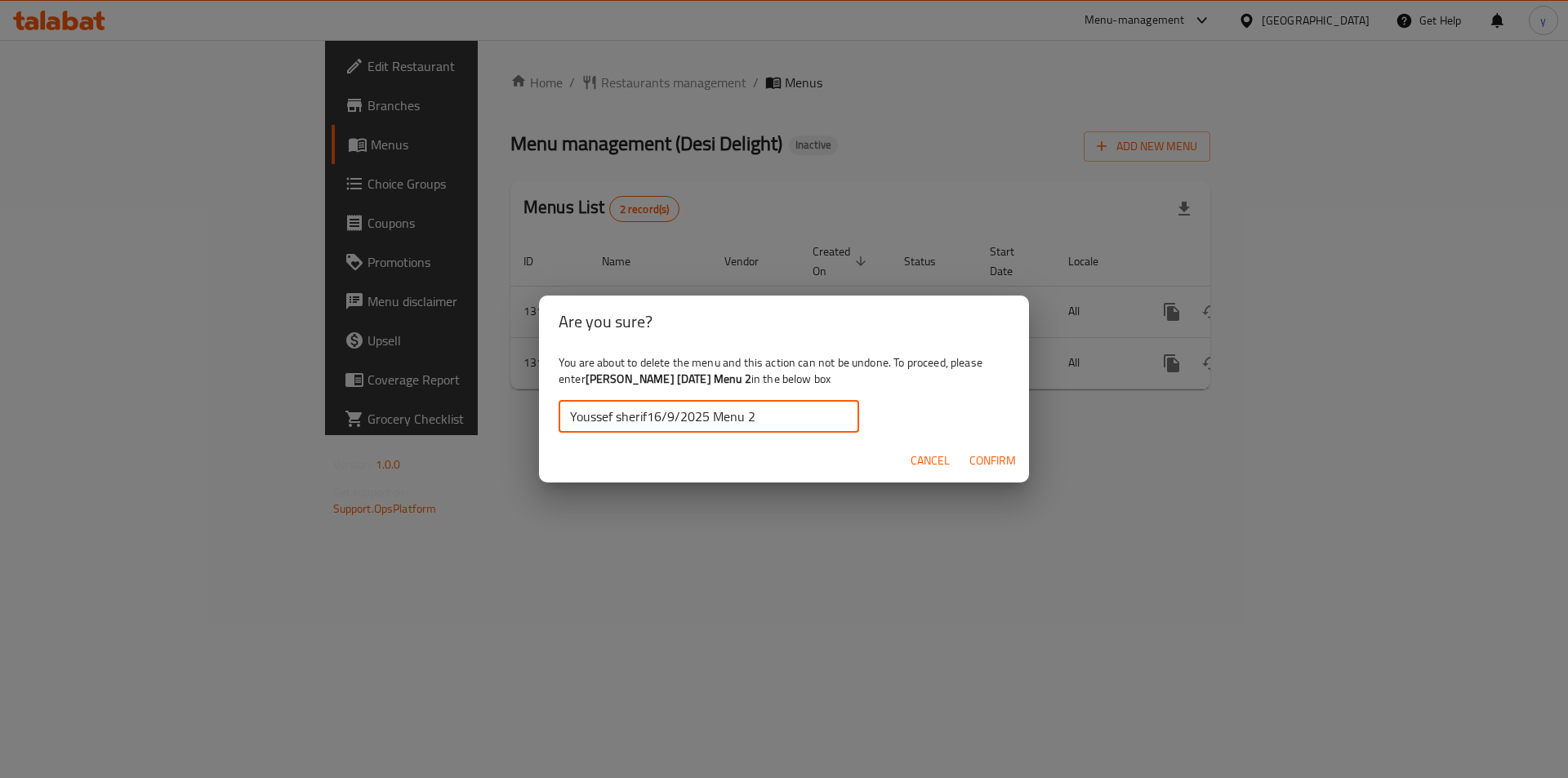
click at [1001, 468] on span "Confirm" at bounding box center [992, 460] width 47 height 20
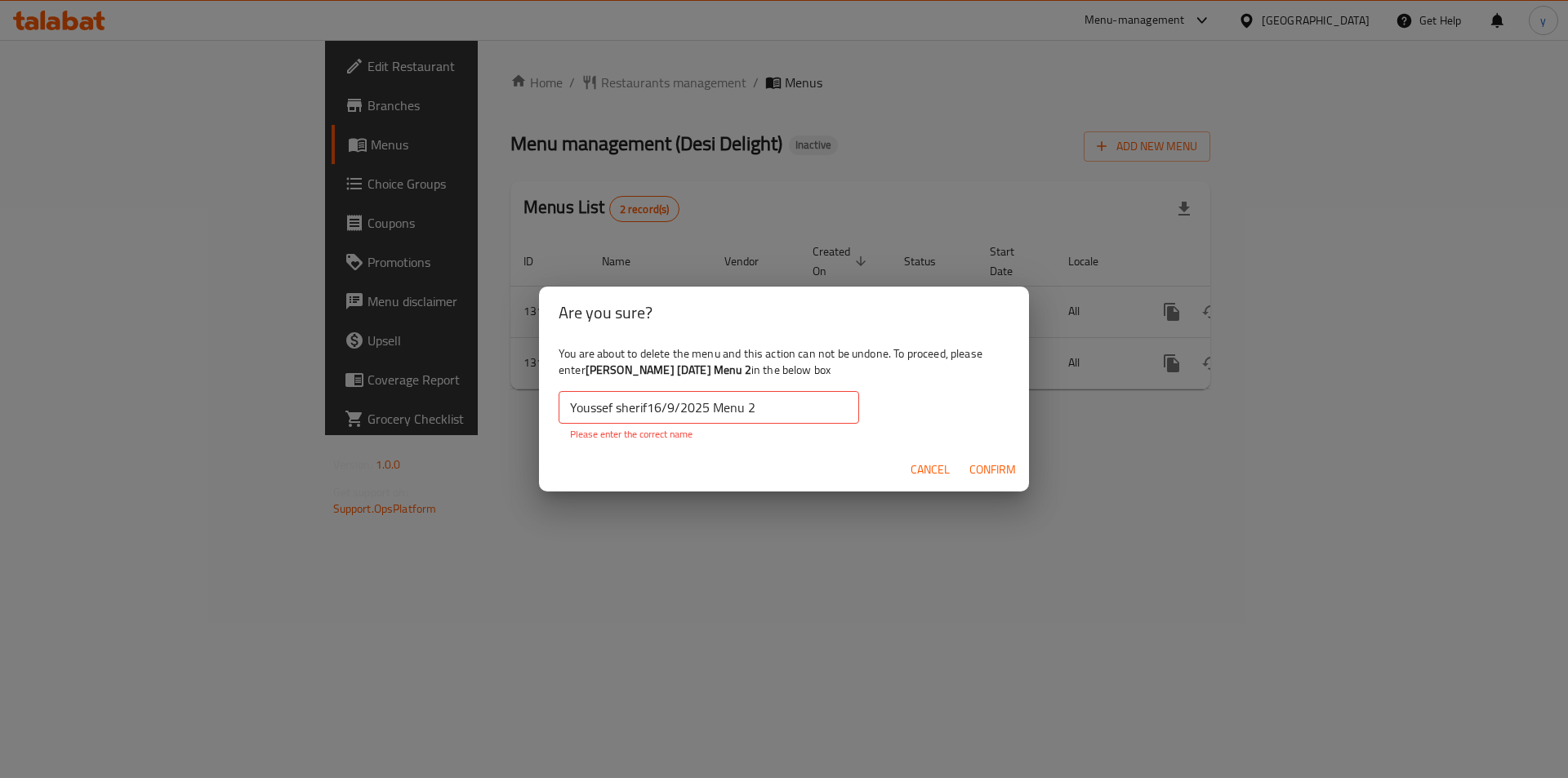
click at [998, 470] on span "Confirm" at bounding box center [992, 469] width 47 height 20
click at [997, 471] on span "Confirm" at bounding box center [992, 469] width 47 height 20
click at [572, 408] on input "Youssef sherif16/9/2025 Menu 2" at bounding box center [708, 408] width 300 height 33
click at [923, 472] on span "Cancel" at bounding box center [929, 469] width 39 height 20
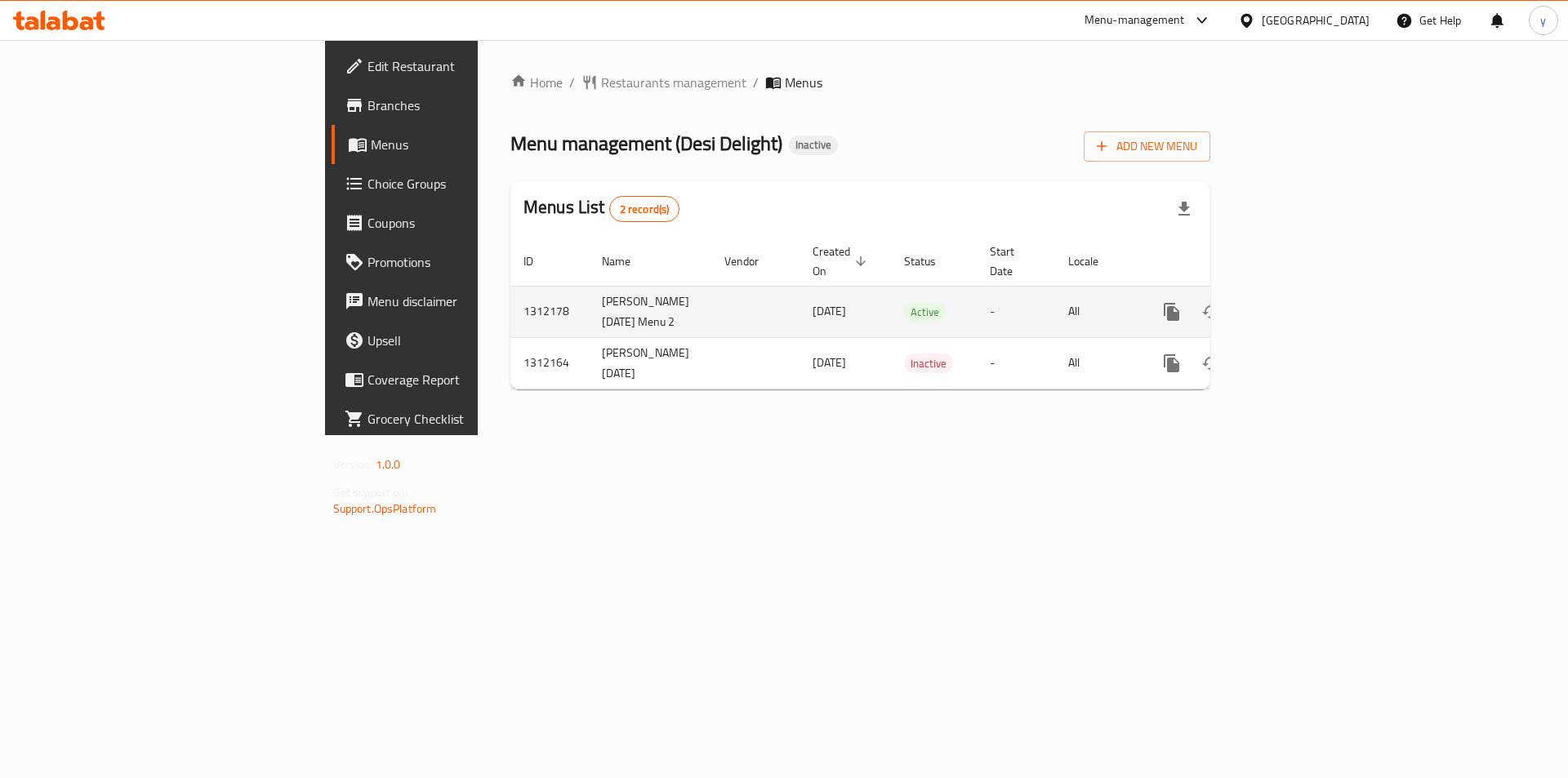
click at [1256, 304] on icon "enhanced table" at bounding box center [1250, 311] width 12 height 15
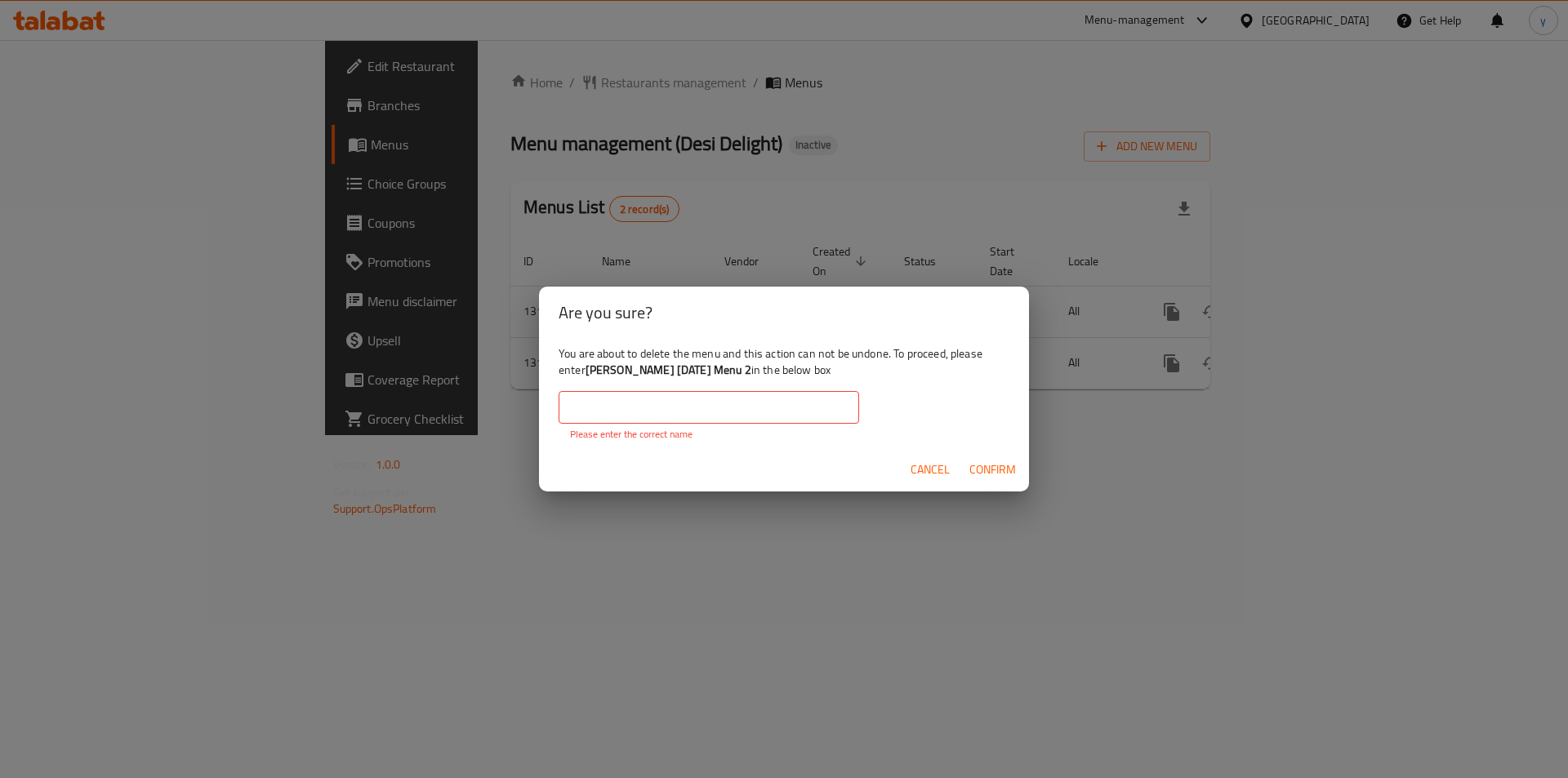
click at [653, 387] on div "You are about to delete the menu and this action can not be undone. To proceed,…" at bounding box center [784, 393] width 490 height 109
click at [646, 409] on input "text" at bounding box center [708, 408] width 300 height 33
paste input "[PERSON_NAME] [DATE] Menu 2"
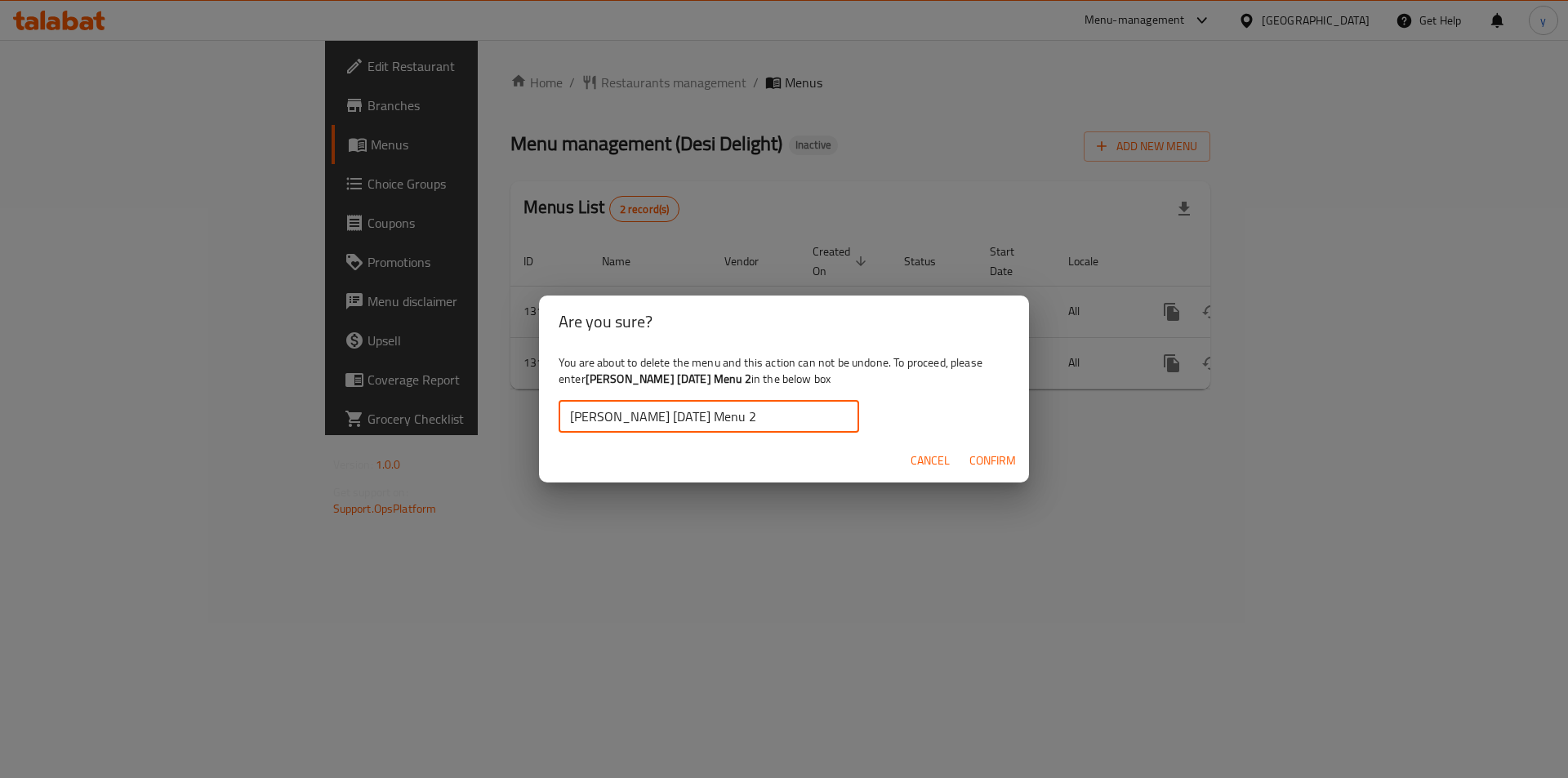
click at [567, 418] on input "[PERSON_NAME] [DATE] Menu 2" at bounding box center [708, 417] width 300 height 33
type input "[PERSON_NAME] [DATE] Menu 2"
click at [1004, 455] on span "Confirm" at bounding box center [992, 460] width 47 height 20
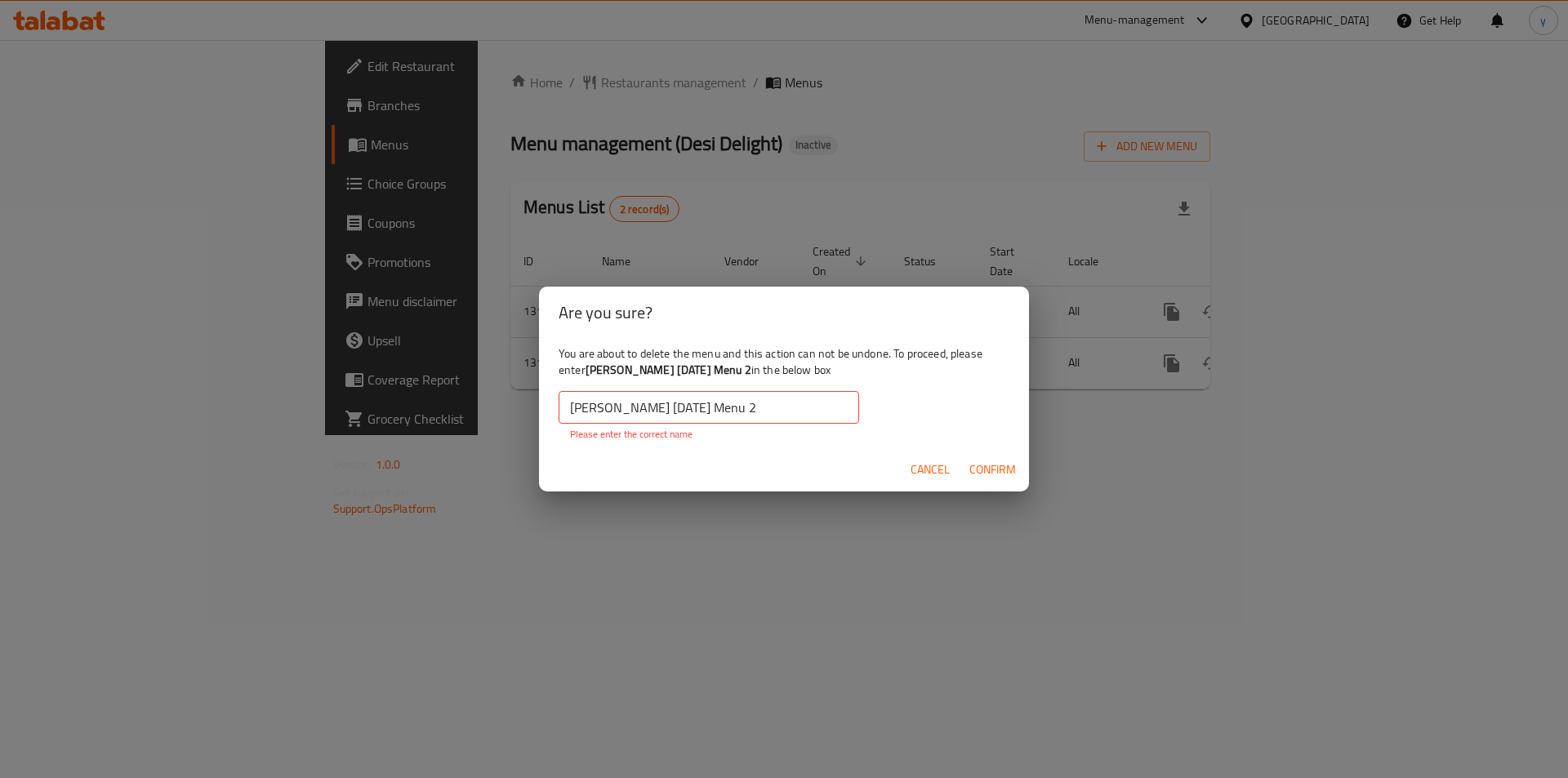
click at [999, 458] on button "Confirm" at bounding box center [992, 469] width 60 height 30
click at [998, 458] on button "Confirm" at bounding box center [992, 469] width 60 height 30
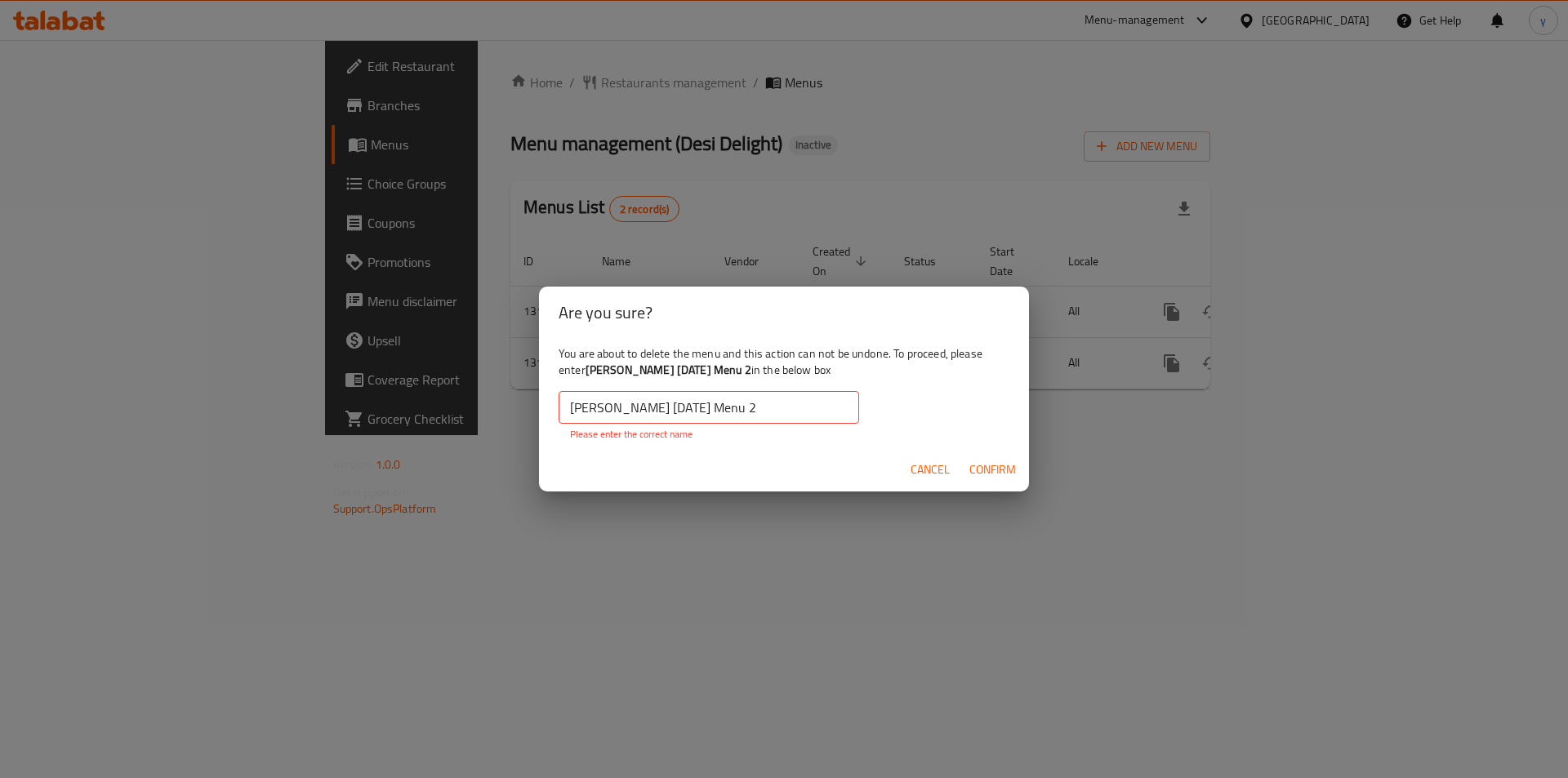
click at [933, 476] on span "Cancel" at bounding box center [929, 469] width 39 height 20
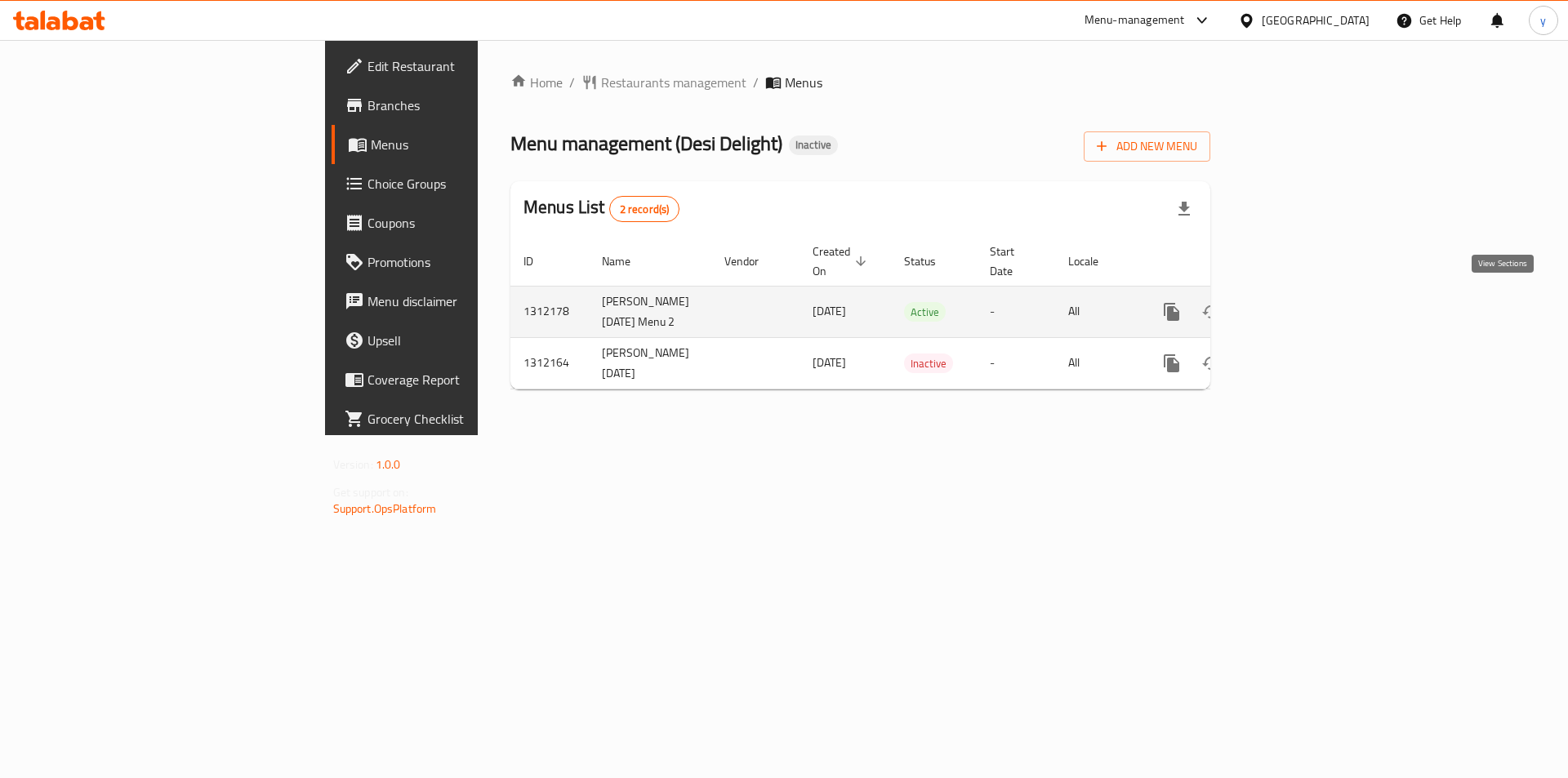
click at [1299, 309] on icon "enhanced table" at bounding box center [1289, 312] width 19 height 19
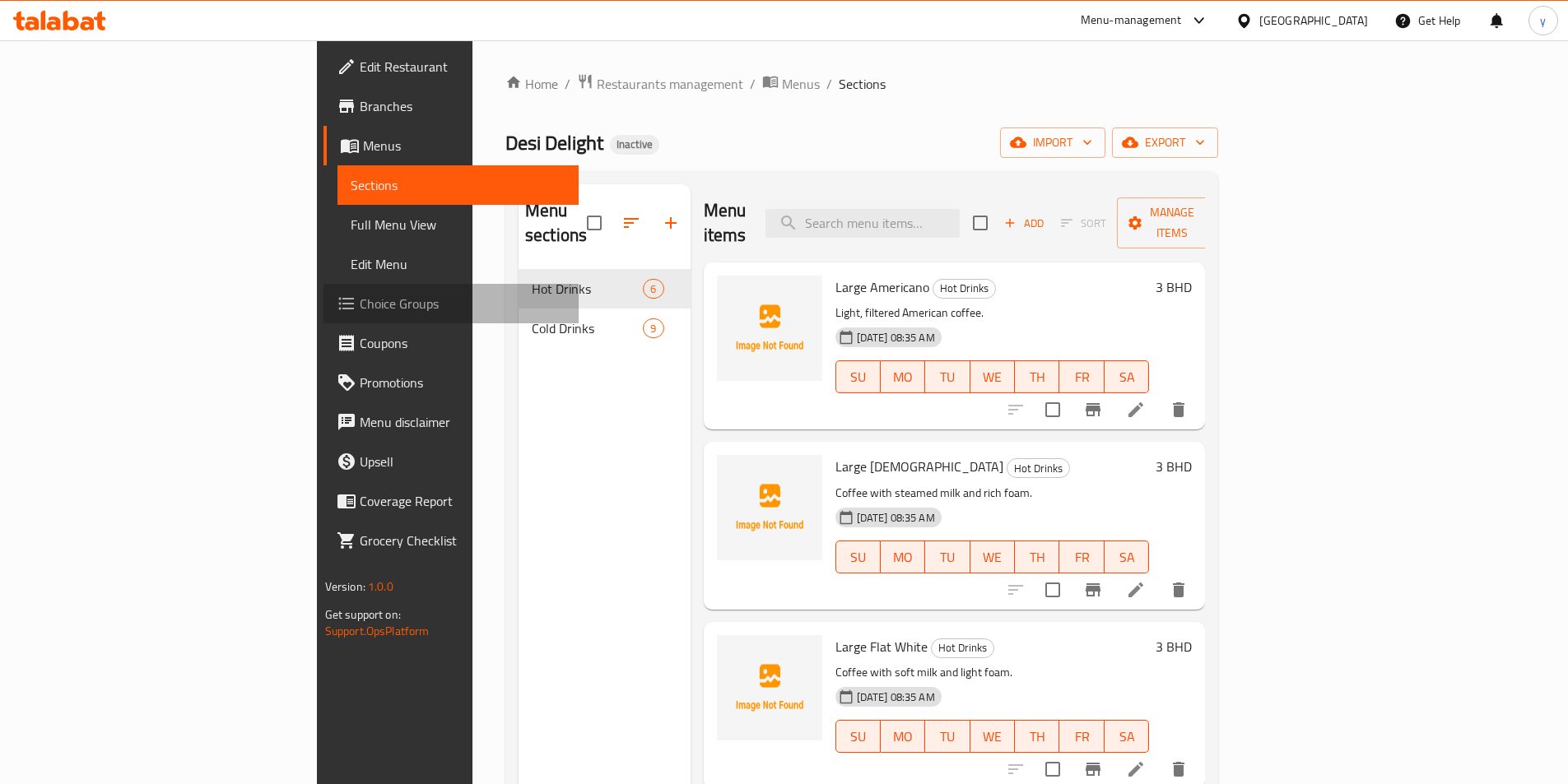
click at [360, 296] on span "Choice Groups" at bounding box center [462, 304] width 206 height 20
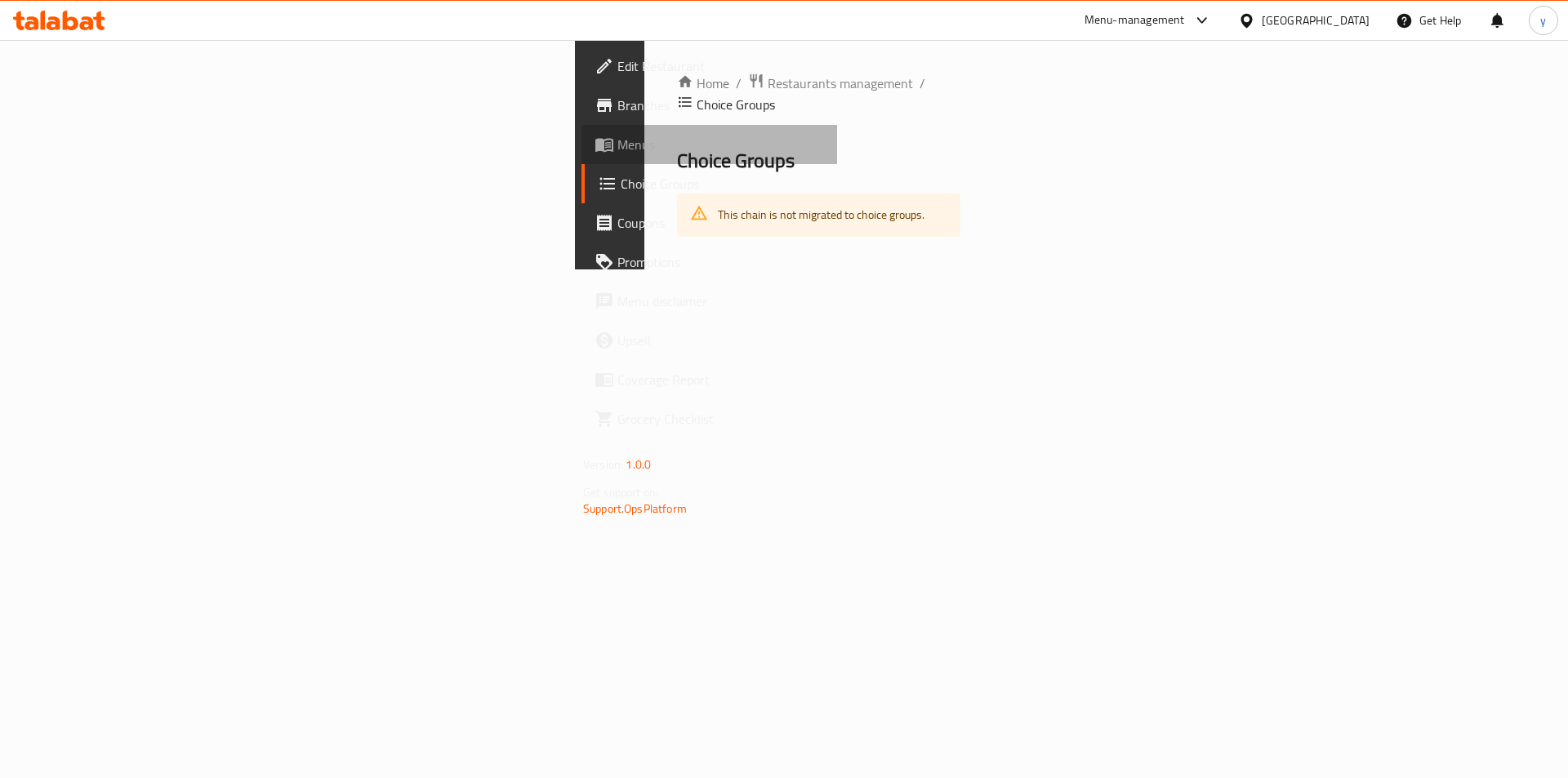
click at [617, 152] on span "Menus" at bounding box center [720, 144] width 206 height 19
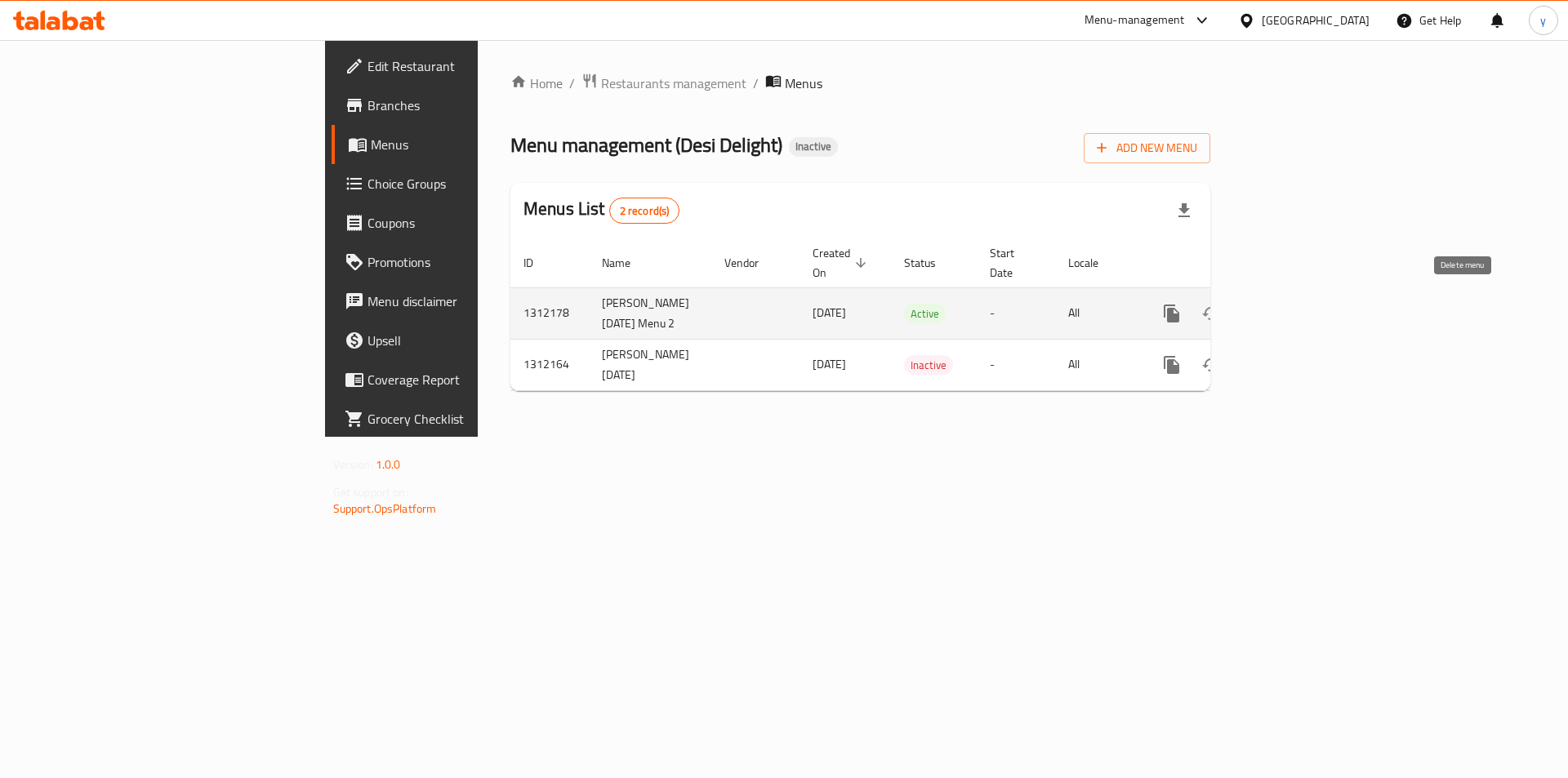
click at [1260, 313] on icon "enhanced table" at bounding box center [1250, 313] width 19 height 19
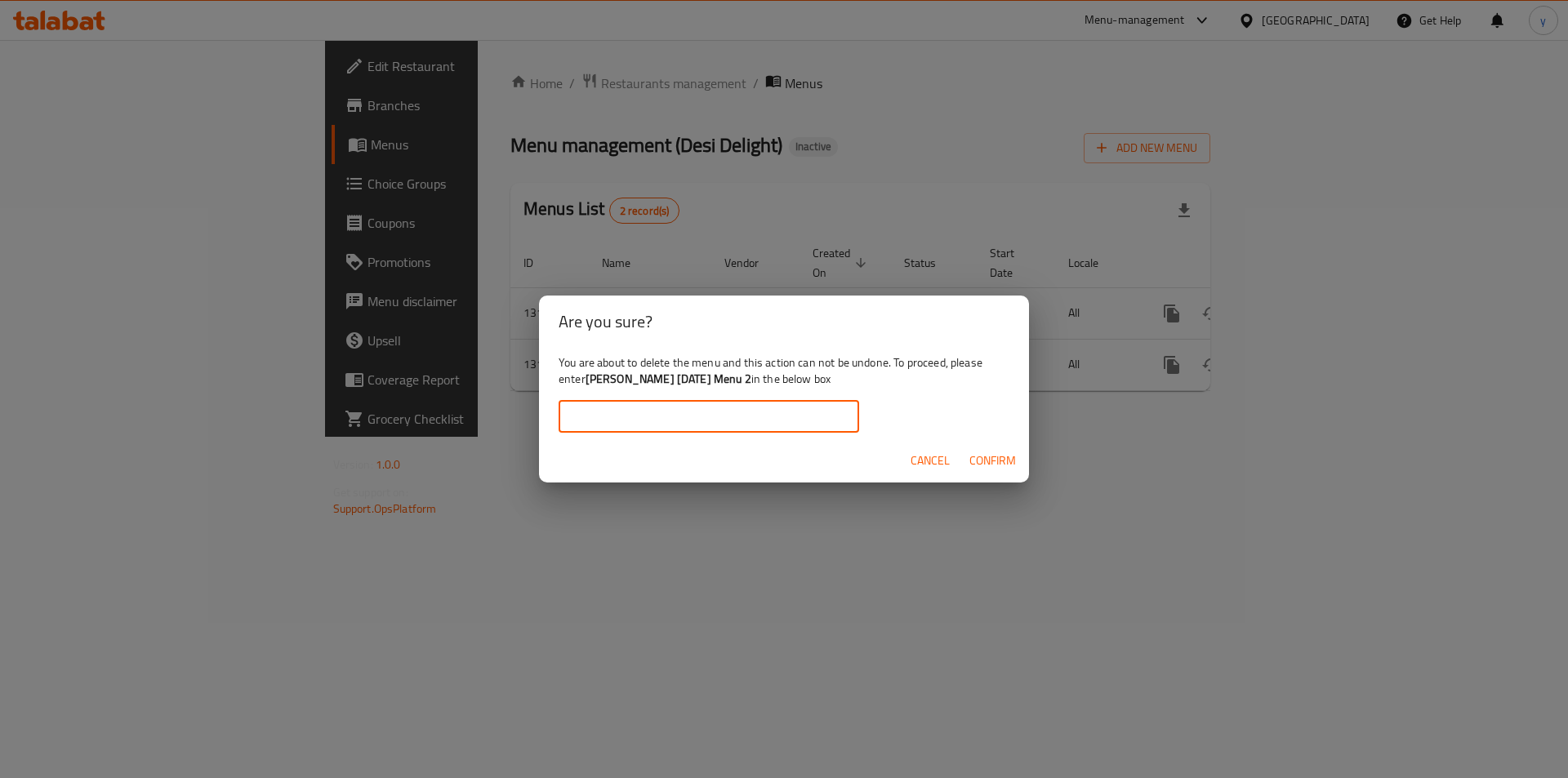
click at [687, 411] on input "text" at bounding box center [708, 417] width 300 height 33
click at [990, 458] on span "Confirm" at bounding box center [992, 460] width 47 height 20
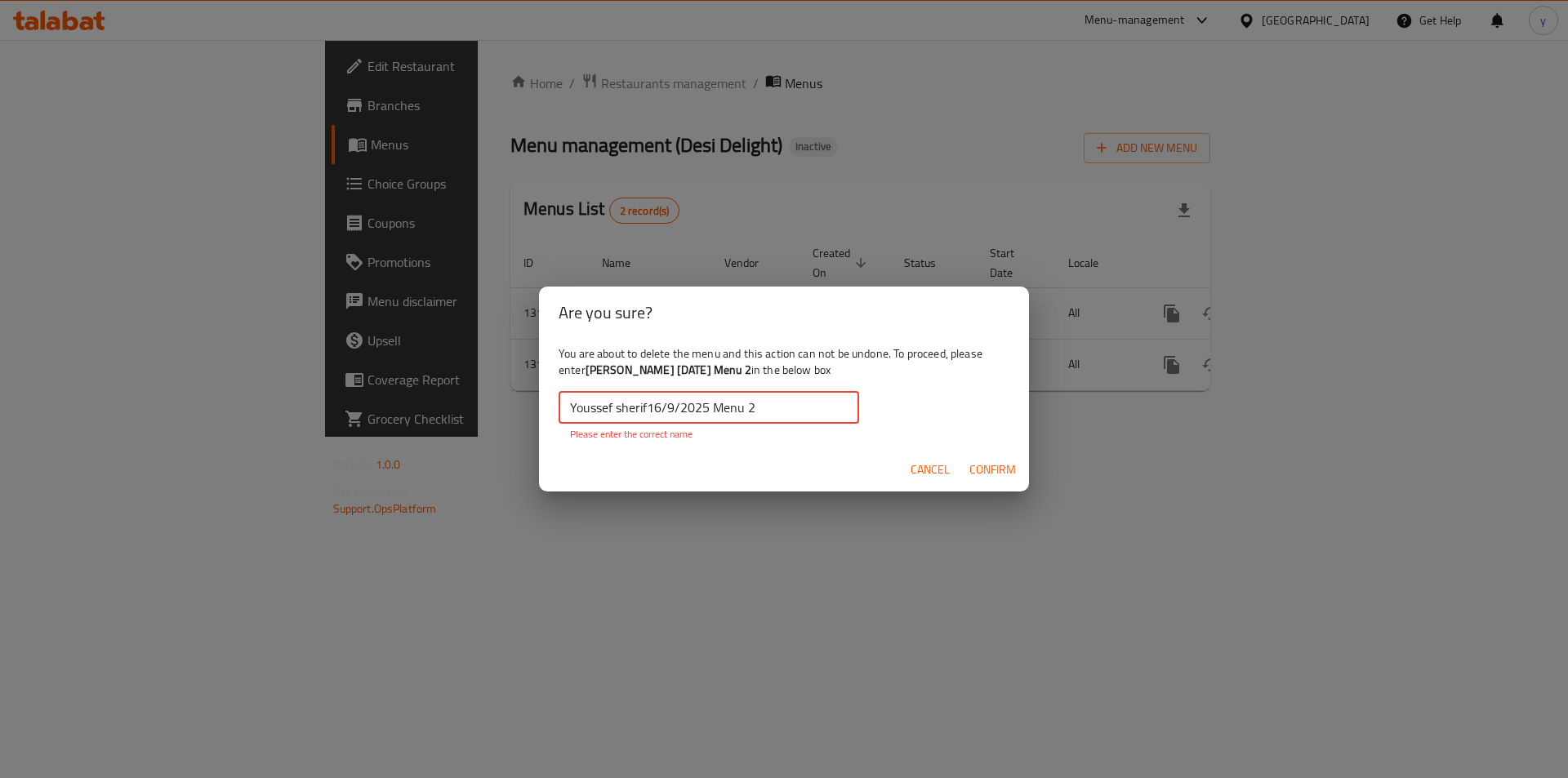
click at [650, 406] on input "Youssef sherif16/9/2025 Menu 2" at bounding box center [708, 408] width 300 height 33
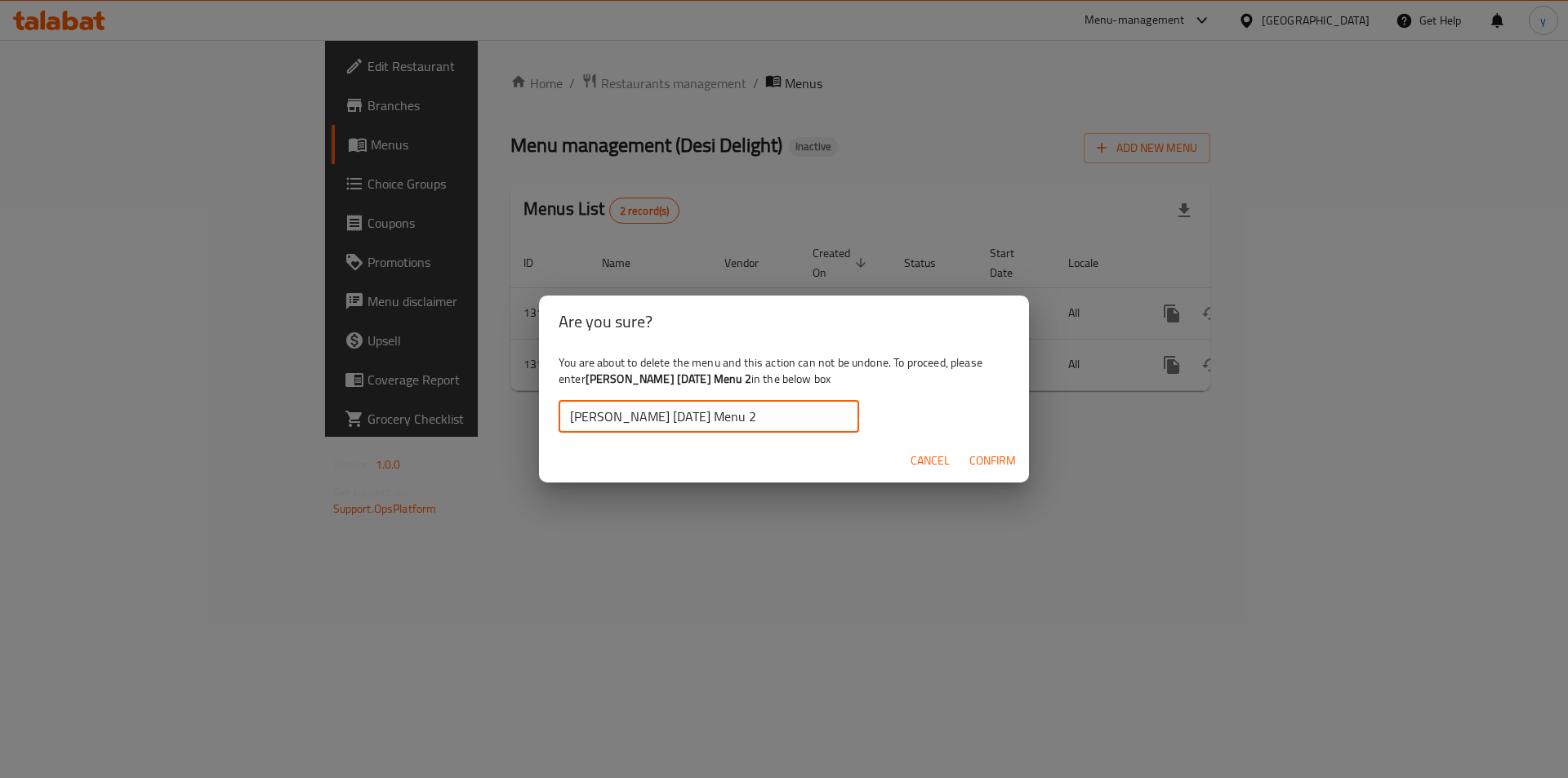
type input "[PERSON_NAME] [DATE] Menu 2"
click at [988, 462] on span "Confirm" at bounding box center [992, 460] width 47 height 20
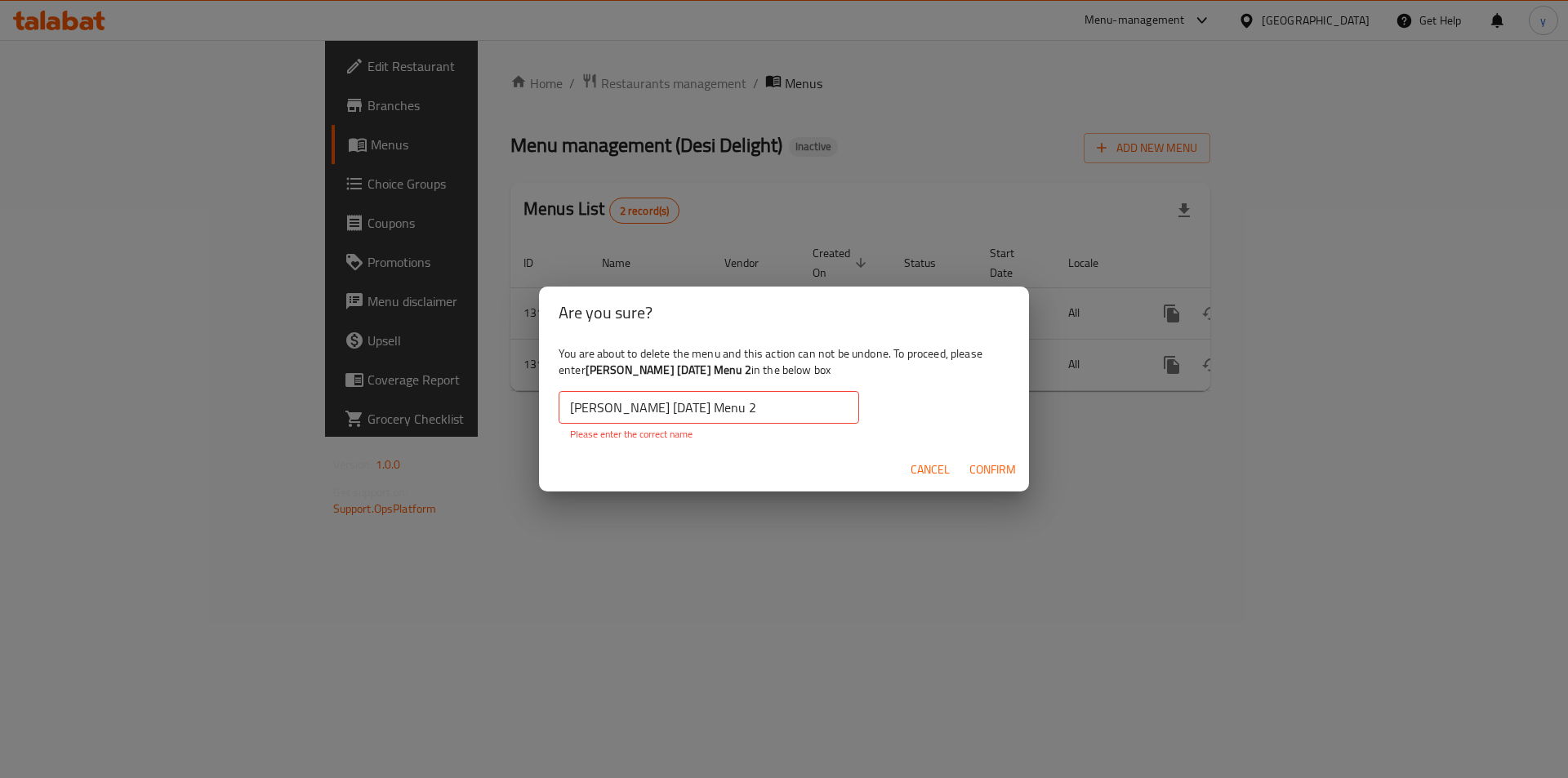
click at [962, 454] on button "Confirm" at bounding box center [992, 469] width 60 height 30
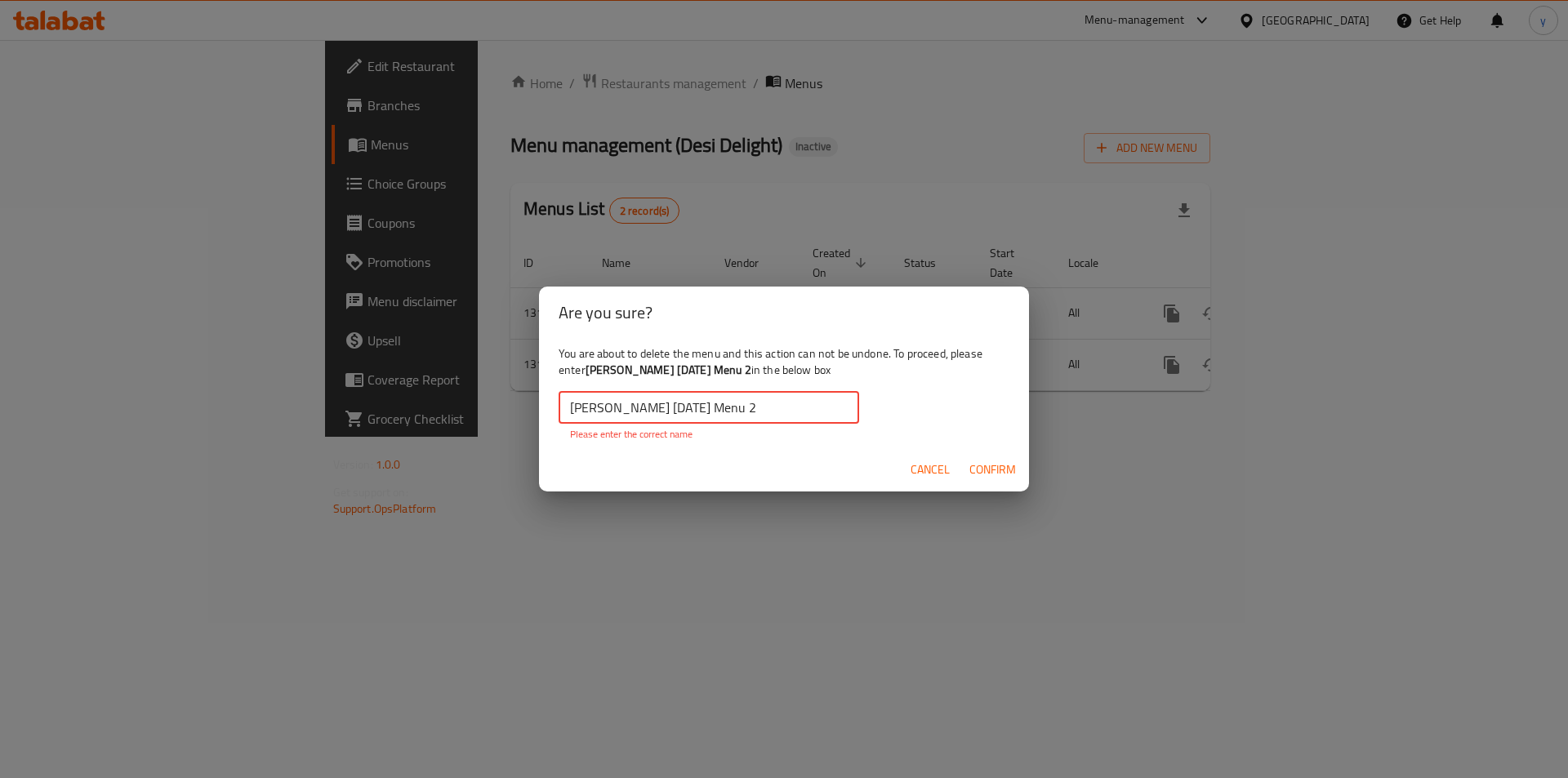
drag, startPoint x: 794, startPoint y: 407, endPoint x: 347, endPoint y: 394, distance: 447.2
click at [348, 394] on div "Are you sure? You are about to delete the menu and this action can not be undon…" at bounding box center [784, 389] width 1568 height 778
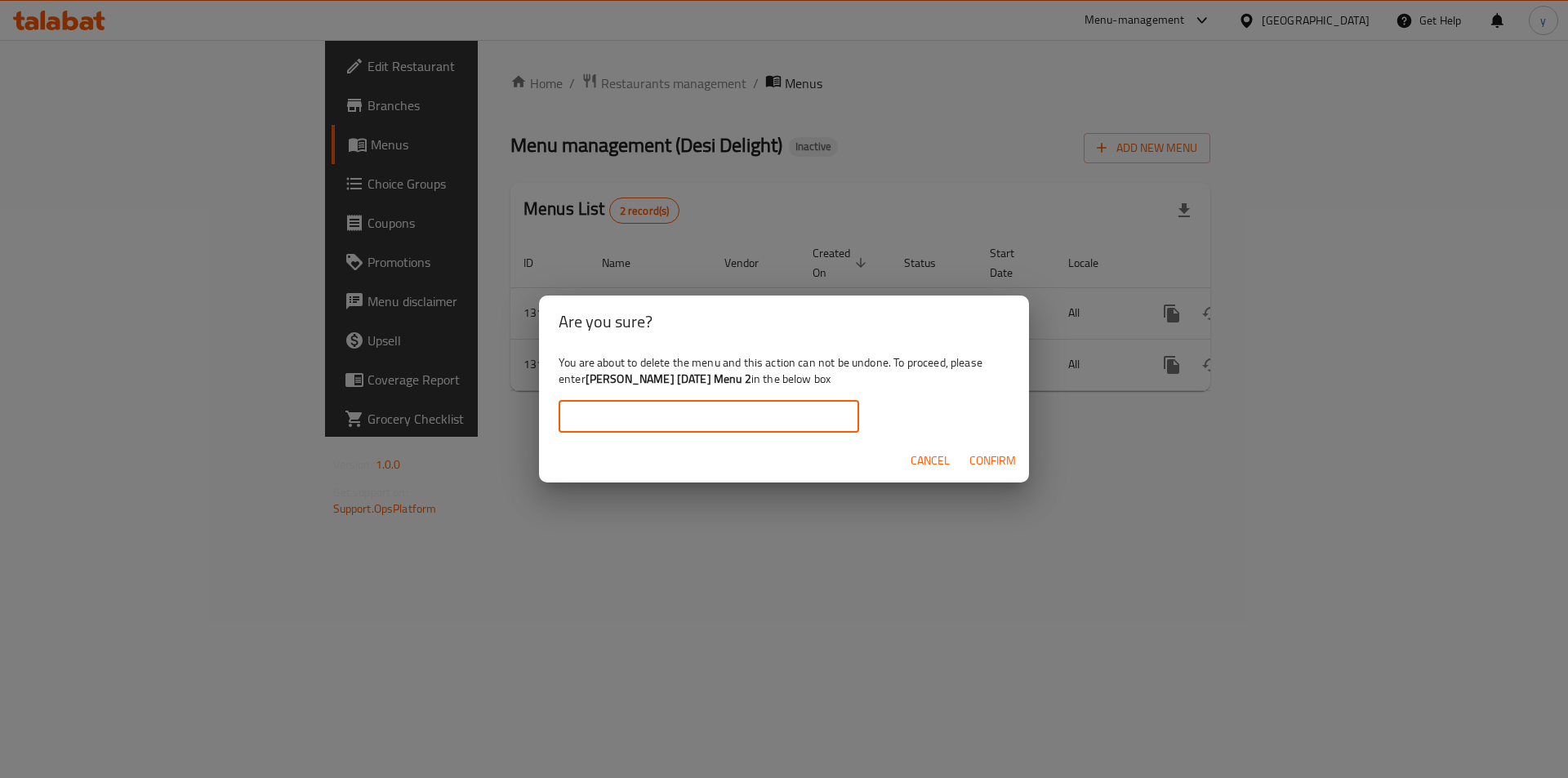
click at [925, 463] on span "Cancel" at bounding box center [929, 460] width 39 height 20
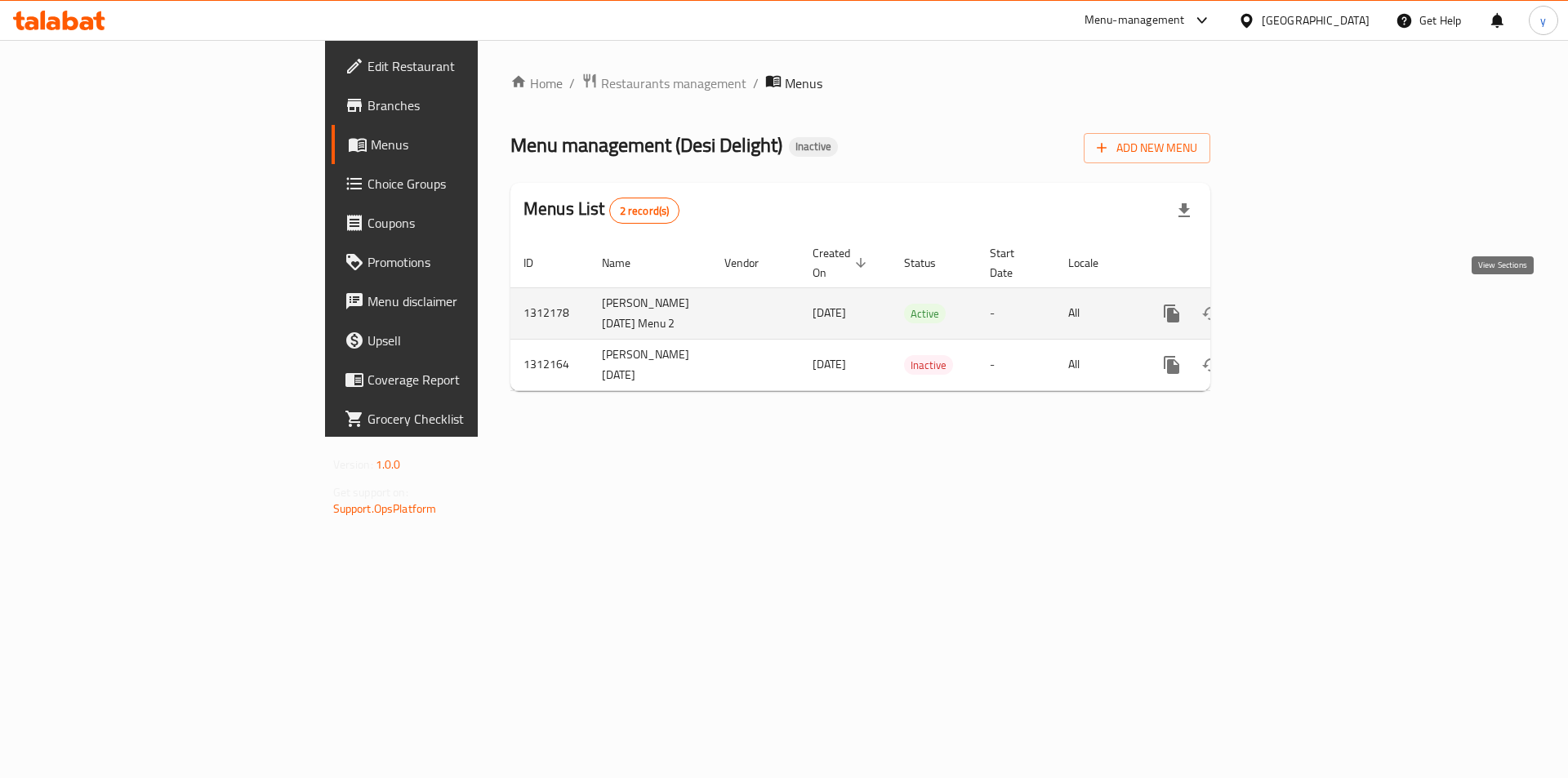
click at [1299, 303] on icon "enhanced table" at bounding box center [1289, 313] width 19 height 19
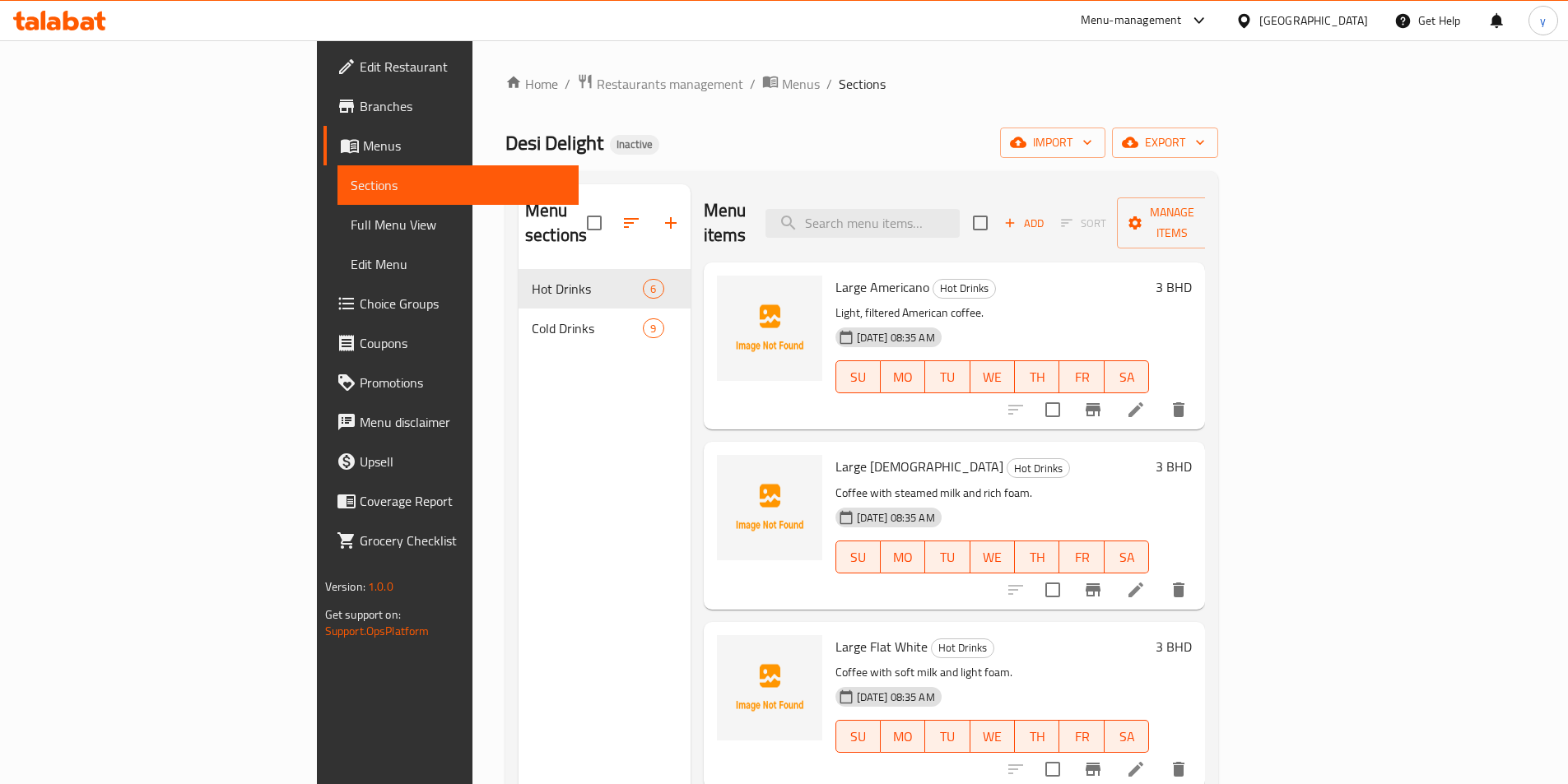
click at [351, 257] on span "Edit Menu" at bounding box center [458, 264] width 215 height 20
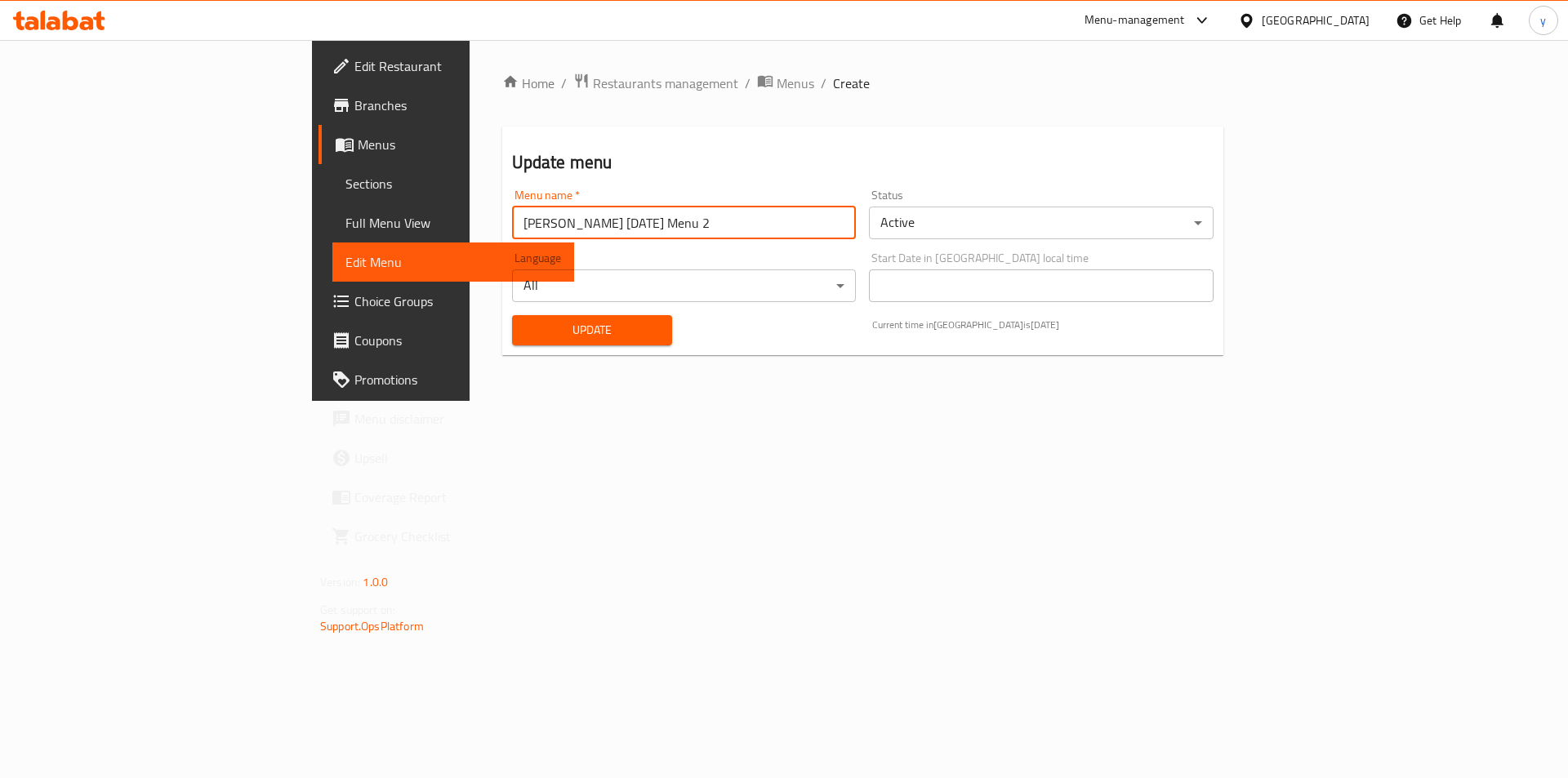
drag, startPoint x: 535, startPoint y: 217, endPoint x: 150, endPoint y: 193, distance: 385.7
click at [312, 193] on div "Edit Restaurant Branches Menus Sections Full Menu View Edit Menu Choice Groups …" at bounding box center [784, 220] width 944 height 360
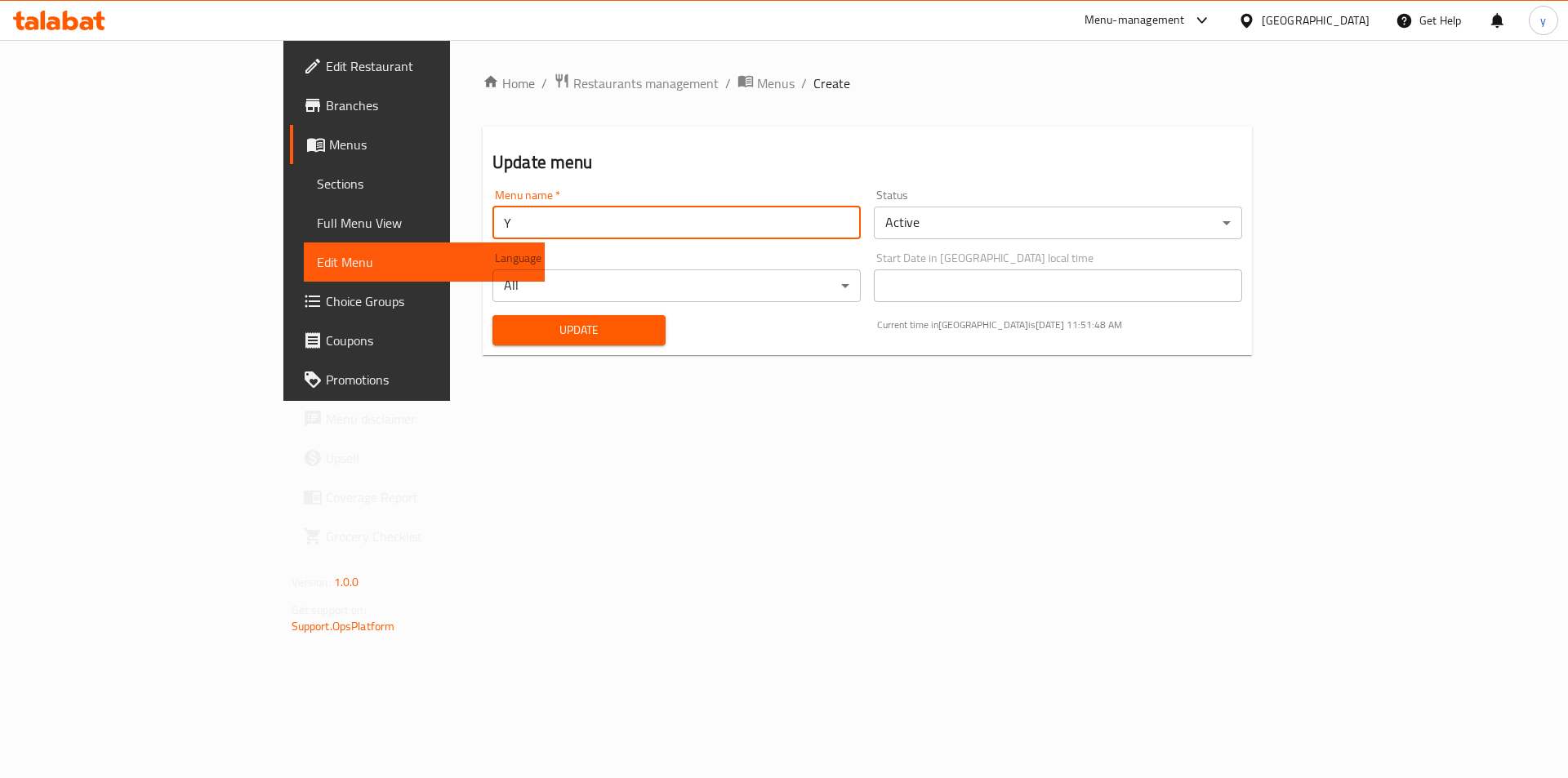
type input "Y"
click at [506, 327] on span "Update" at bounding box center [580, 329] width 147 height 20
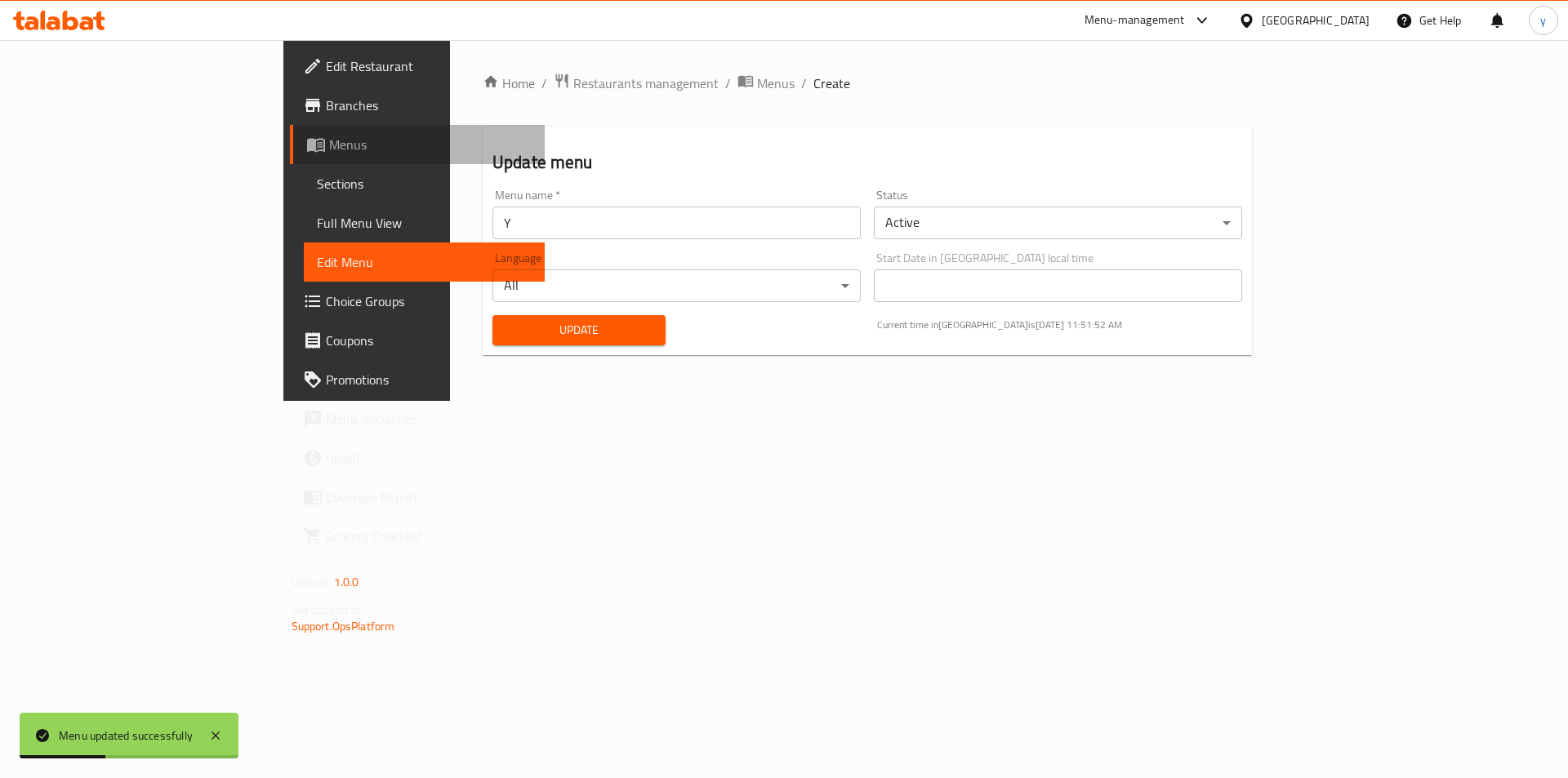
click at [329, 152] on span "Menus" at bounding box center [431, 144] width 204 height 19
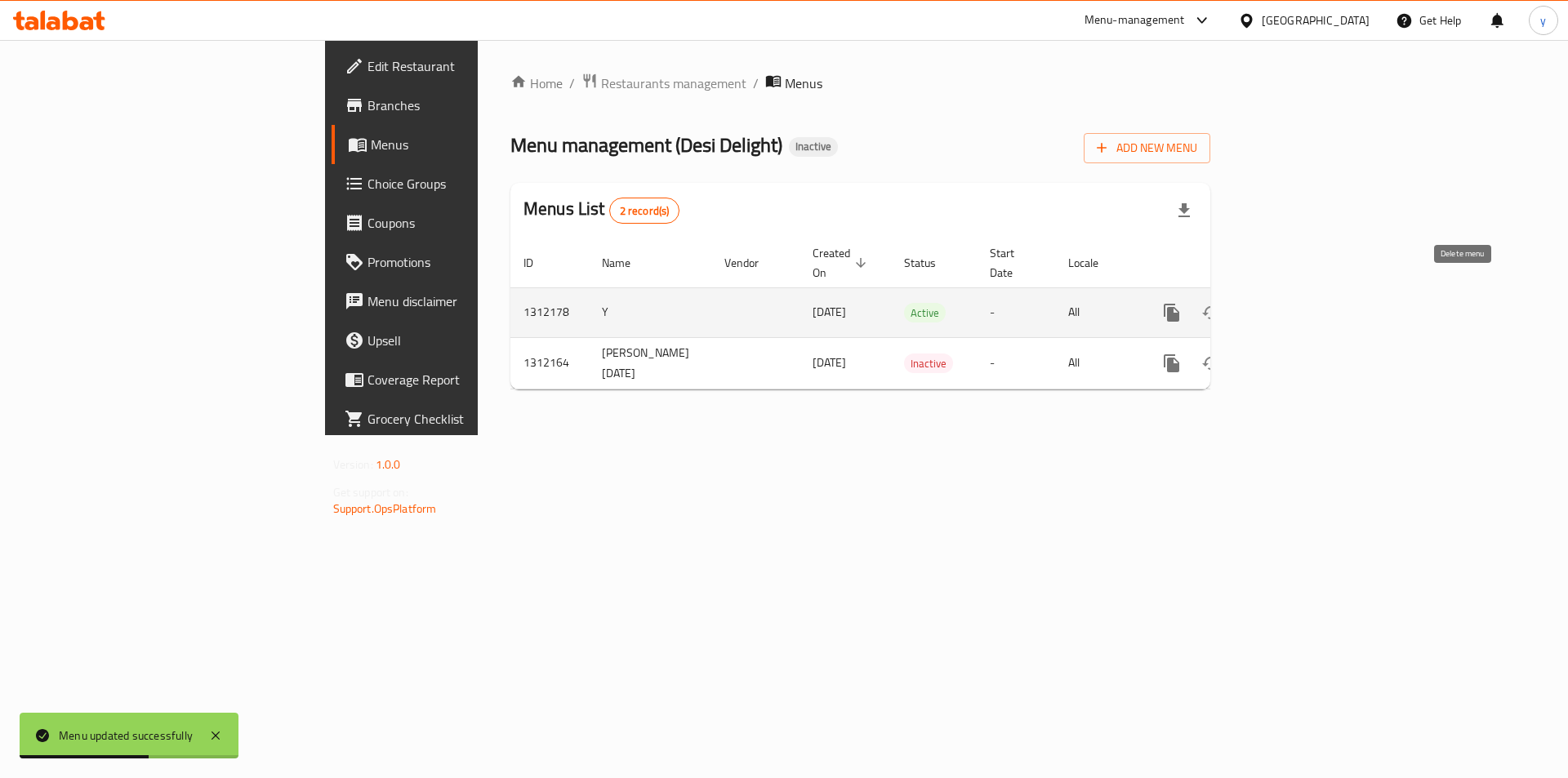
click at [1256, 305] on icon "enhanced table" at bounding box center [1250, 312] width 12 height 15
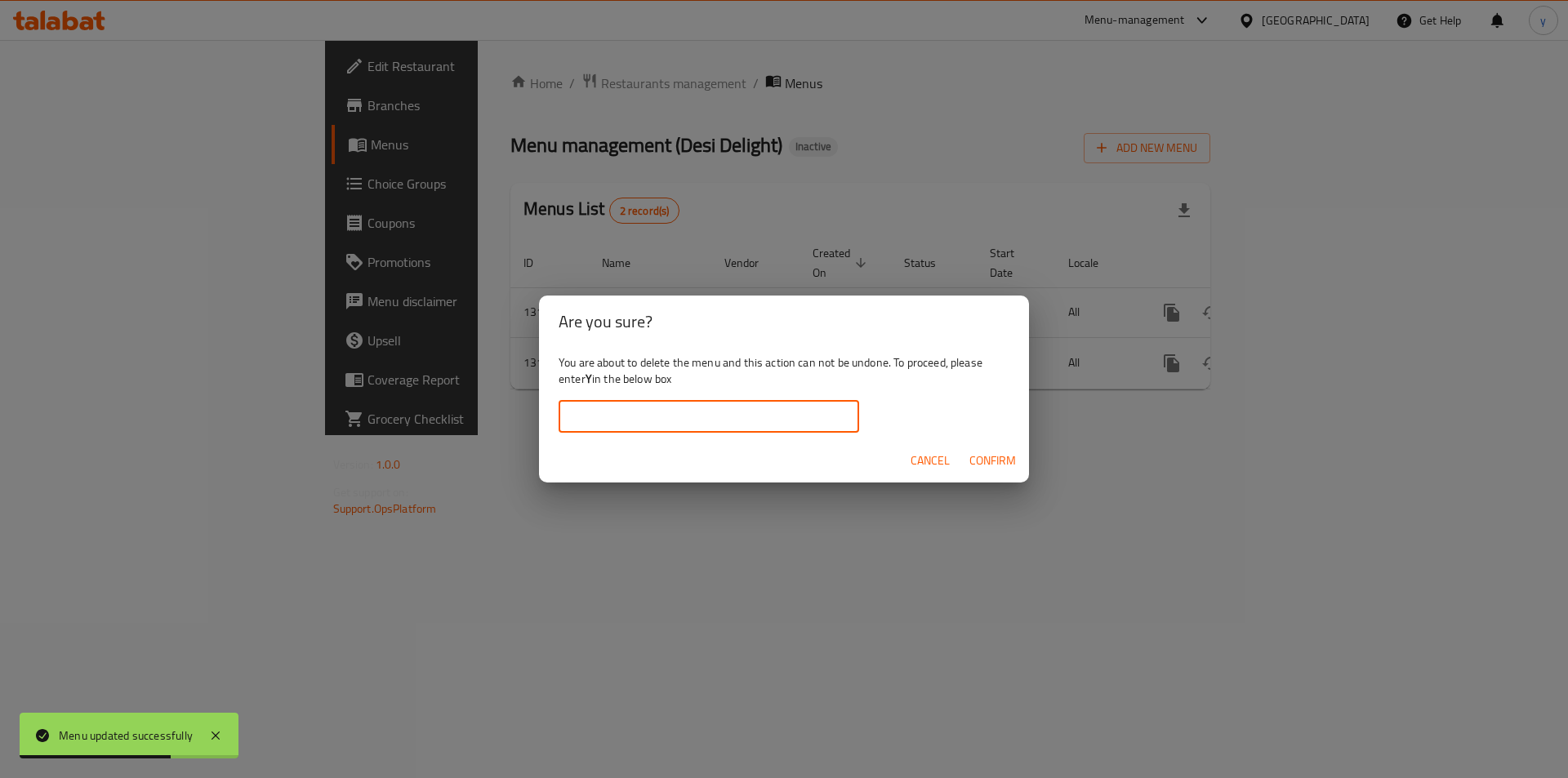
click at [776, 407] on input "text" at bounding box center [708, 417] width 300 height 33
type input "Y"
click at [983, 459] on span "Confirm" at bounding box center [992, 460] width 47 height 20
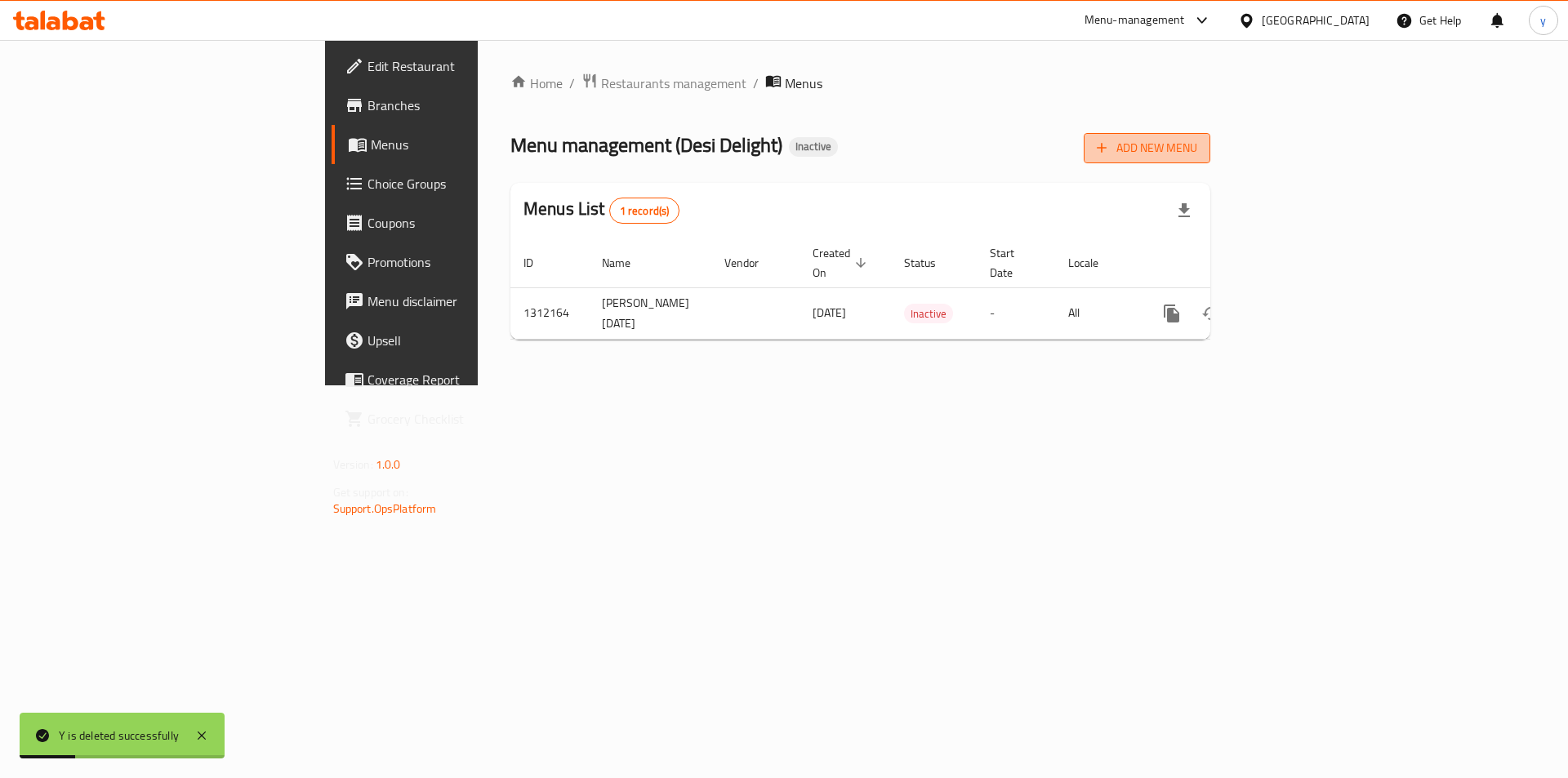
click at [1197, 146] on span "Add New Menu" at bounding box center [1146, 147] width 101 height 20
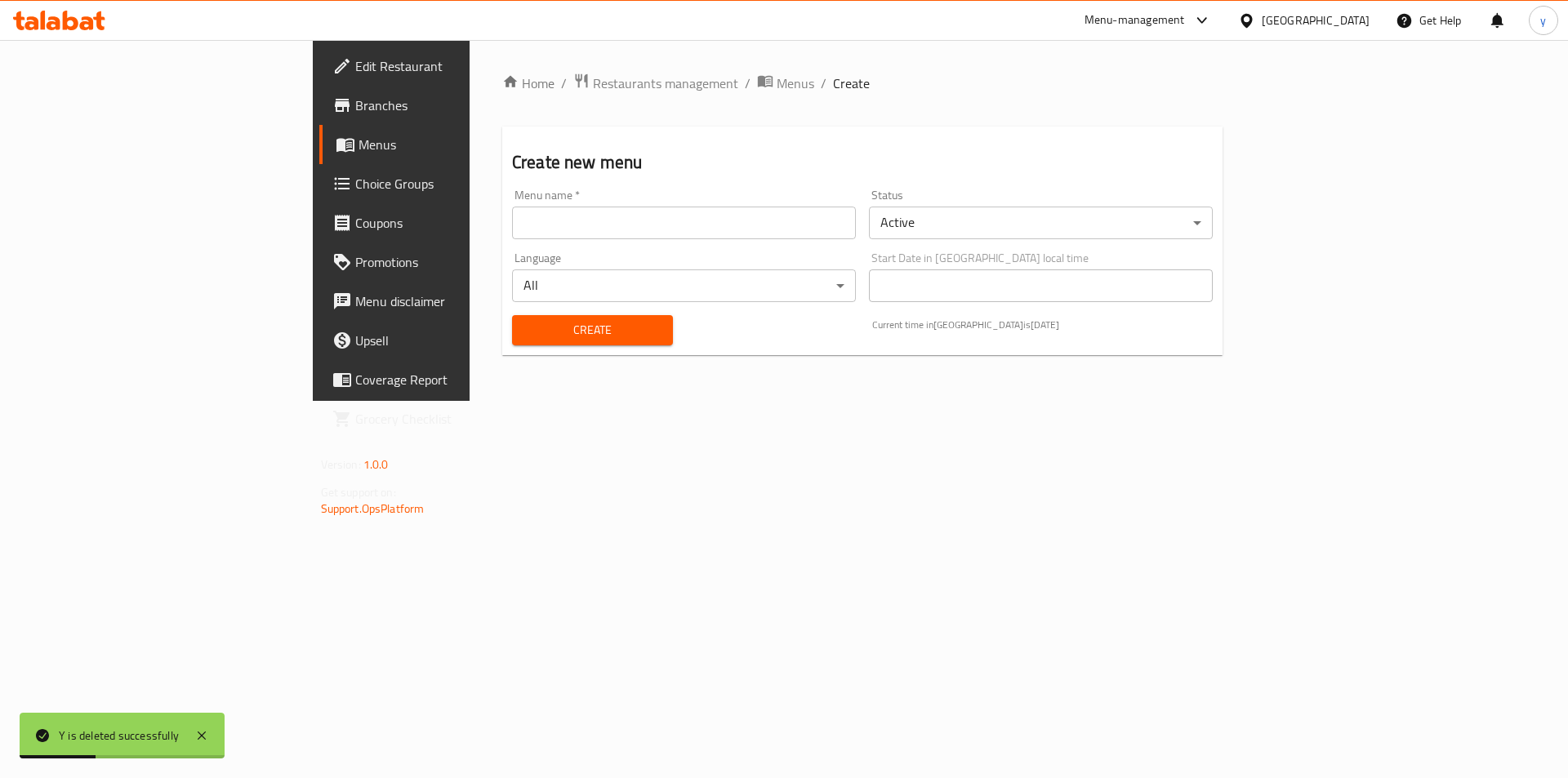
click at [558, 232] on input "text" at bounding box center [683, 223] width 344 height 33
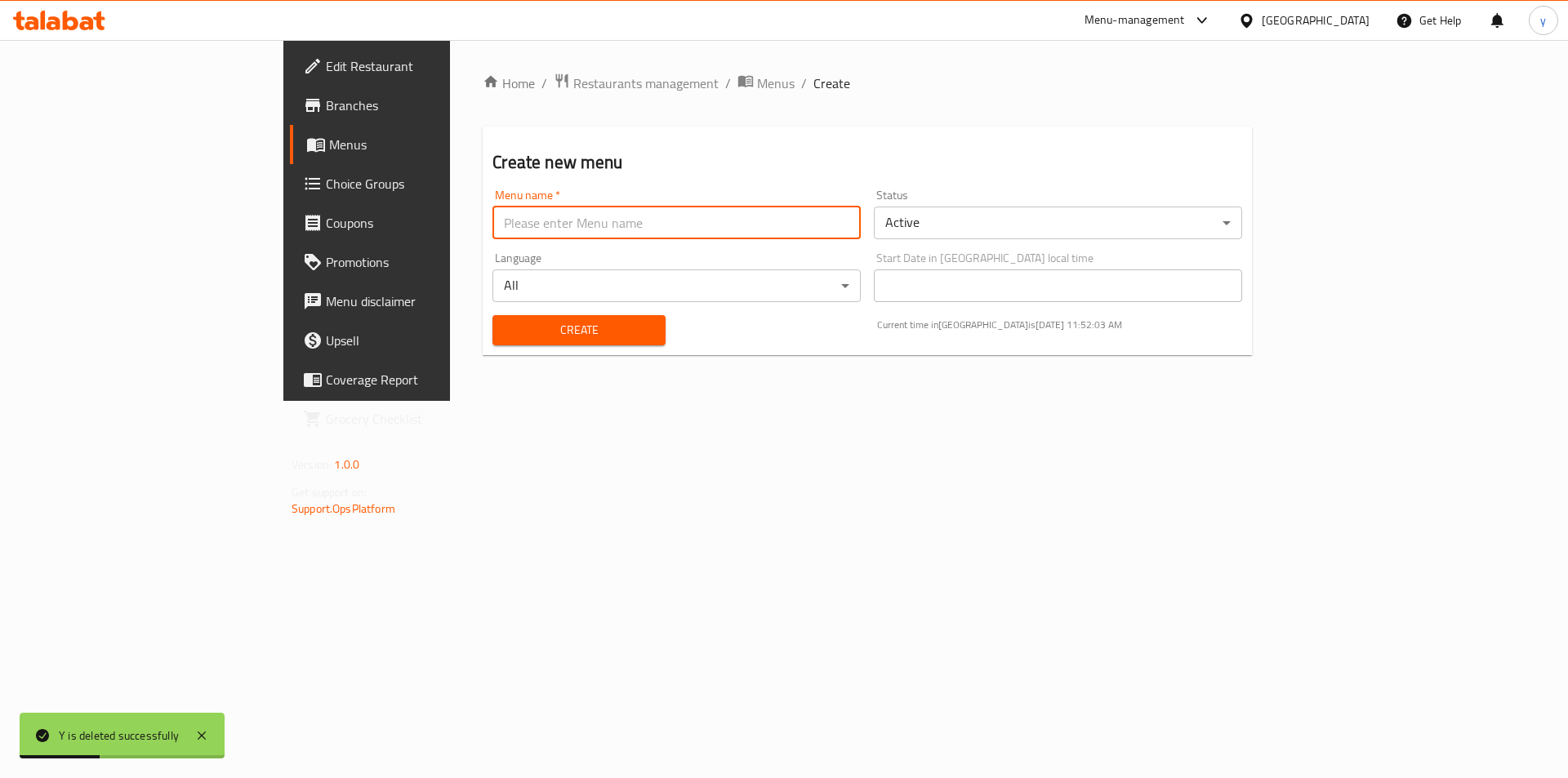
click at [558, 231] on input "text" at bounding box center [676, 223] width 368 height 33
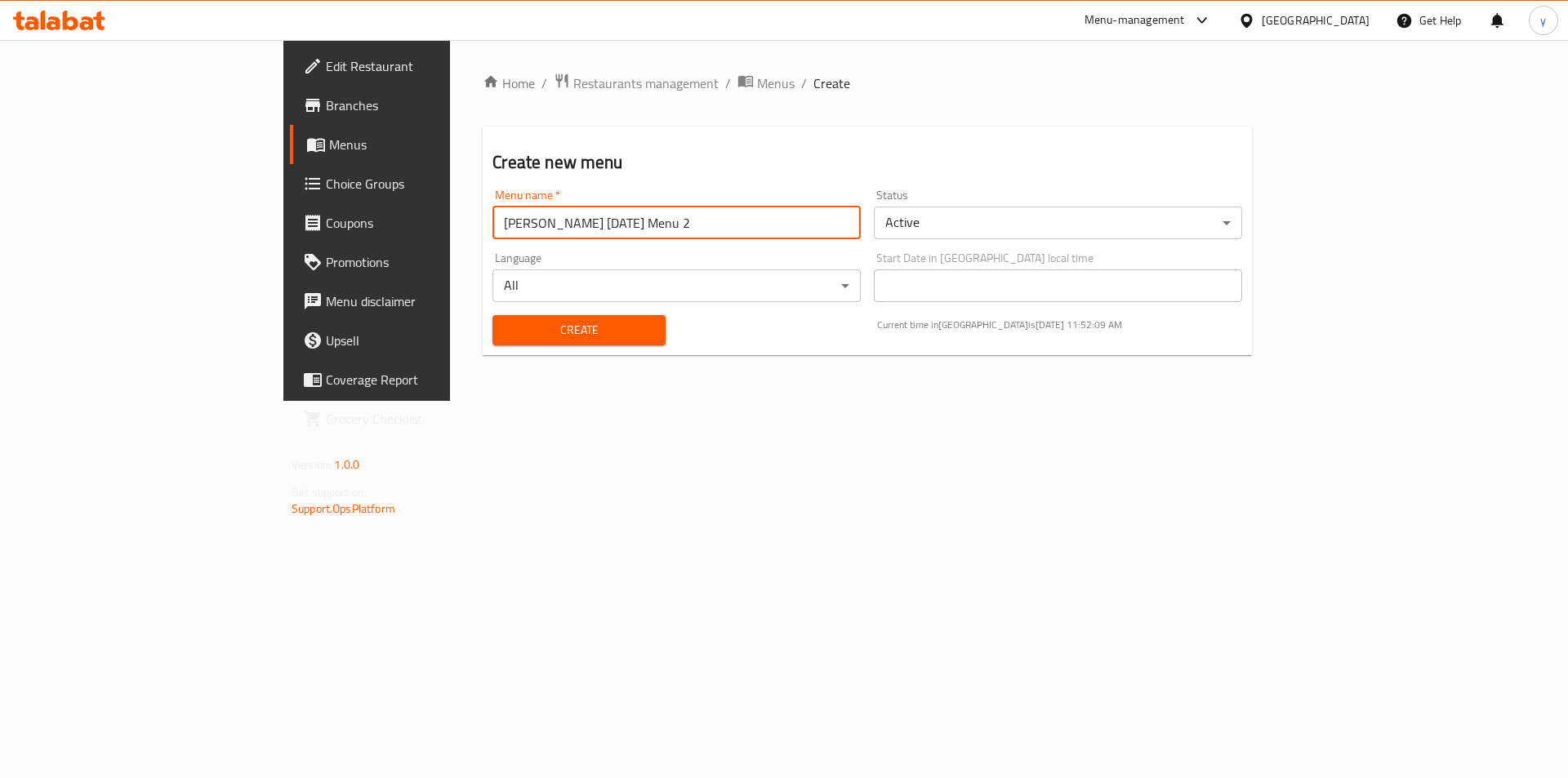
click at [492, 230] on input "[PERSON_NAME] [DATE] Menu 2" at bounding box center [676, 223] width 368 height 33
type input "[PERSON_NAME] [DATE] Menu 2"
click at [521, 319] on button "Create" at bounding box center [579, 329] width 172 height 30
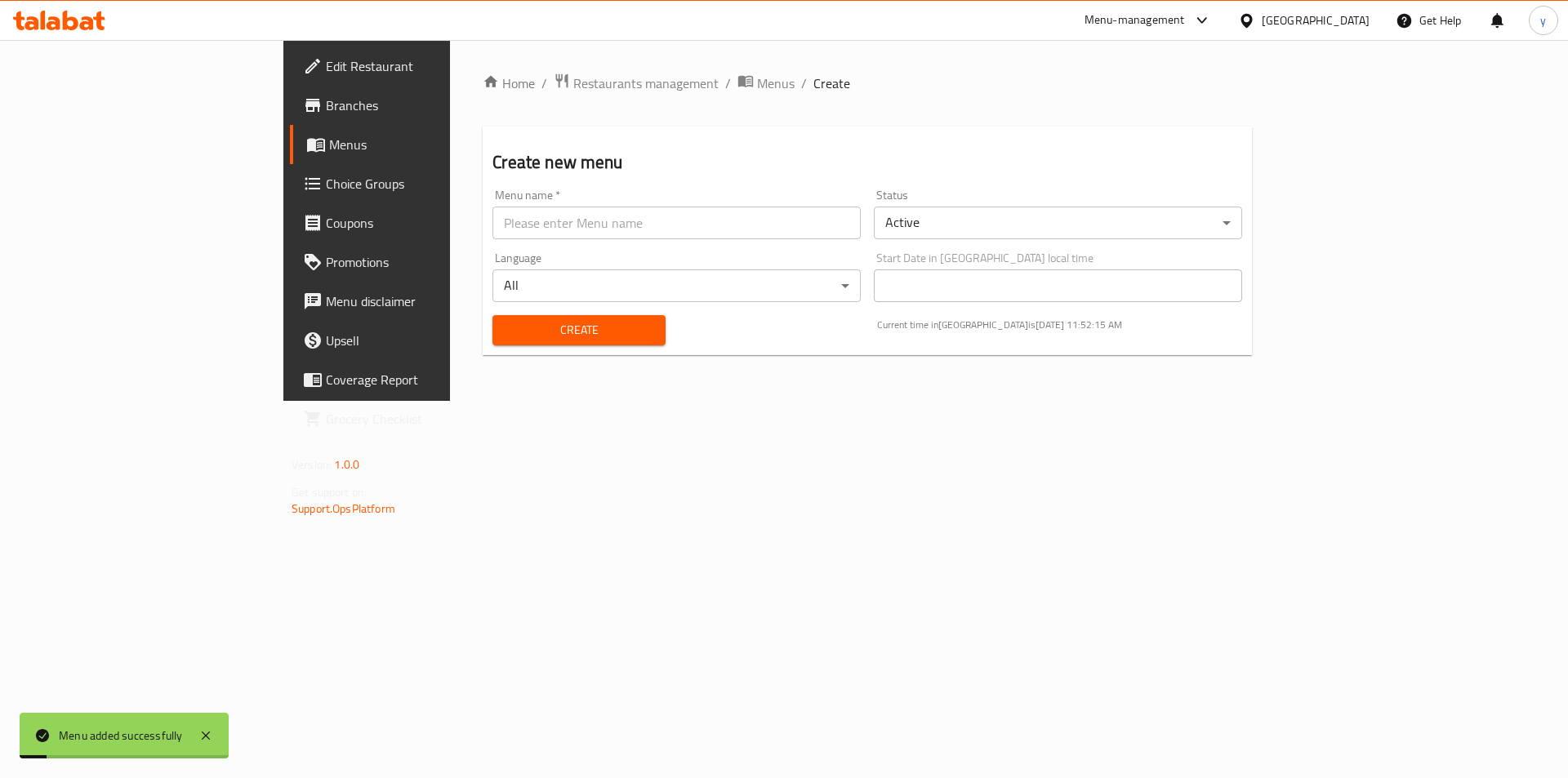
click at [290, 154] on link "Menus" at bounding box center [418, 144] width 256 height 39
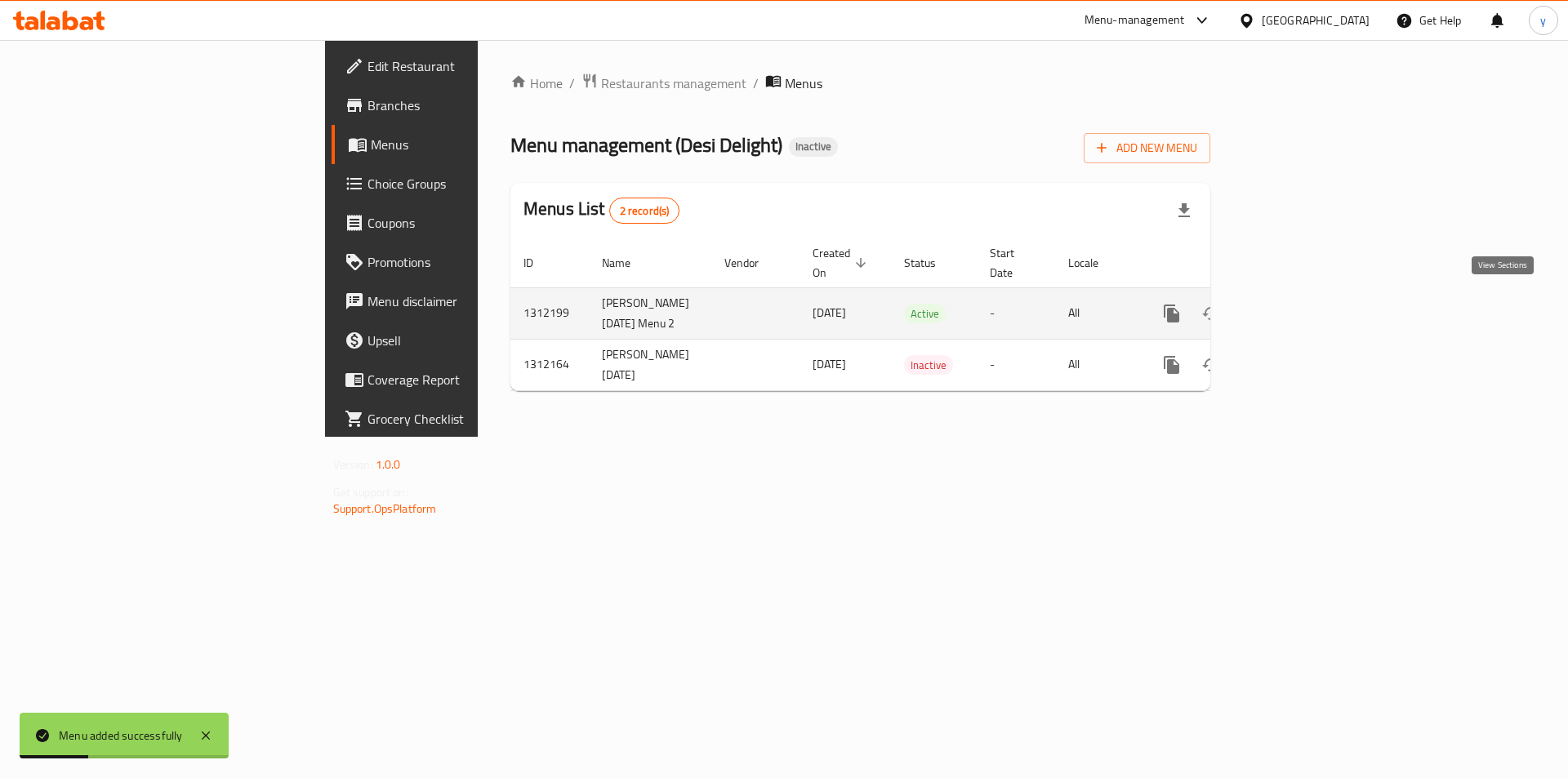
click at [1309, 311] on link "enhanced table" at bounding box center [1289, 313] width 39 height 39
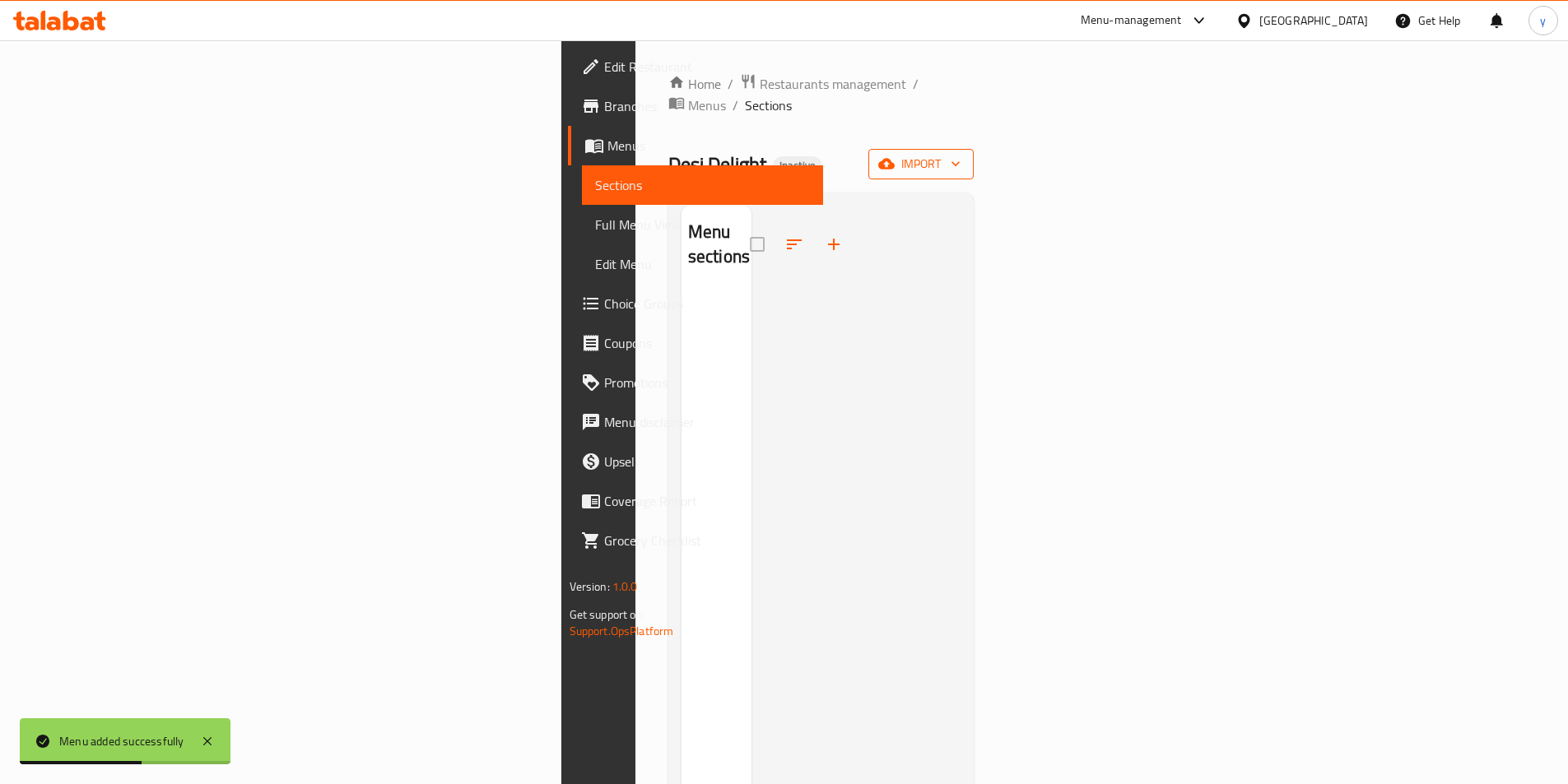
click at [960, 154] on span "import" at bounding box center [920, 164] width 79 height 21
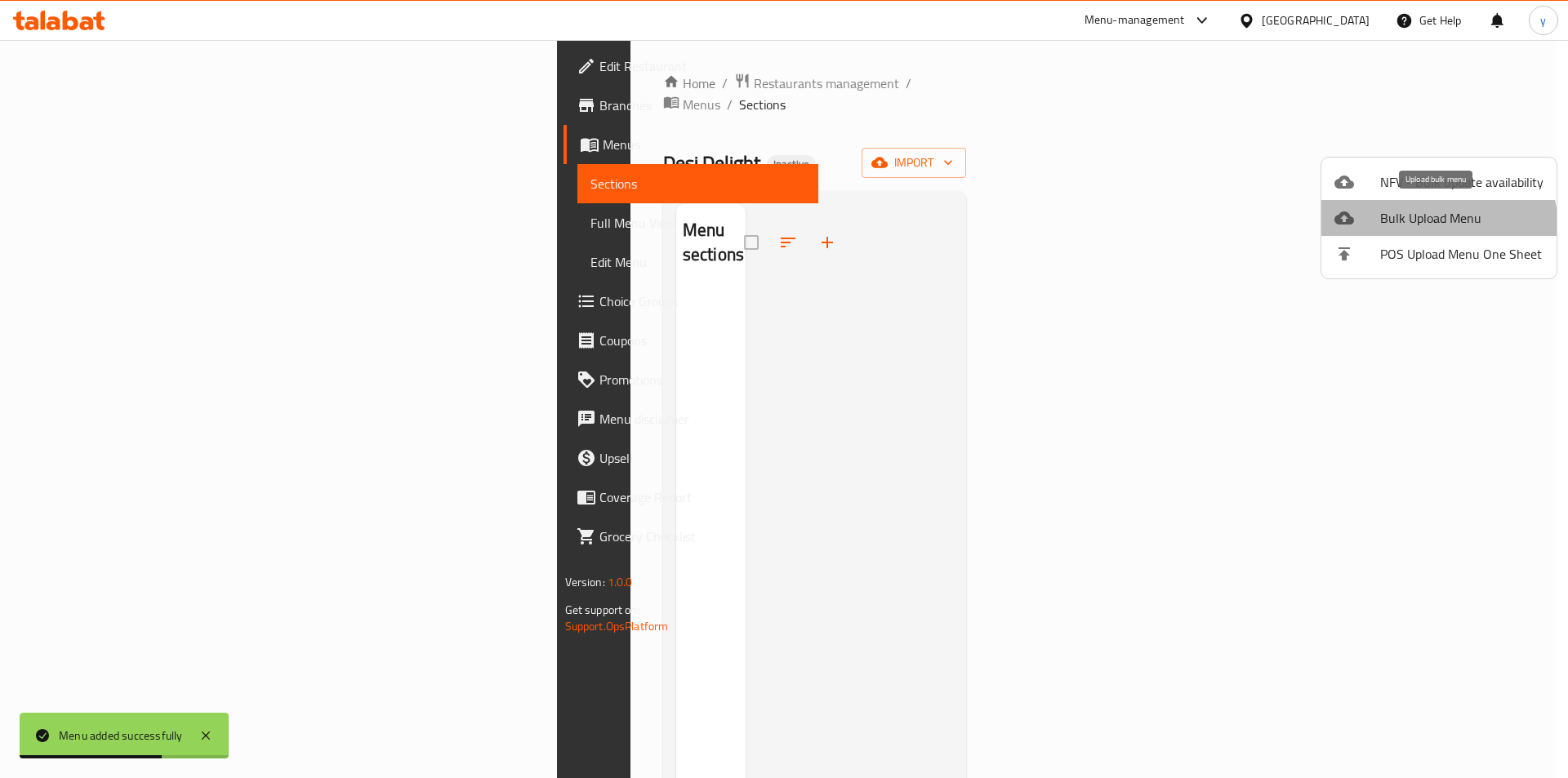
click at [1429, 228] on span "Bulk Upload Menu" at bounding box center [1461, 218] width 164 height 19
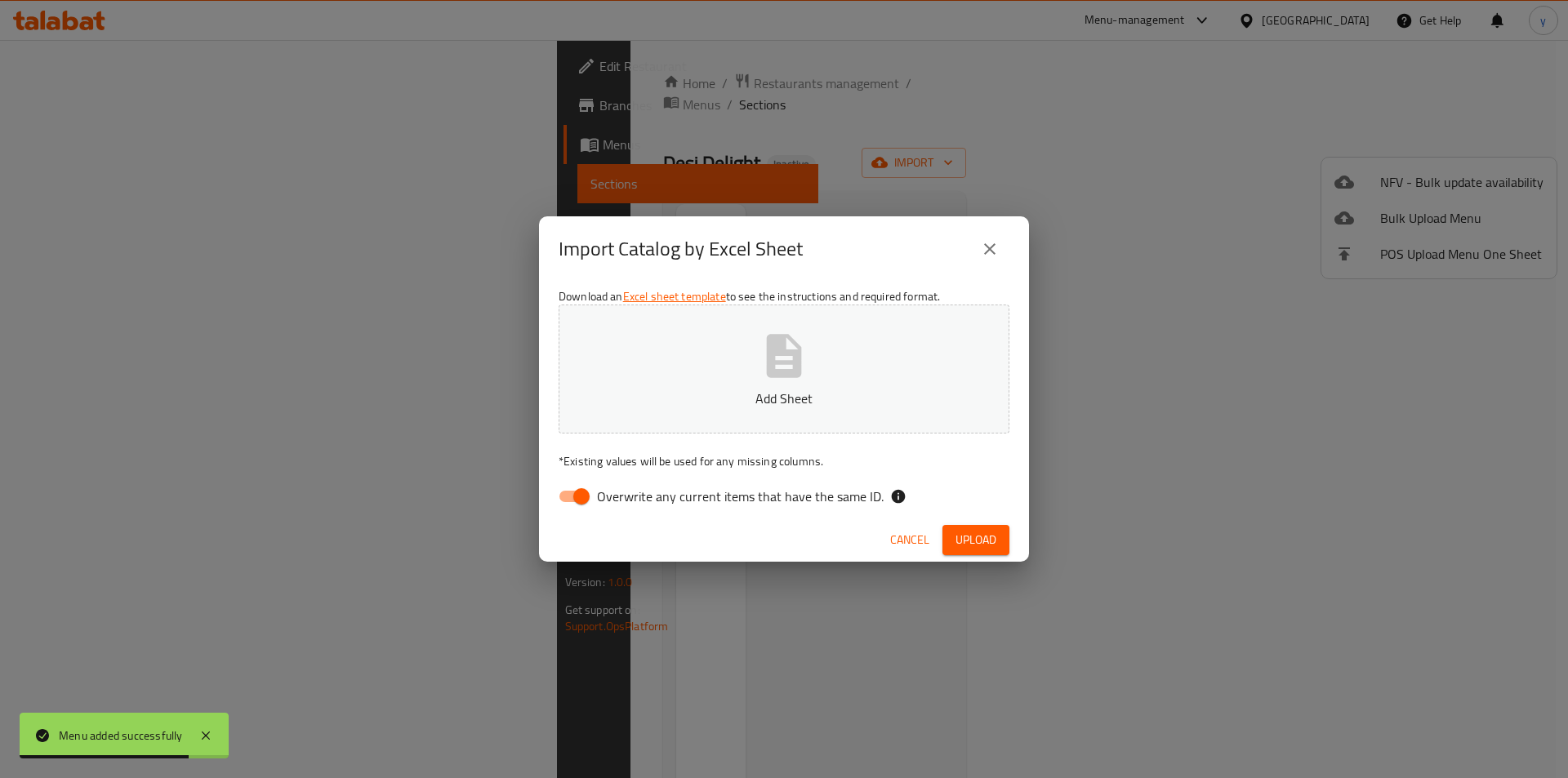
click at [570, 493] on input "Overwrite any current items that have the same ID." at bounding box center [581, 496] width 93 height 31
checkbox input "false"
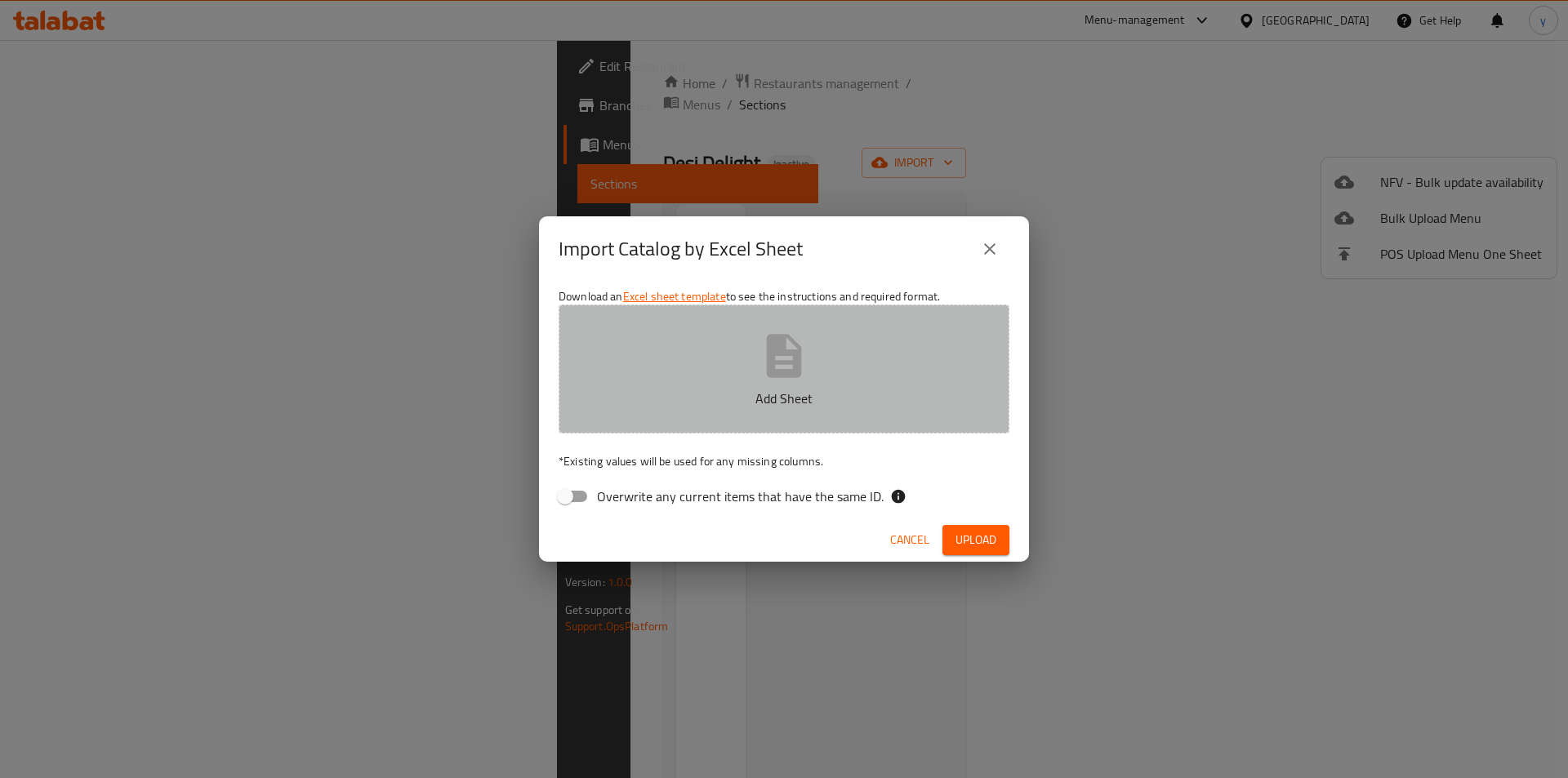
click at [719, 389] on p "Add Sheet" at bounding box center [783, 398] width 400 height 19
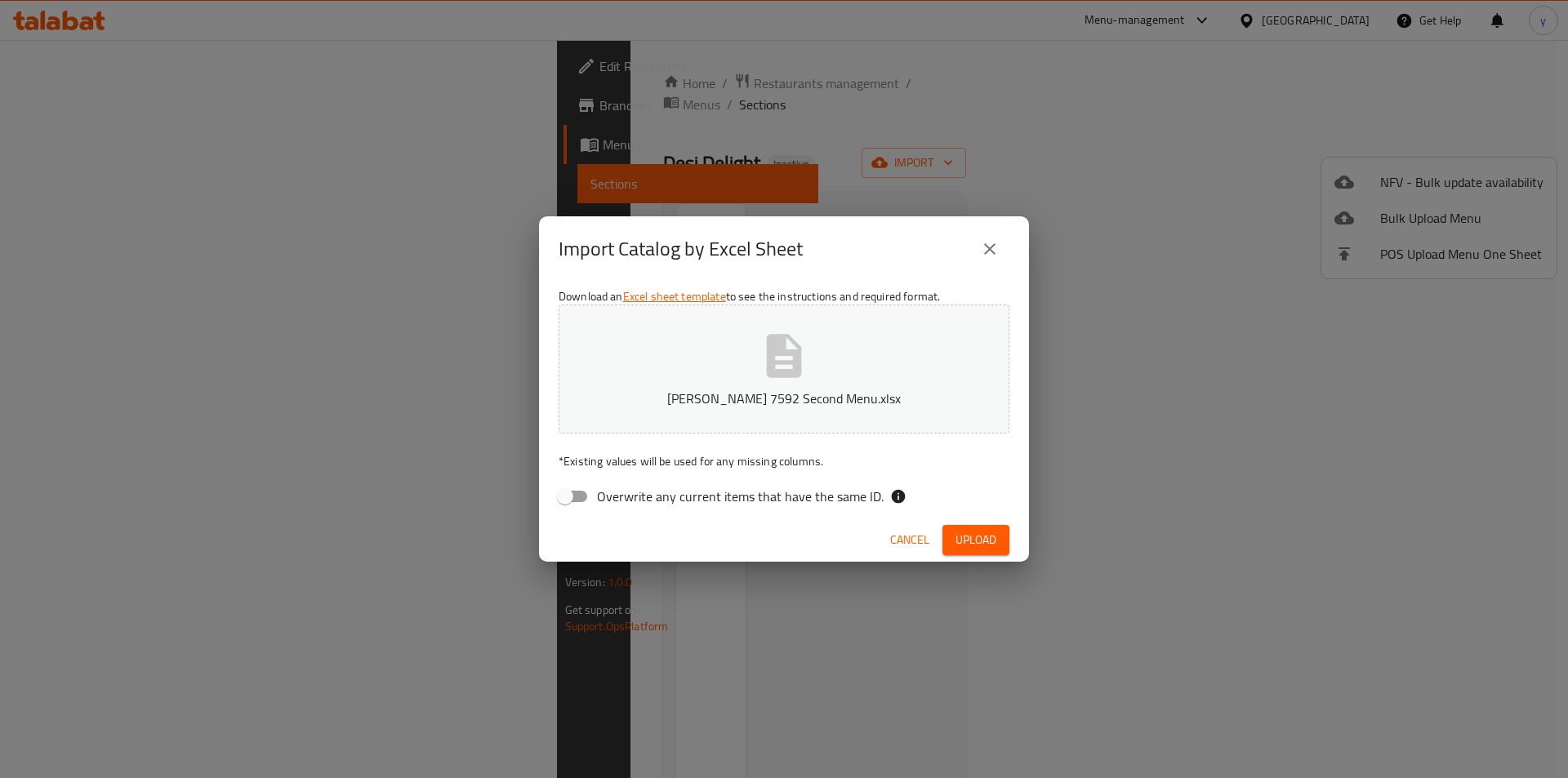
click at [985, 541] on span "Upload" at bounding box center [976, 540] width 41 height 20
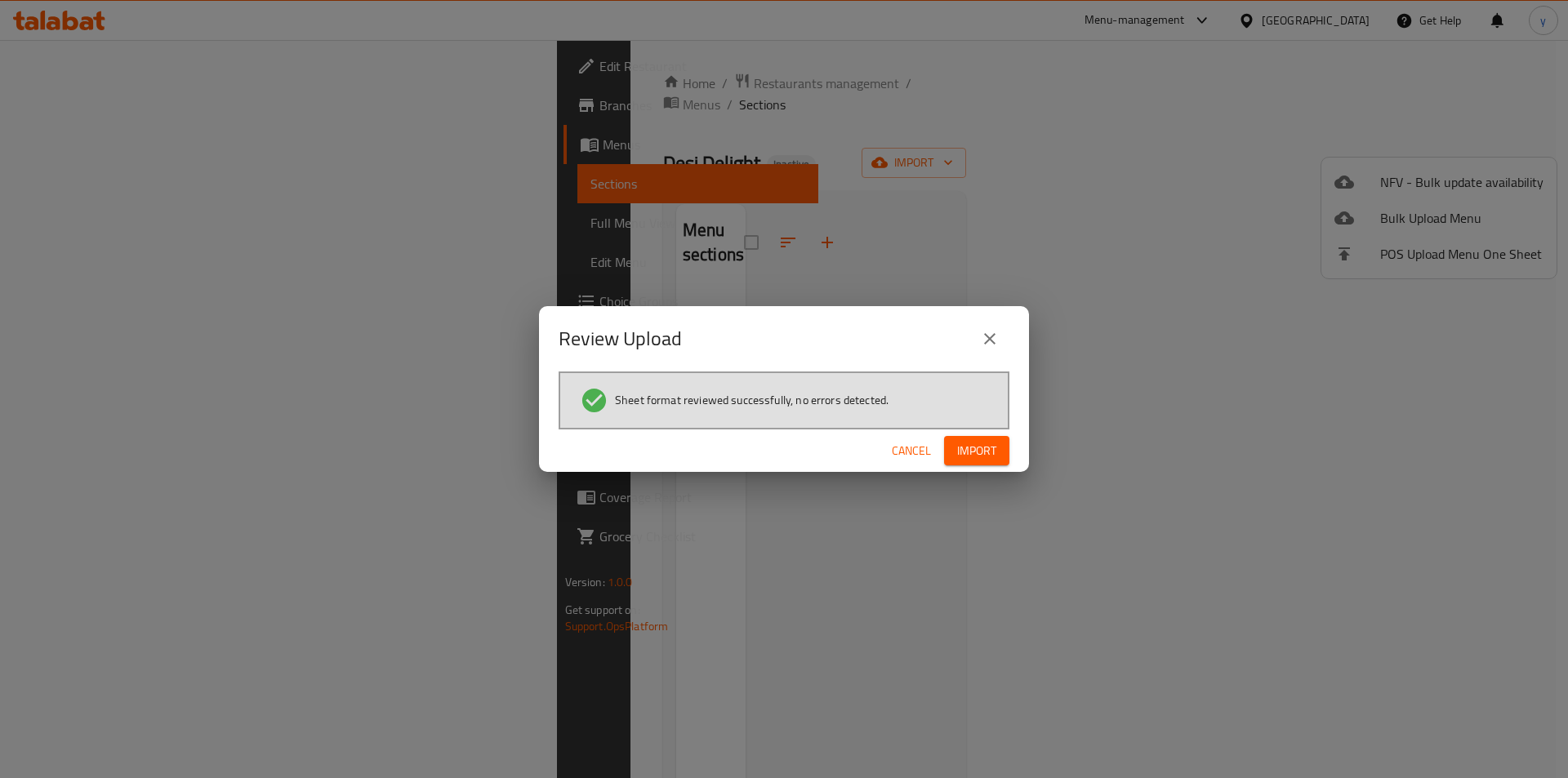
click at [977, 442] on span "Import" at bounding box center [976, 451] width 39 height 20
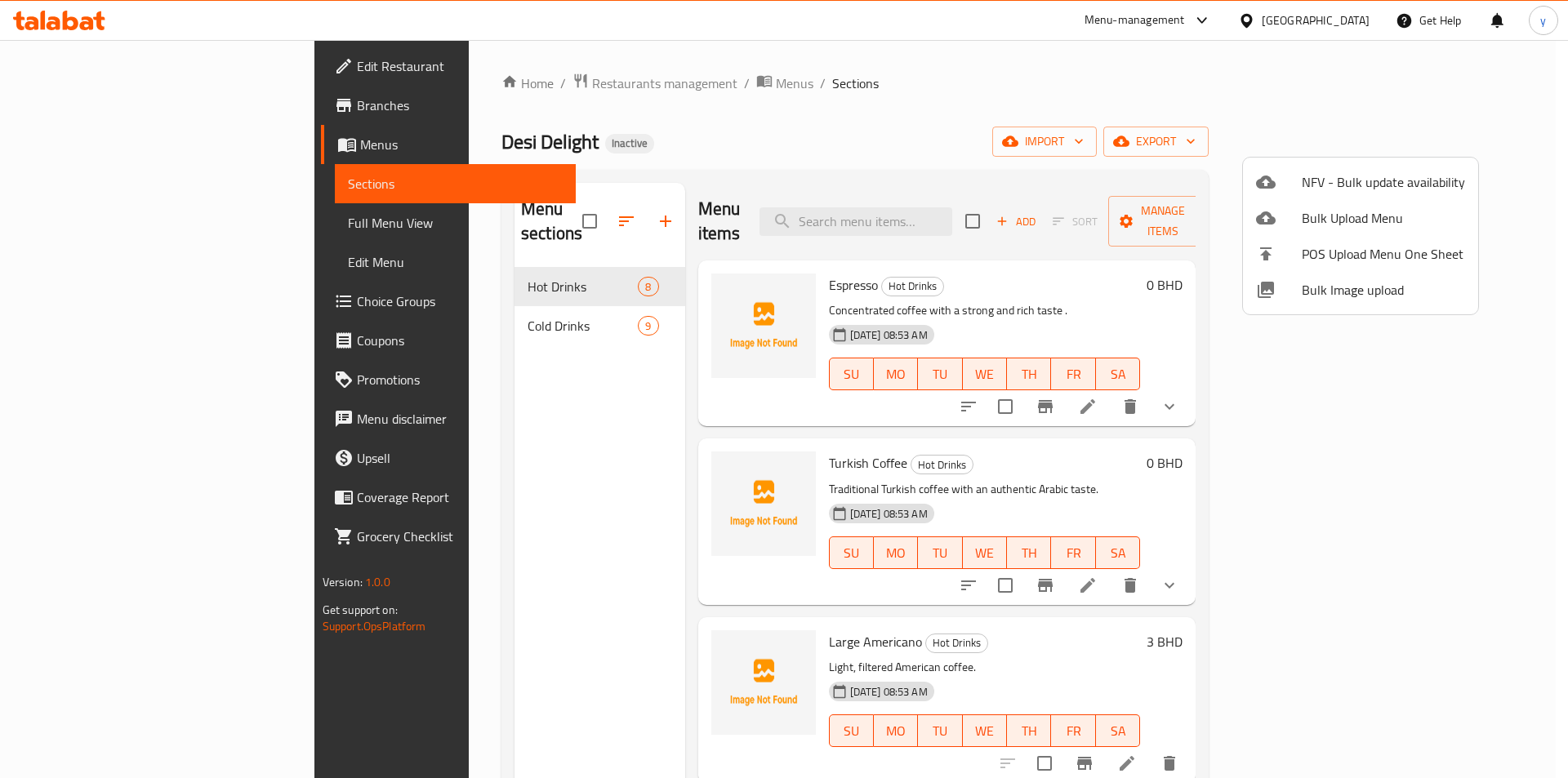
click at [141, 226] on div at bounding box center [784, 389] width 1568 height 778
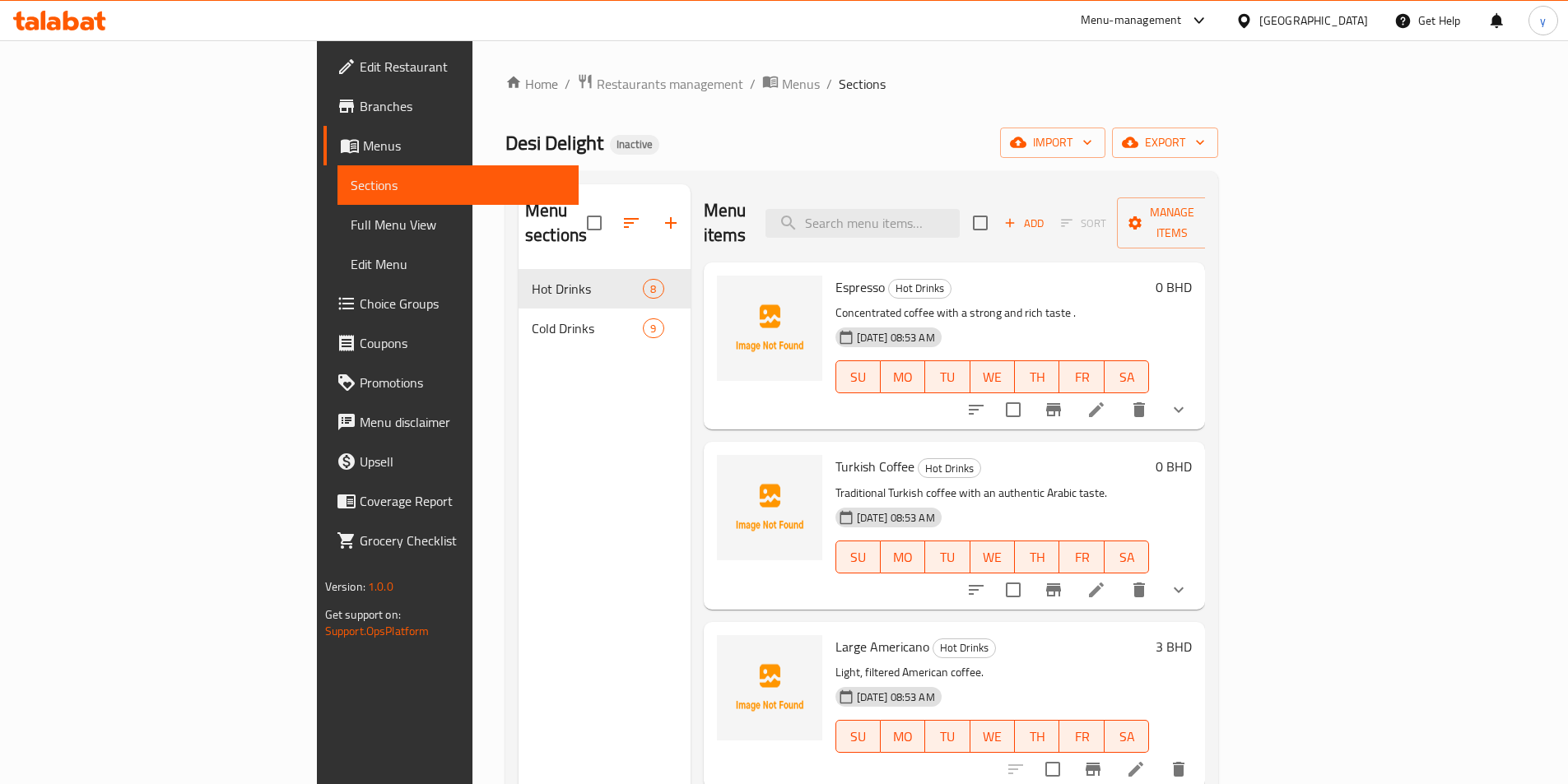
click at [351, 222] on span "Full Menu View" at bounding box center [458, 225] width 215 height 20
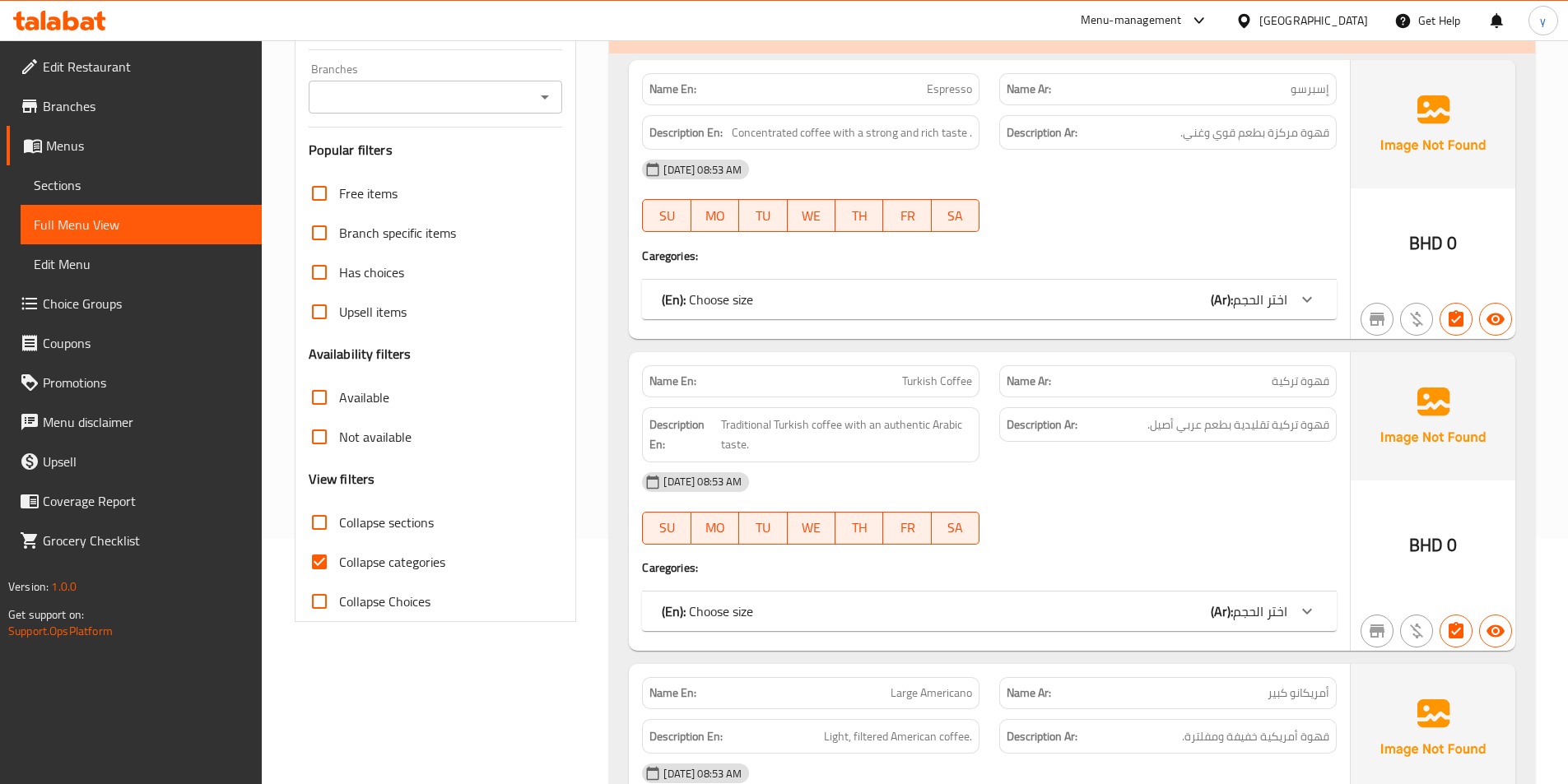
scroll to position [247, 0]
click at [374, 560] on span "Collapse categories" at bounding box center [392, 560] width 106 height 20
click at [339, 560] on input "Collapse categories" at bounding box center [319, 560] width 39 height 39
checkbox input "false"
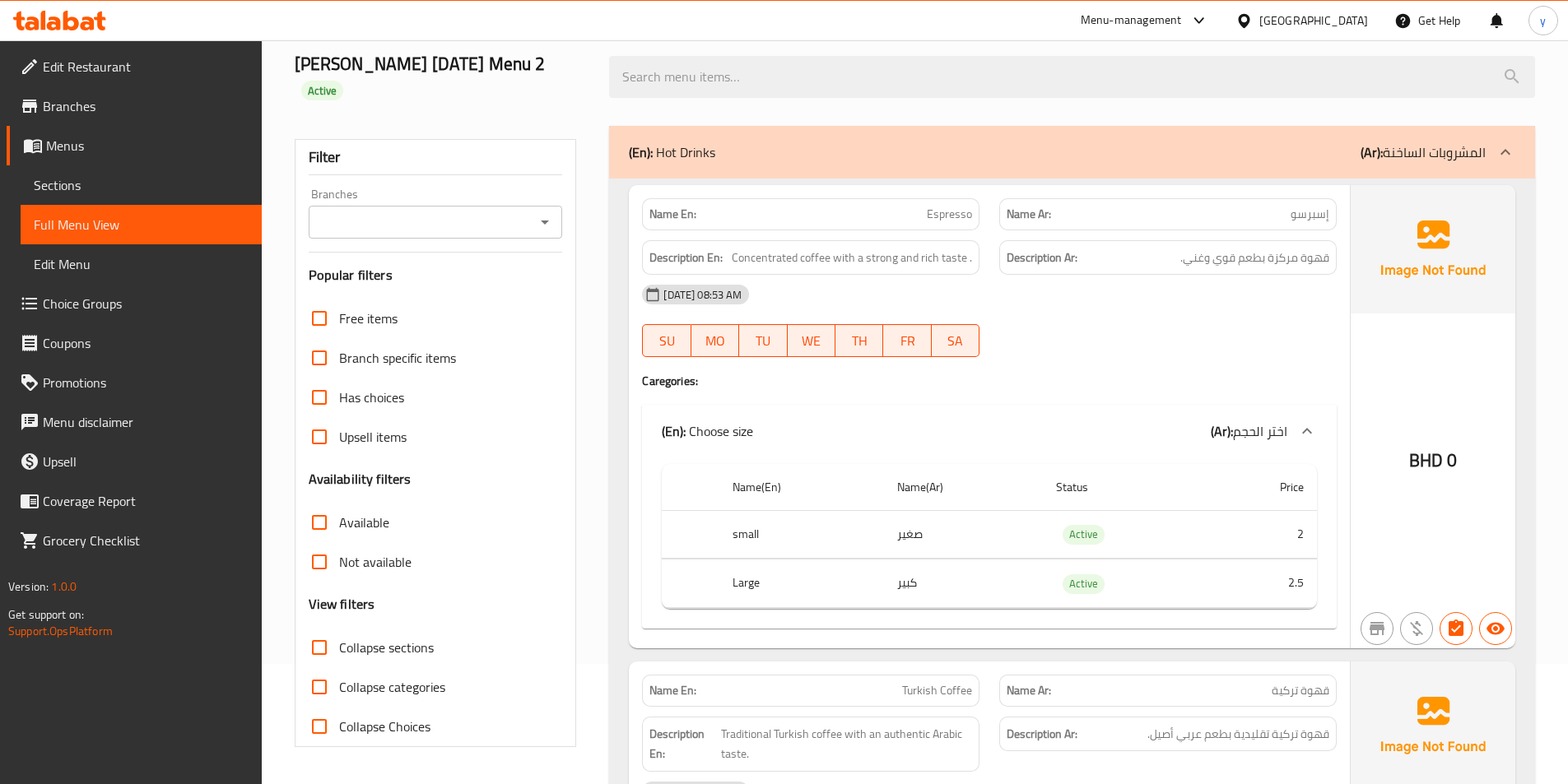
scroll to position [0, 0]
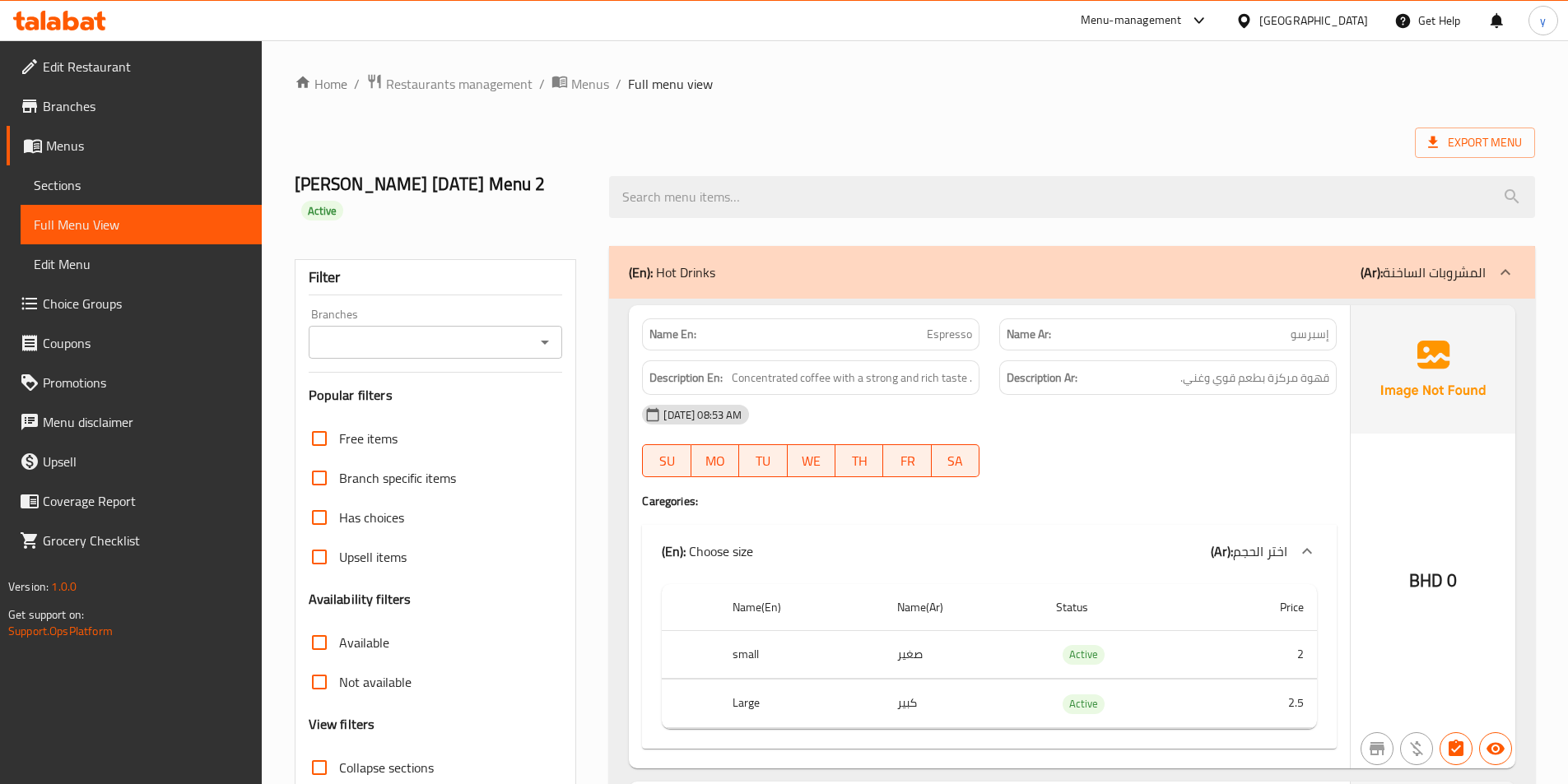
drag, startPoint x: 49, startPoint y: 187, endPoint x: 130, endPoint y: 190, distance: 81.1
click at [49, 187] on span "Sections" at bounding box center [142, 185] width 215 height 20
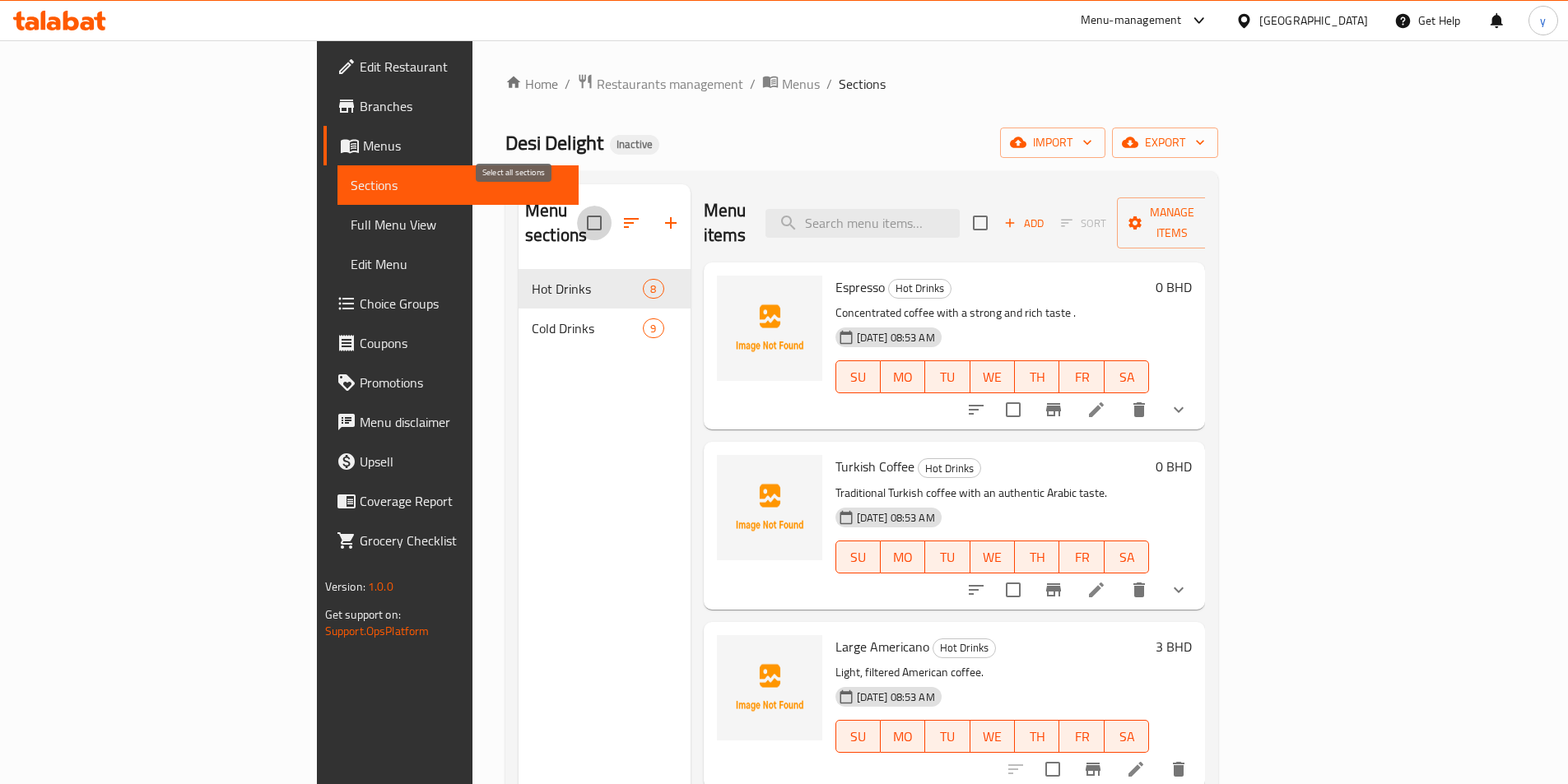
click at [577, 211] on input "checkbox" at bounding box center [594, 223] width 34 height 34
checkbox input "true"
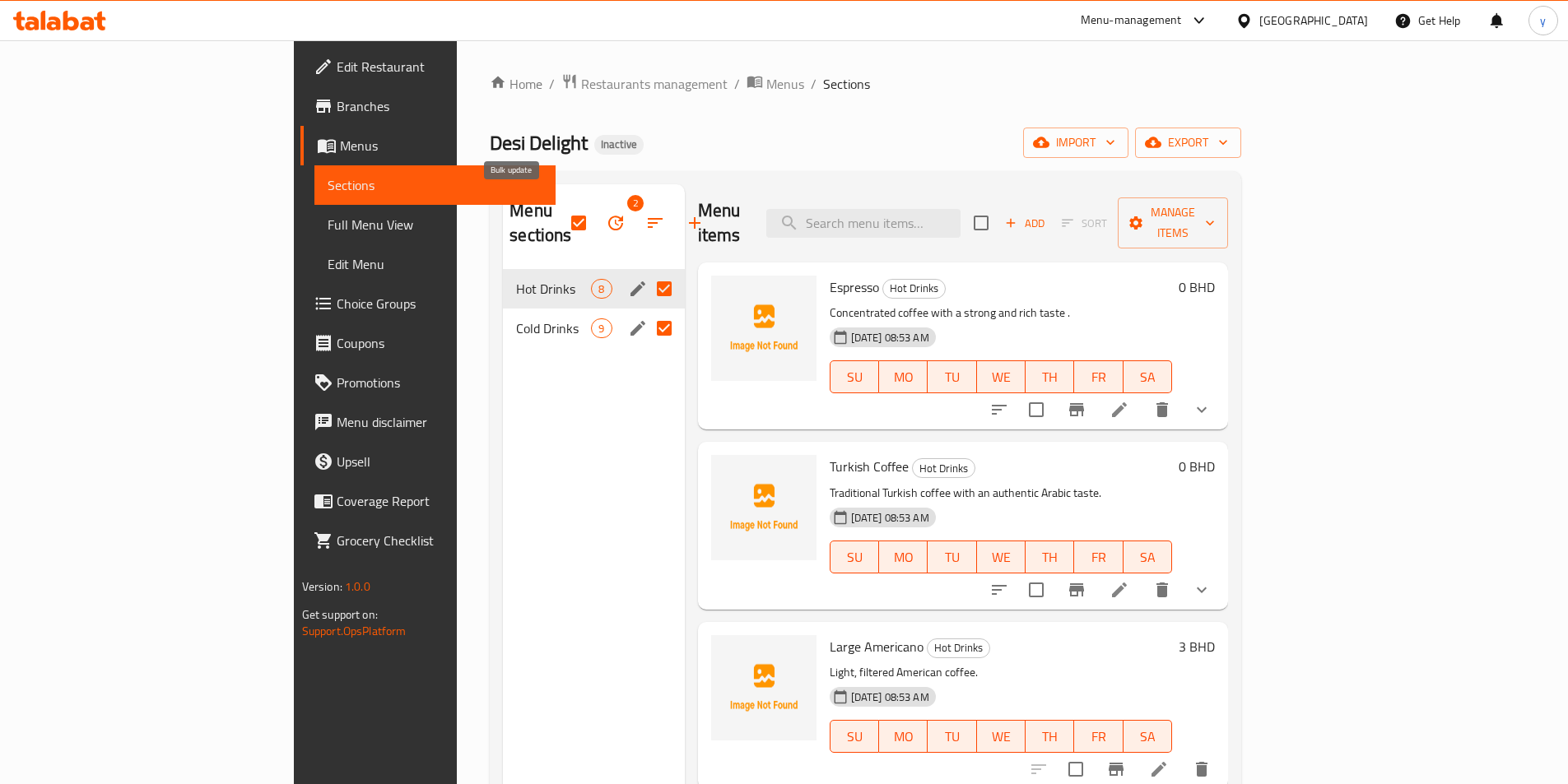
click at [609, 216] on icon "button" at bounding box center [615, 223] width 15 height 15
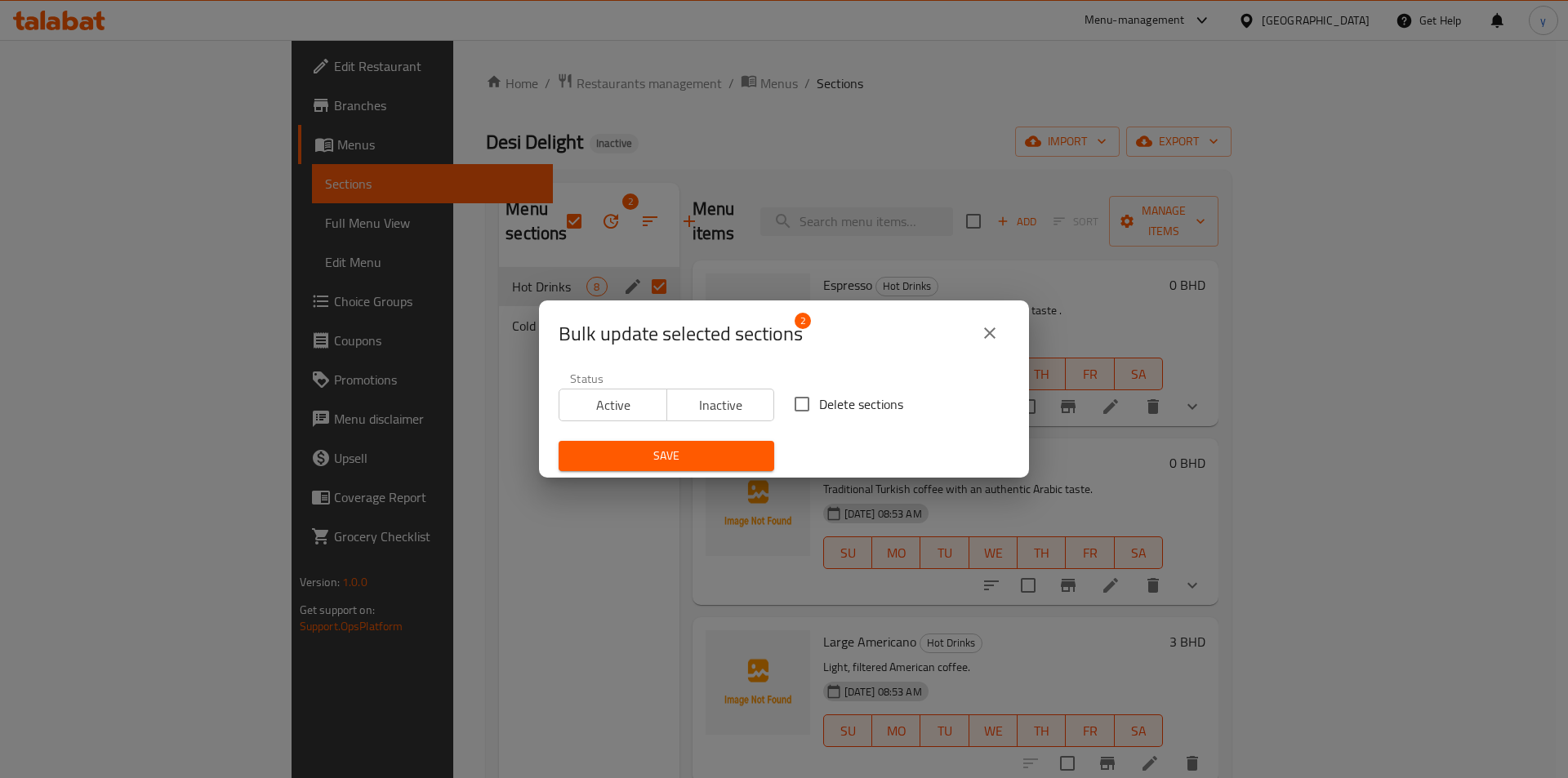
click at [797, 402] on input "Delete sections" at bounding box center [801, 403] width 34 height 34
checkbox input "true"
click at [718, 450] on span "Save" at bounding box center [666, 455] width 189 height 20
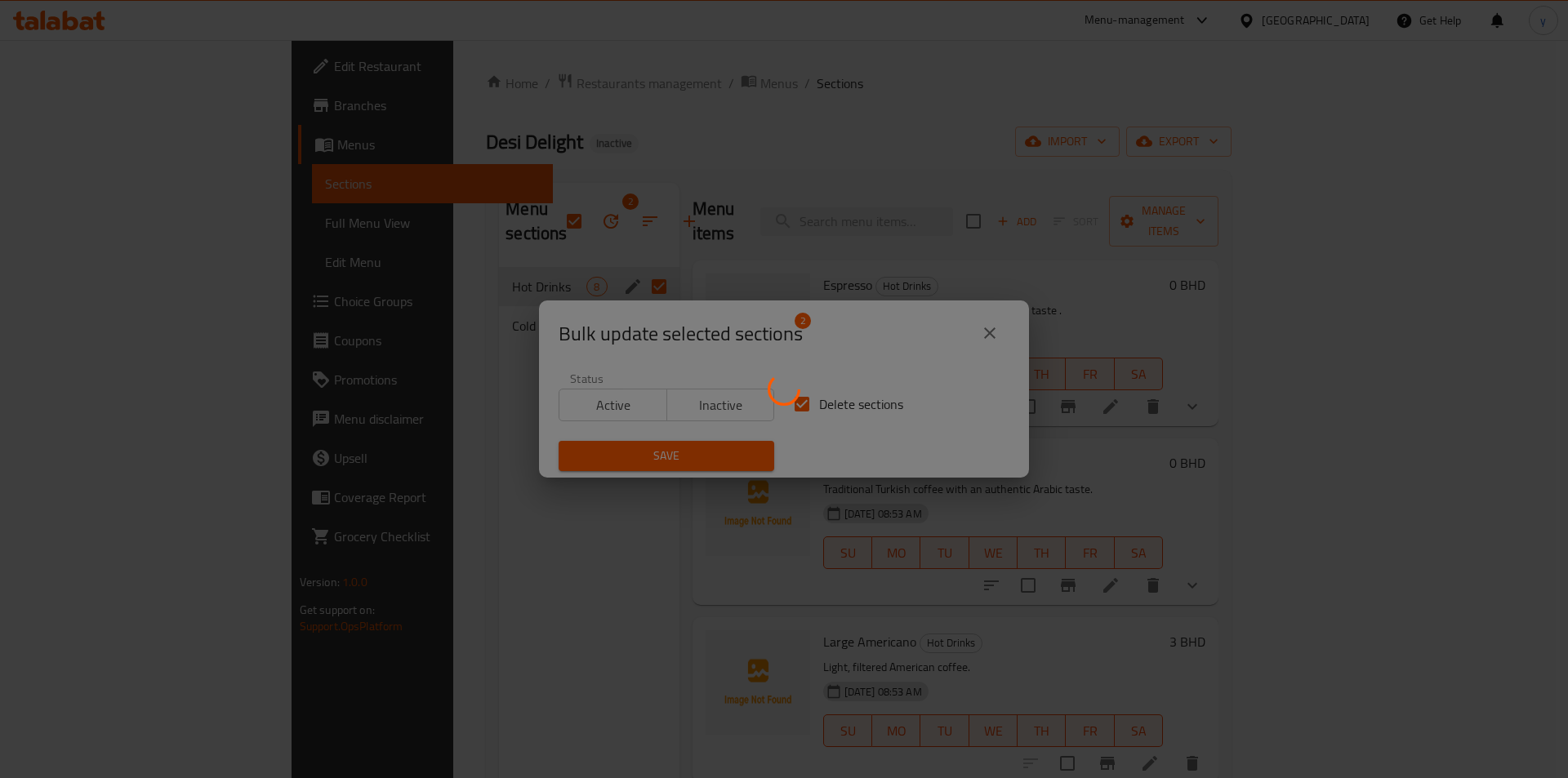
checkbox input "false"
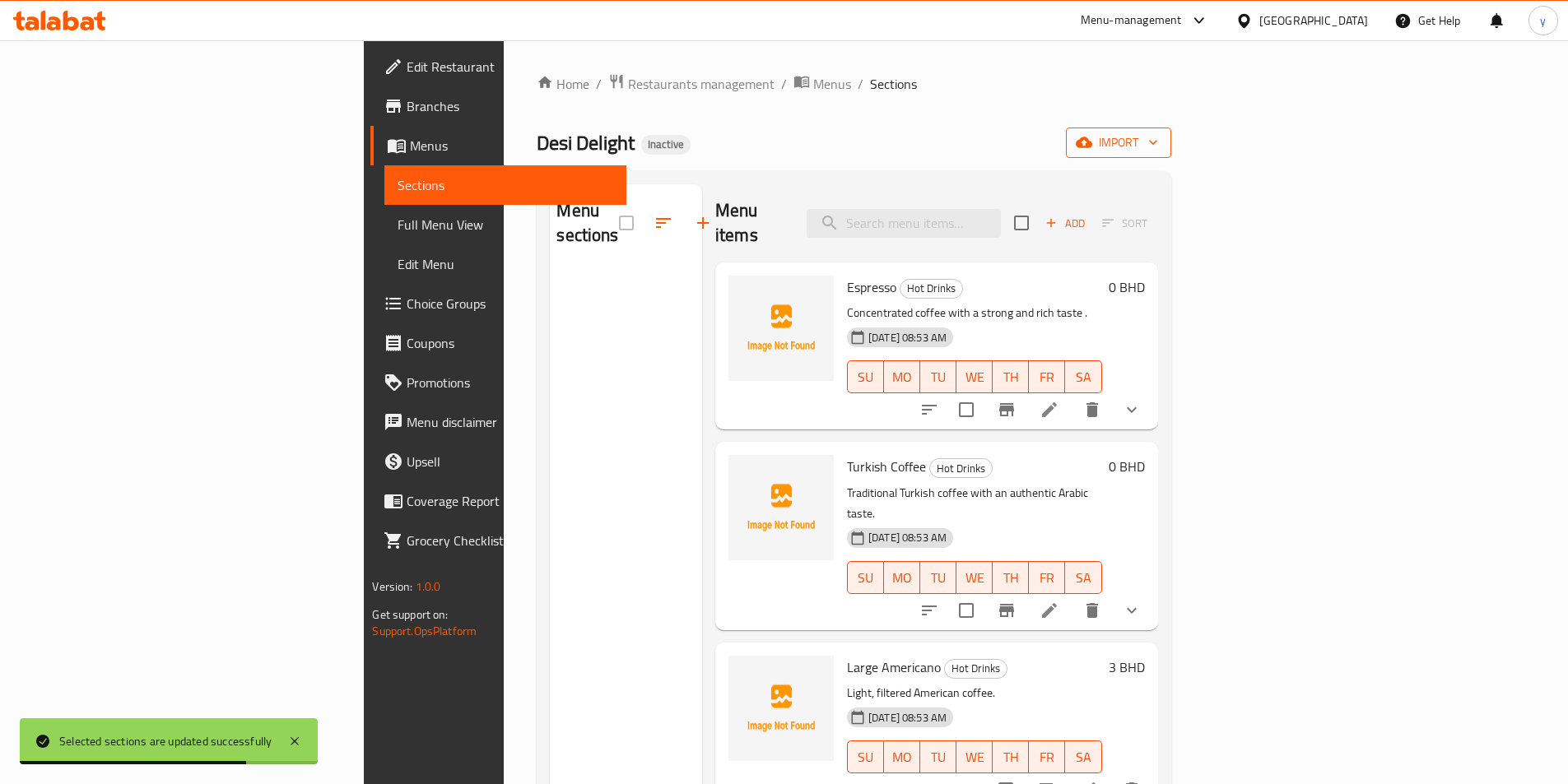
click at [1170, 156] on div "Desi Delight Inactive import" at bounding box center [853, 143] width 634 height 30
click at [1158, 152] on span "import" at bounding box center [1119, 143] width 79 height 21
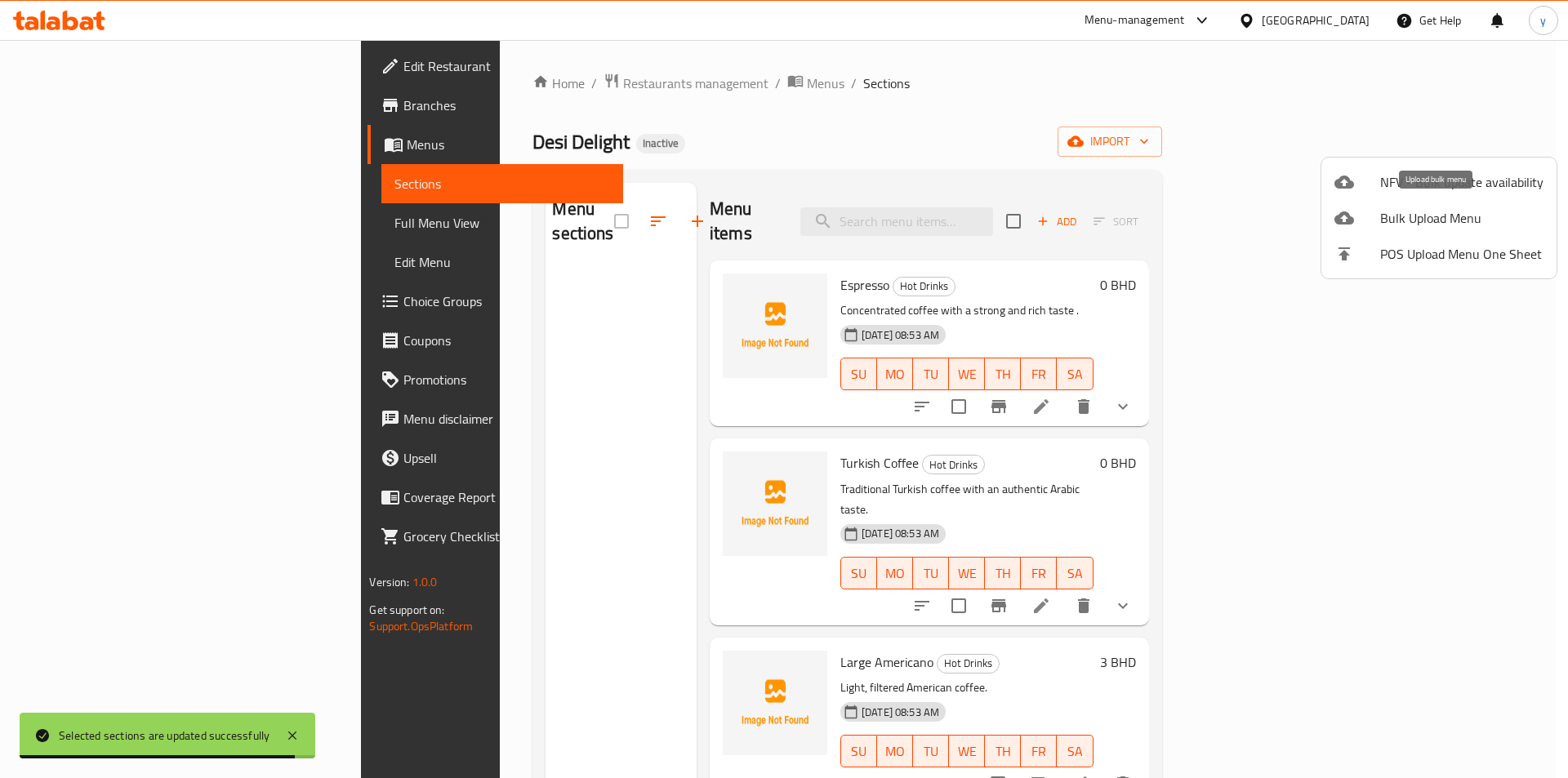
click at [1376, 214] on div at bounding box center [1357, 218] width 46 height 19
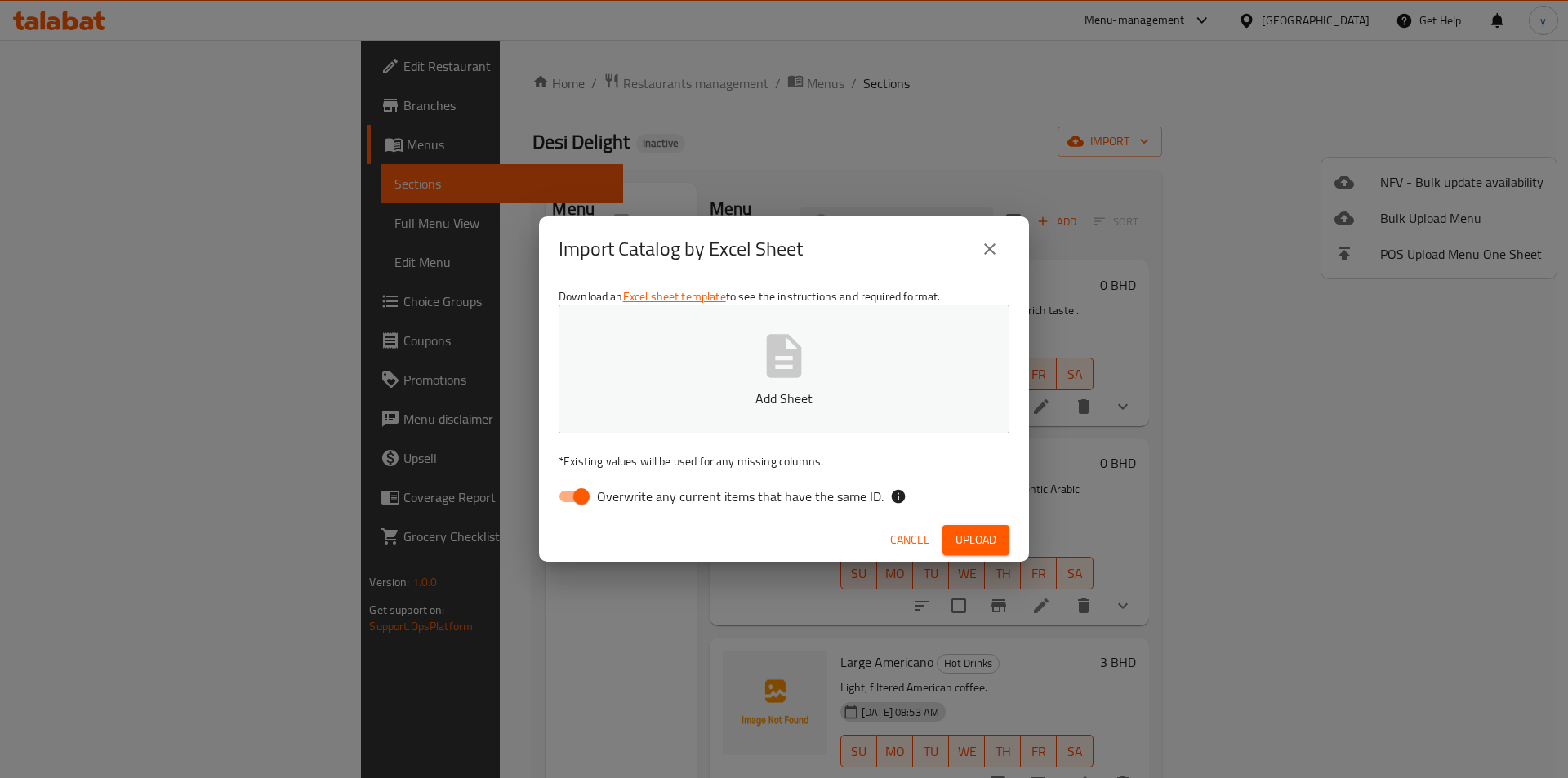
click at [645, 512] on label "Overwrite any current items that have the same ID." at bounding box center [716, 496] width 334 height 31
click at [628, 512] on input "Overwrite any current items that have the same ID." at bounding box center [581, 496] width 93 height 31
checkbox input "false"
click at [1000, 541] on button "Upload" at bounding box center [975, 540] width 67 height 30
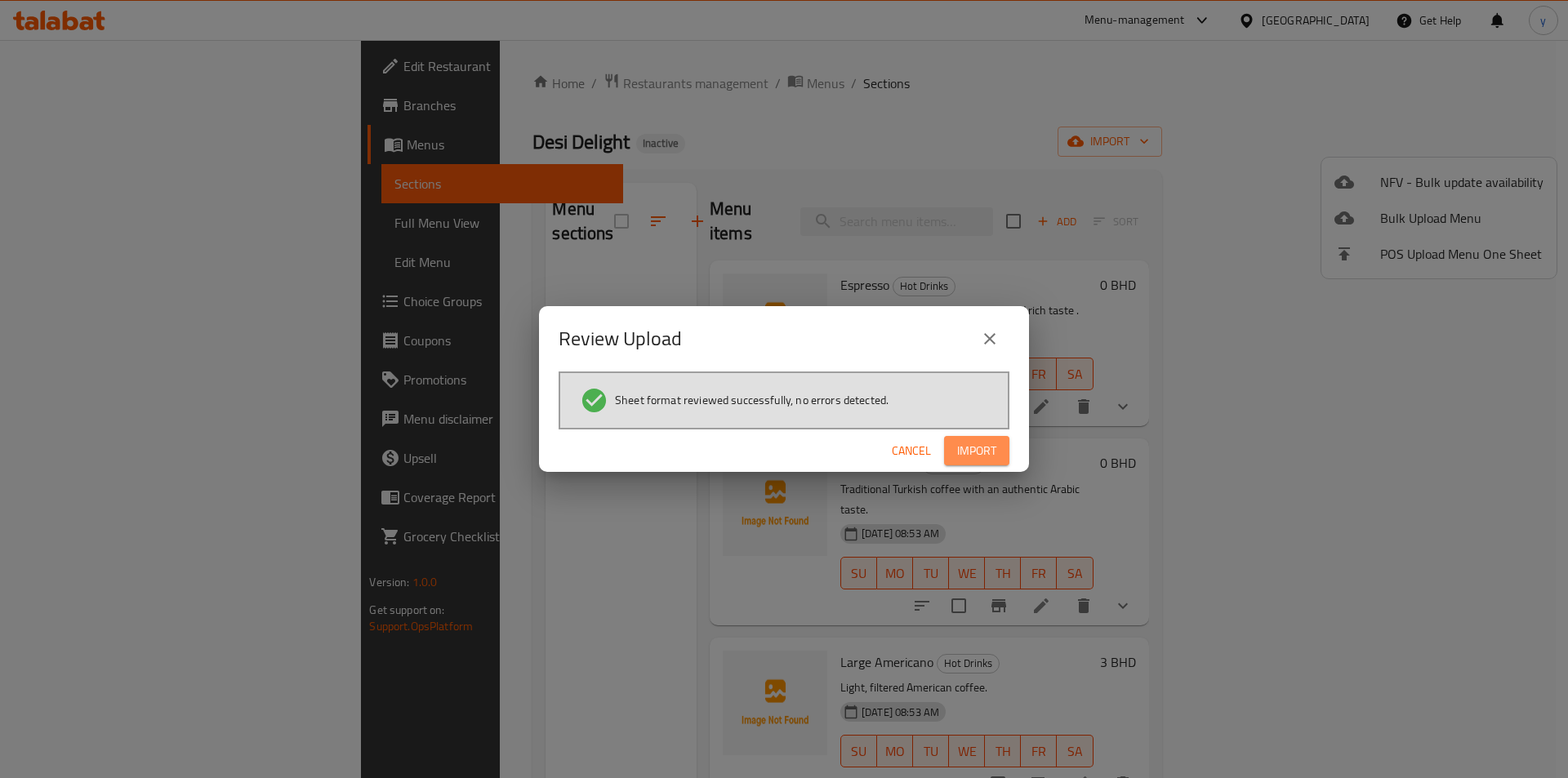
click at [967, 449] on span "Import" at bounding box center [976, 451] width 39 height 20
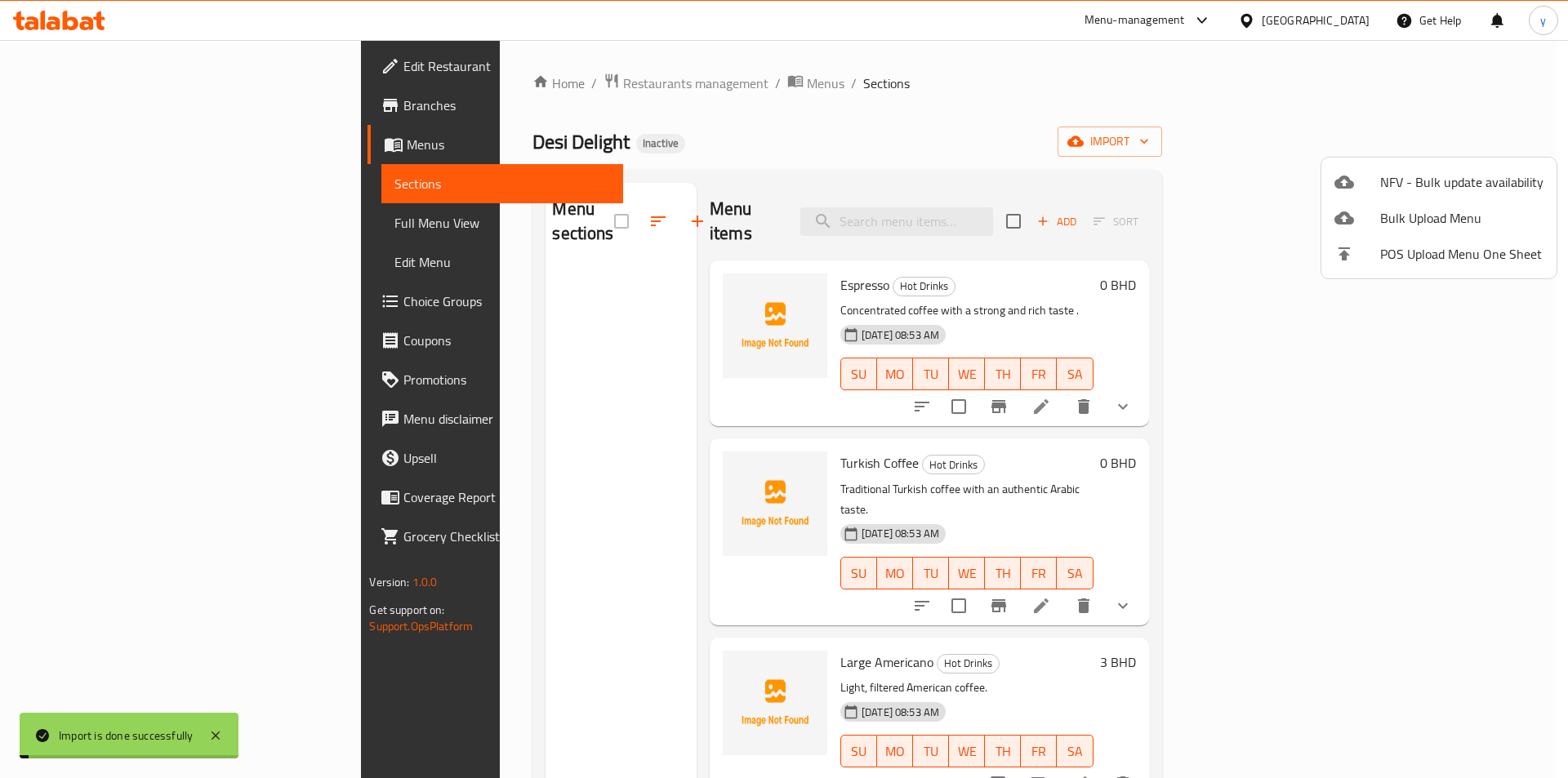
click at [99, 210] on div at bounding box center [784, 389] width 1568 height 778
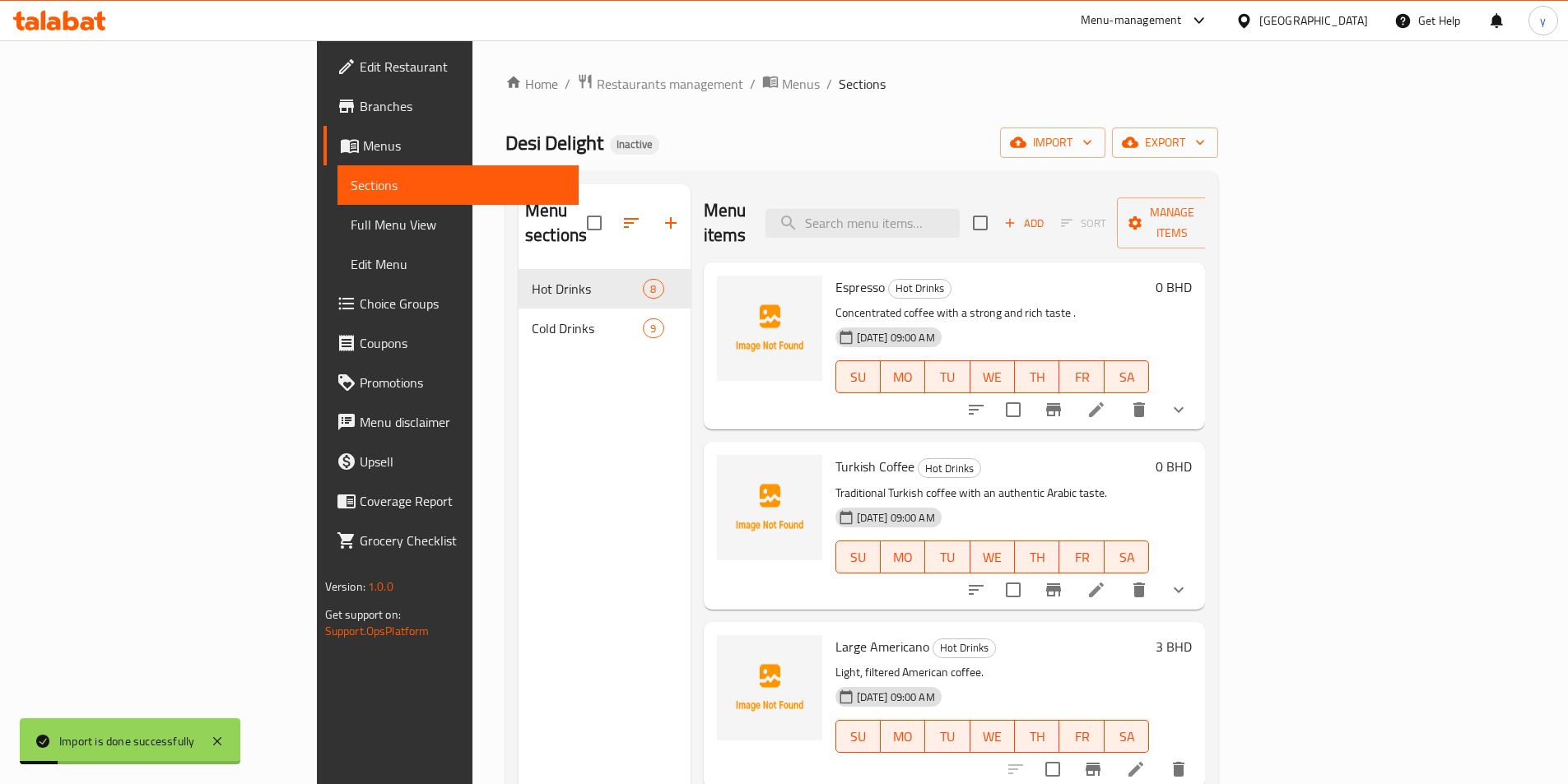
click at [351, 218] on span "Full Menu View" at bounding box center [458, 225] width 215 height 20
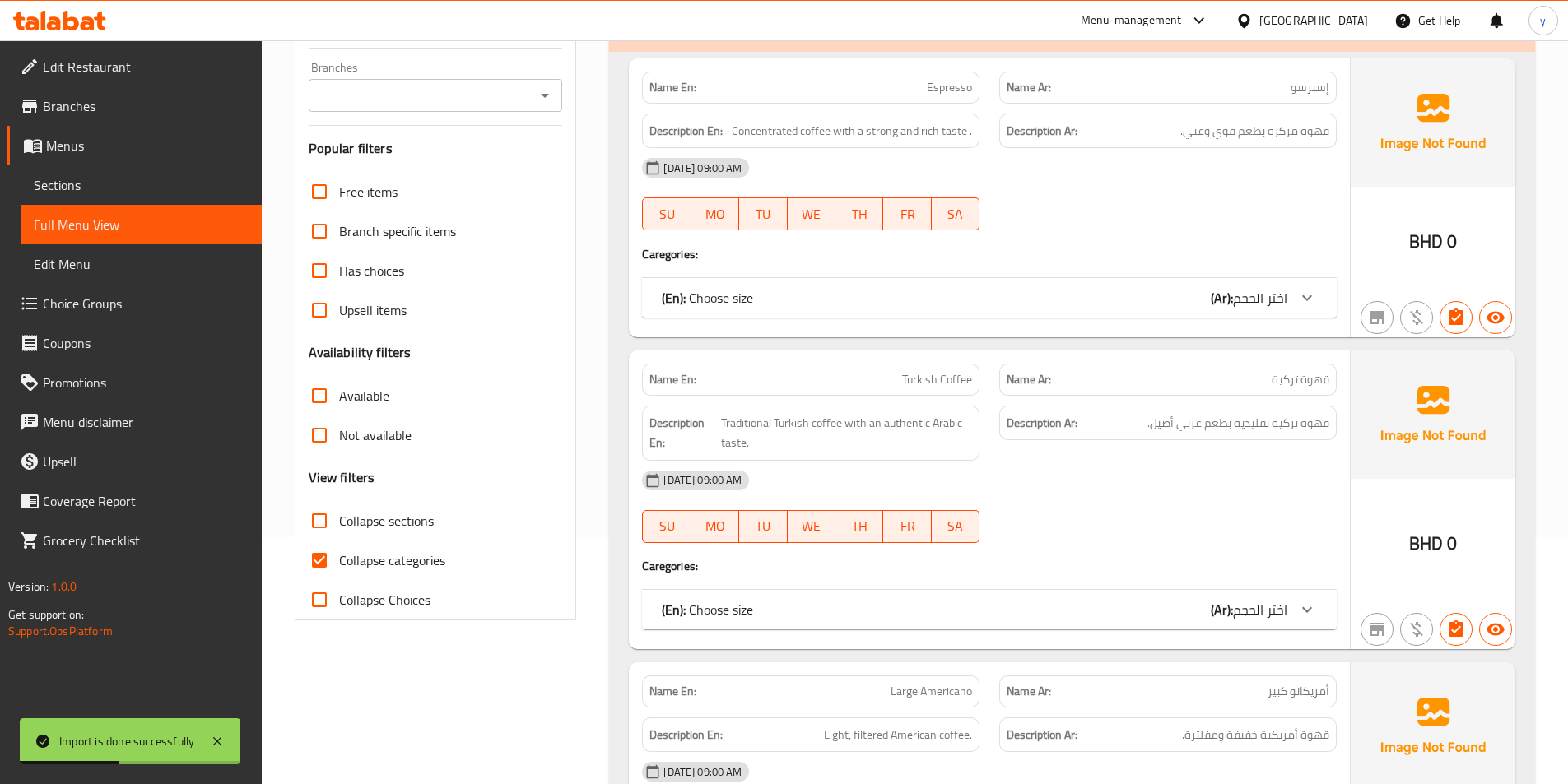
click at [363, 297] on label "Upsell items" at bounding box center [354, 309] width 107 height 39
click at [339, 297] on input "Upsell items" at bounding box center [319, 309] width 39 height 39
checkbox input "true"
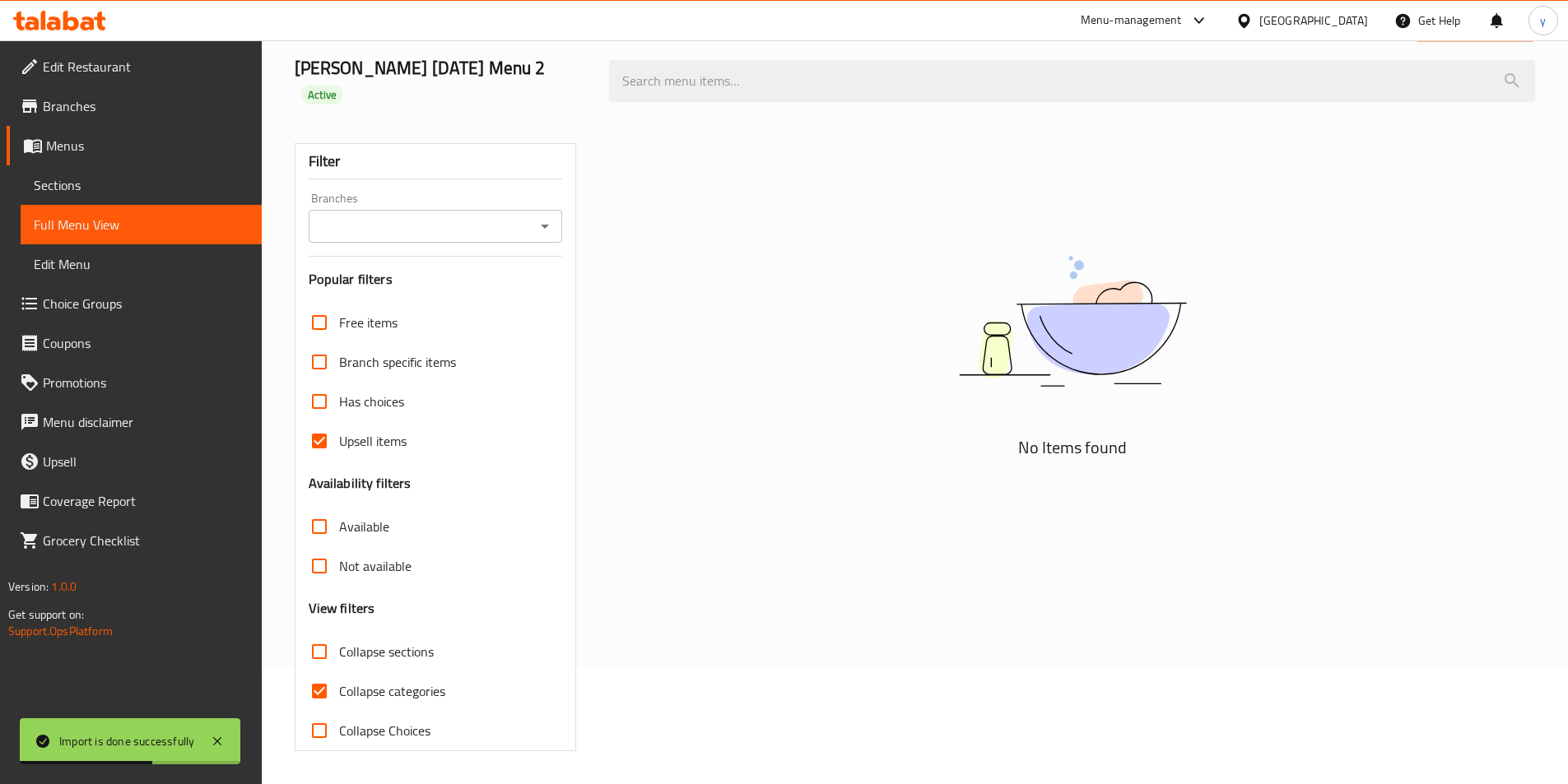
click at [340, 397] on span "Has choices" at bounding box center [371, 401] width 65 height 20
click at [339, 397] on input "Has choices" at bounding box center [319, 401] width 39 height 39
checkbox input "true"
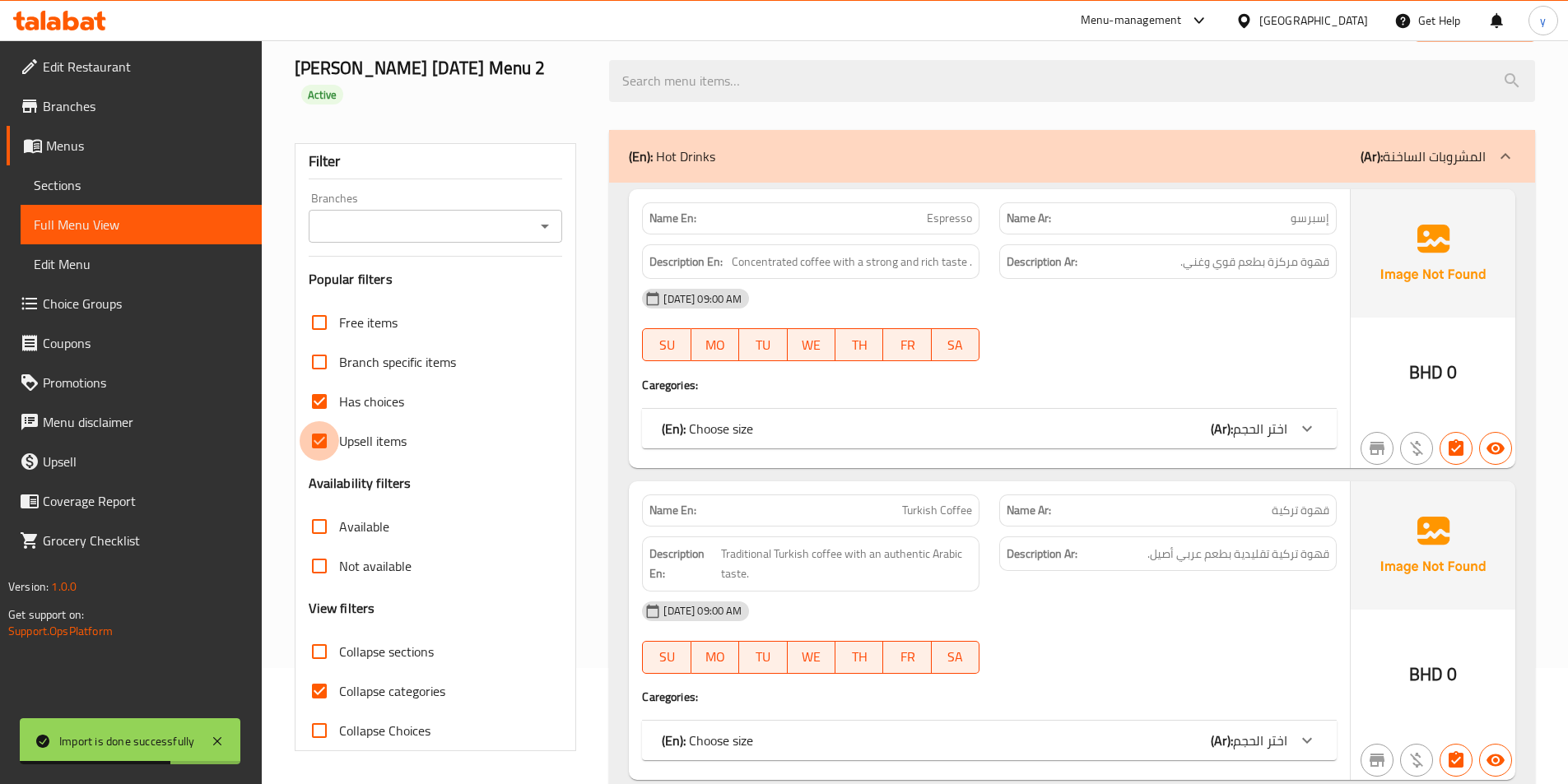
click at [328, 430] on input "Upsell items" at bounding box center [319, 440] width 39 height 39
checkbox input "false"
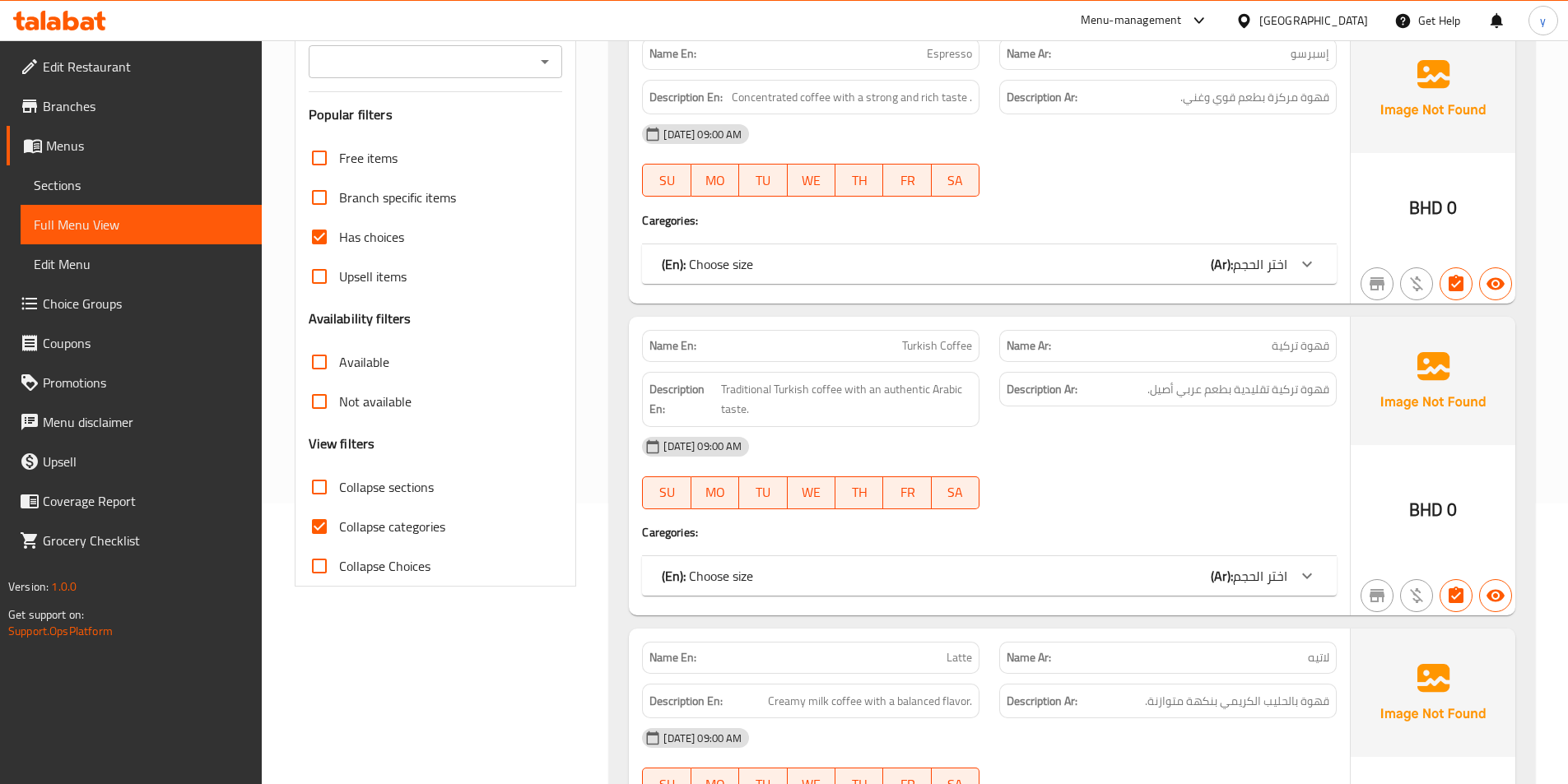
click at [403, 517] on span "Collapse categories" at bounding box center [392, 526] width 106 height 20
click at [339, 517] on input "Collapse categories" at bounding box center [319, 526] width 39 height 39
checkbox input "false"
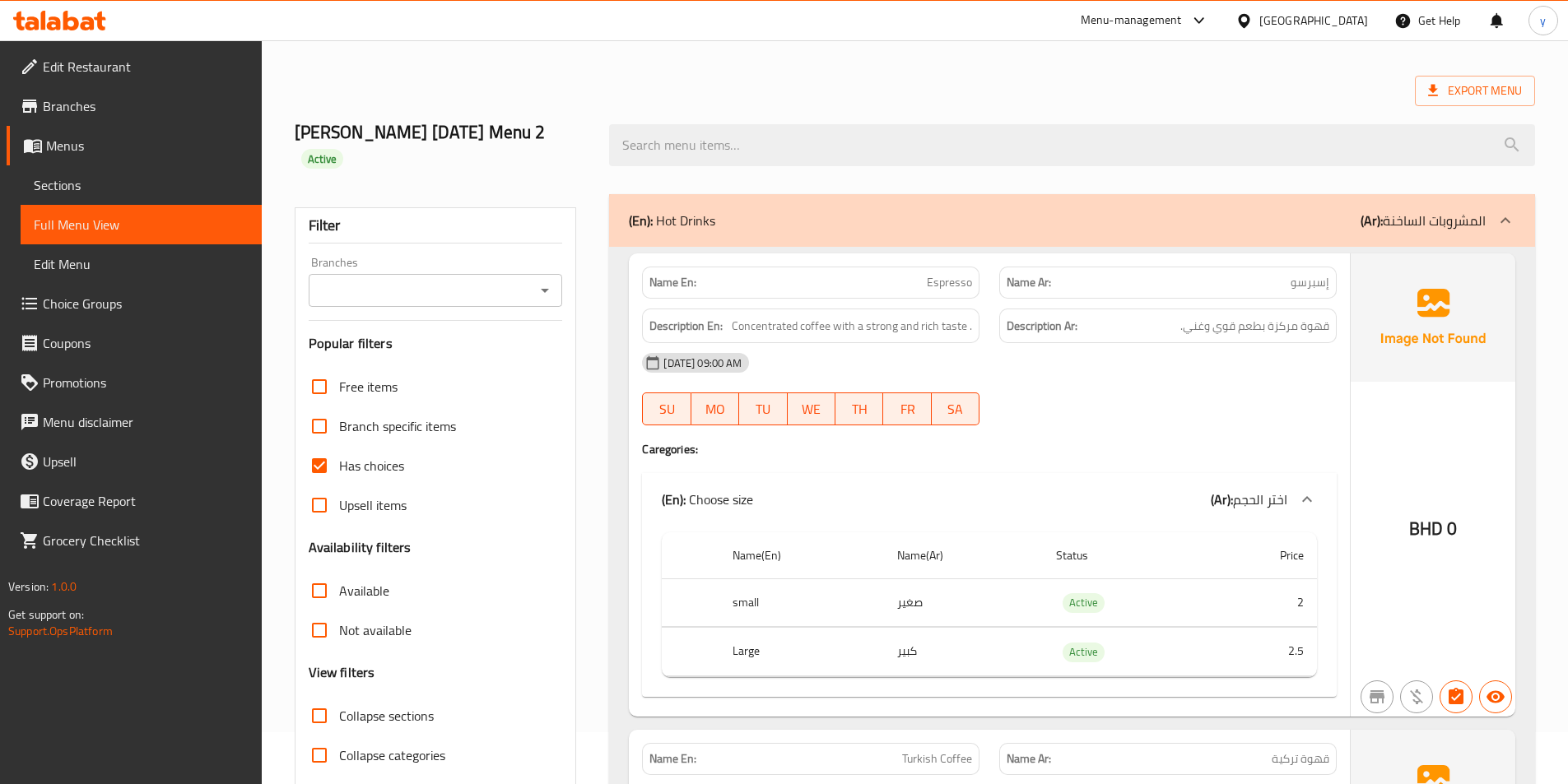
scroll to position [0, 0]
